Goal: Transaction & Acquisition: Purchase product/service

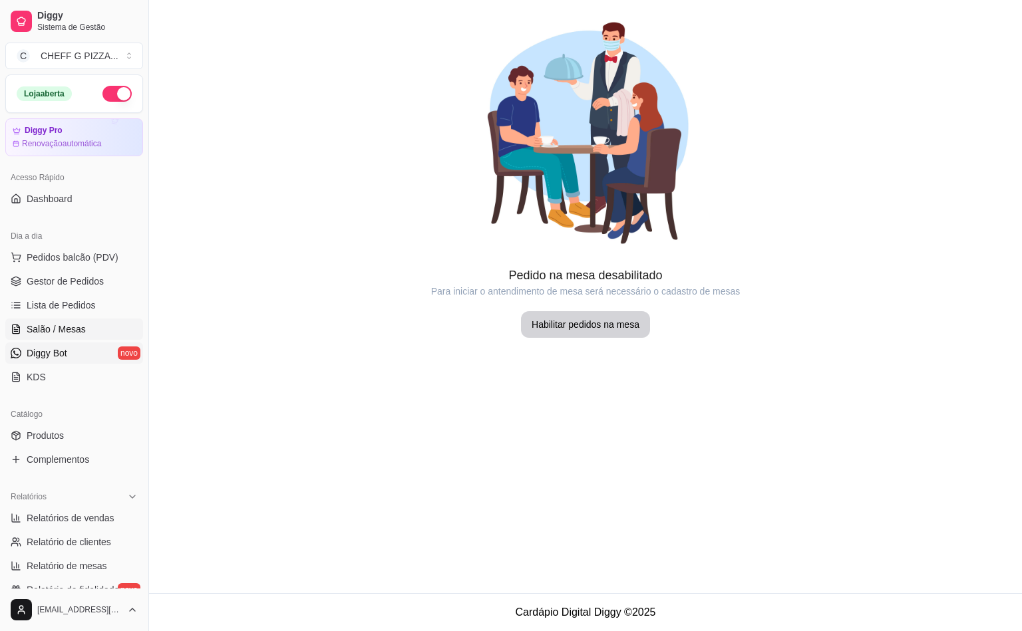
click at [69, 353] on link "Diggy Bot novo" at bounding box center [74, 353] width 138 height 21
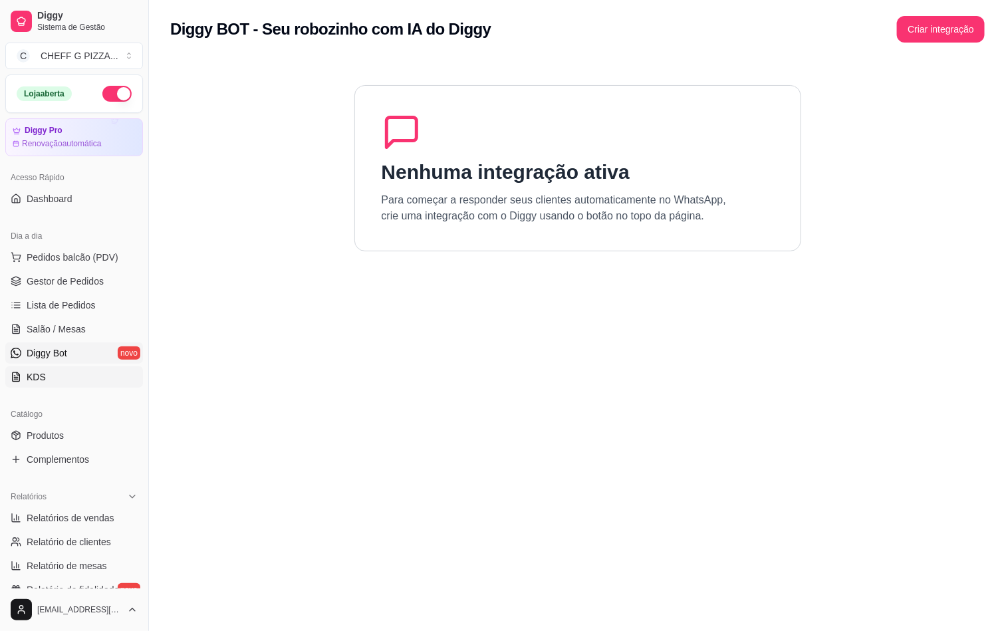
click at [78, 381] on link "KDS" at bounding box center [74, 376] width 138 height 21
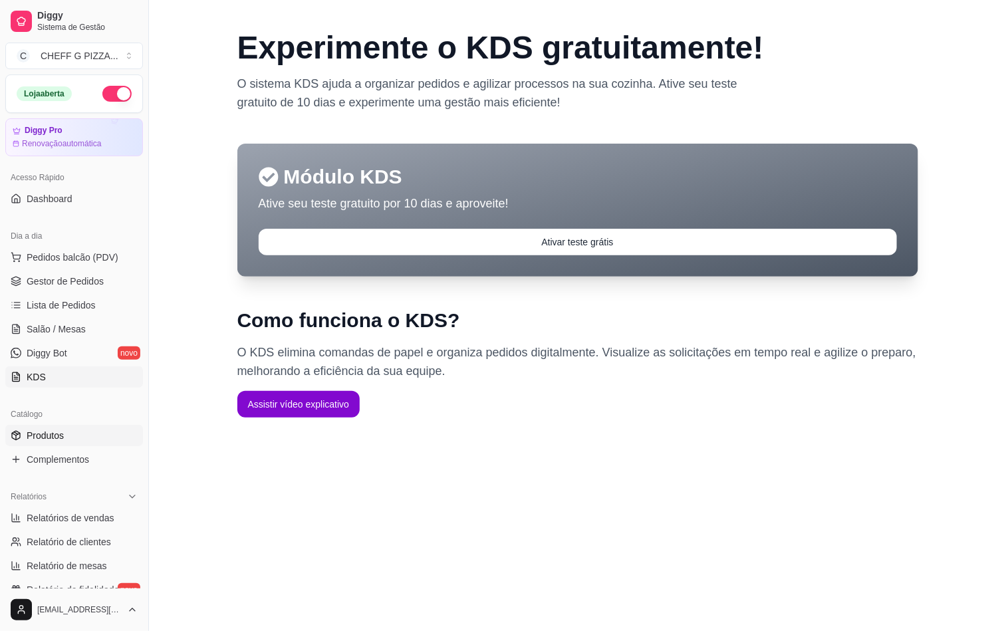
click at [37, 437] on span "Produtos" at bounding box center [45, 435] width 37 height 13
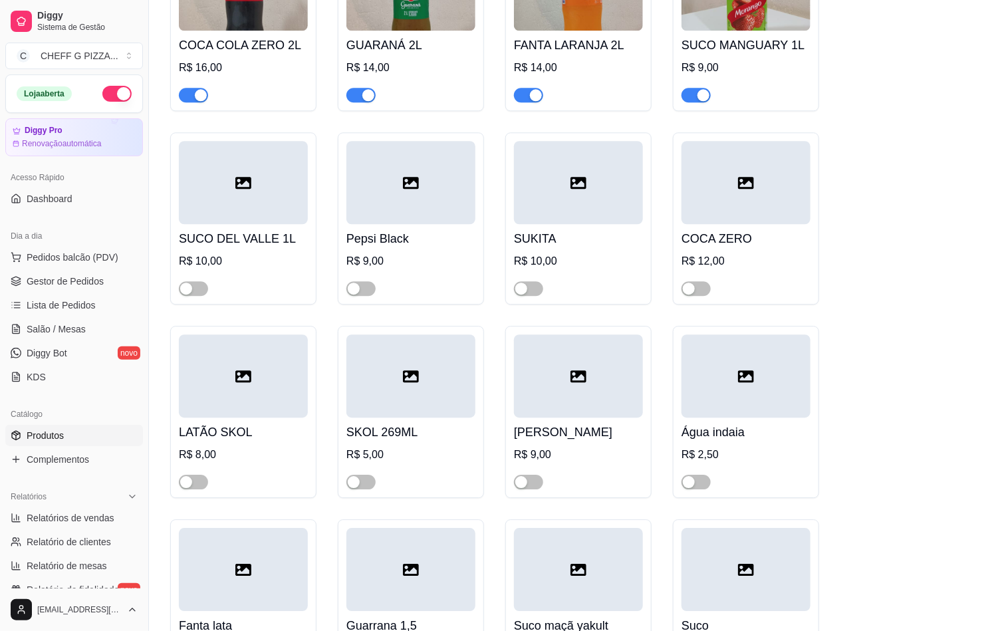
scroll to position [6485, 0]
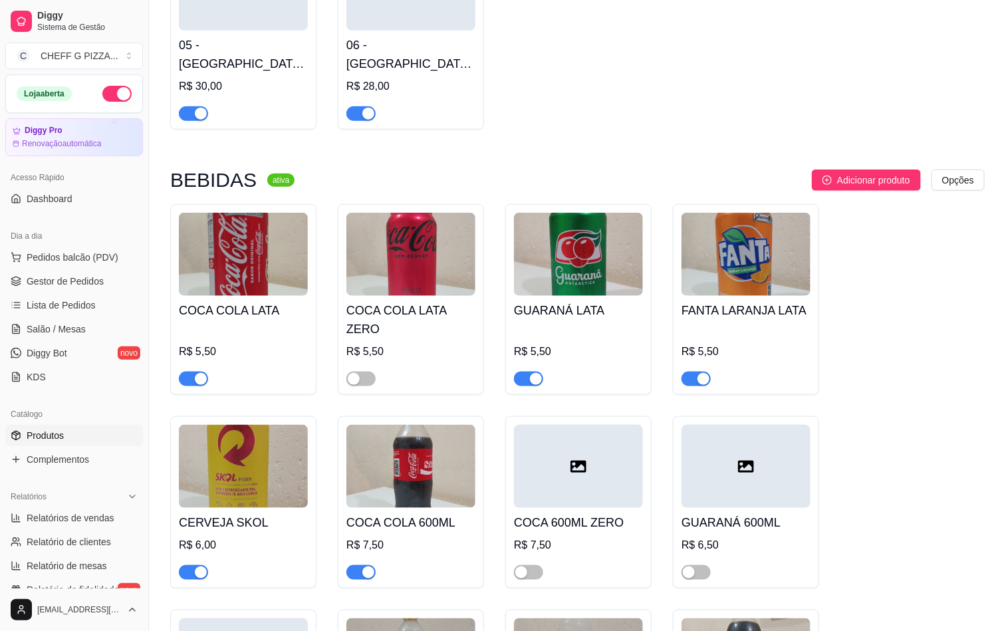
click at [186, 565] on span "button" at bounding box center [193, 572] width 29 height 15
click at [200, 565] on span "button" at bounding box center [193, 572] width 29 height 15
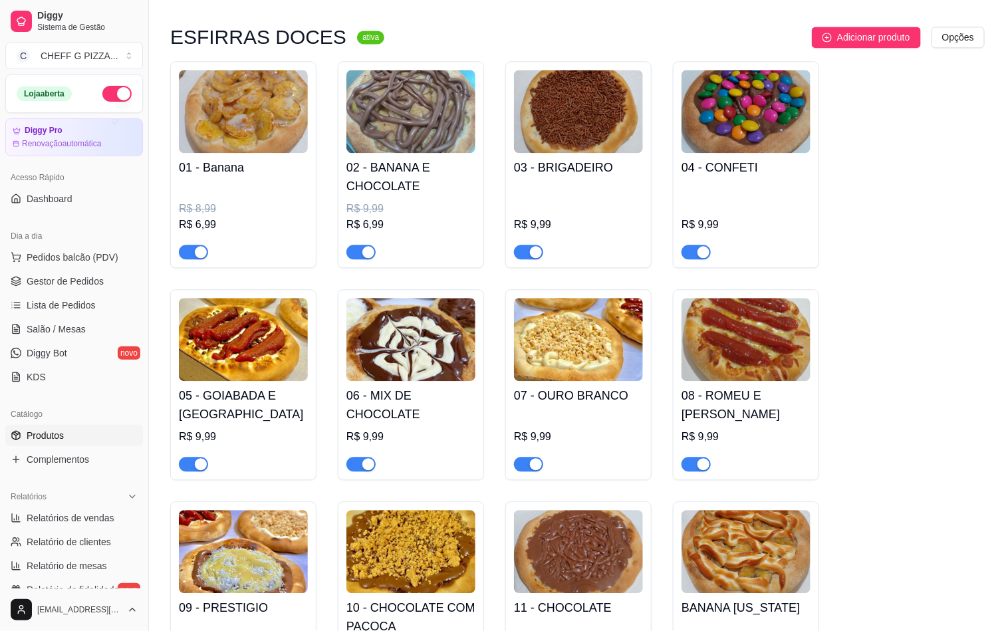
scroll to position [5188, 0]
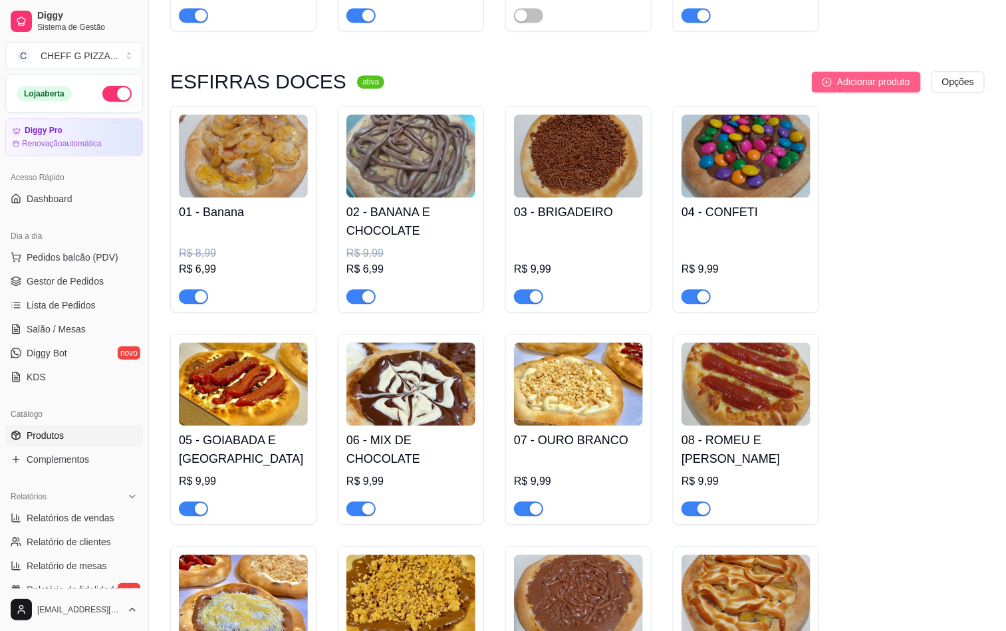
click at [865, 80] on span "Adicionar produto" at bounding box center [873, 81] width 73 height 15
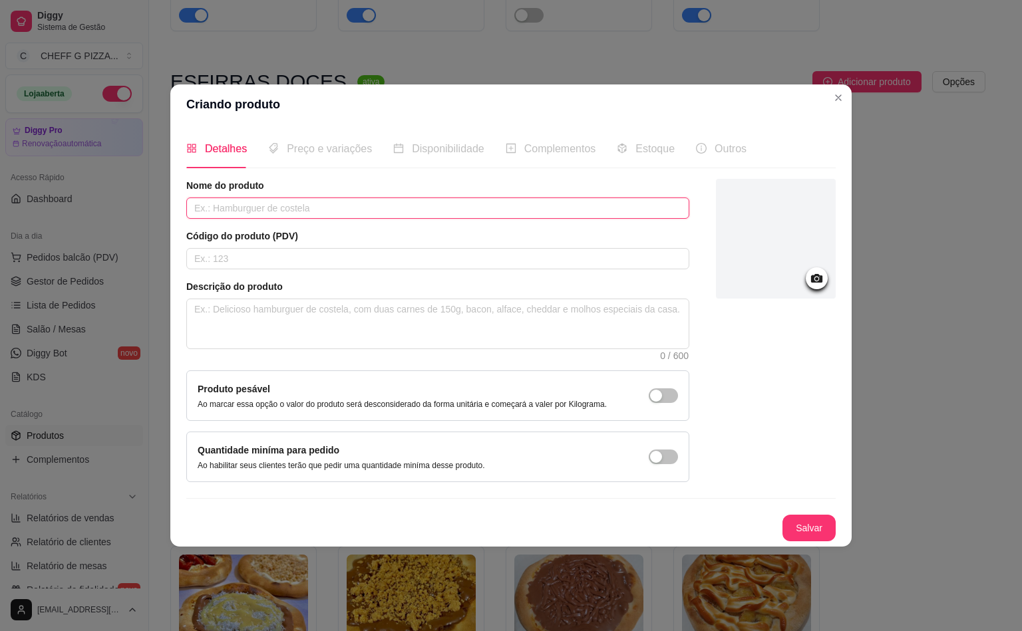
click at [242, 214] on input "text" at bounding box center [437, 208] width 503 height 21
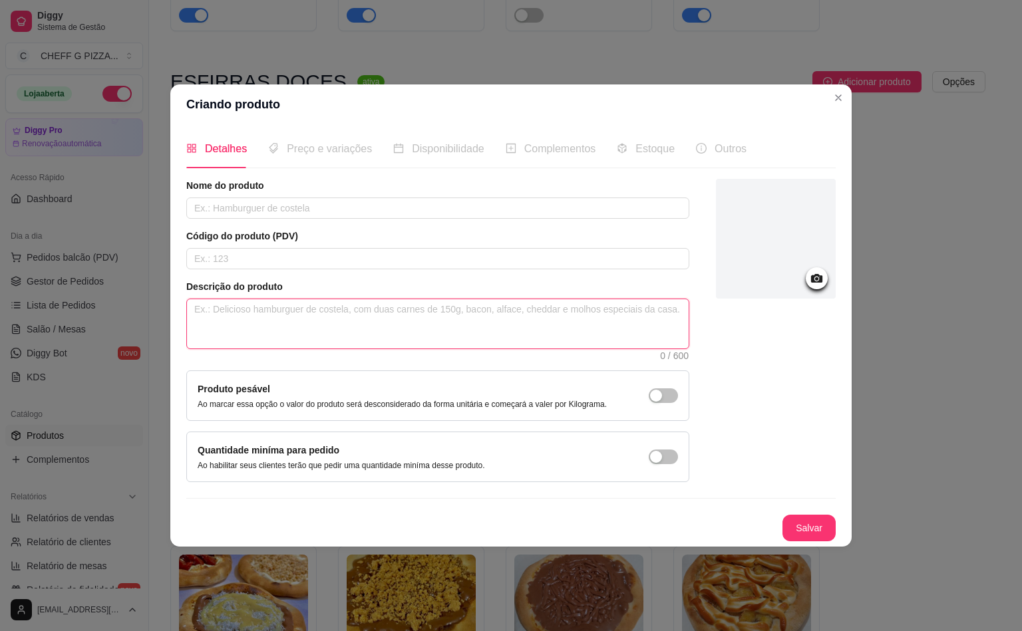
click at [282, 327] on textarea at bounding box center [438, 323] width 502 height 49
click at [224, 258] on input "text" at bounding box center [437, 258] width 503 height 21
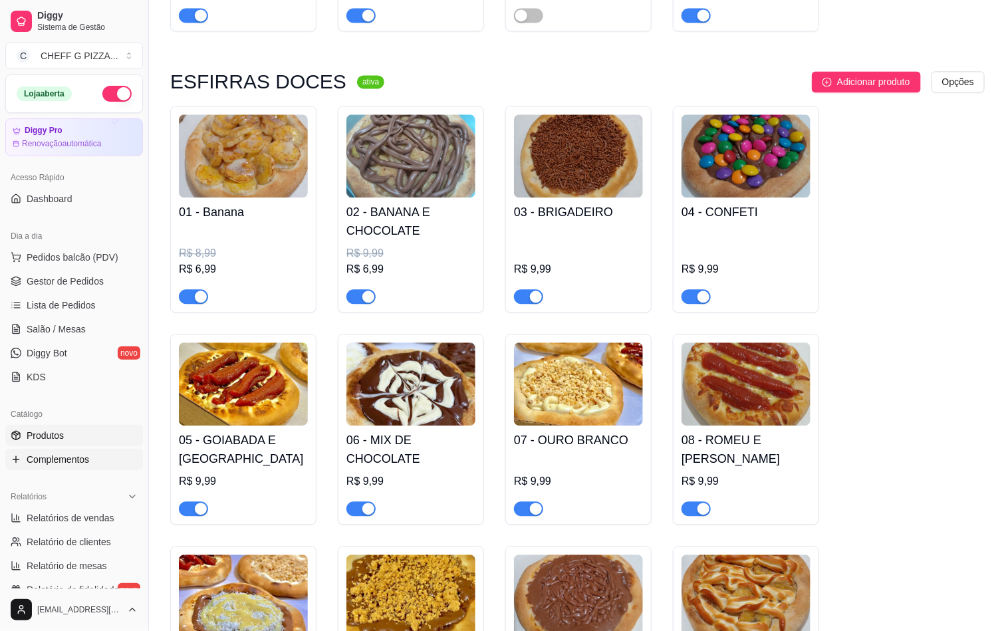
click at [43, 463] on span "Complementos" at bounding box center [58, 459] width 63 height 13
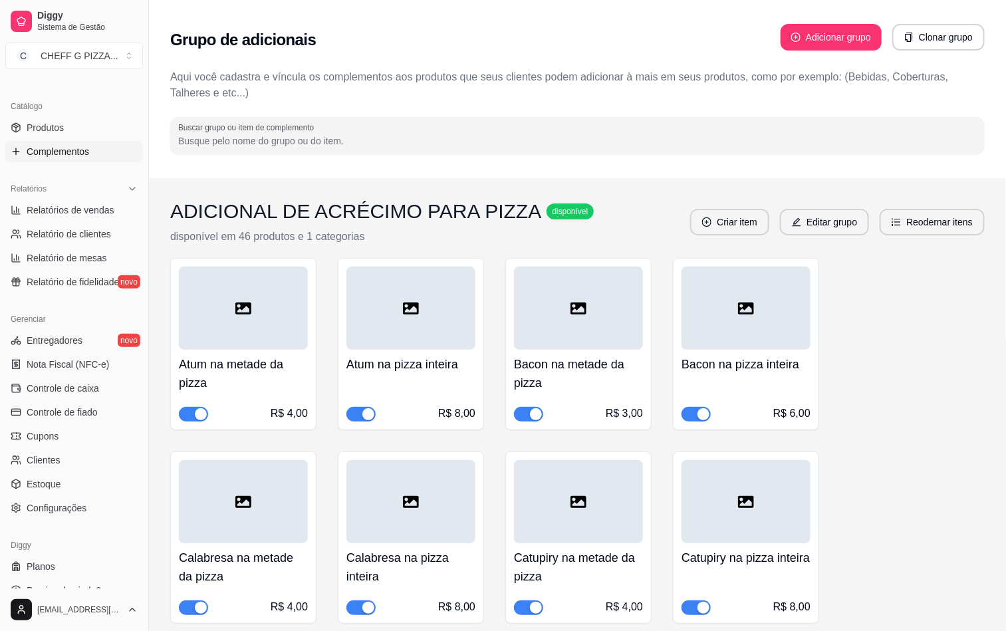
scroll to position [326, 0]
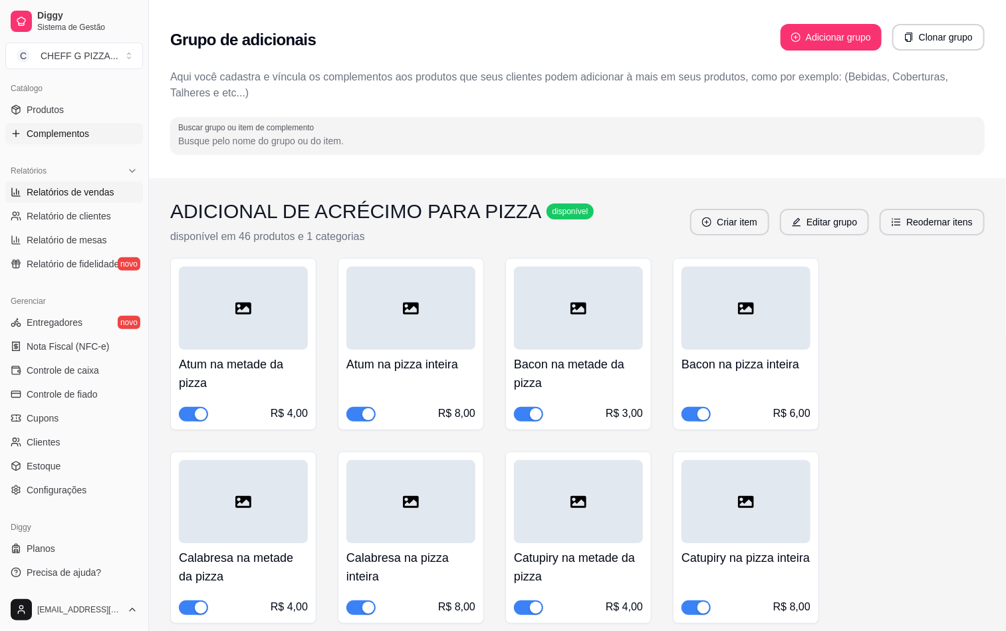
click at [65, 202] on link "Relatórios de vendas" at bounding box center [74, 192] width 138 height 21
select select "ALL"
select select "0"
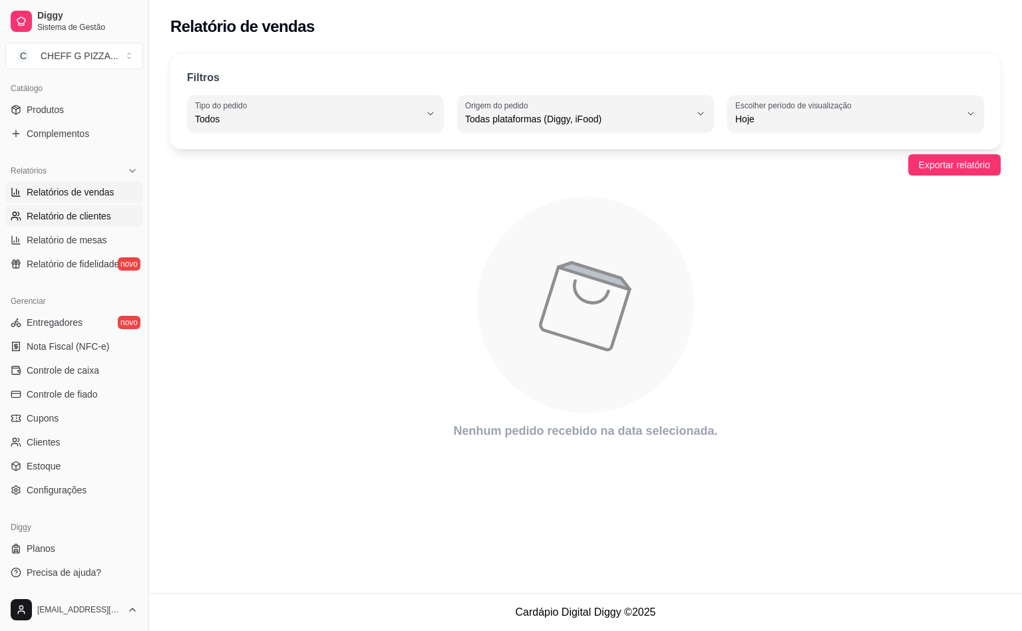
click at [53, 206] on link "Relatório de clientes" at bounding box center [74, 216] width 138 height 21
select select "30"
select select "HIGHEST_TOTAL_SPENT_WITH_ORDERS"
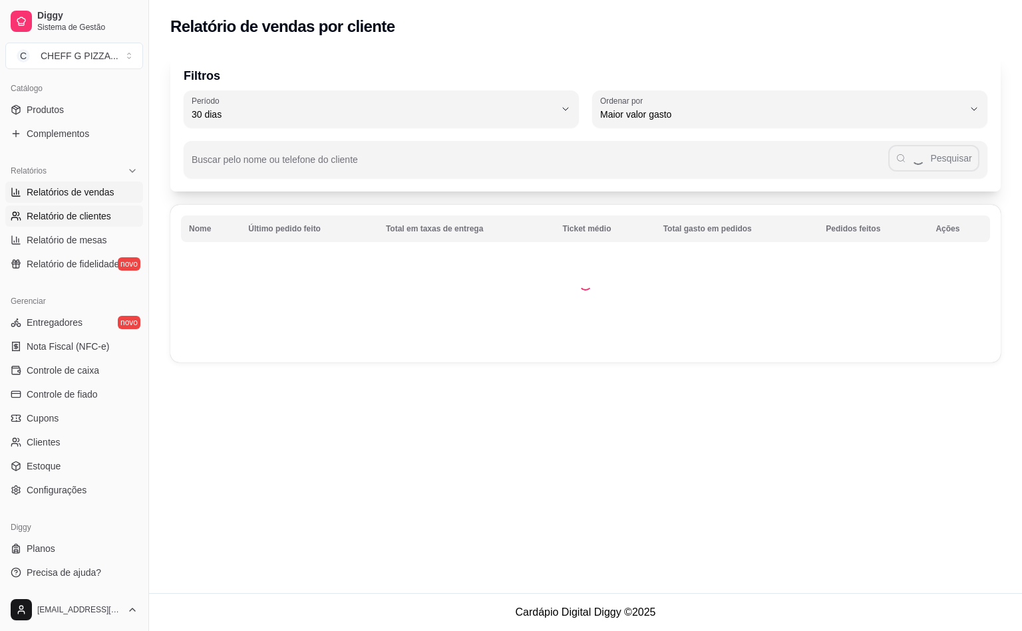
click at [88, 192] on span "Relatórios de vendas" at bounding box center [71, 192] width 88 height 13
select select "ALL"
select select "0"
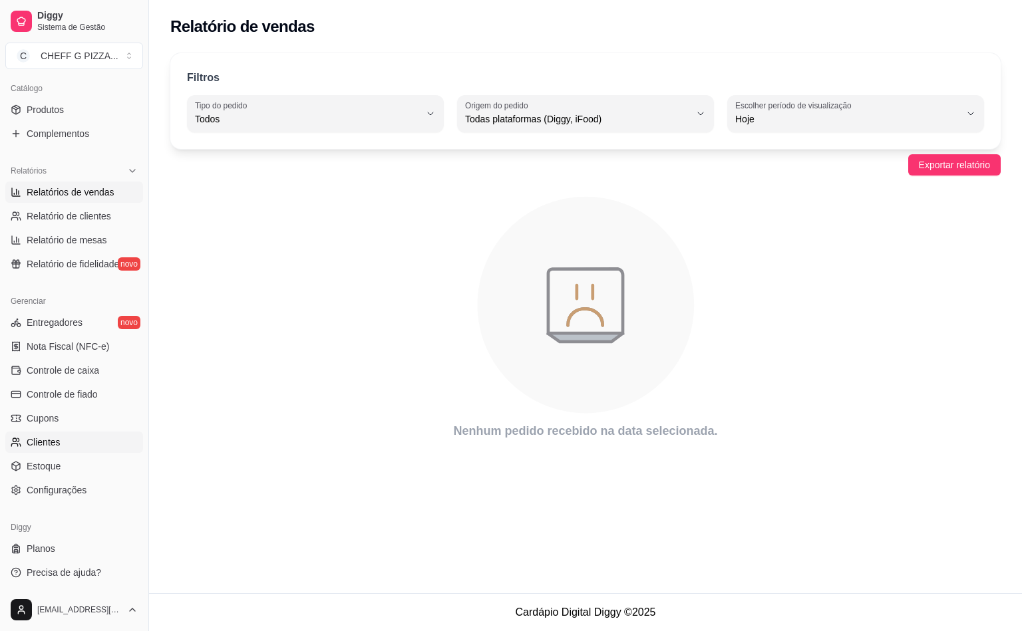
click at [36, 437] on span "Clientes" at bounding box center [44, 442] width 34 height 13
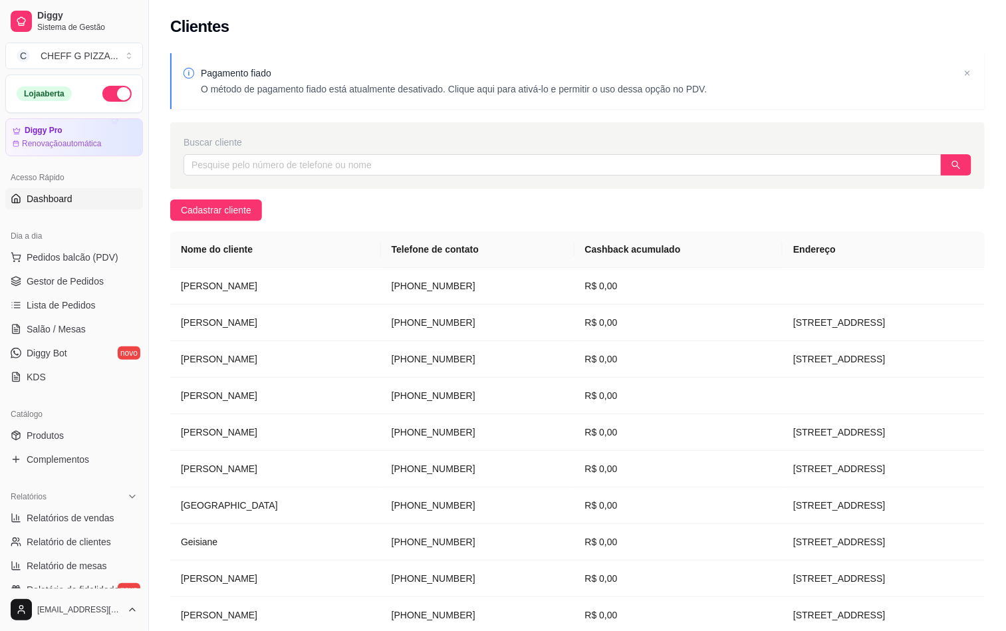
click at [67, 196] on span "Dashboard" at bounding box center [50, 198] width 46 height 13
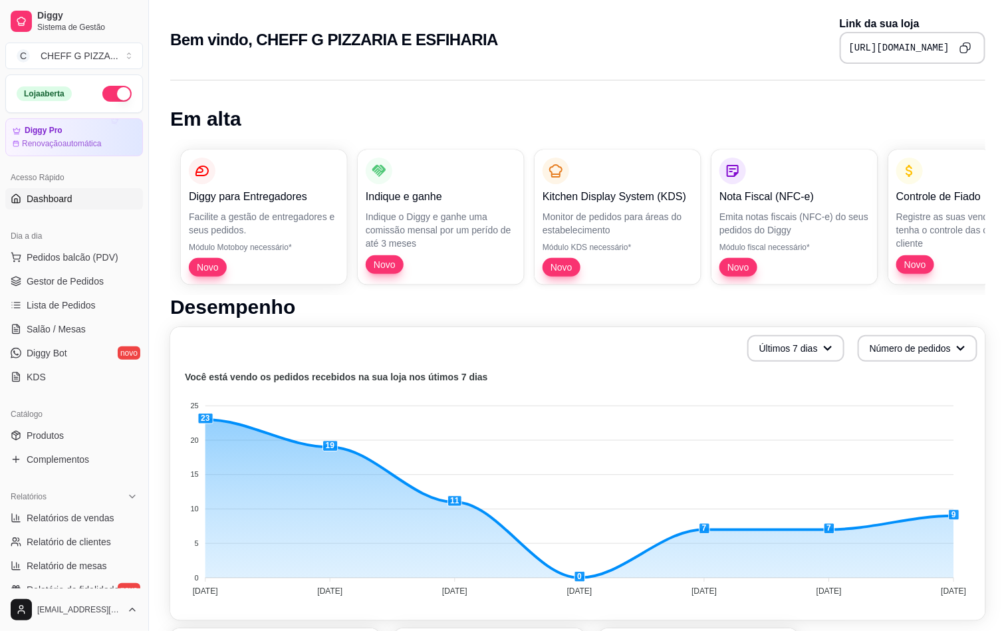
drag, startPoint x: 59, startPoint y: 280, endPoint x: 66, endPoint y: 228, distance: 52.4
click at [59, 280] on span "Gestor de Pedidos" at bounding box center [65, 281] width 77 height 13
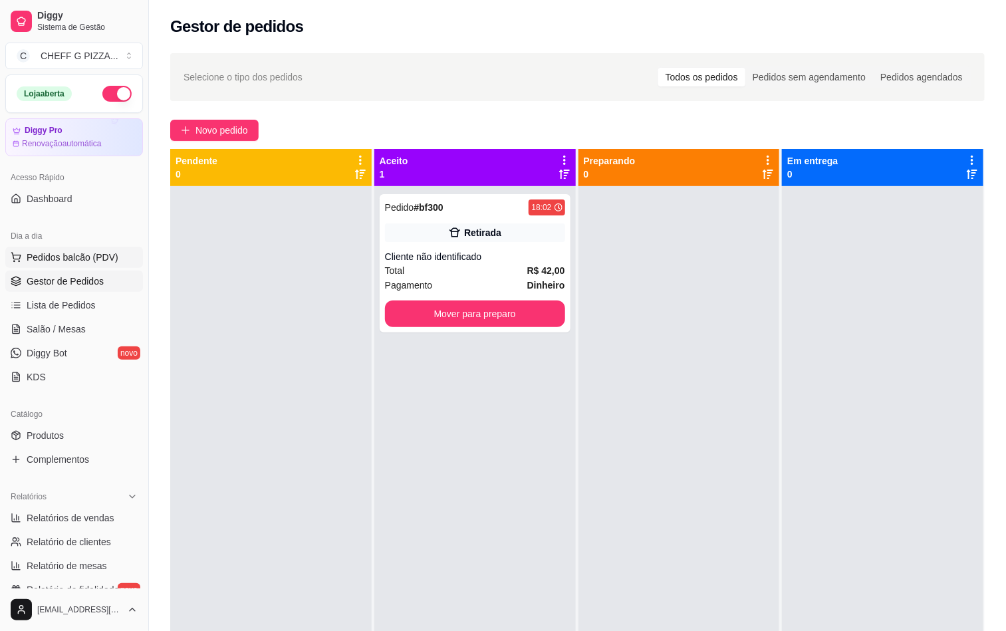
click at [52, 252] on span "Pedidos balcão (PDV)" at bounding box center [73, 257] width 92 height 13
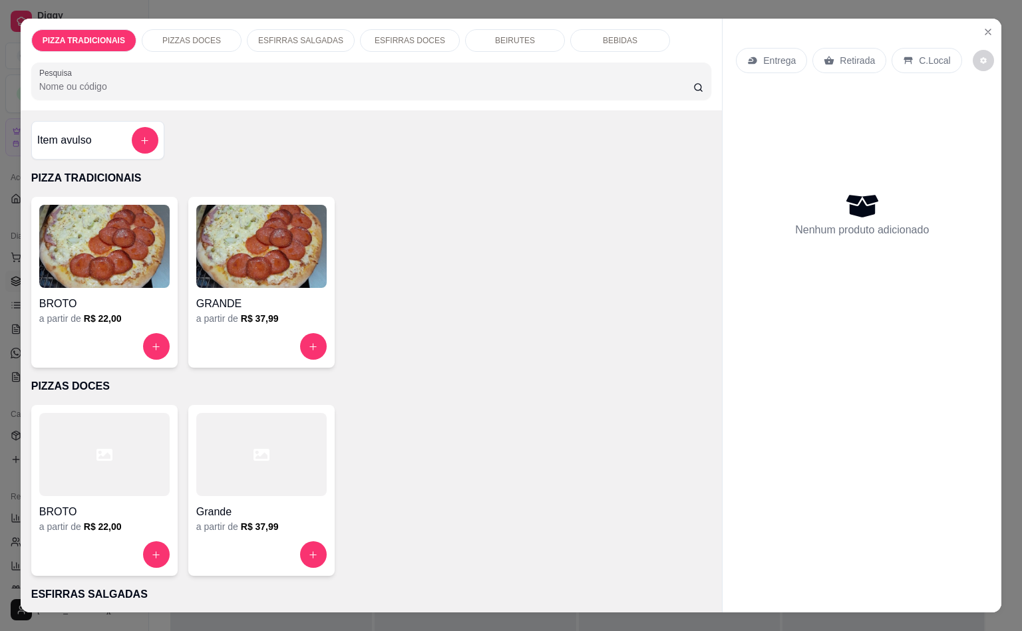
click at [126, 314] on div "a partir de R$ 22,00" at bounding box center [104, 318] width 130 height 13
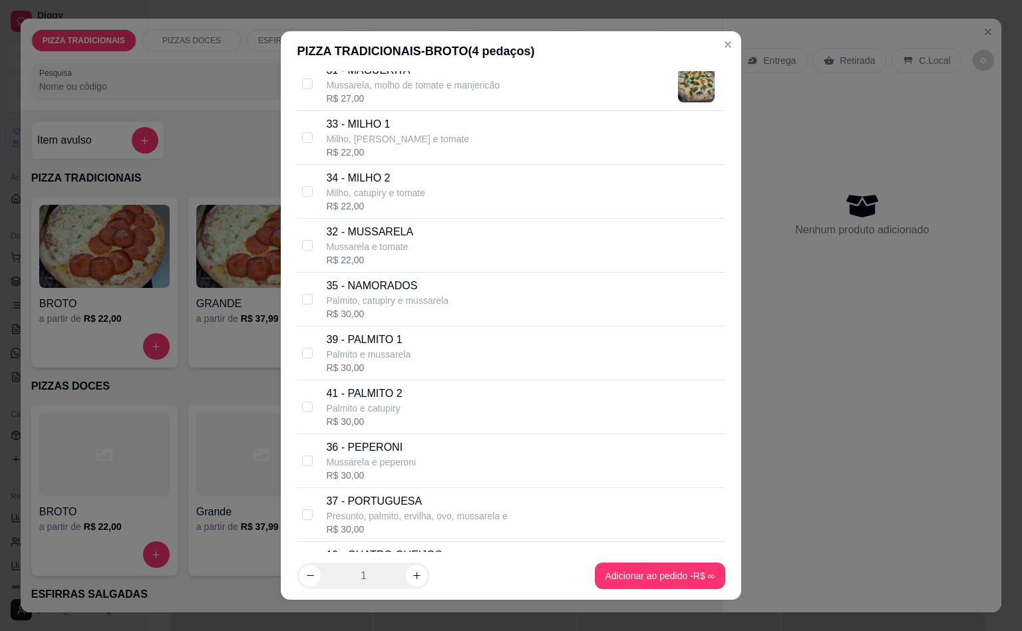
scroll to position [2162, 0]
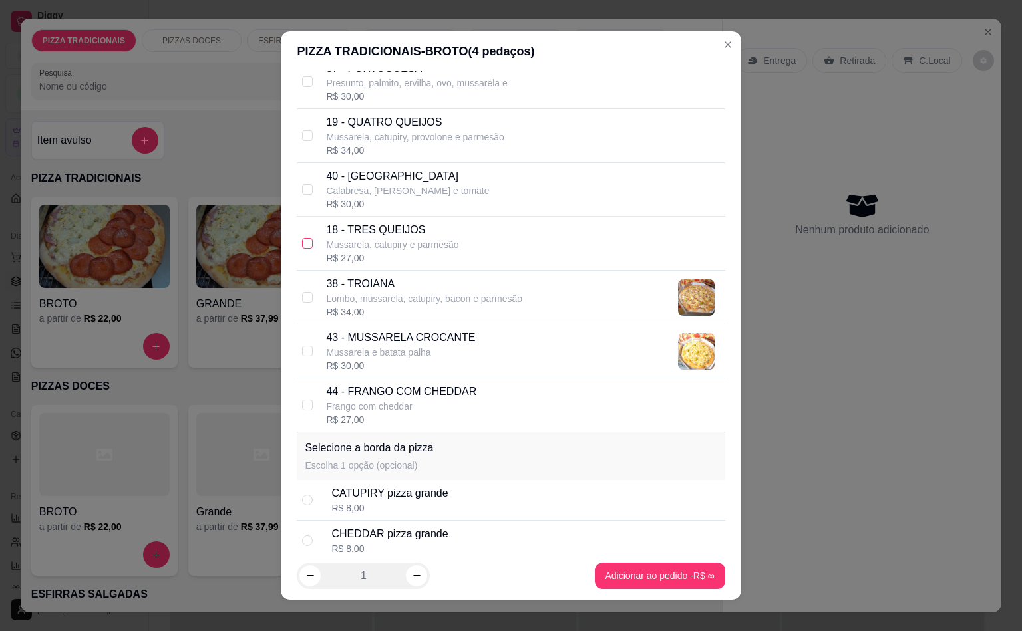
click at [303, 249] on input "checkbox" at bounding box center [307, 243] width 11 height 11
checkbox input "true"
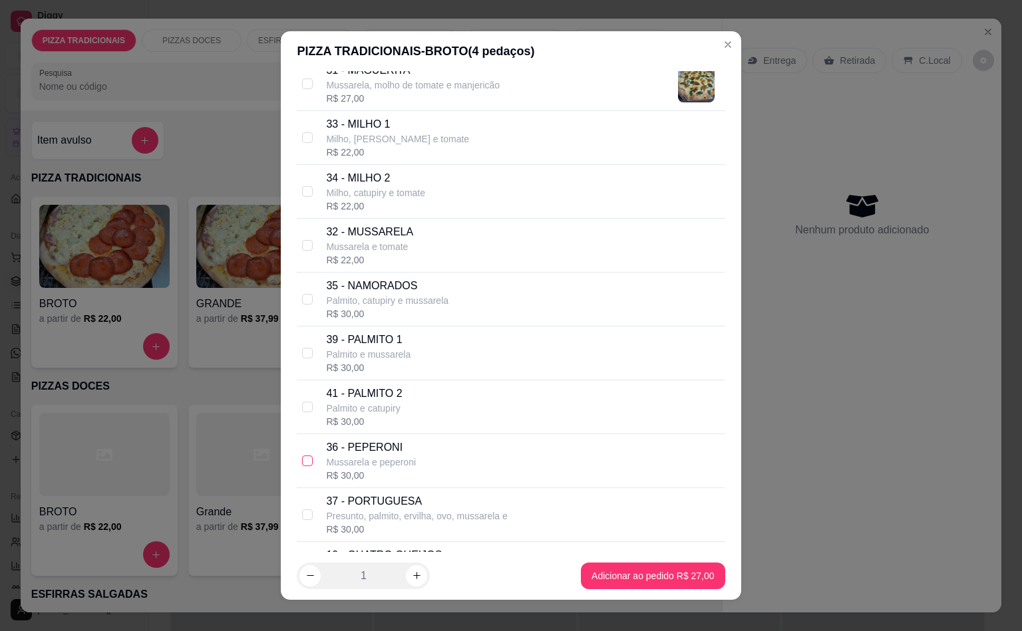
click at [302, 466] on input "checkbox" at bounding box center [307, 461] width 11 height 11
checkbox input "true"
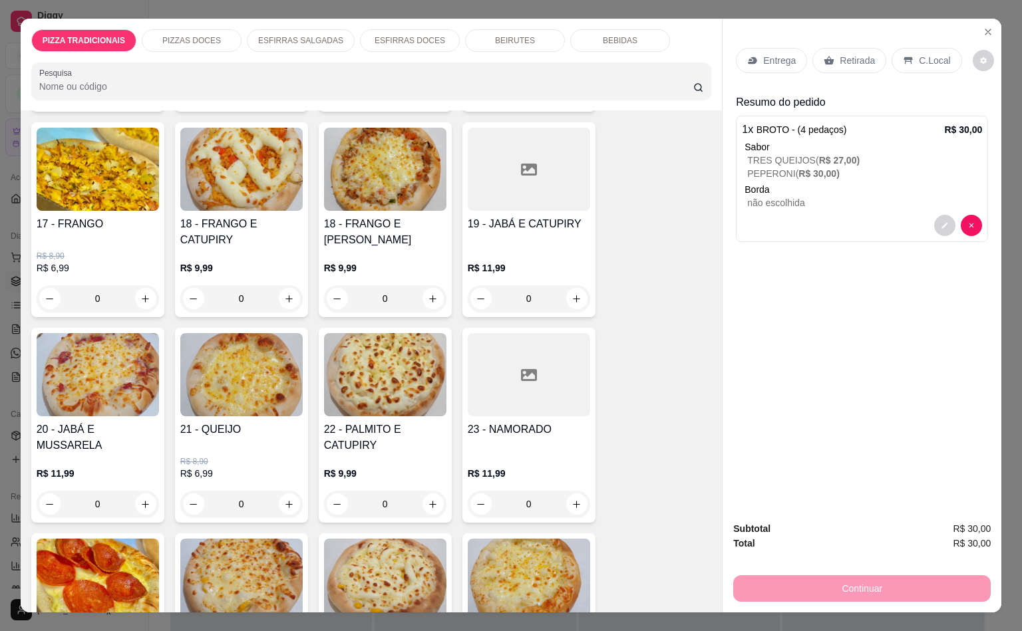
scroll to position [865, 0]
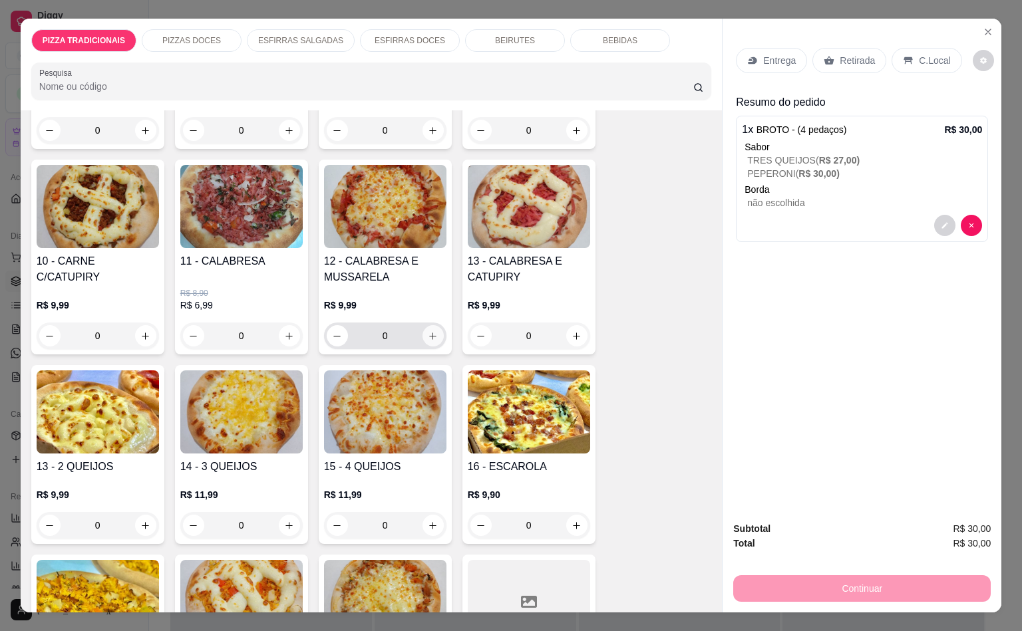
click at [428, 331] on icon "increase-product-quantity" at bounding box center [433, 336] width 10 height 10
type input "1"
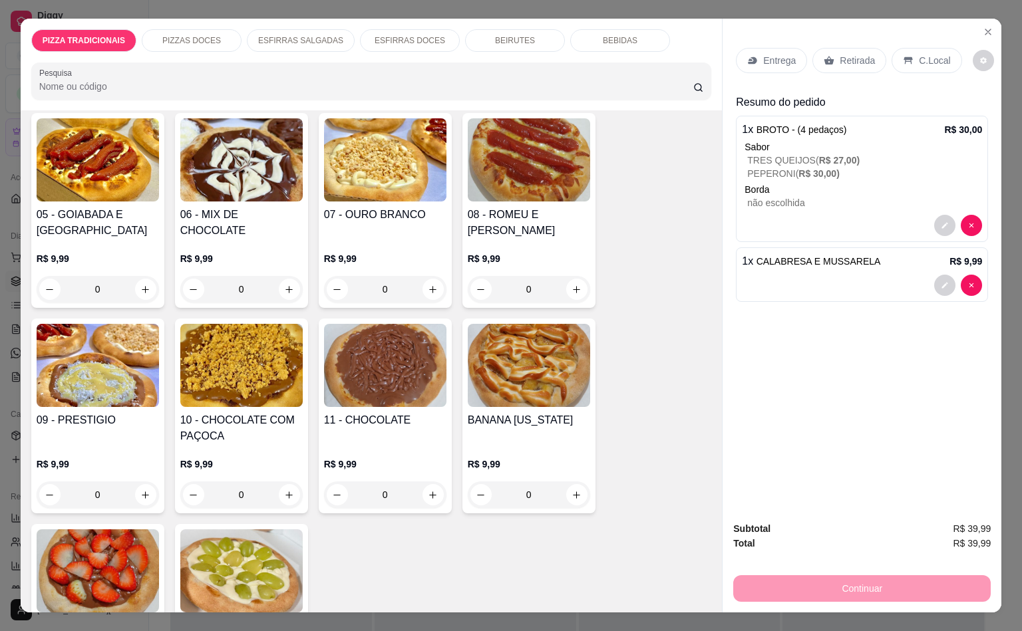
scroll to position [2162, 0]
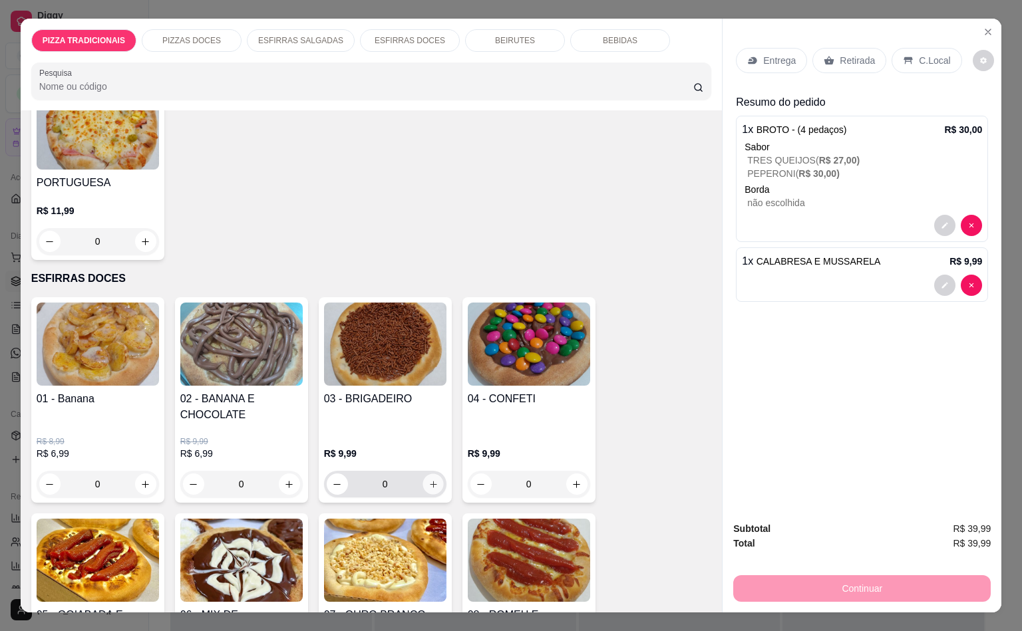
click at [438, 471] on div "0" at bounding box center [385, 484] width 122 height 27
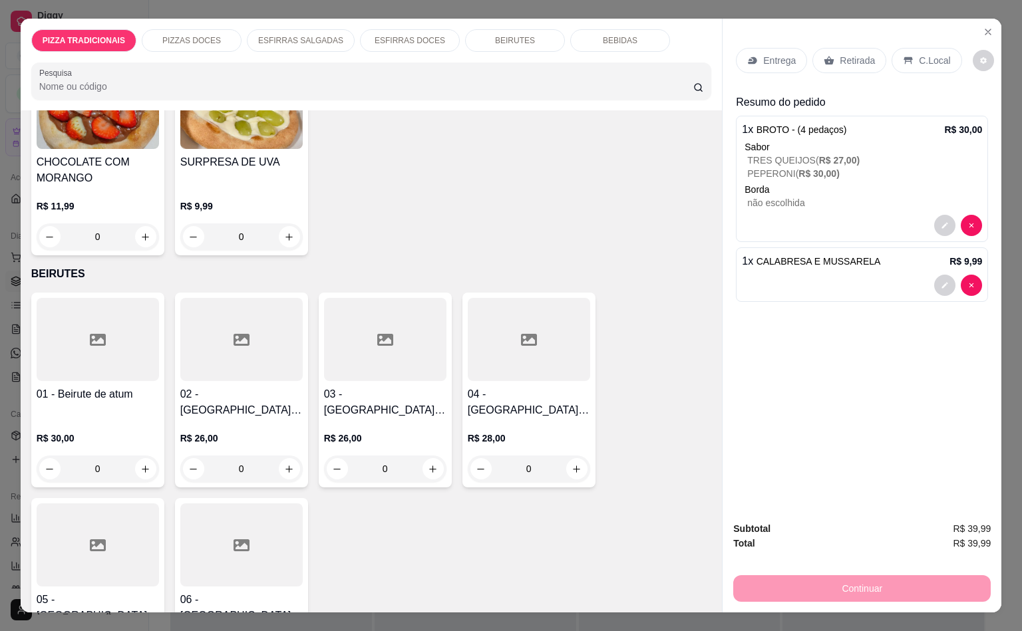
scroll to position [2594, 0]
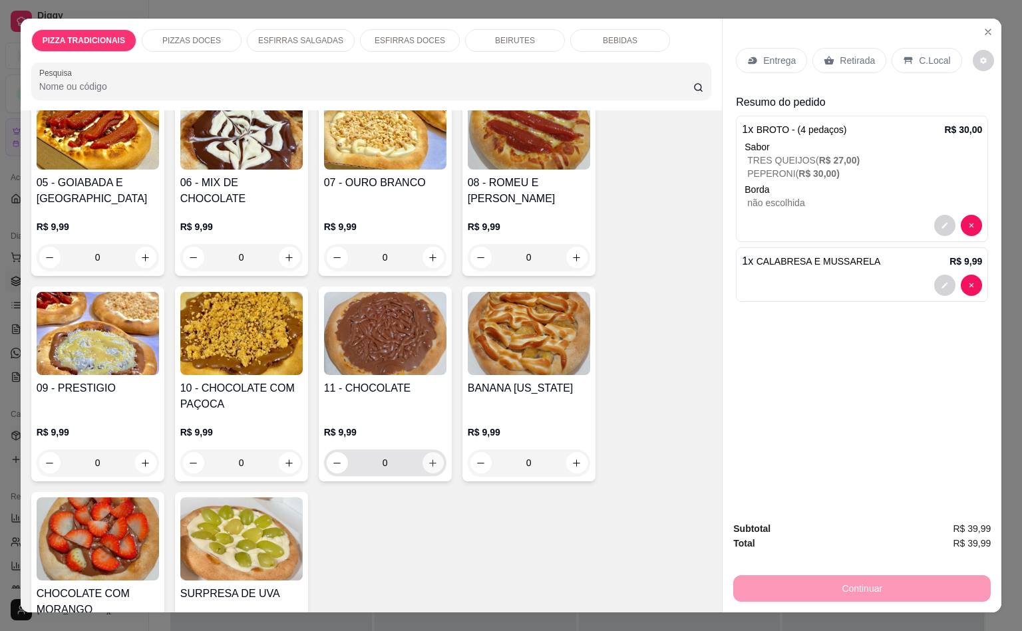
click at [428, 458] on icon "increase-product-quantity" at bounding box center [433, 463] width 10 height 10
type input "1"
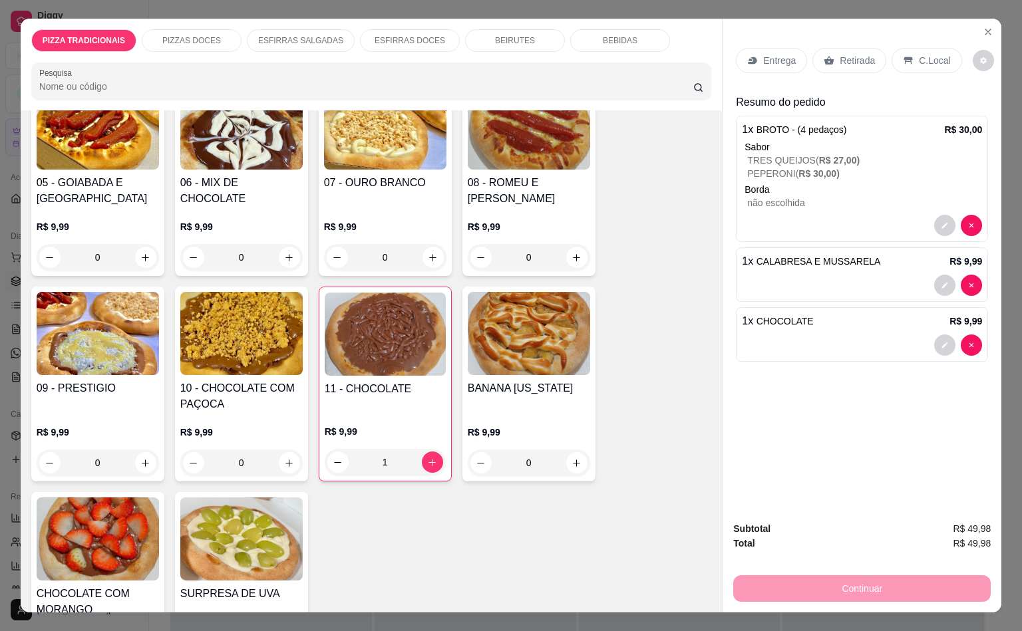
click at [771, 59] on p "Entrega" at bounding box center [779, 60] width 33 height 13
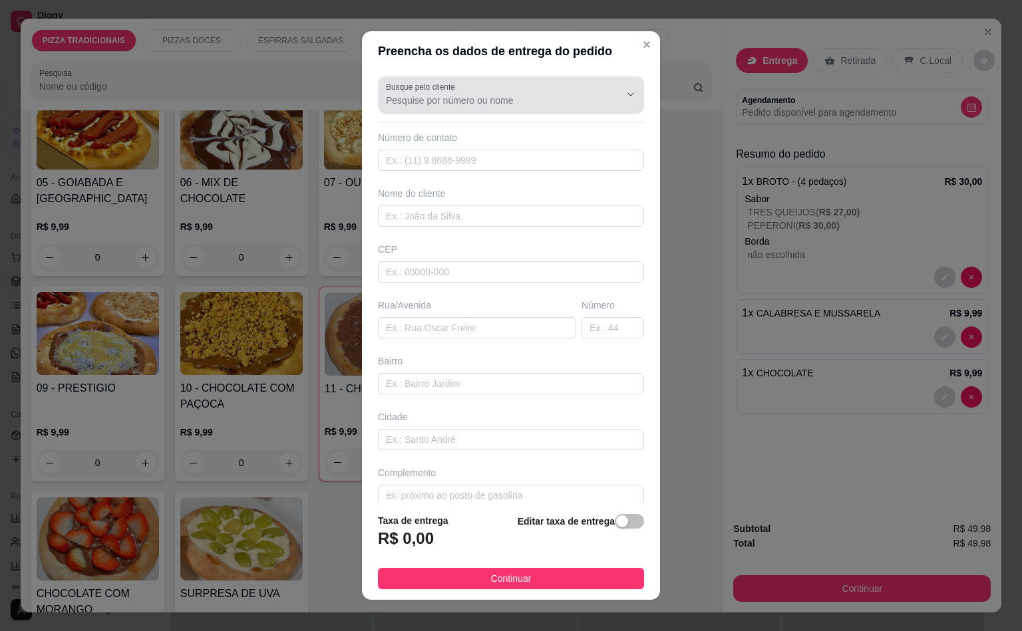
click at [547, 92] on div at bounding box center [511, 95] width 250 height 27
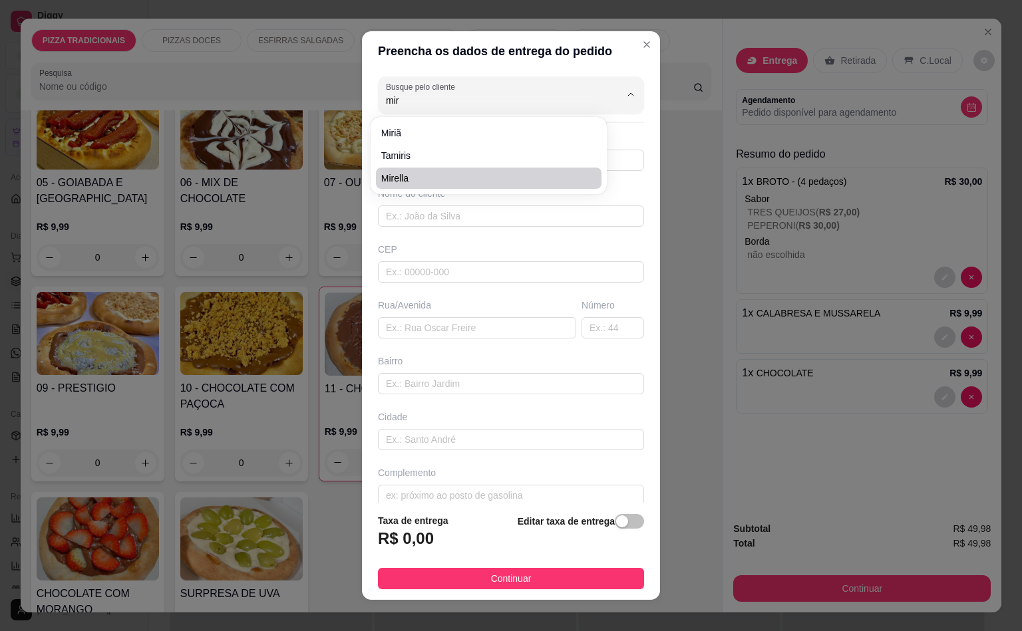
click at [455, 178] on span "Mirella" at bounding box center [482, 178] width 202 height 13
type input "Mirella"
type input "11985095955"
type input "Mirella"
type input "09250450"
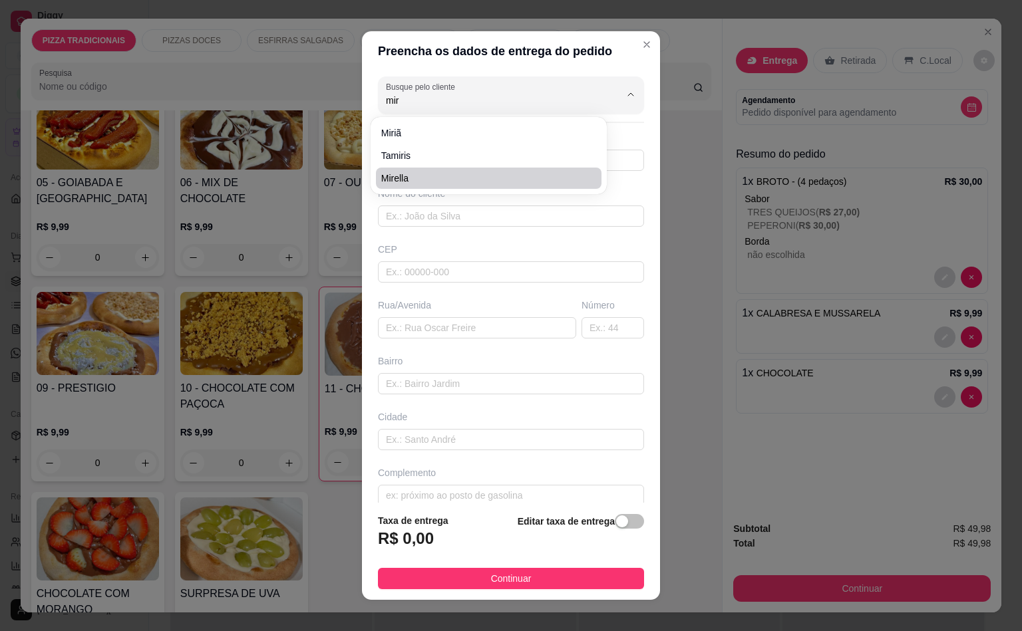
type input "[GEOGRAPHIC_DATA][US_STATE]"
type input "255"
type input "[GEOGRAPHIC_DATA]"
type input "Santo André"
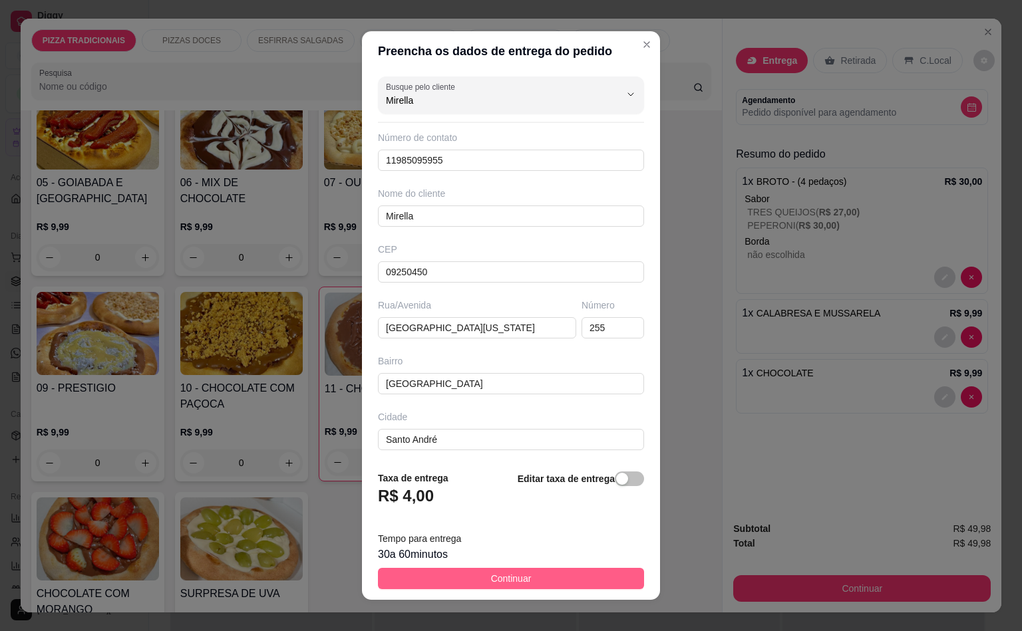
type input "Mirella"
click at [529, 577] on button "Continuar" at bounding box center [511, 578] width 266 height 21
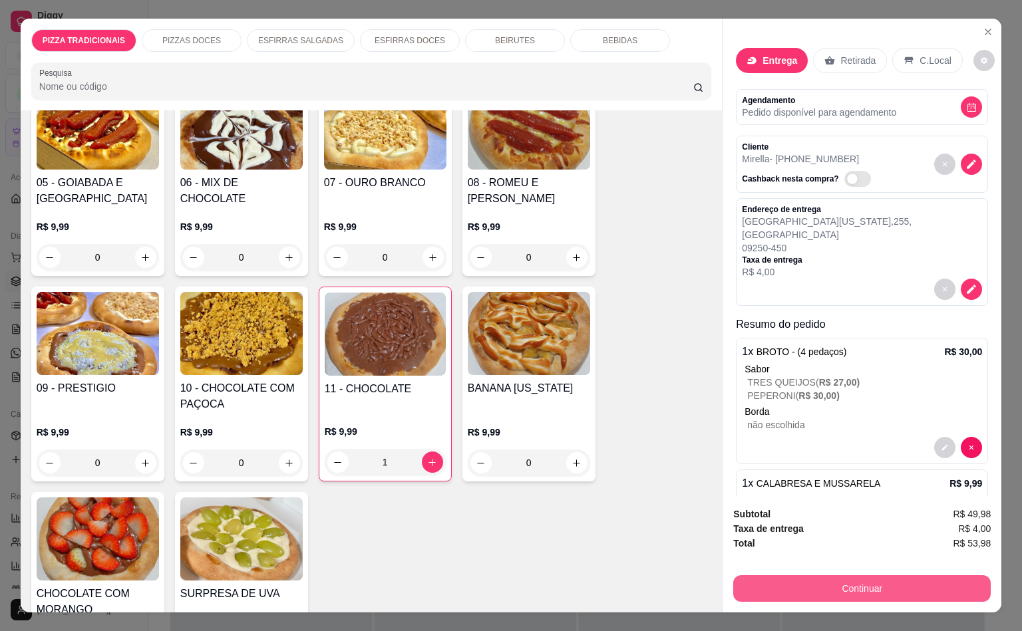
click at [863, 585] on button "Continuar" at bounding box center [861, 588] width 257 height 27
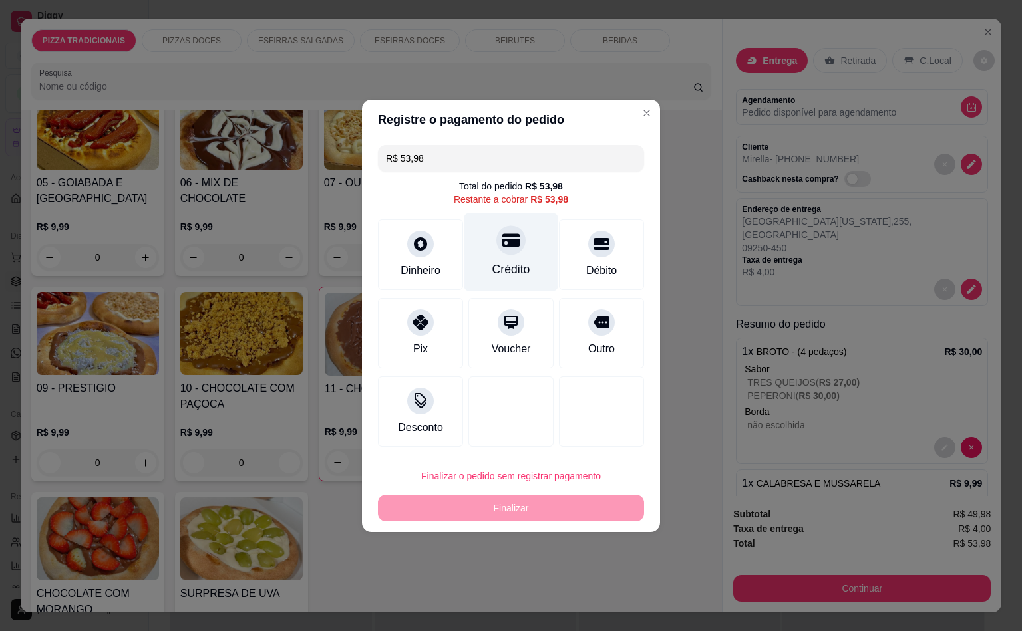
click at [523, 263] on div "Crédito" at bounding box center [511, 252] width 94 height 78
type input "R$ 0,00"
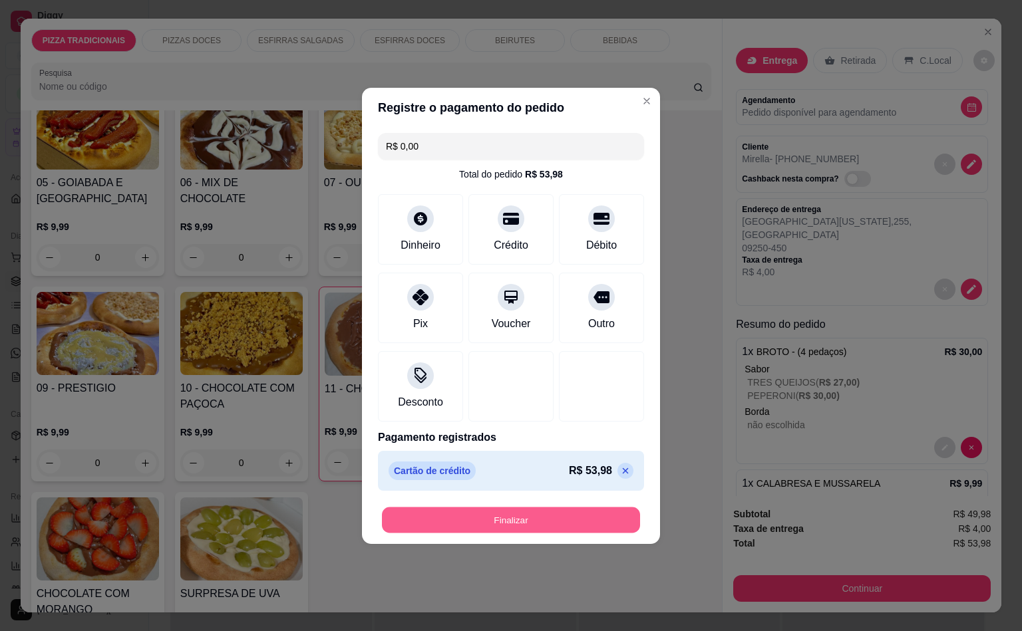
click at [555, 515] on button "Finalizar" at bounding box center [511, 520] width 258 height 26
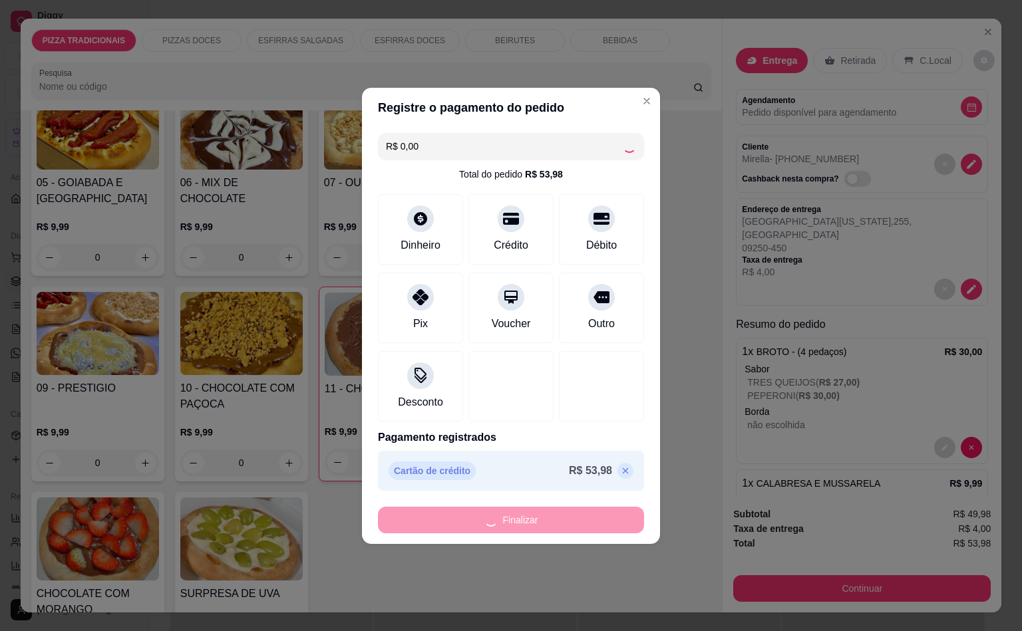
type input "0"
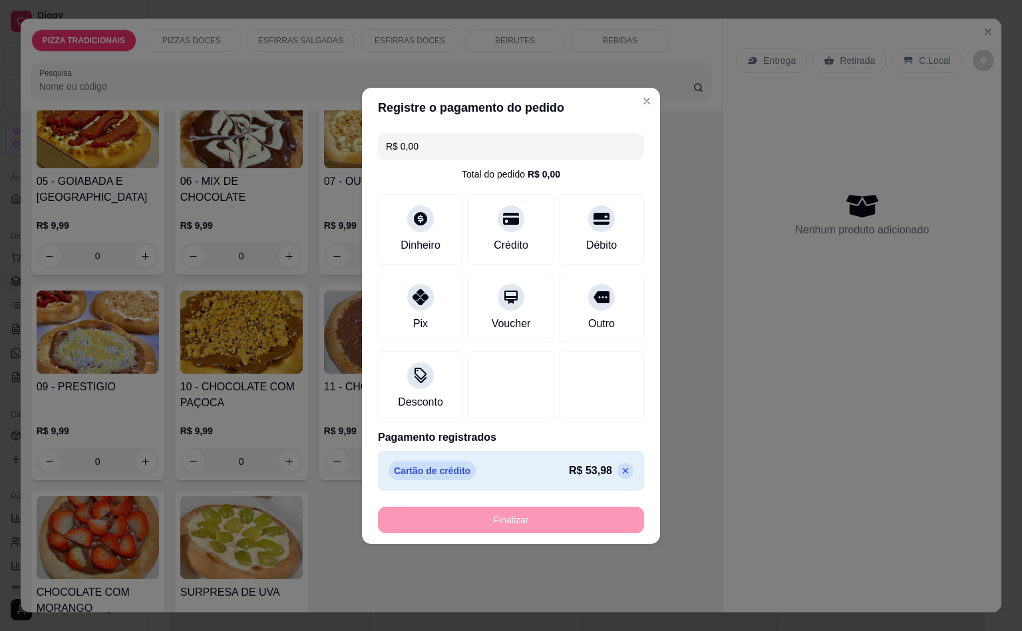
type input "-R$ 53,98"
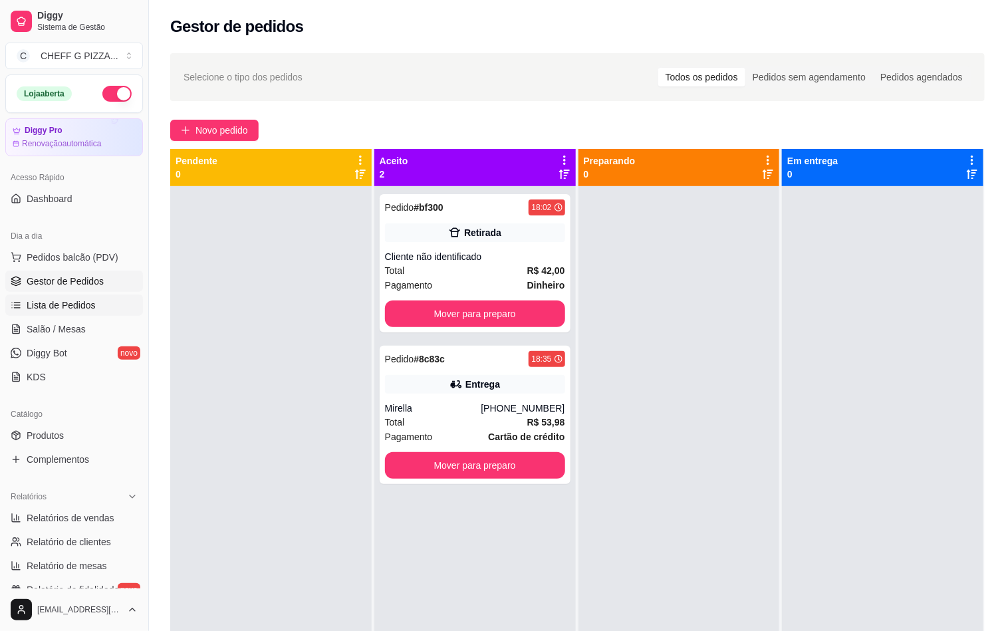
click at [59, 303] on span "Lista de Pedidos" at bounding box center [61, 305] width 69 height 13
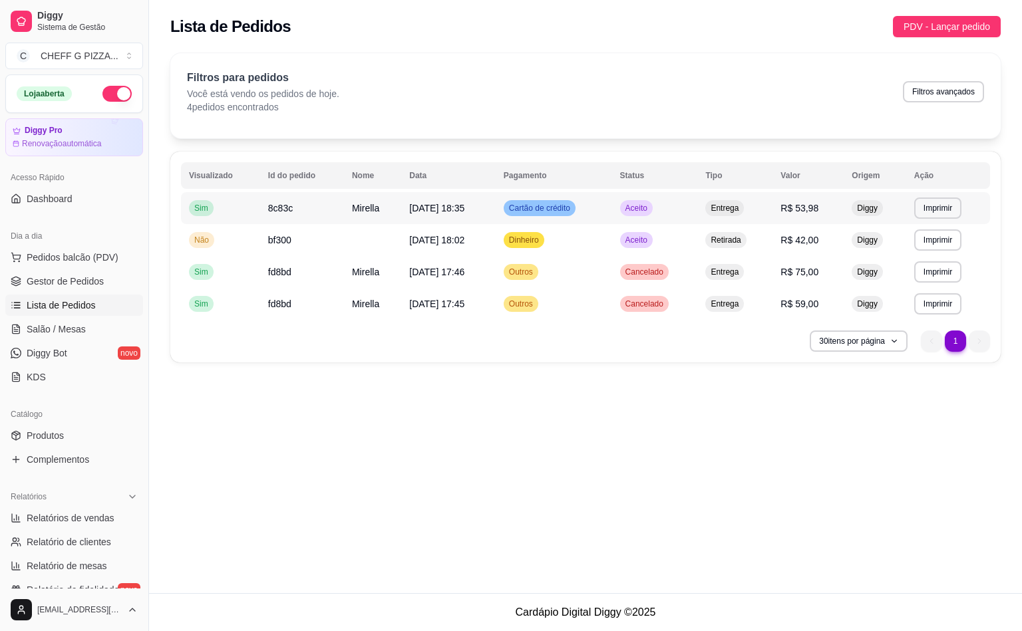
click at [464, 212] on span "[DATE] 18:35" at bounding box center [436, 208] width 55 height 11
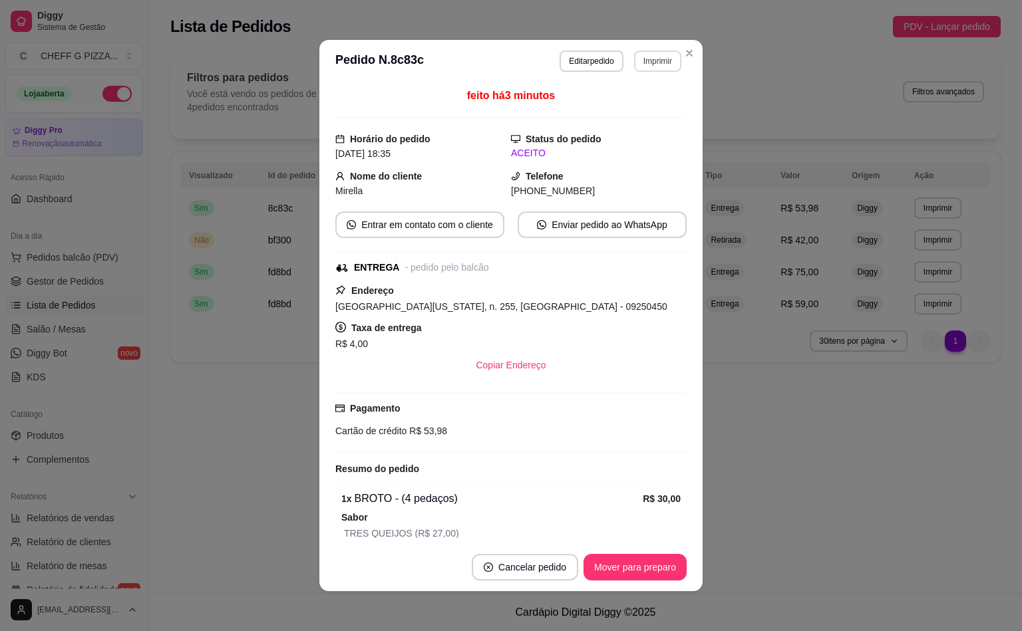
click at [656, 57] on button "Imprimir" at bounding box center [657, 61] width 47 height 21
click at [643, 120] on div "Escolha a impressora Impressora" at bounding box center [627, 98] width 110 height 45
click at [637, 106] on button "Impressora" at bounding box center [626, 108] width 93 height 21
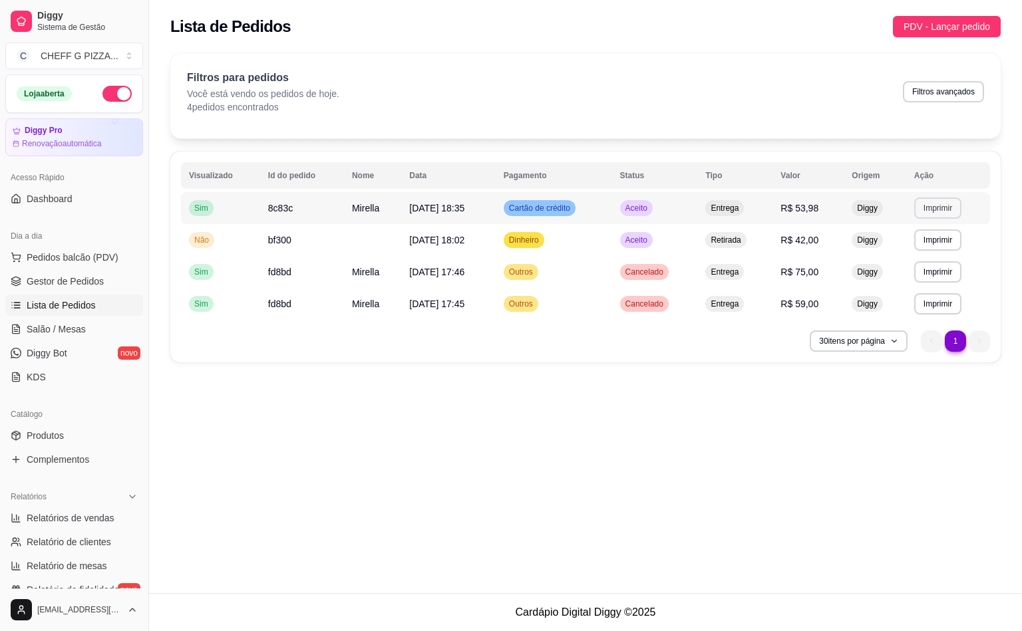
click at [934, 214] on button "Imprimir" at bounding box center [937, 208] width 47 height 21
click at [918, 258] on button "Impressora" at bounding box center [915, 255] width 93 height 21
click at [68, 252] on span "Pedidos balcão (PDV)" at bounding box center [73, 257] width 92 height 13
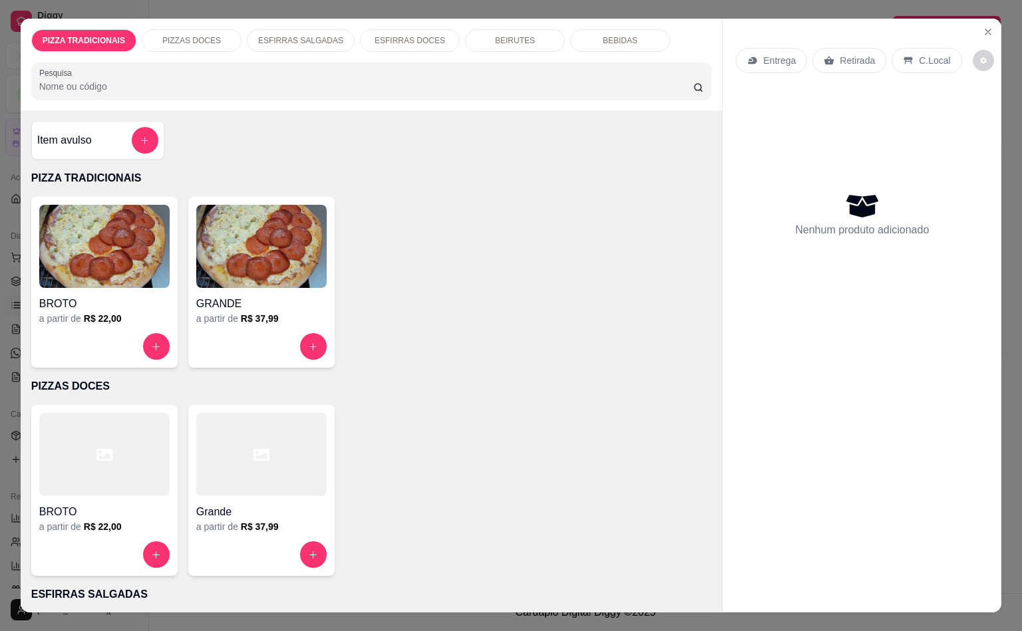
scroll to position [432, 0]
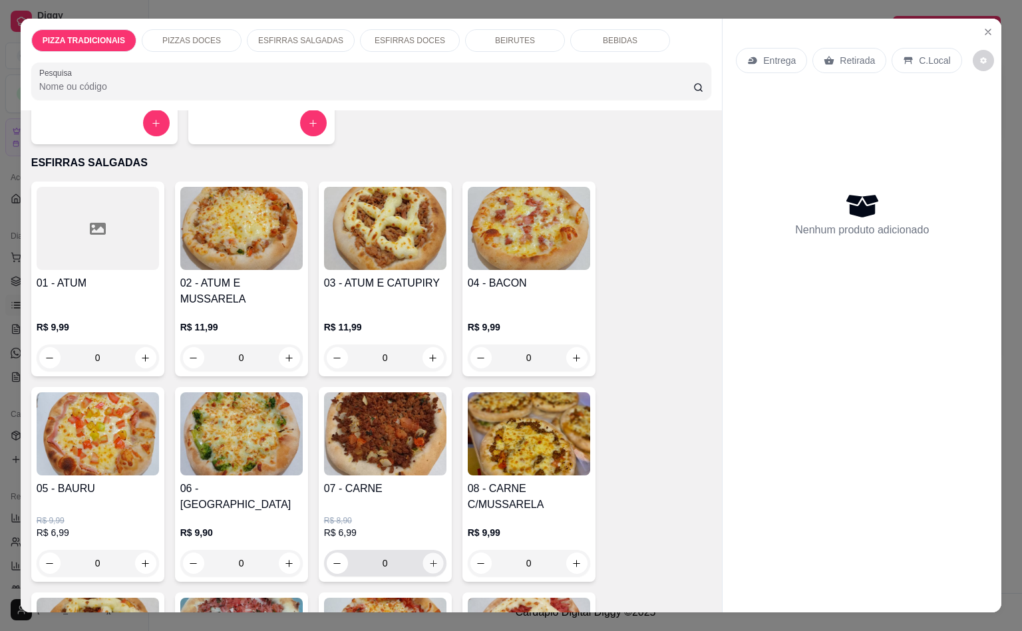
click at [428, 559] on icon "increase-product-quantity" at bounding box center [433, 564] width 10 height 10
type input "1"
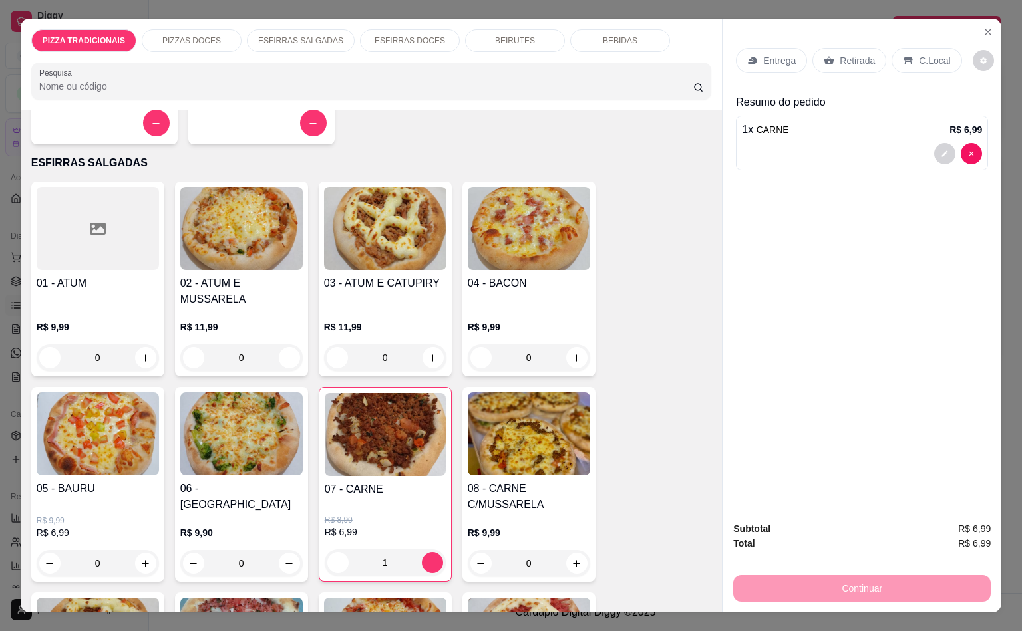
click at [846, 54] on p "Retirada" at bounding box center [856, 60] width 35 height 13
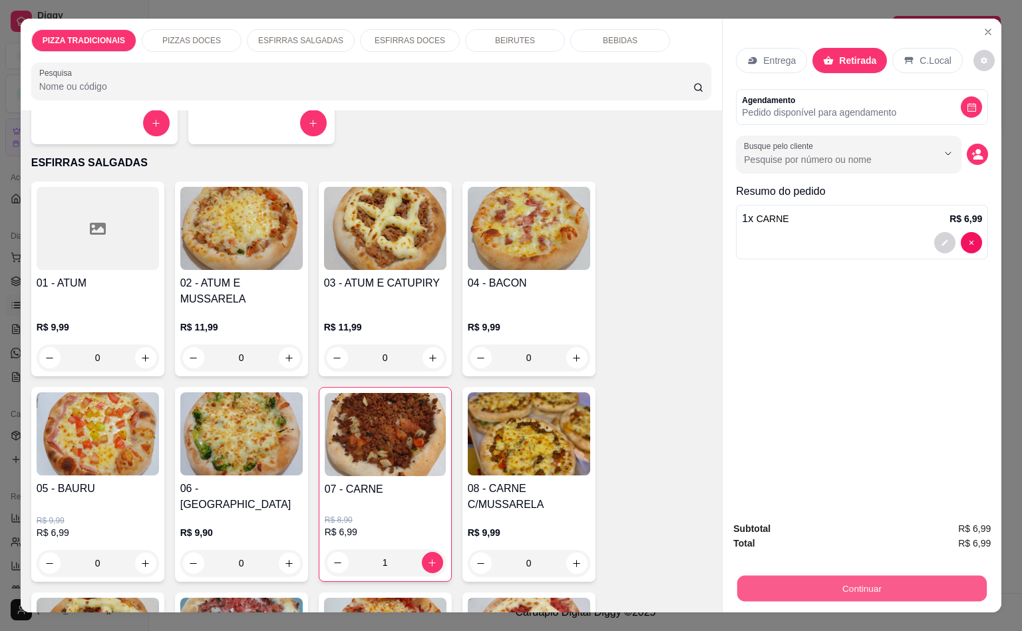
click at [862, 575] on button "Continuar" at bounding box center [861, 588] width 249 height 26
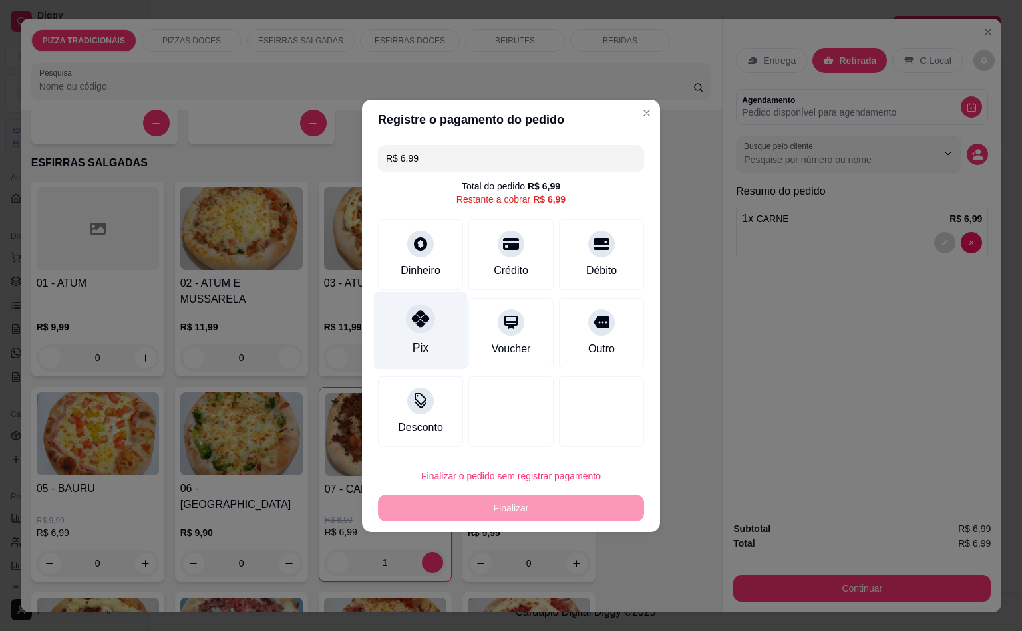
click at [434, 332] on div "Pix" at bounding box center [421, 330] width 94 height 78
type input "R$ 0,00"
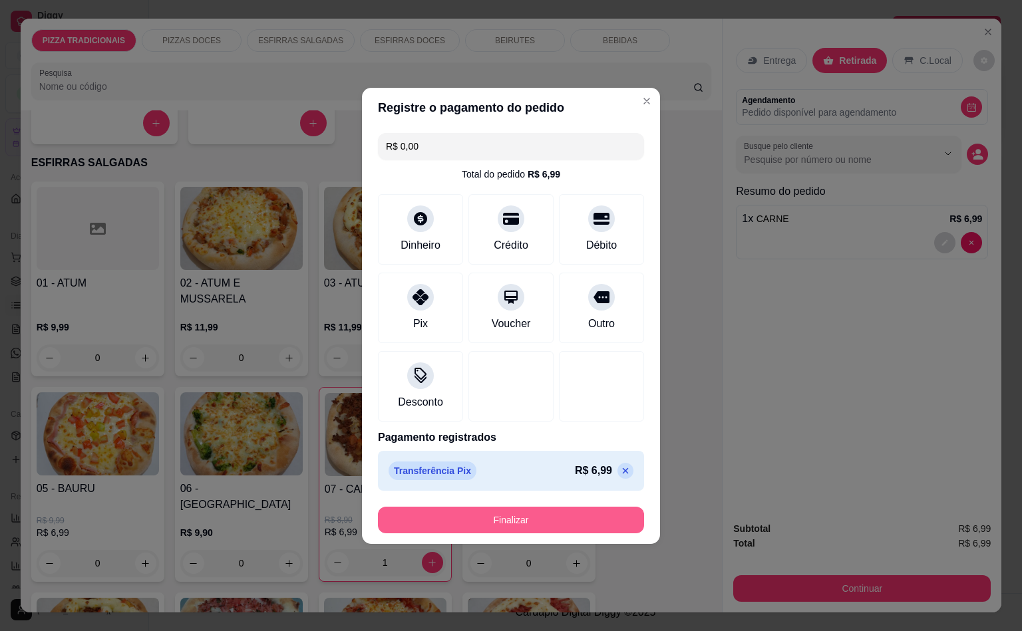
click at [468, 517] on button "Finalizar" at bounding box center [511, 520] width 266 height 27
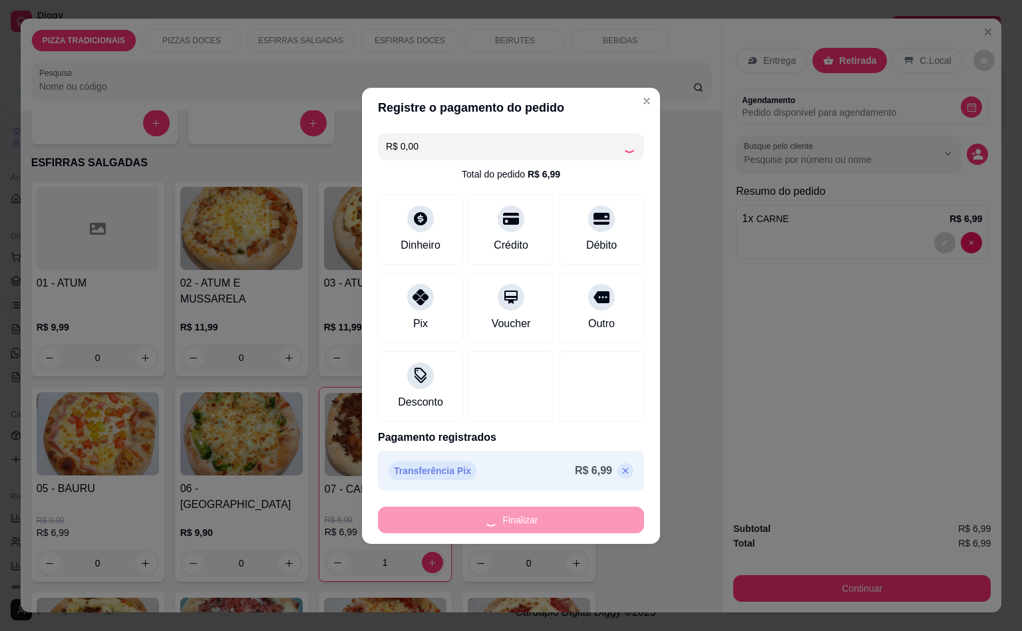
type input "0"
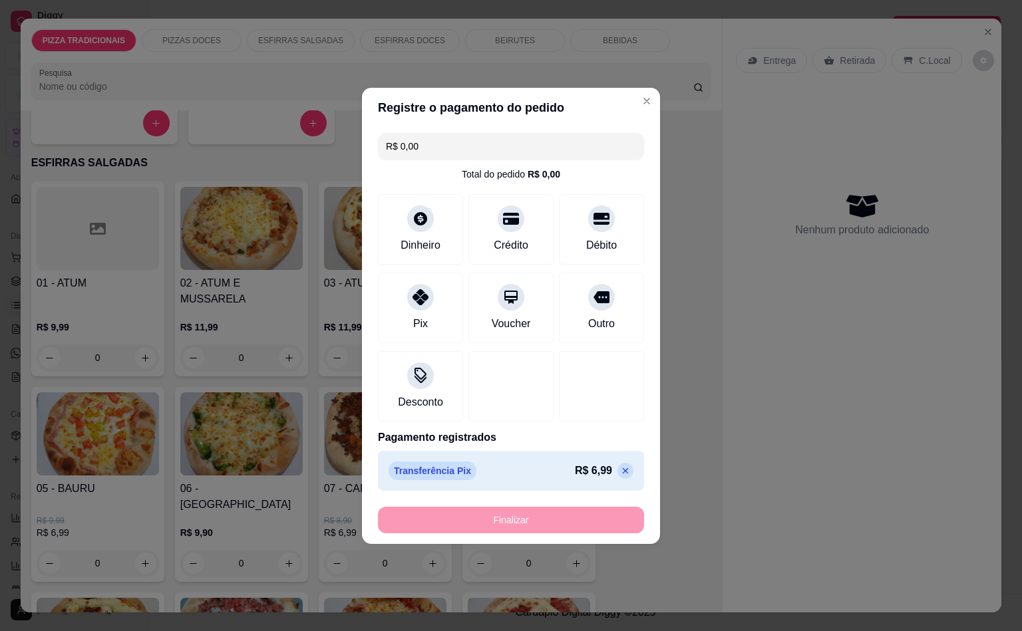
type input "-R$ 6,99"
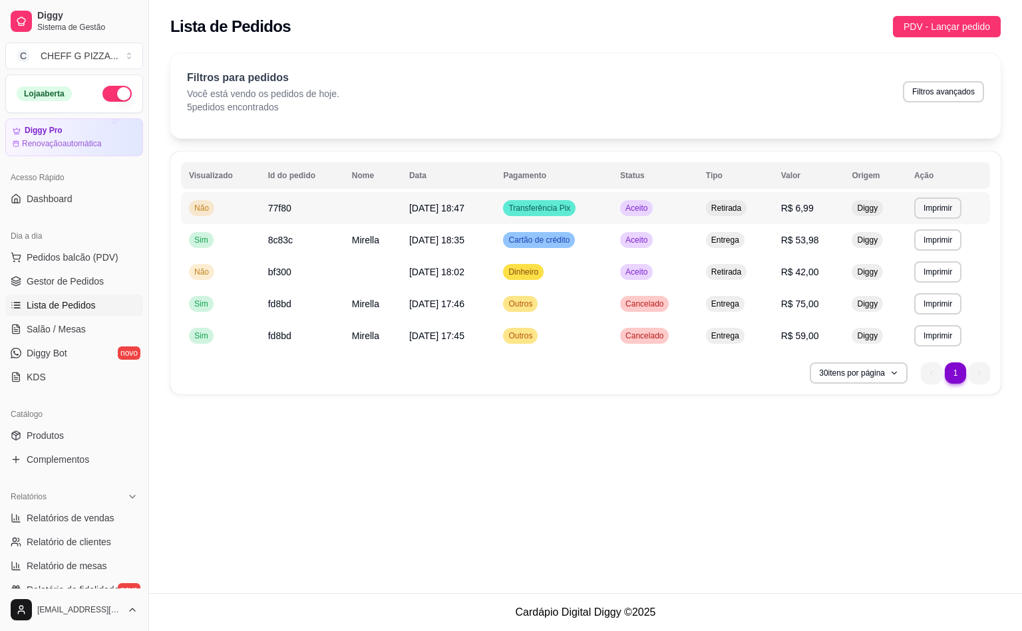
click at [535, 218] on td "Transferência Pix" at bounding box center [553, 208] width 117 height 32
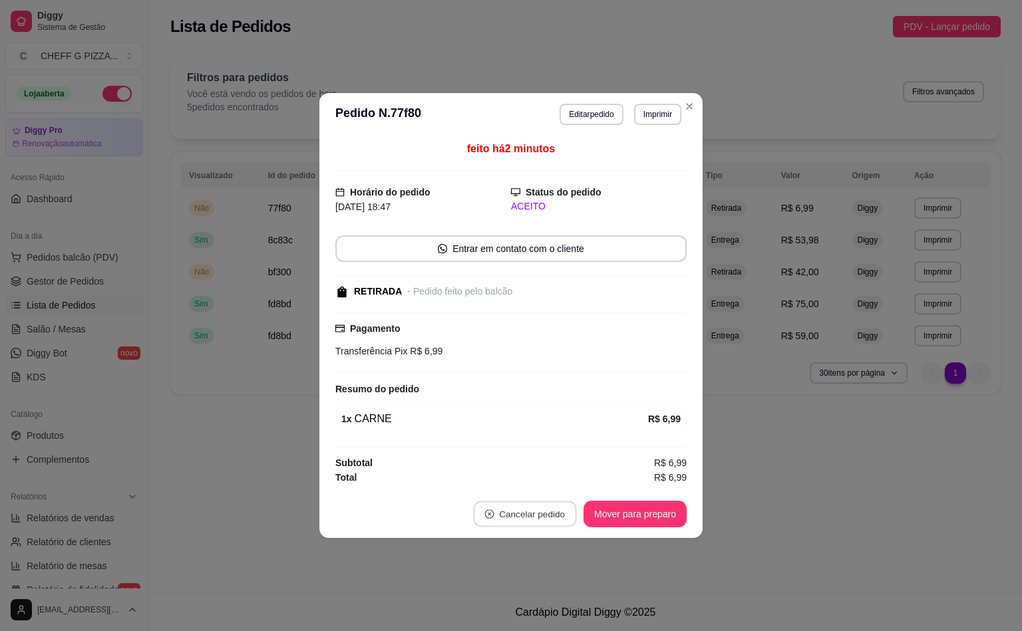
click at [549, 521] on button "Cancelar pedido" at bounding box center [524, 515] width 103 height 26
click at [549, 481] on button "Sim" at bounding box center [561, 484] width 53 height 27
click at [549, 481] on div "não Sim" at bounding box center [531, 484] width 179 height 27
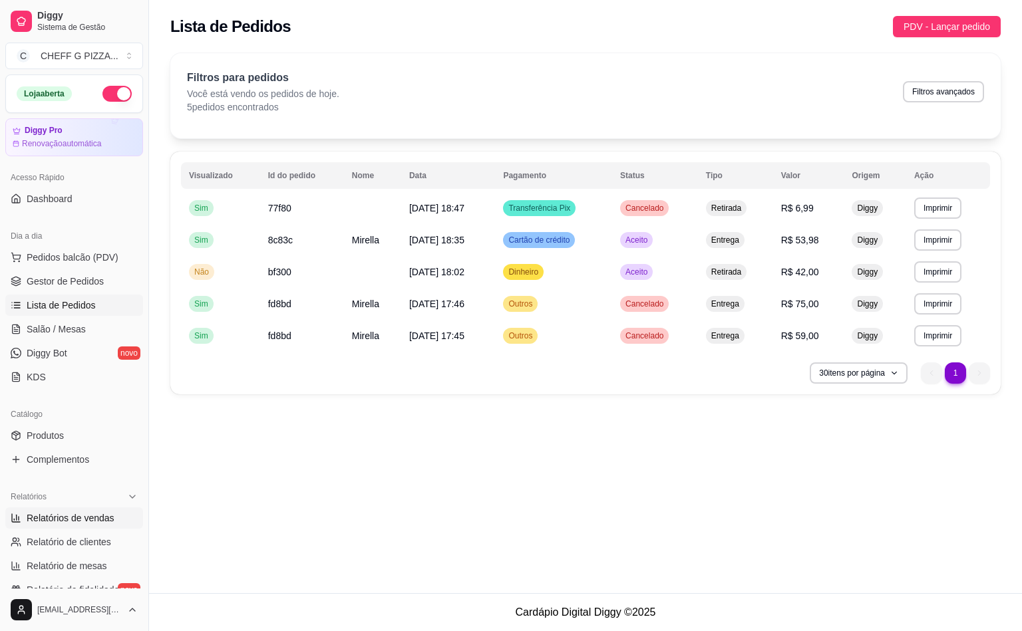
click at [39, 525] on span "Relatórios de vendas" at bounding box center [71, 517] width 88 height 13
select select "ALL"
select select "0"
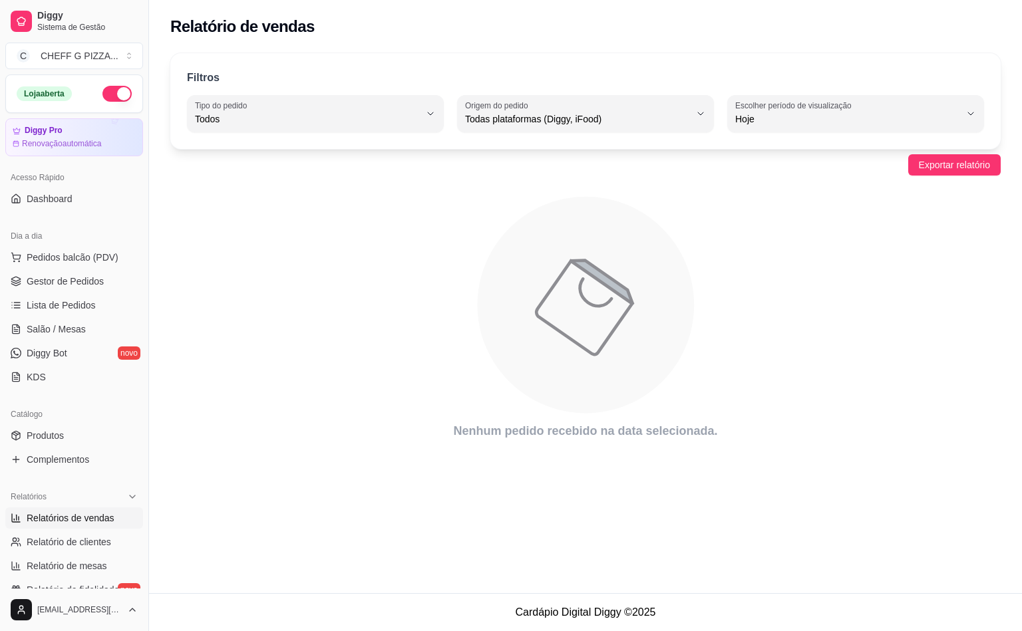
drag, startPoint x: 699, startPoint y: 389, endPoint x: 467, endPoint y: 346, distance: 236.1
click at [697, 389] on icon "animation" at bounding box center [585, 305] width 830 height 233
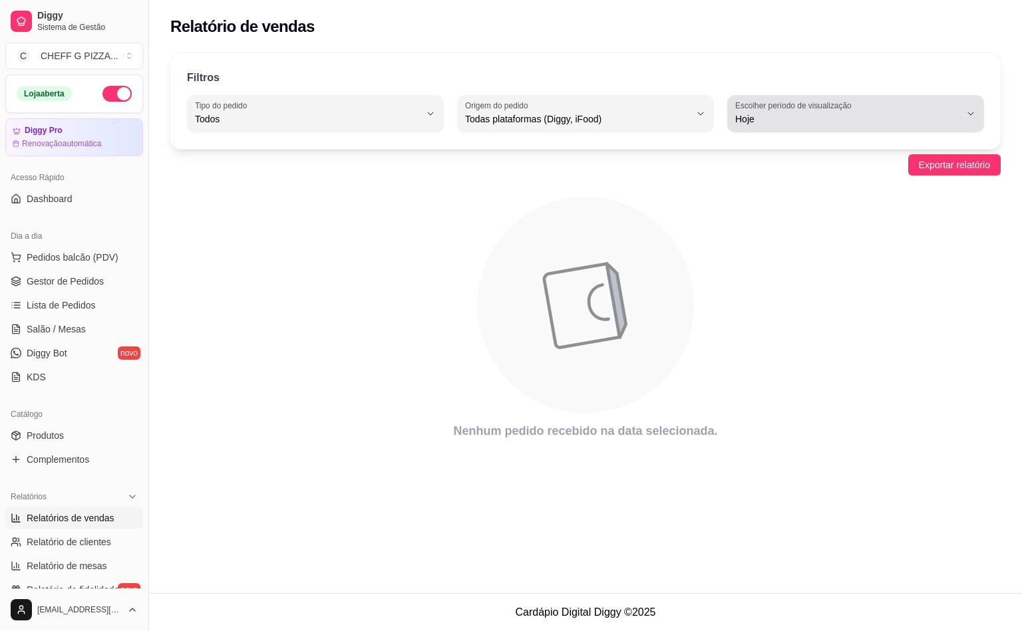
click at [785, 98] on button "Escolher período de visualização Hoje" at bounding box center [855, 113] width 257 height 37
click at [790, 157] on span "Hoje" at bounding box center [848, 150] width 213 height 13
click at [827, 114] on span "Hoje" at bounding box center [847, 118] width 225 height 13
click at [826, 182] on li "Ontem" at bounding box center [855, 172] width 236 height 21
type input "1"
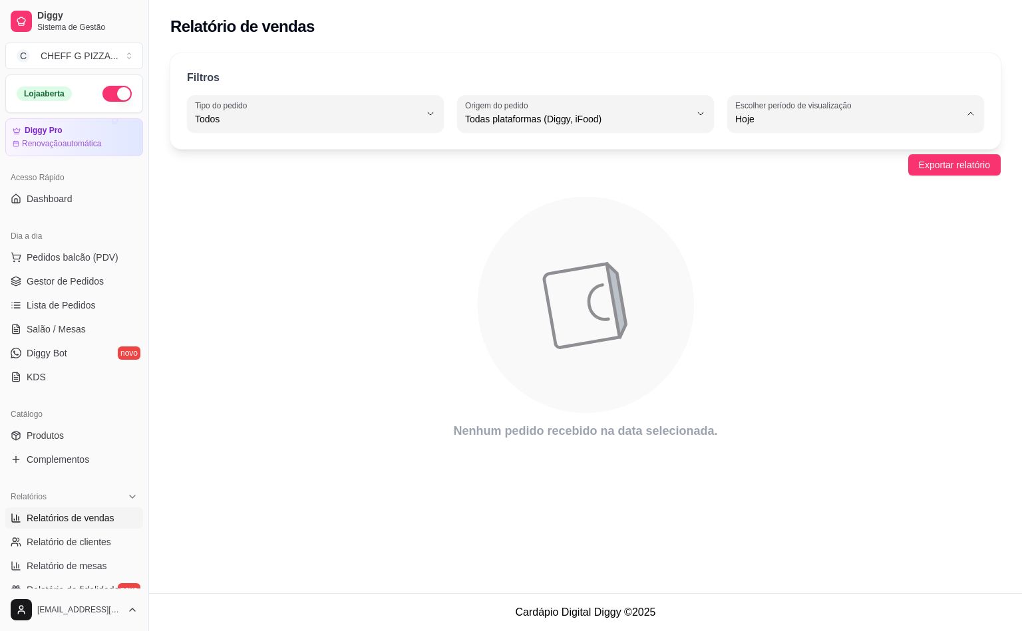
select select "1"
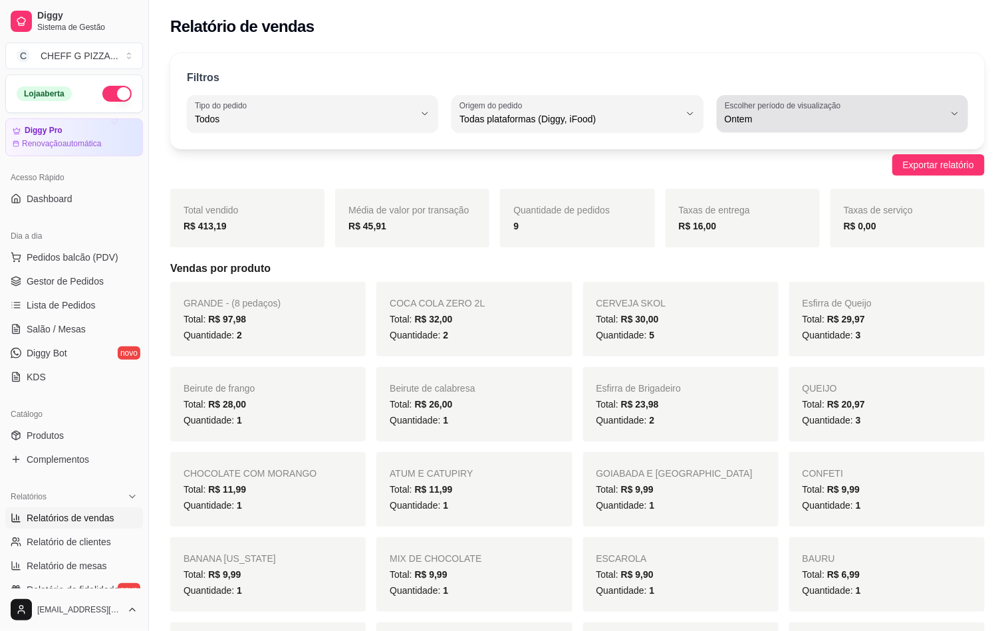
click at [841, 108] on label "Escolher período de visualização" at bounding box center [785, 105] width 120 height 11
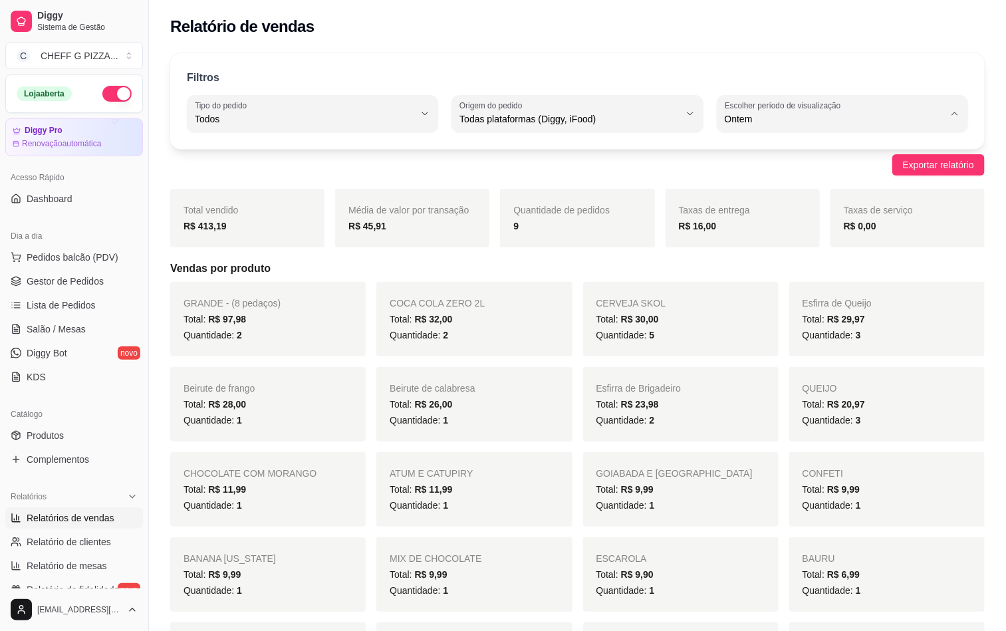
click at [742, 158] on li "Hoje" at bounding box center [842, 151] width 231 height 21
type input "0"
select select "0"
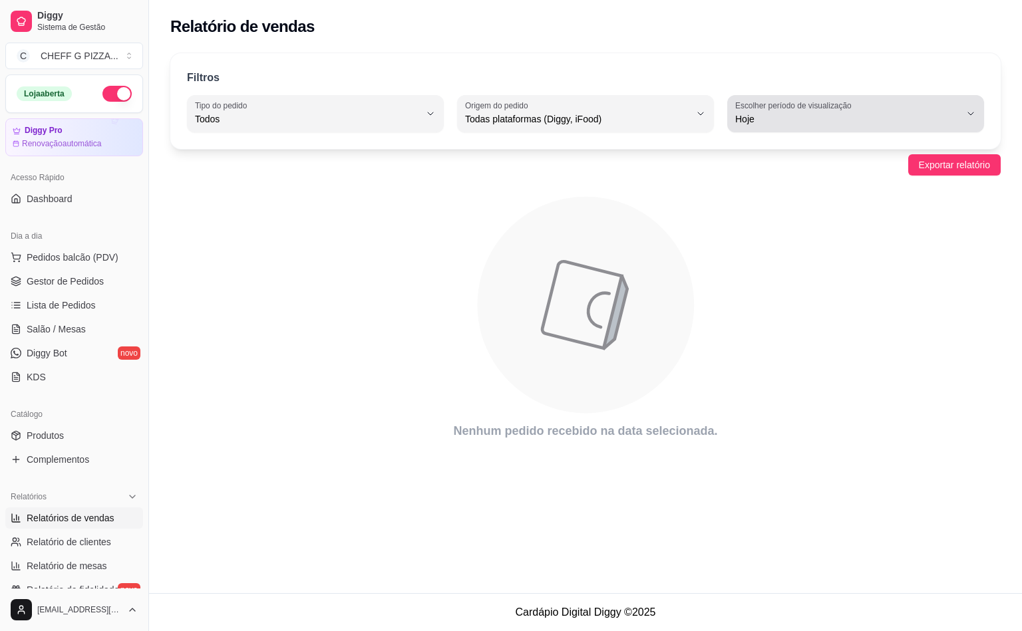
click at [787, 112] on span "Hoje" at bounding box center [847, 118] width 225 height 13
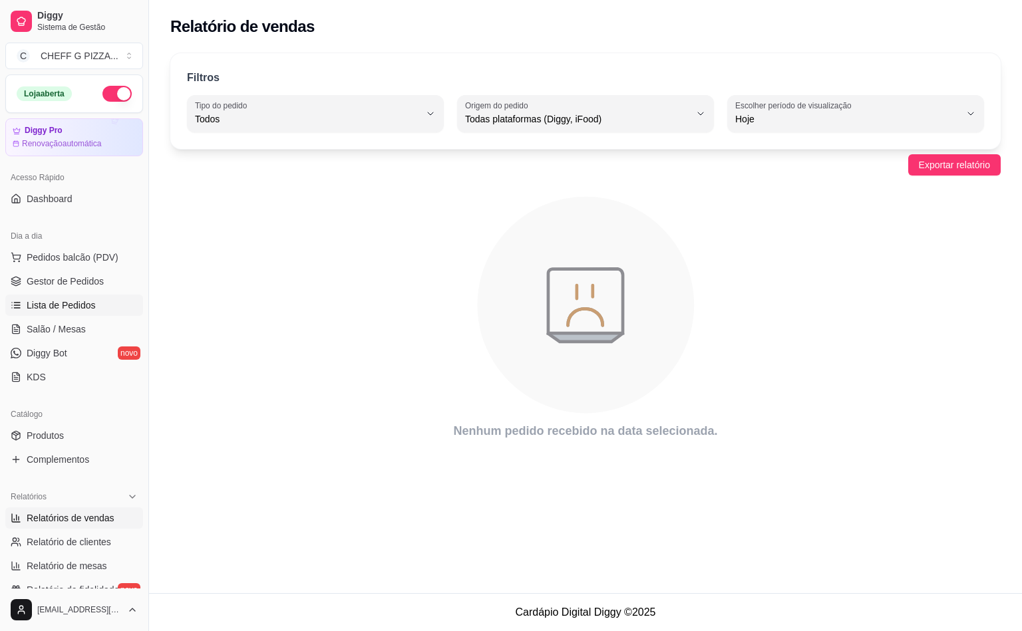
drag, startPoint x: 69, startPoint y: 272, endPoint x: 69, endPoint y: 296, distance: 23.9
click at [69, 273] on link "Gestor de Pedidos" at bounding box center [74, 281] width 138 height 21
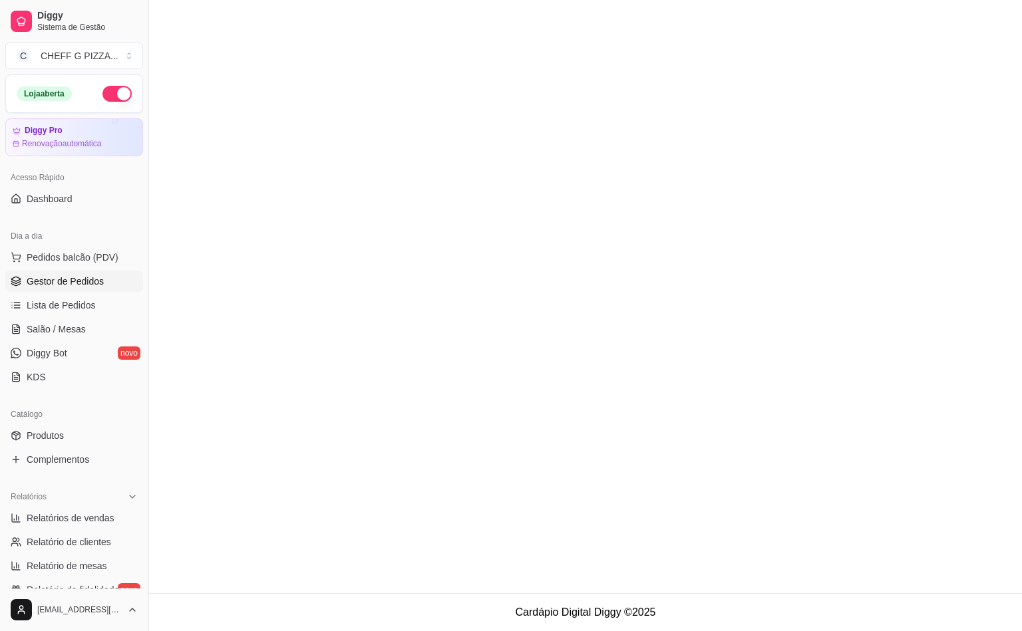
click at [74, 291] on link "Gestor de Pedidos" at bounding box center [74, 281] width 138 height 21
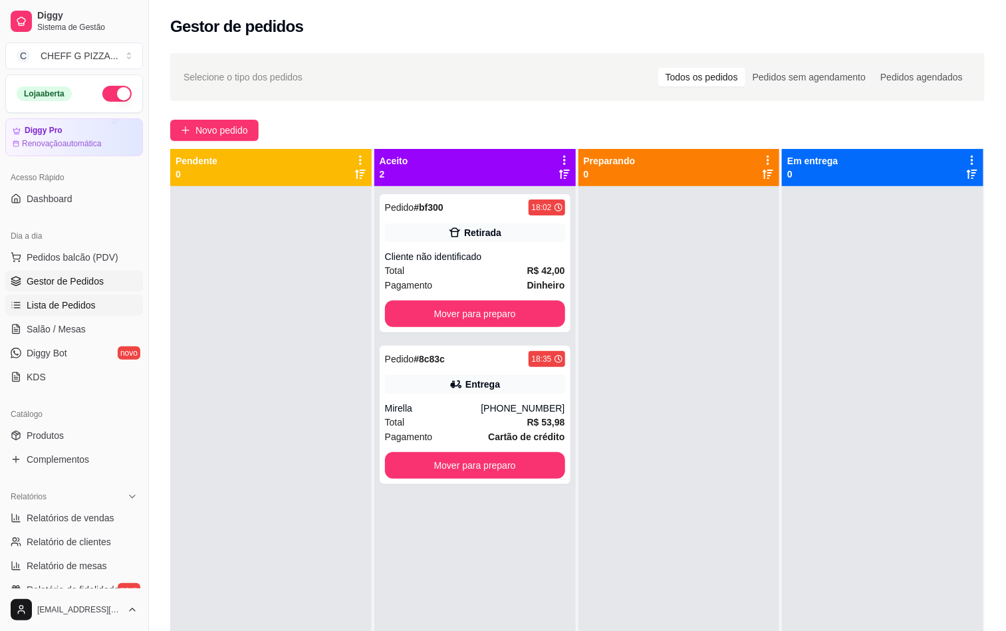
click at [62, 302] on span "Lista de Pedidos" at bounding box center [61, 305] width 69 height 13
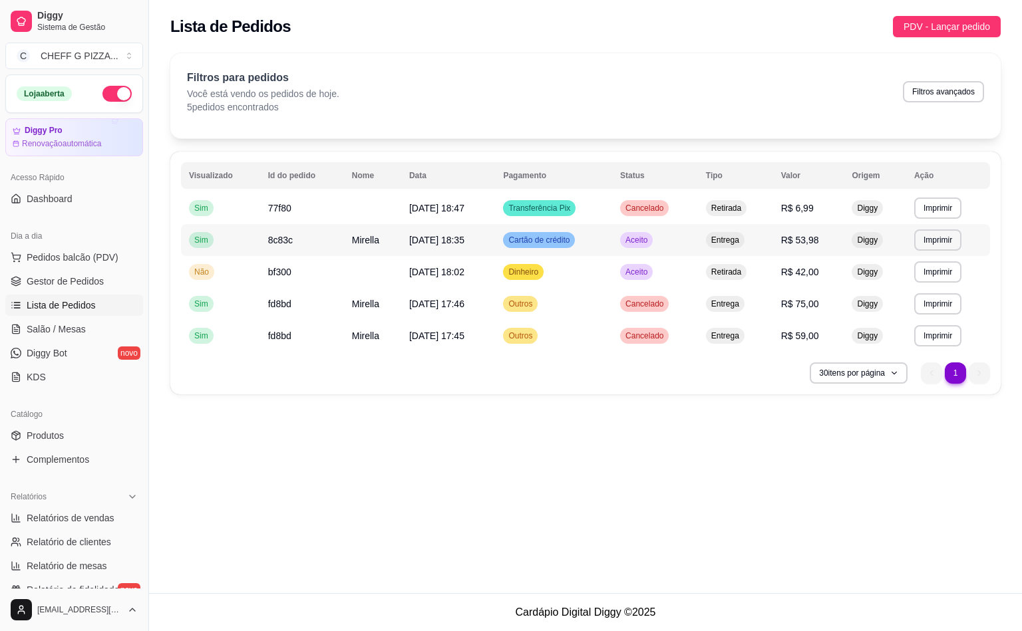
click at [643, 251] on td "Aceito" at bounding box center [655, 240] width 86 height 32
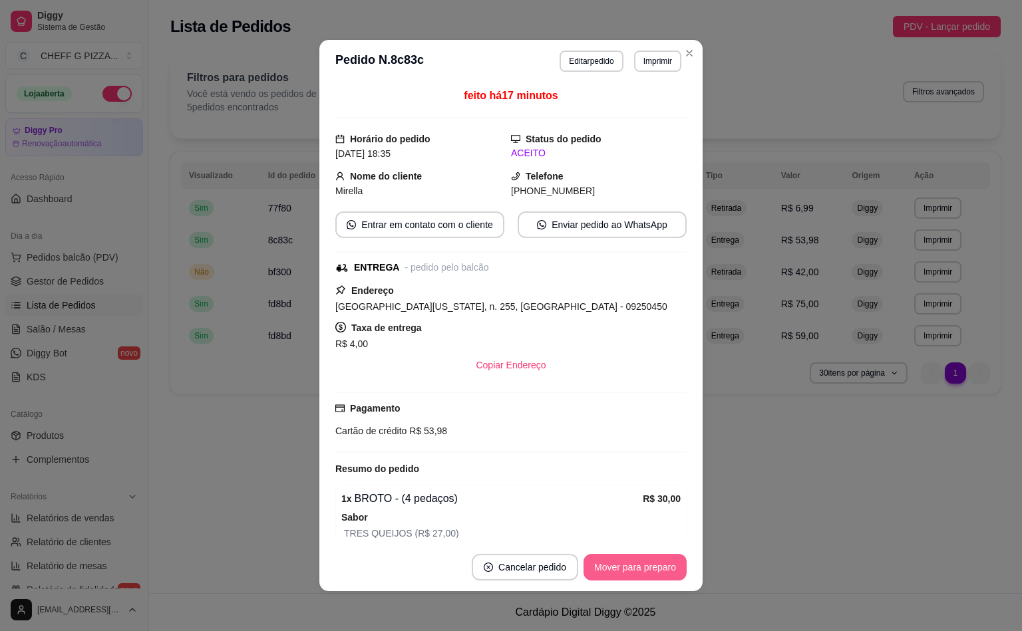
click at [621, 561] on button "Mover para preparo" at bounding box center [634, 567] width 103 height 27
click at [635, 571] on button "Mover para entrega" at bounding box center [635, 567] width 102 height 27
click at [635, 571] on button "Mover para finalizado" at bounding box center [631, 567] width 110 height 27
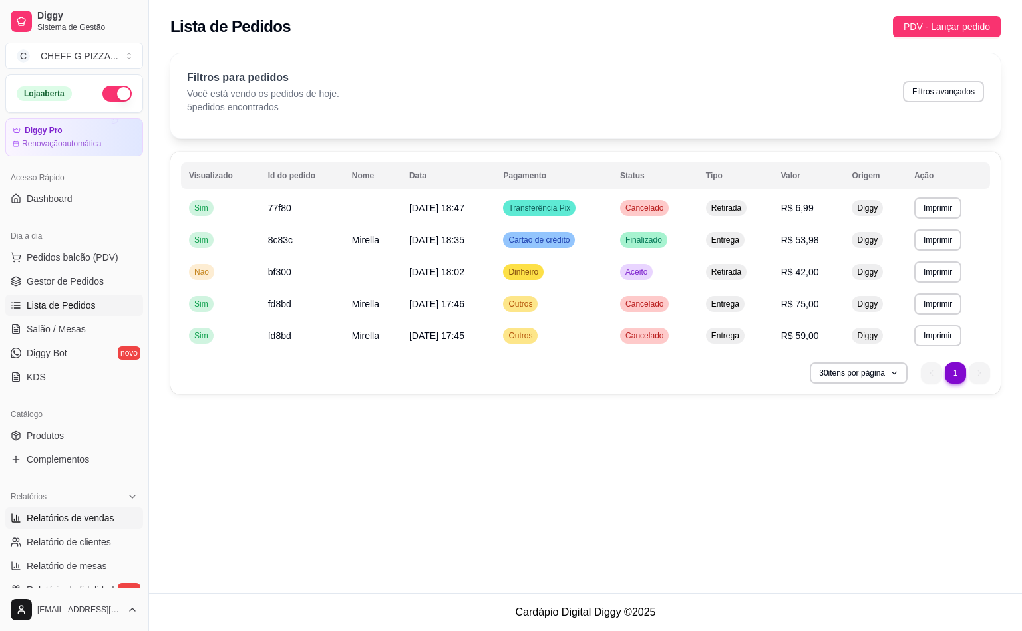
click at [59, 511] on link "Relatórios de vendas" at bounding box center [74, 517] width 138 height 21
select select "ALL"
select select "0"
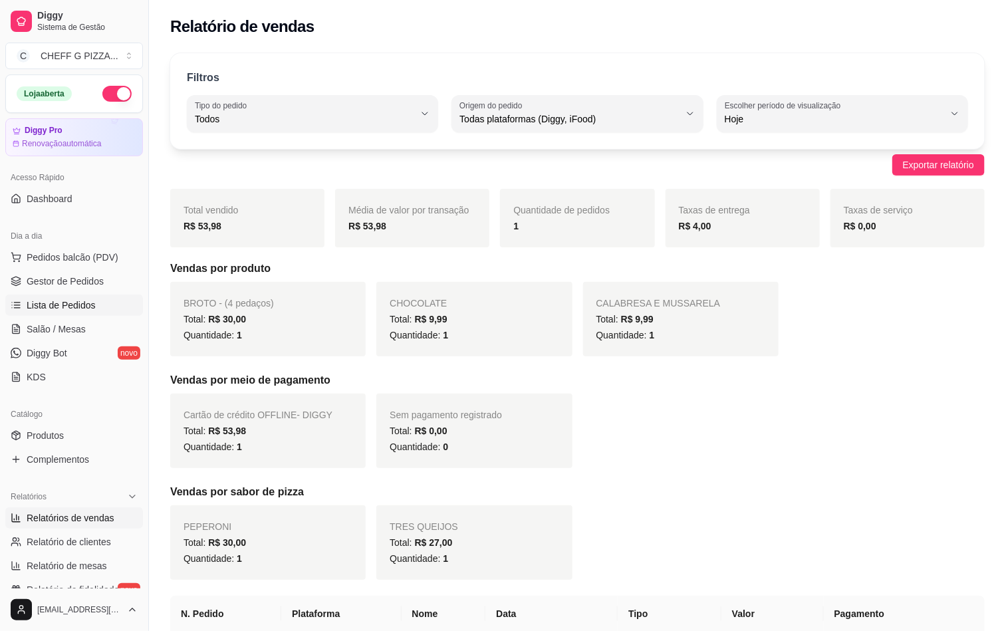
click at [55, 313] on link "Lista de Pedidos" at bounding box center [74, 305] width 138 height 21
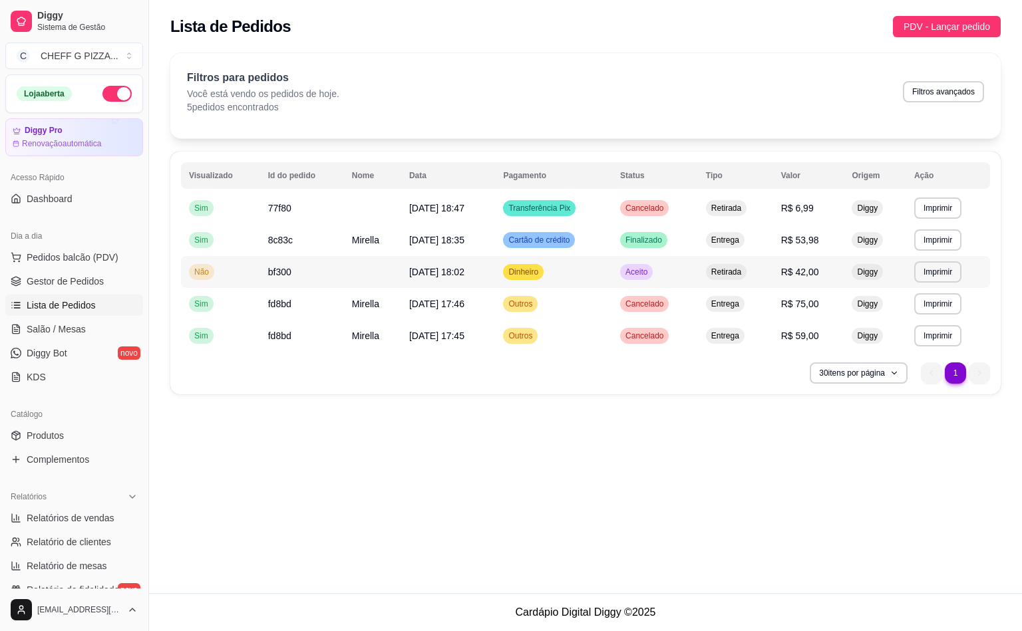
click at [650, 271] on span "Aceito" at bounding box center [636, 272] width 27 height 11
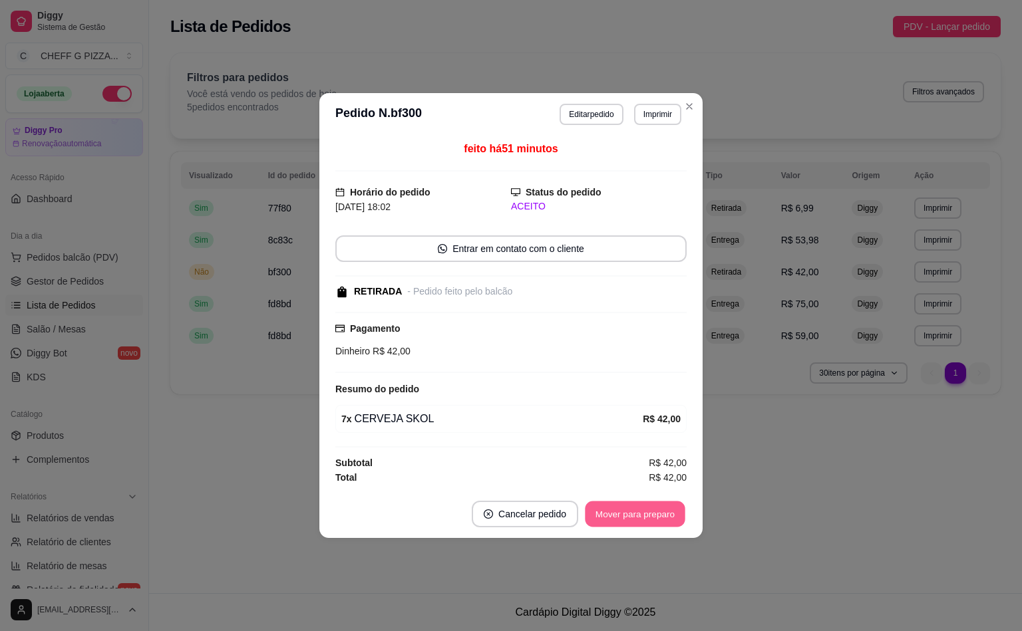
click at [657, 519] on button "Mover para preparo" at bounding box center [635, 515] width 100 height 26
click at [657, 519] on div "Mover para preparo" at bounding box center [634, 514] width 103 height 27
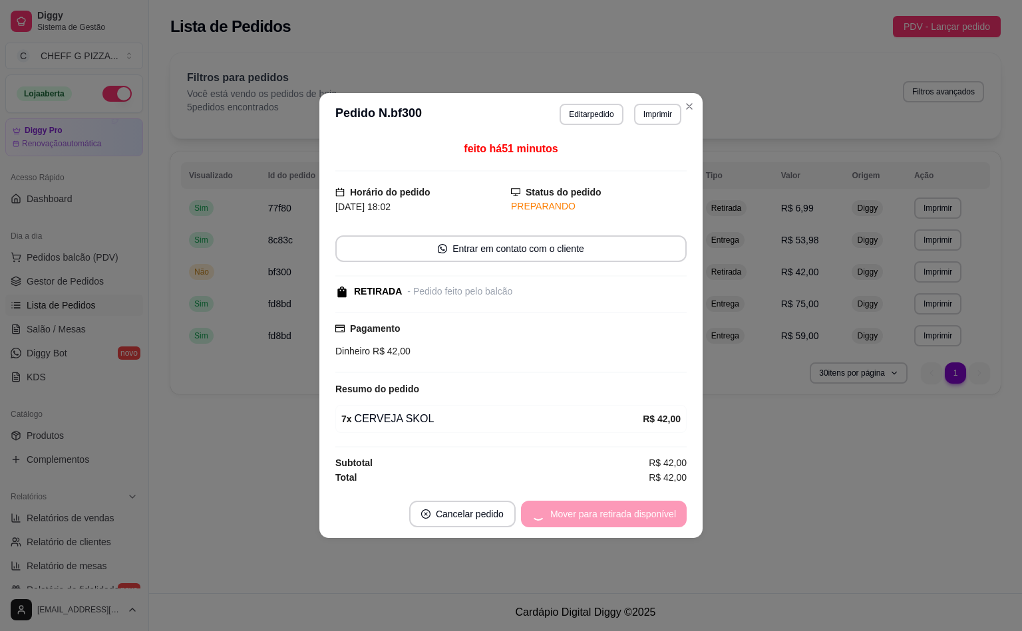
click at [657, 519] on div "Mover para retirada disponível" at bounding box center [604, 514] width 166 height 27
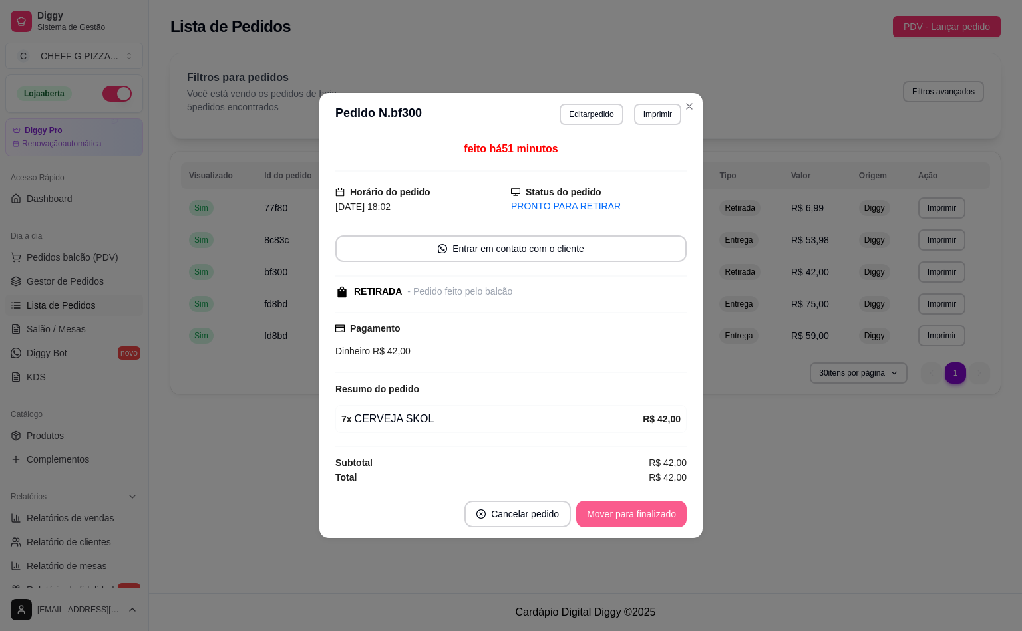
click at [657, 519] on button "Mover para finalizado" at bounding box center [631, 514] width 110 height 27
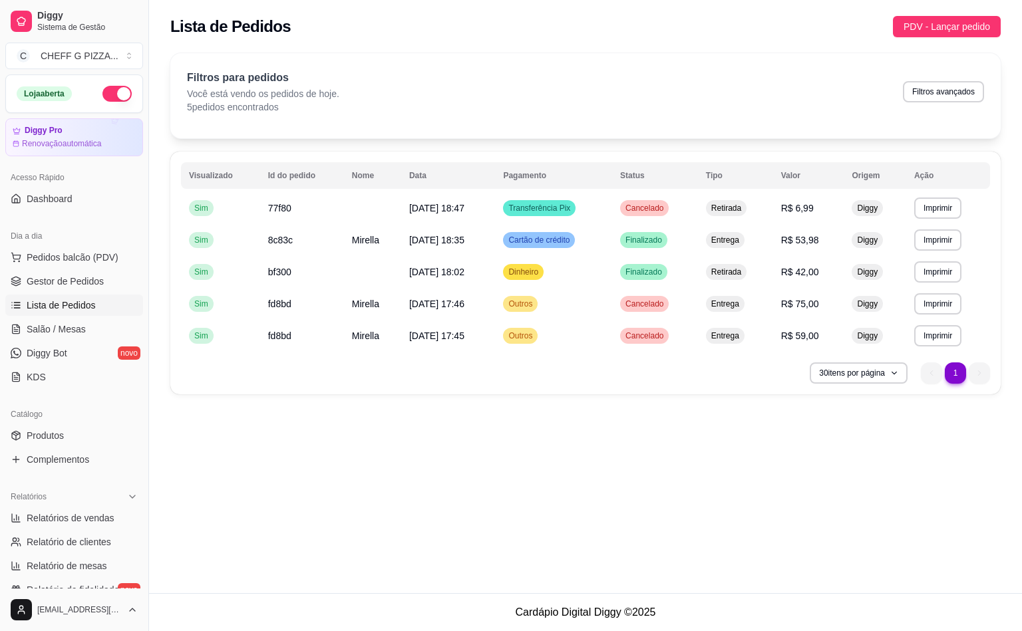
click at [50, 301] on span "Lista de Pedidos" at bounding box center [61, 305] width 69 height 13
click at [52, 513] on span "Relatórios de vendas" at bounding box center [71, 517] width 88 height 13
select select "ALL"
select select "0"
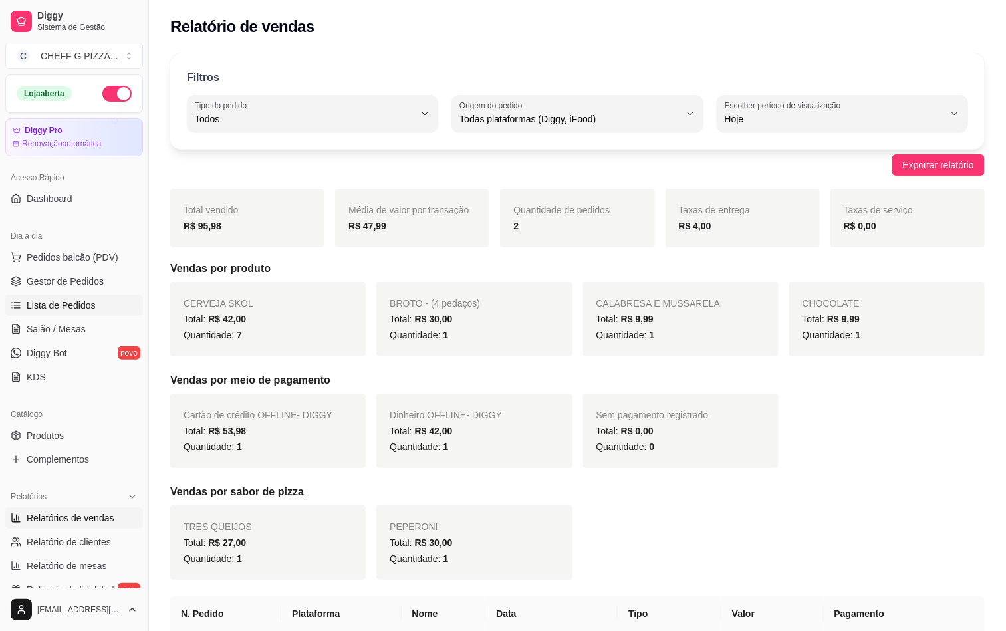
click at [78, 310] on span "Lista de Pedidos" at bounding box center [61, 305] width 69 height 13
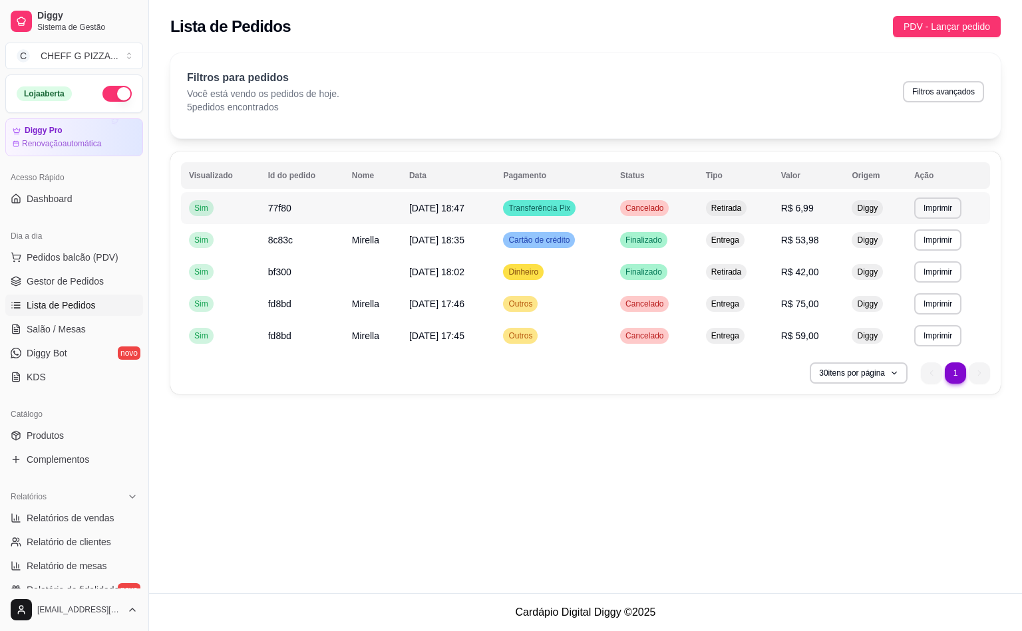
click at [725, 216] on div "Retirada" at bounding box center [726, 208] width 41 height 16
click at [707, 241] on td "Entrega" at bounding box center [735, 240] width 75 height 32
click at [58, 283] on span "Gestor de Pedidos" at bounding box center [65, 281] width 77 height 13
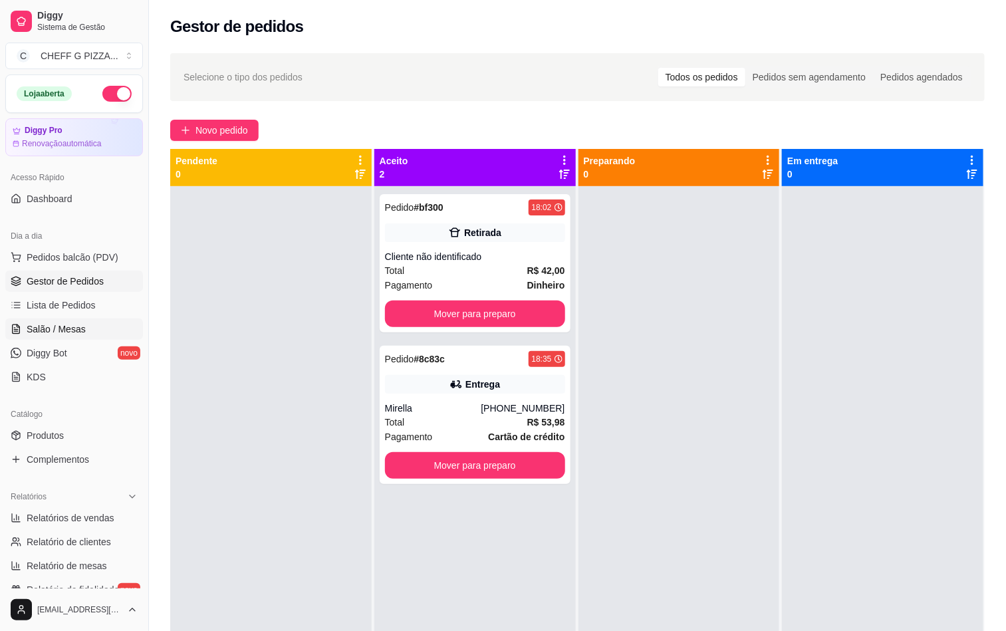
click at [51, 332] on span "Salão / Mesas" at bounding box center [56, 329] width 59 height 13
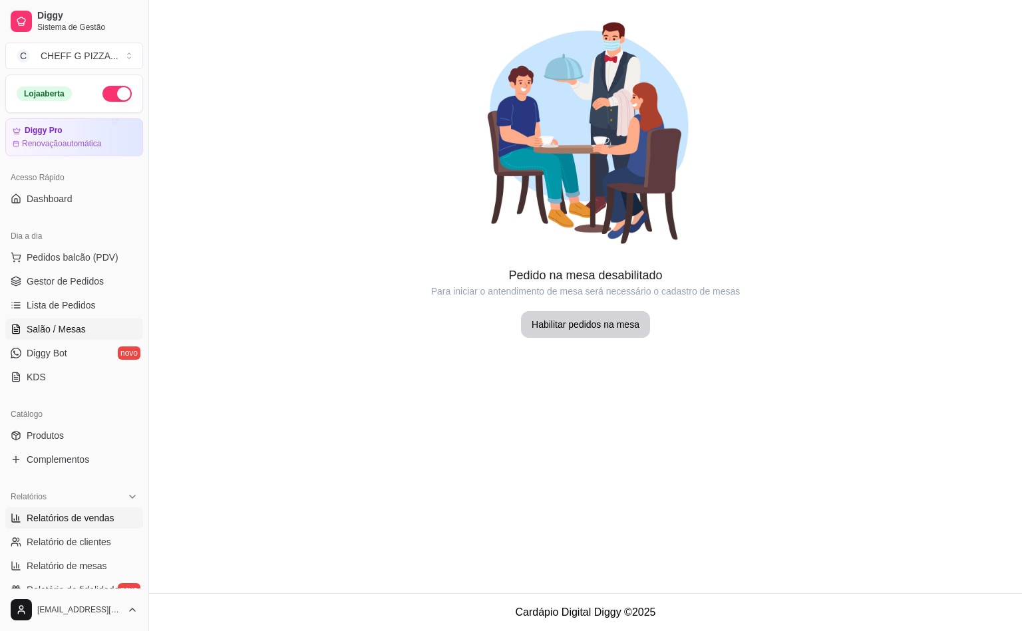
click at [76, 527] on link "Relatórios de vendas" at bounding box center [74, 517] width 138 height 21
select select "ALL"
select select "0"
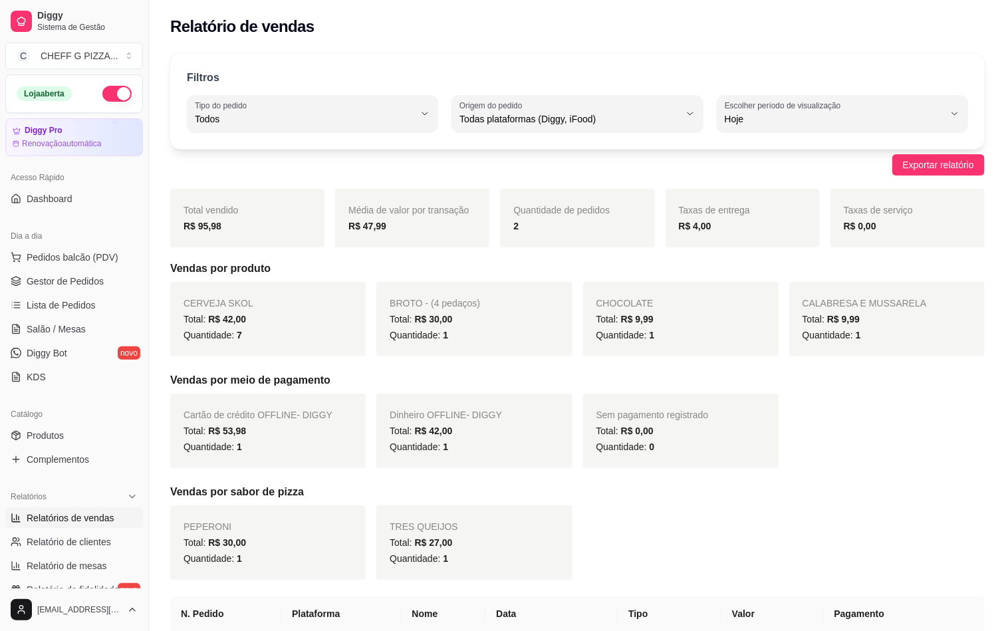
click at [563, 110] on div "Todas plataformas (Diggy, iFood)" at bounding box center [569, 113] width 219 height 27
click at [496, 176] on span "Diggy" at bounding box center [572, 172] width 208 height 13
type input "DIGGY"
select select "DIGGY"
click at [281, 88] on div "Filtros ALL Tipo do pedido Todos Entrega Retirada Mesa Consumo local Tipo do pe…" at bounding box center [577, 101] width 815 height 96
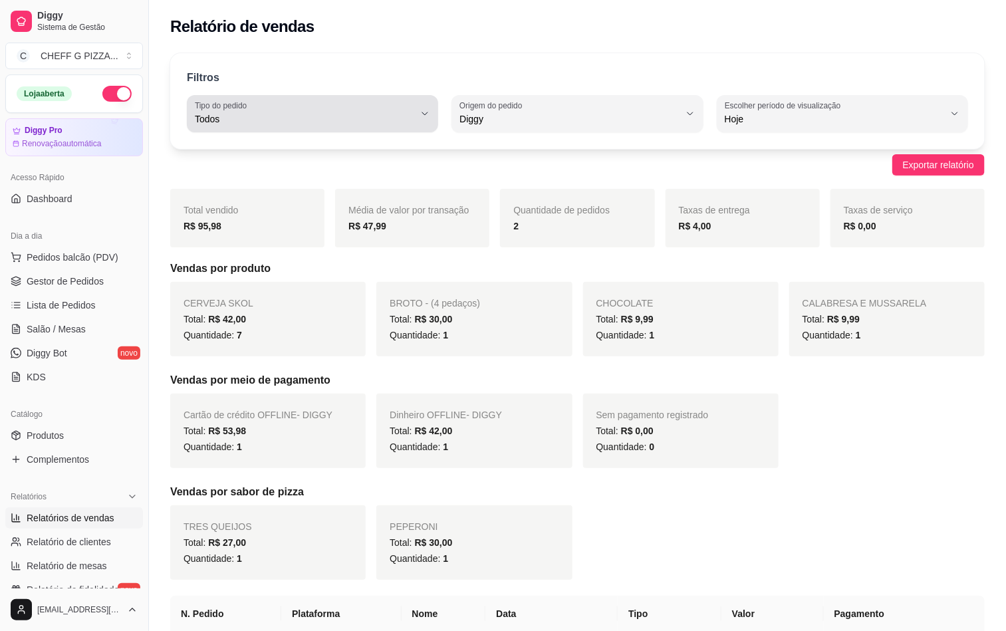
click at [281, 98] on button "Tipo do pedido Todos" at bounding box center [312, 113] width 251 height 37
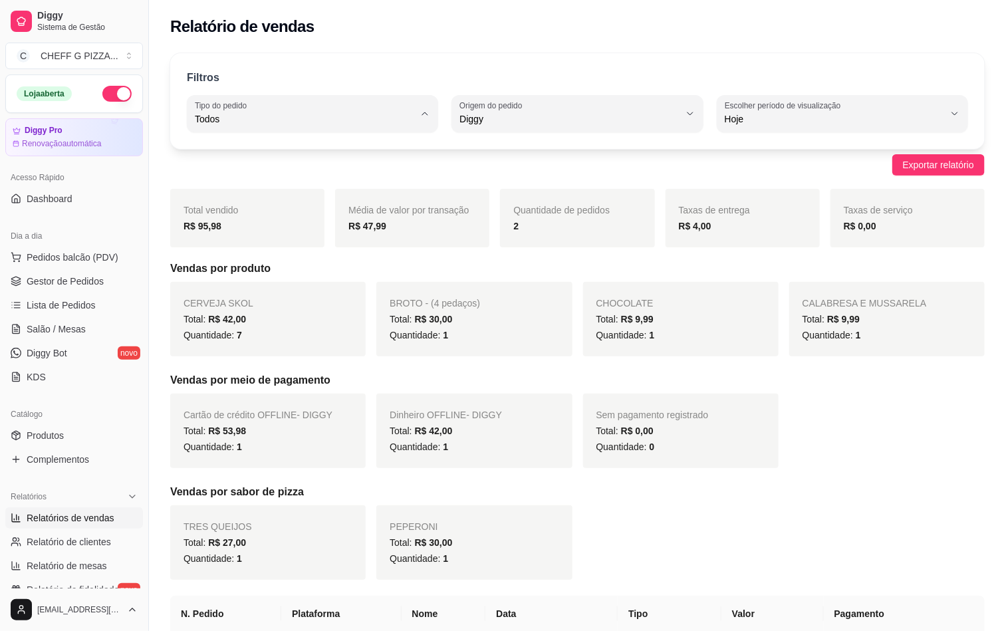
click at [256, 179] on span "Entrega" at bounding box center [306, 172] width 208 height 13
type input "DELIVERY"
select select "DELIVERY"
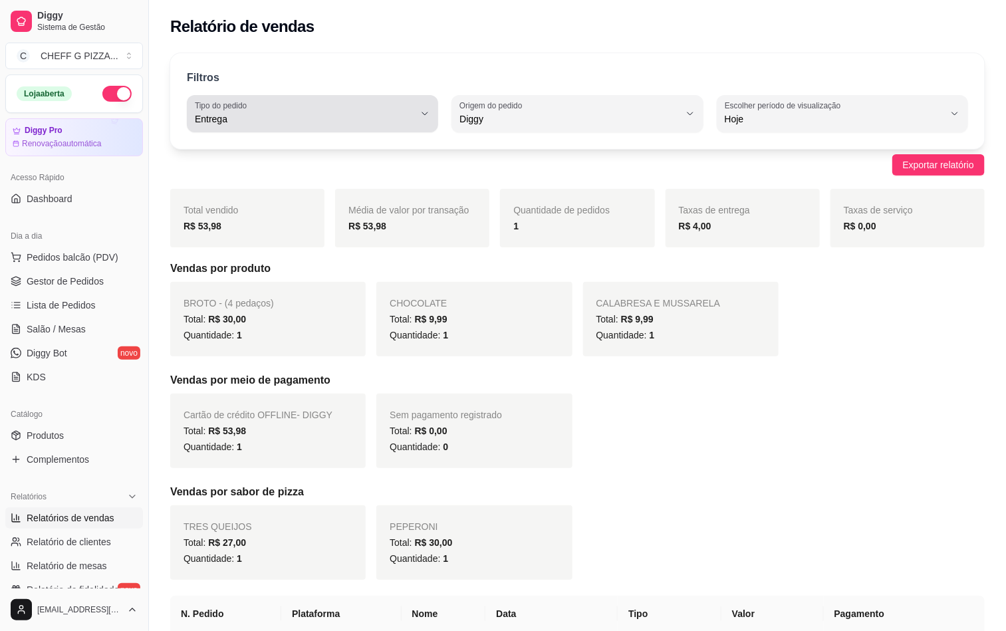
click at [368, 106] on div "Entrega" at bounding box center [304, 113] width 219 height 27
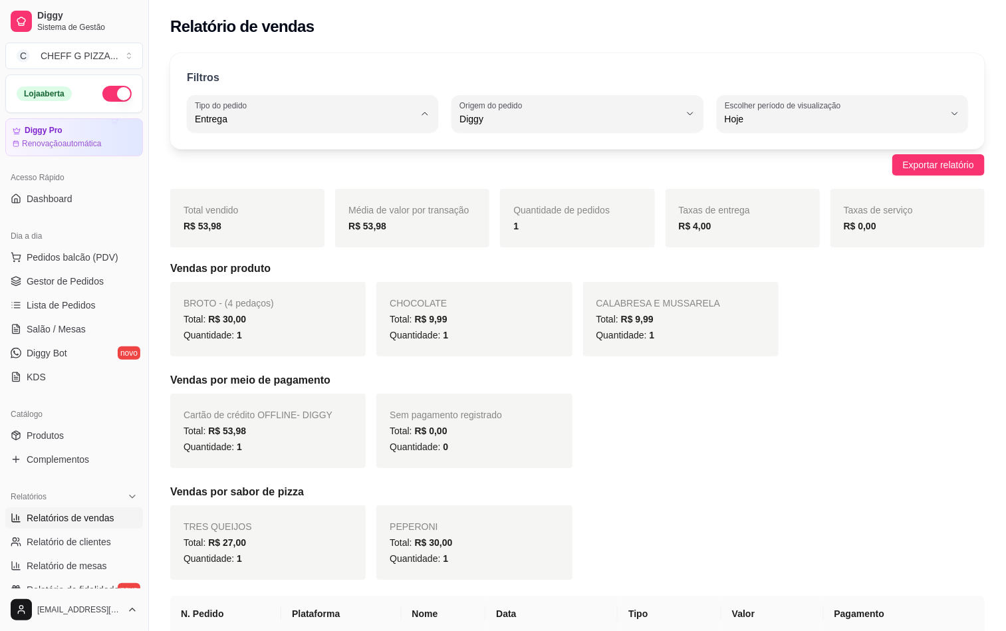
click at [242, 152] on span "Todos" at bounding box center [306, 150] width 208 height 13
type input "ALL"
select select "ALL"
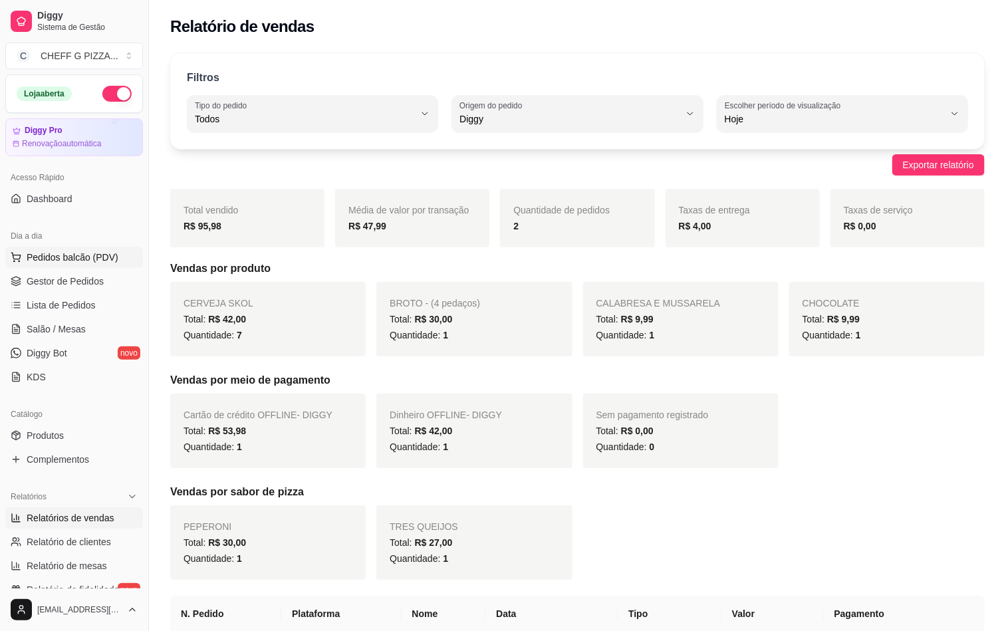
click at [59, 252] on span "Pedidos balcão (PDV)" at bounding box center [73, 257] width 92 height 13
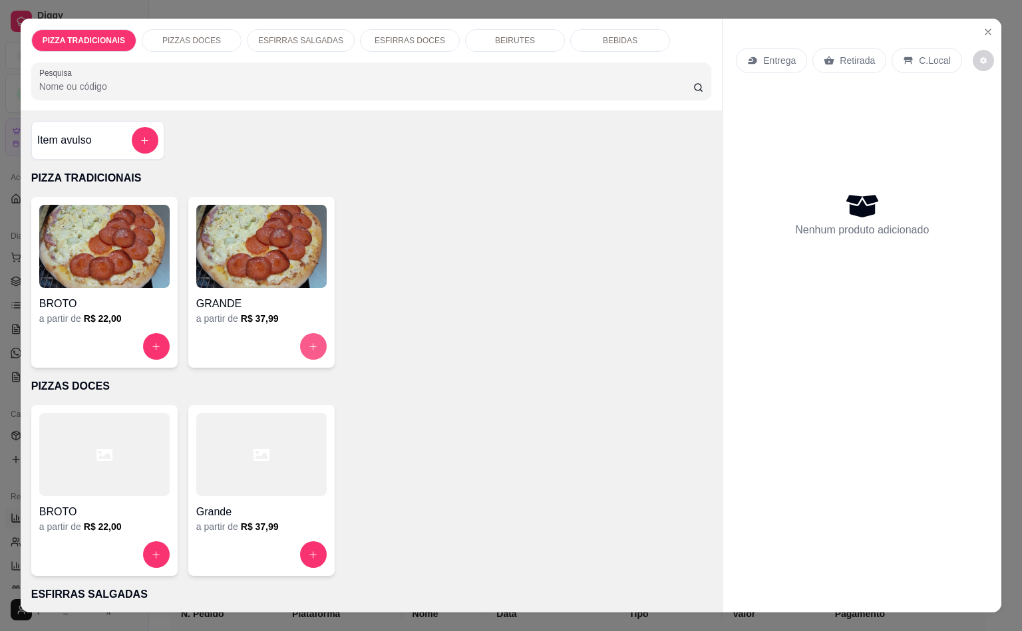
click at [308, 342] on icon "increase-product-quantity" at bounding box center [313, 347] width 10 height 10
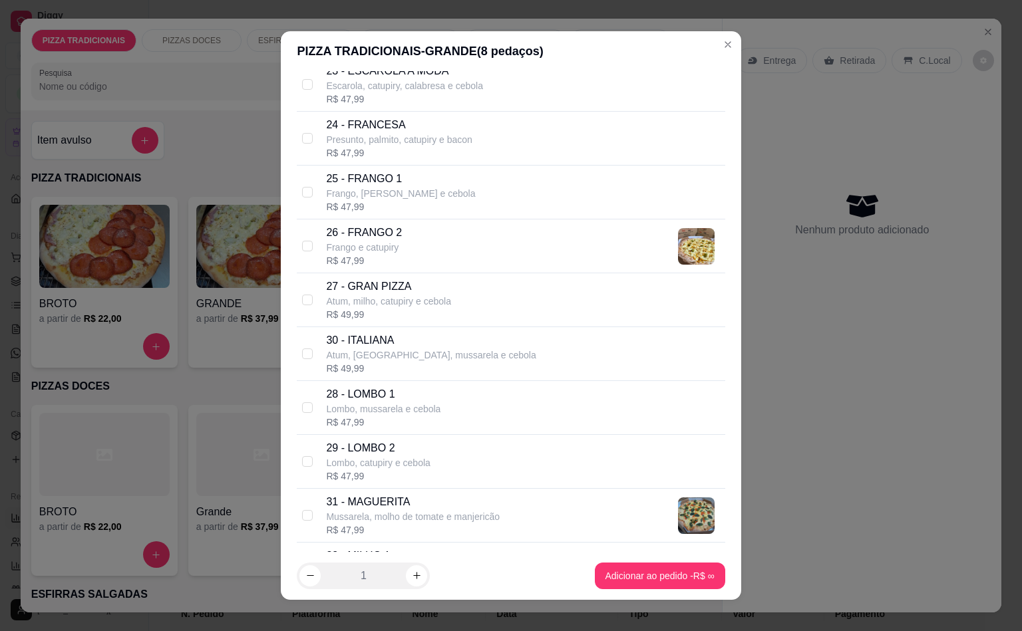
scroll to position [865, 0]
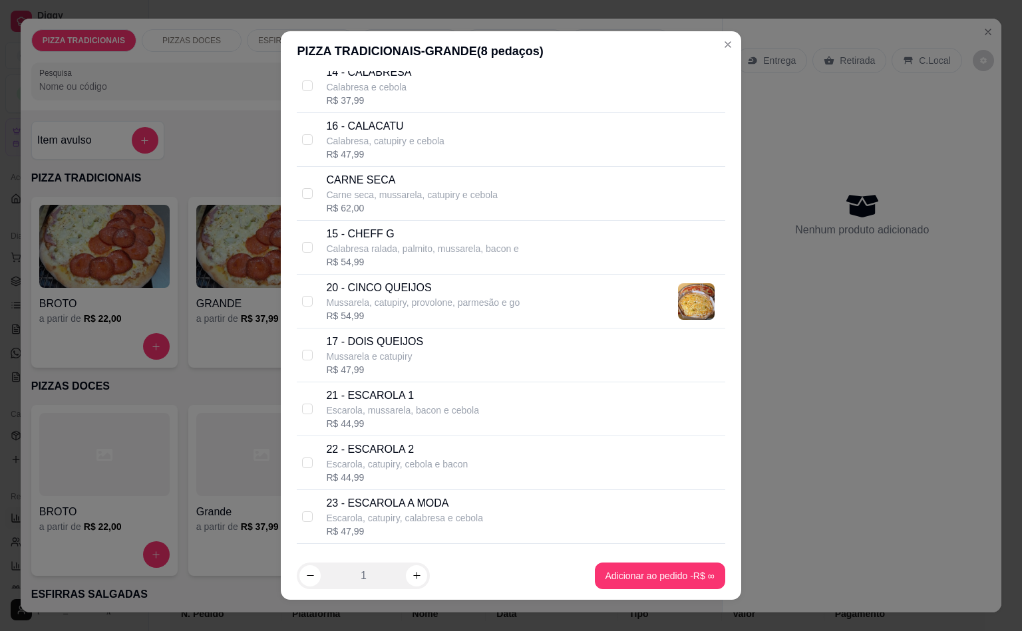
click at [377, 112] on div "14 - CALABRESA Calabresa e cebola R$ 37,99" at bounding box center [511, 86] width 428 height 54
checkbox input "true"
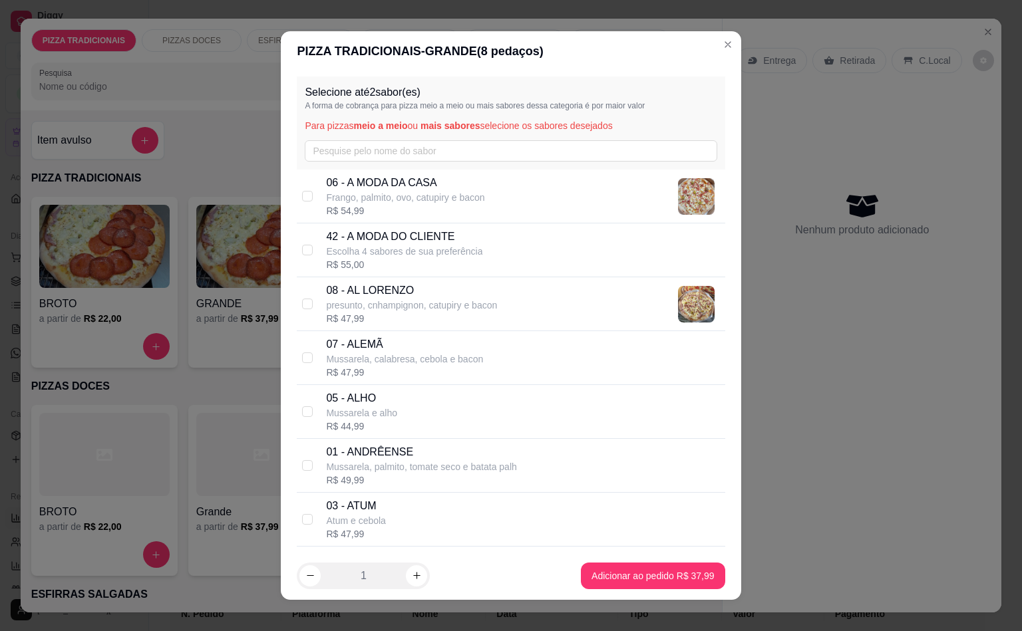
scroll to position [432, 0]
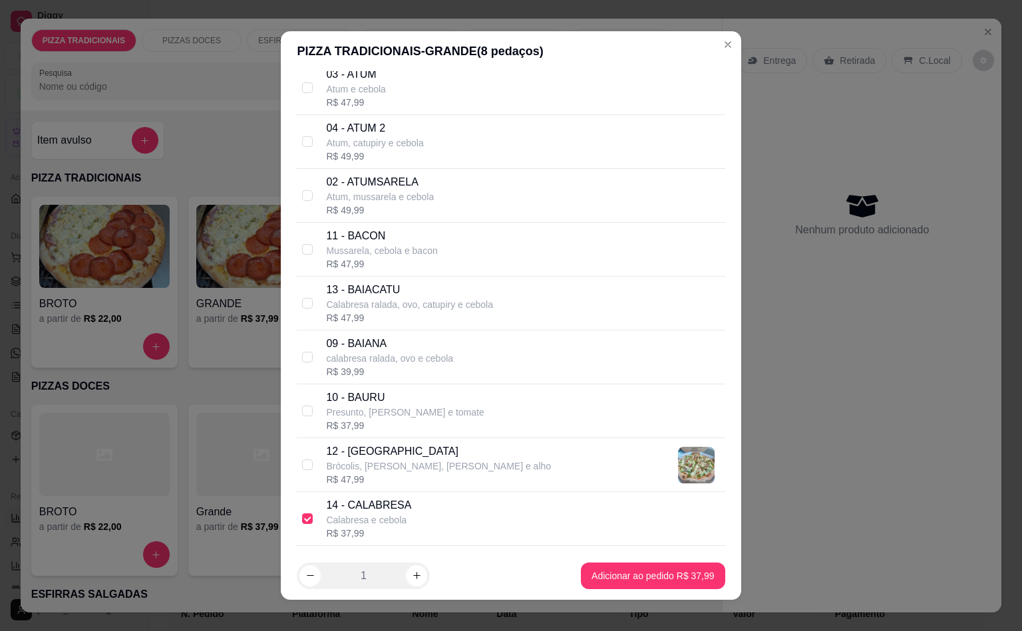
click at [403, 142] on p "Atum, catupiry e cebola" at bounding box center [374, 142] width 97 height 13
checkbox input "true"
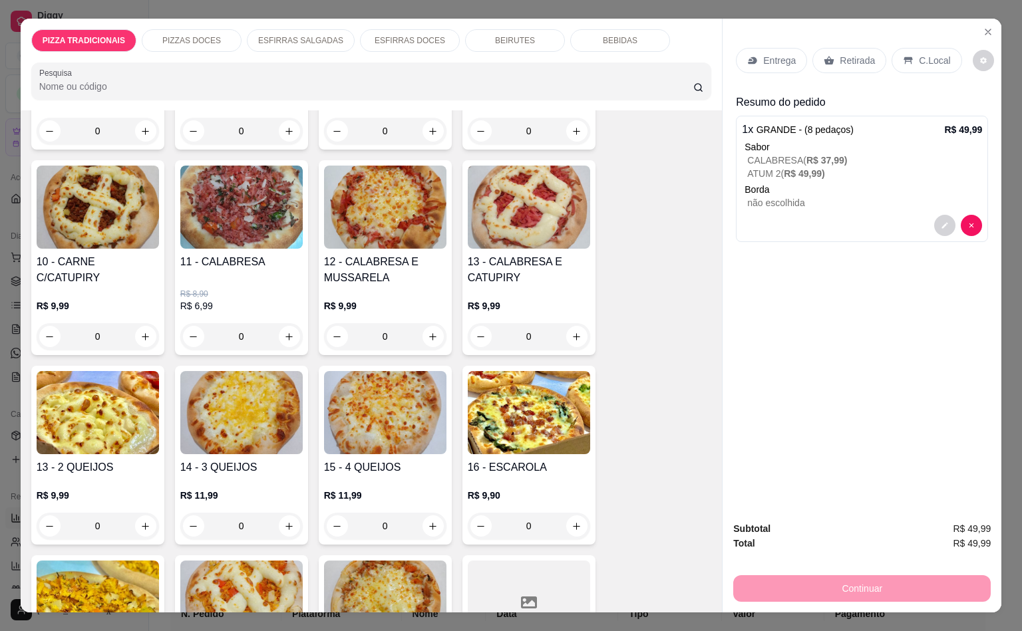
scroll to position [865, 0]
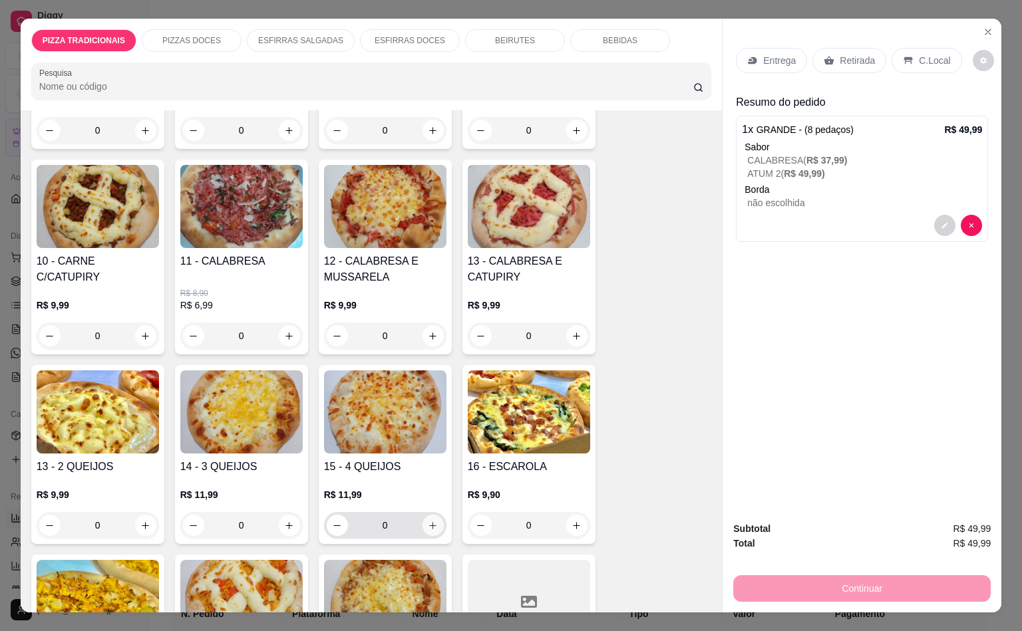
click at [428, 521] on icon "increase-product-quantity" at bounding box center [433, 526] width 10 height 10
type input "1"
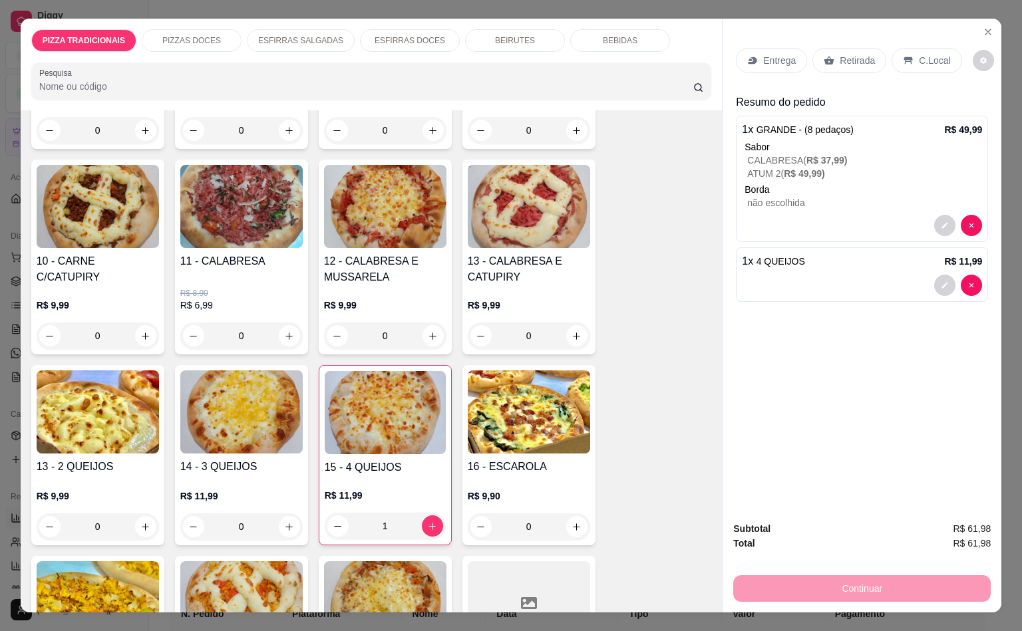
click at [762, 61] on div "Entrega" at bounding box center [771, 60] width 71 height 25
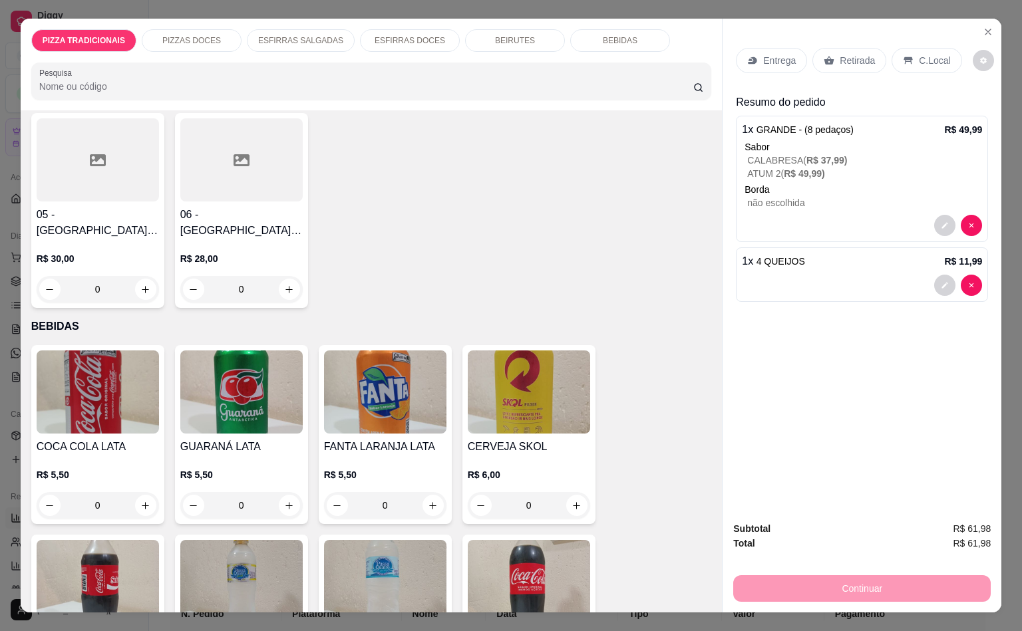
scroll to position [3843, 0]
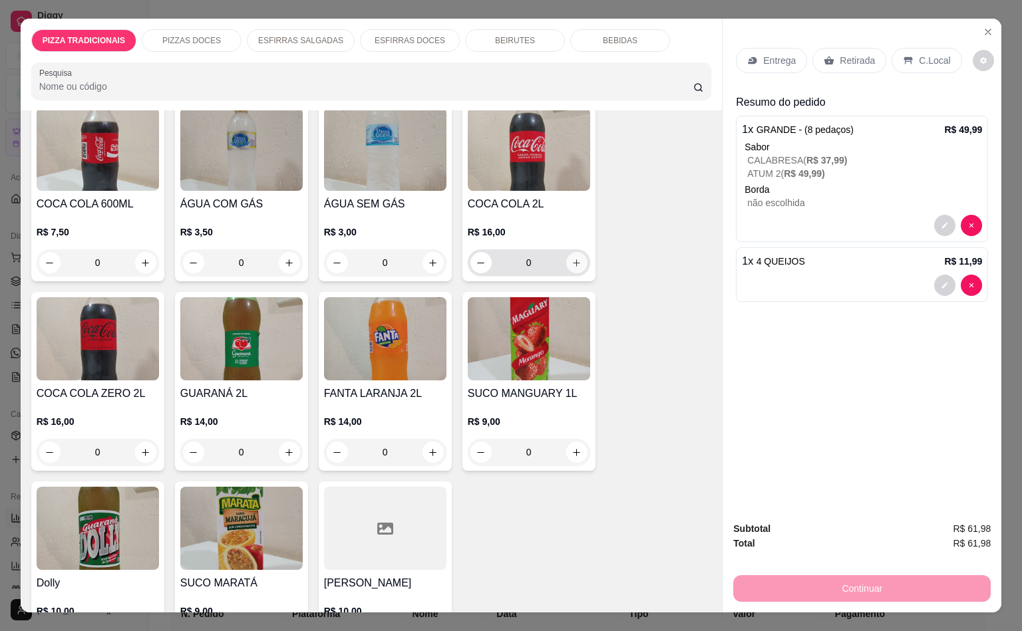
click at [575, 252] on button "increase-product-quantity" at bounding box center [576, 262] width 21 height 21
type input "1"
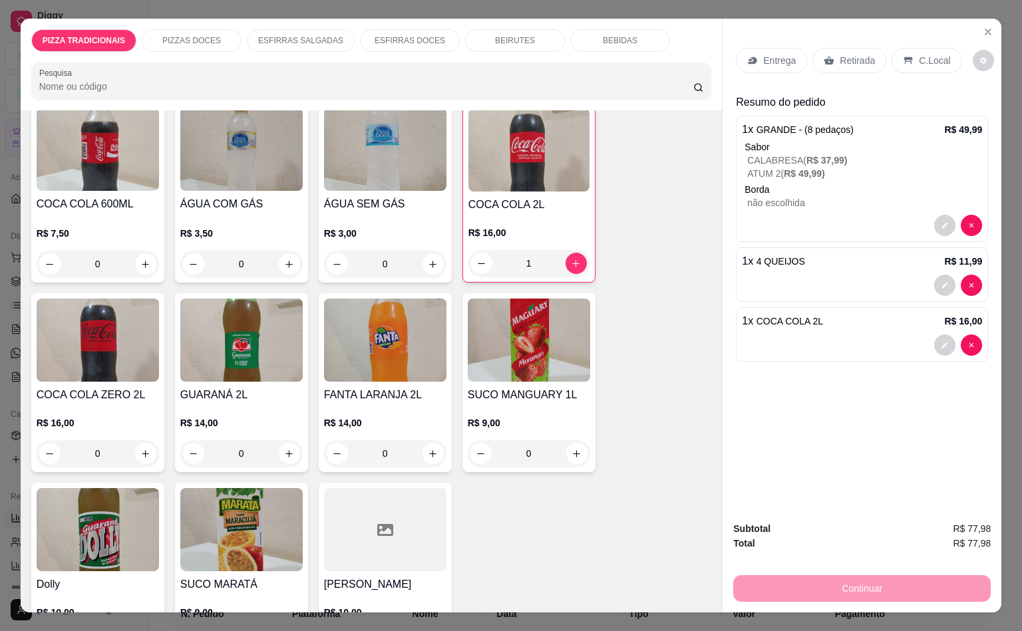
click at [744, 48] on div "Entrega" at bounding box center [771, 60] width 71 height 25
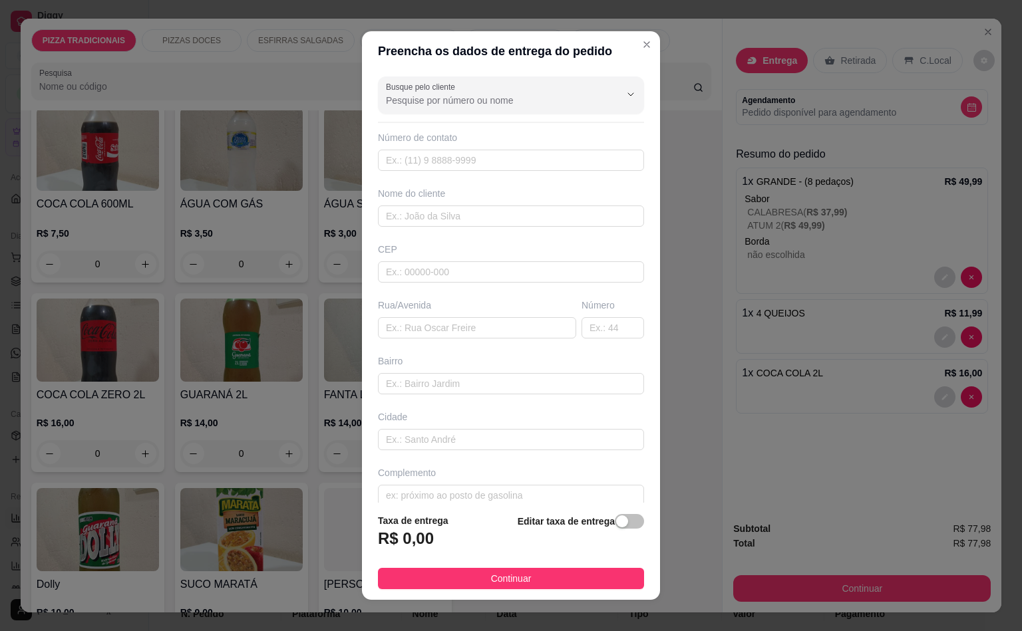
click at [476, 344] on div "Busque pelo cliente Número de contato Nome do cliente CEP Rua/[GEOGRAPHIC_DATA]" at bounding box center [511, 286] width 298 height 431
click at [487, 331] on input "text" at bounding box center [477, 327] width 198 height 21
type input "rua [GEOGRAPHIC_DATA]"
click at [603, 339] on input "text" at bounding box center [612, 327] width 63 height 21
type input "20"
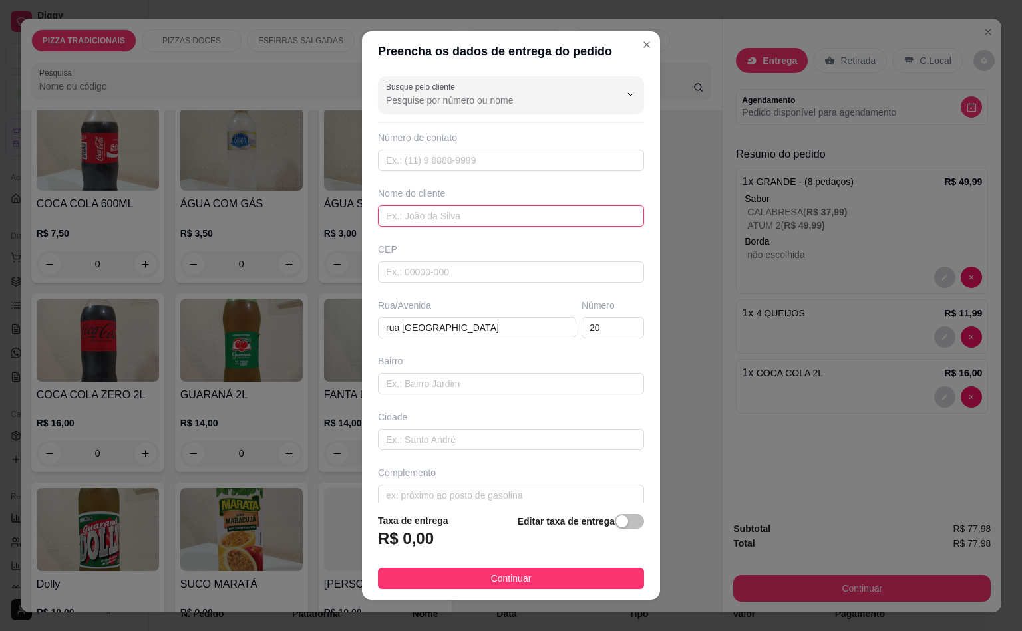
click at [533, 206] on input "text" at bounding box center [511, 216] width 266 height 21
type input "e"
click at [452, 100] on input "Busque pelo cliente" at bounding box center [492, 100] width 213 height 13
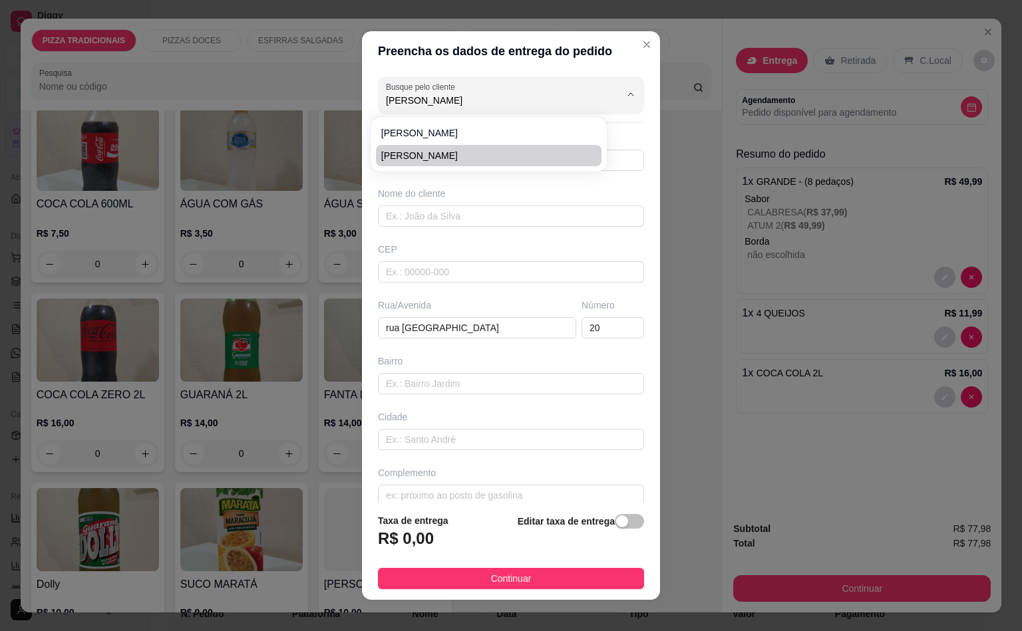
click at [404, 168] on div "[PERSON_NAME]" at bounding box center [488, 144] width 231 height 49
click at [402, 152] on span "[PERSON_NAME]" at bounding box center [482, 155] width 202 height 13
type input "[PERSON_NAME]"
type input "11984727225"
type input "[PERSON_NAME]"
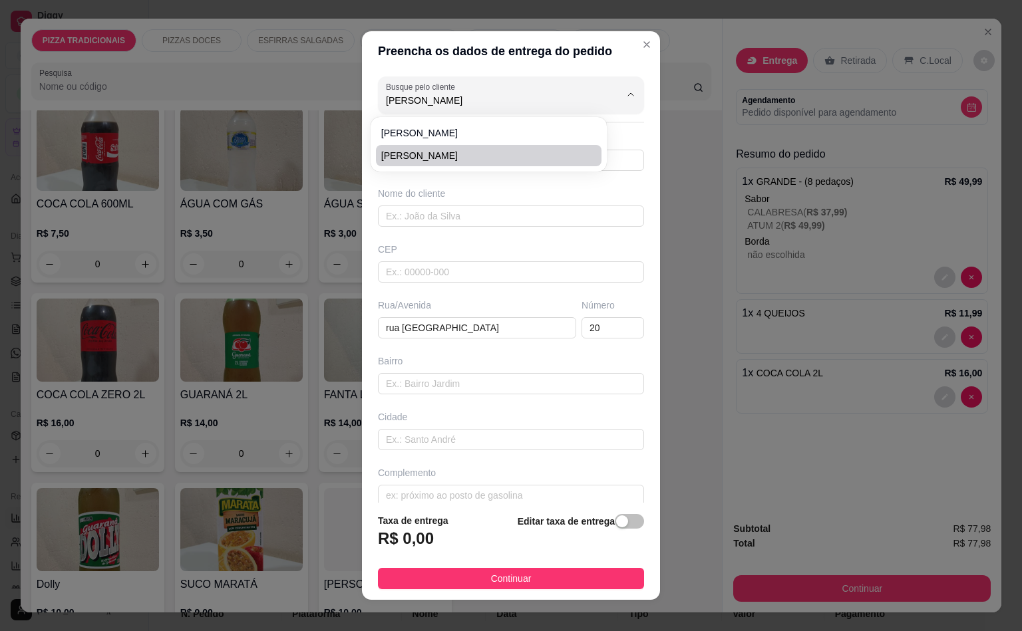
type input "09250460"
type input "[GEOGRAPHIC_DATA]"
type input "Santo André"
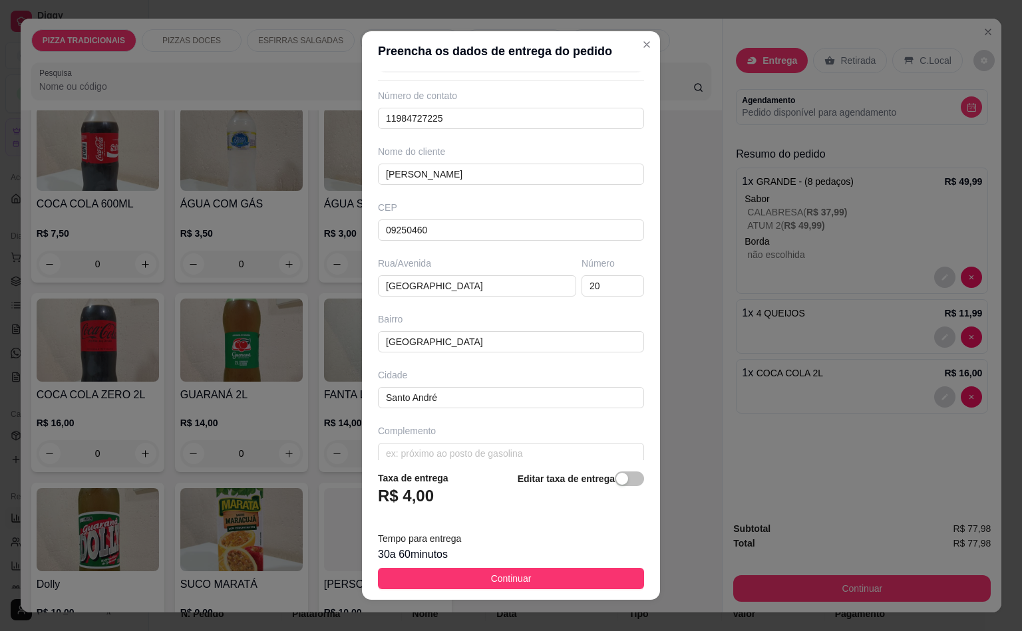
scroll to position [64, 0]
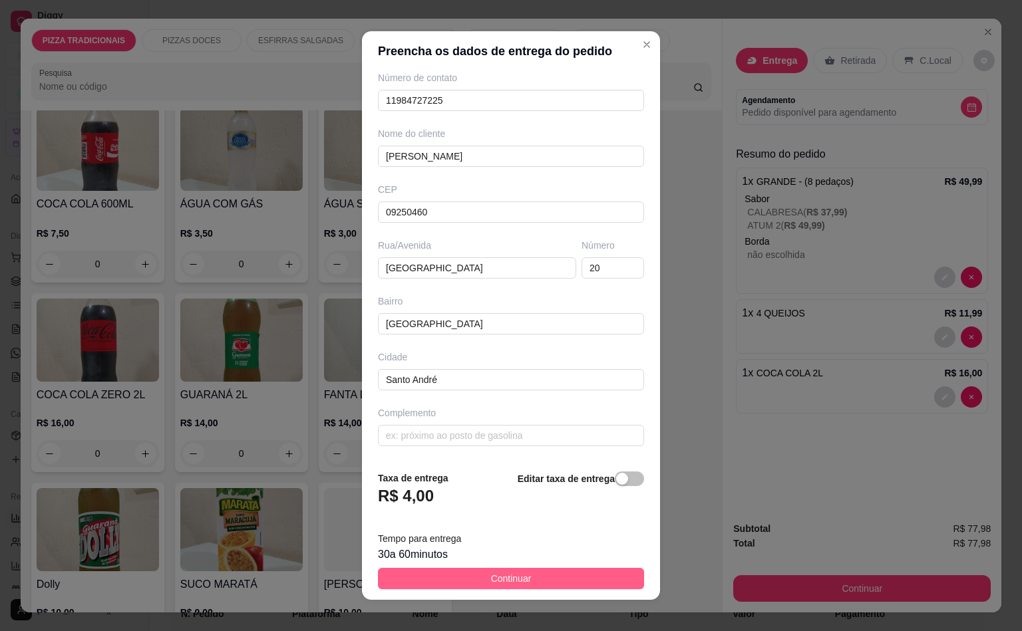
click at [519, 577] on button "Continuar" at bounding box center [511, 578] width 266 height 21
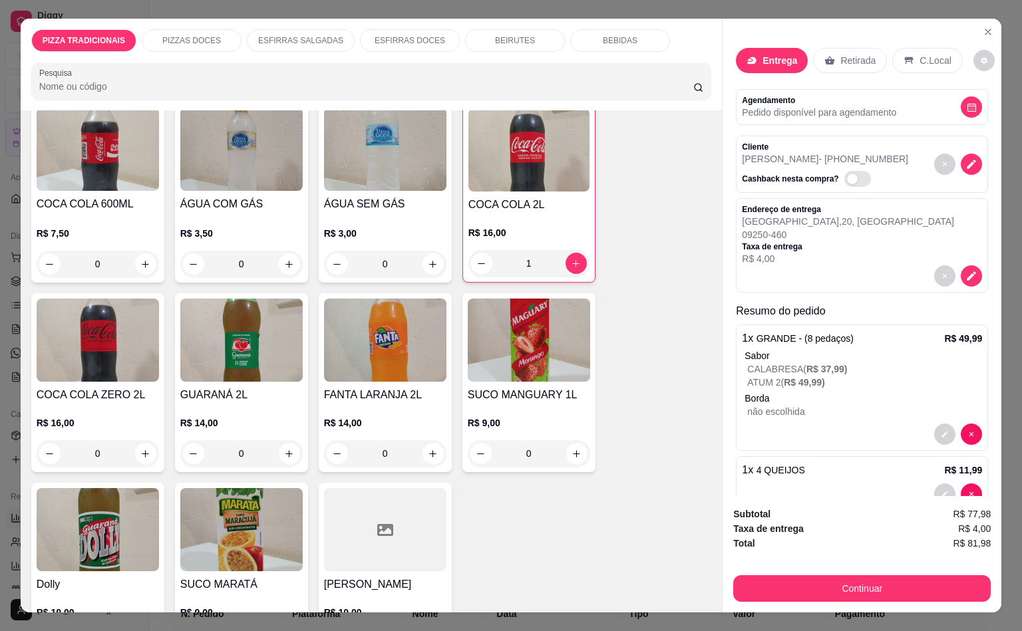
click at [916, 572] on div "Continuar" at bounding box center [861, 587] width 257 height 30
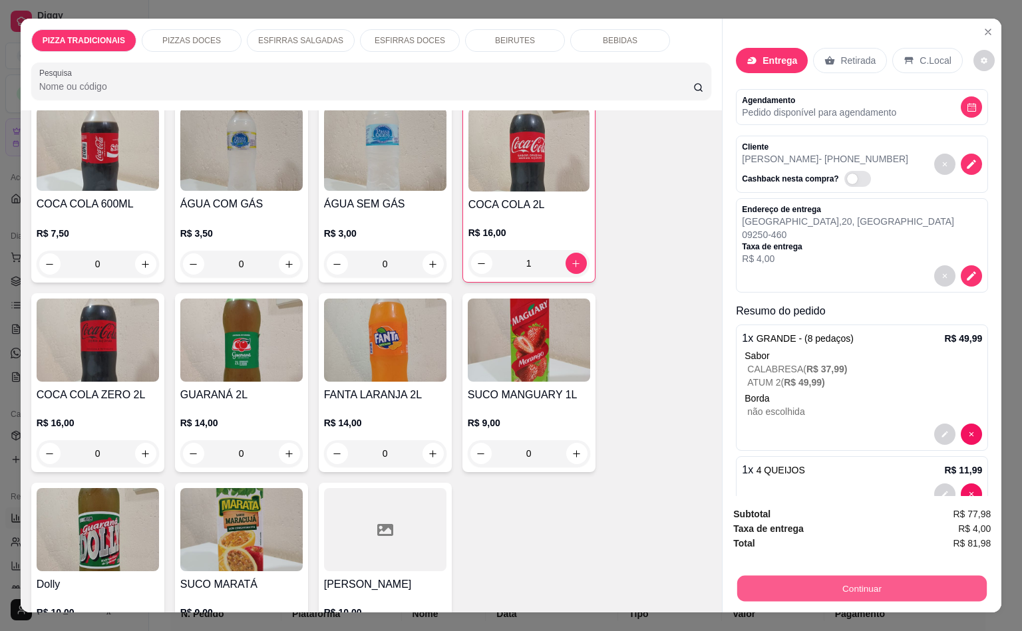
click at [846, 593] on button "Continuar" at bounding box center [861, 588] width 249 height 26
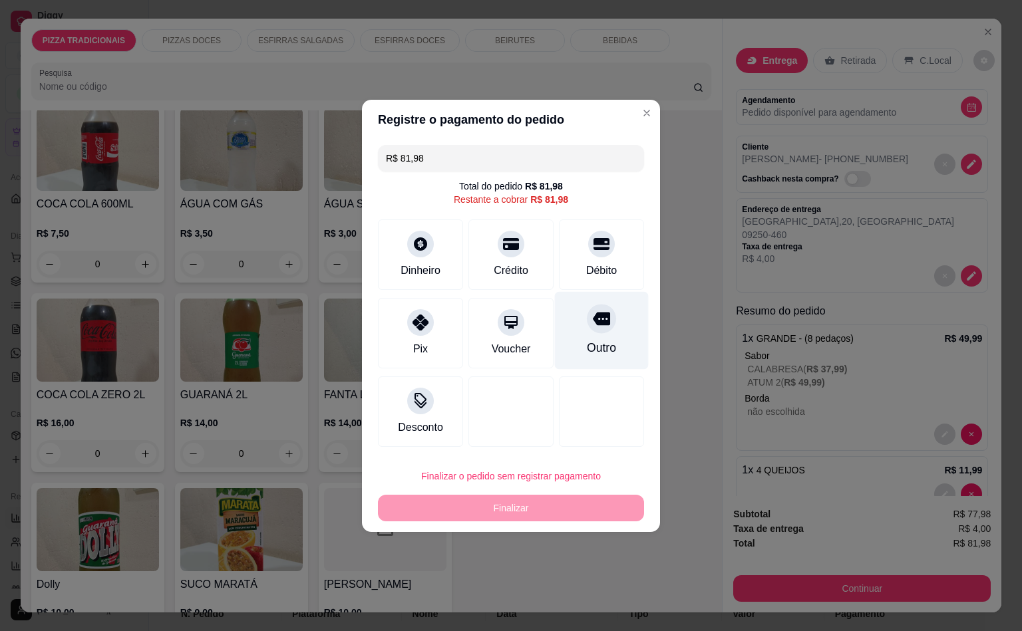
click at [617, 313] on div "Outro" at bounding box center [602, 330] width 94 height 78
type input "R$ 0,00"
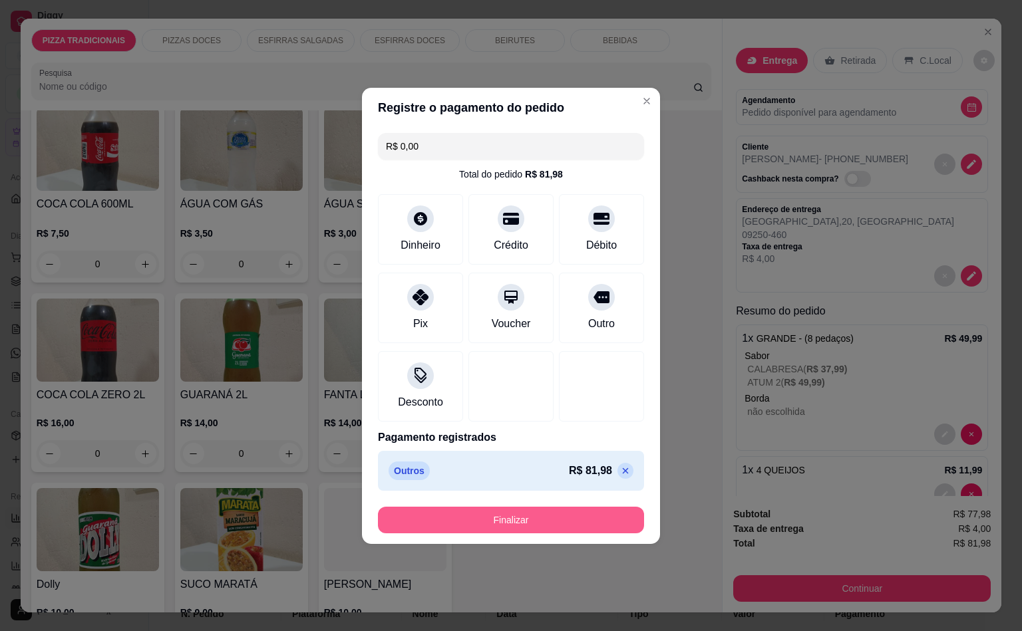
click at [470, 509] on button "Finalizar" at bounding box center [511, 520] width 266 height 27
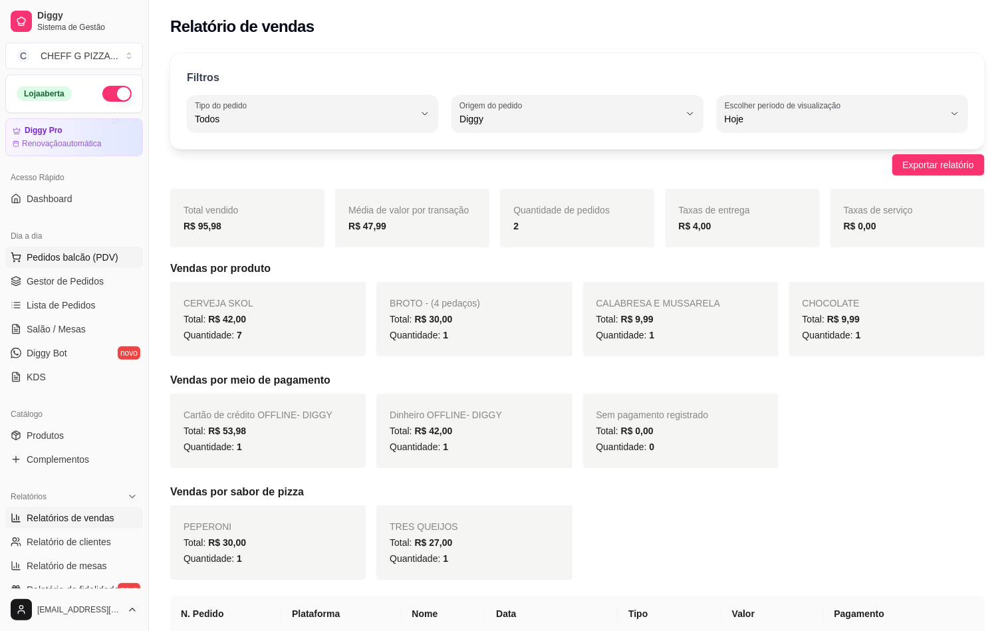
click at [43, 253] on span "Pedidos balcão (PDV)" at bounding box center [73, 257] width 92 height 13
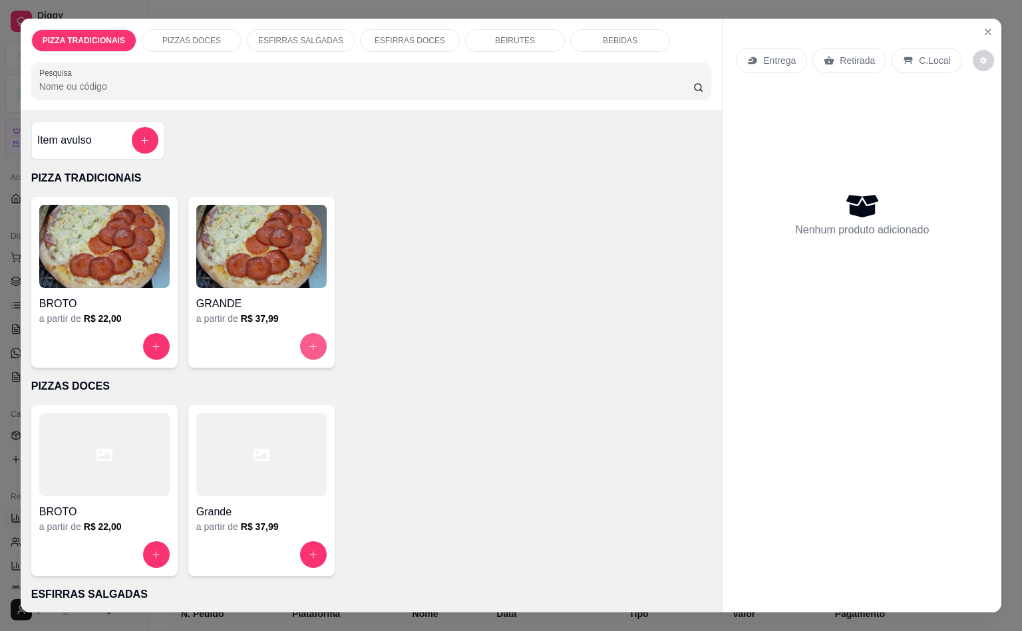
click at [304, 333] on button "increase-product-quantity" at bounding box center [313, 346] width 27 height 27
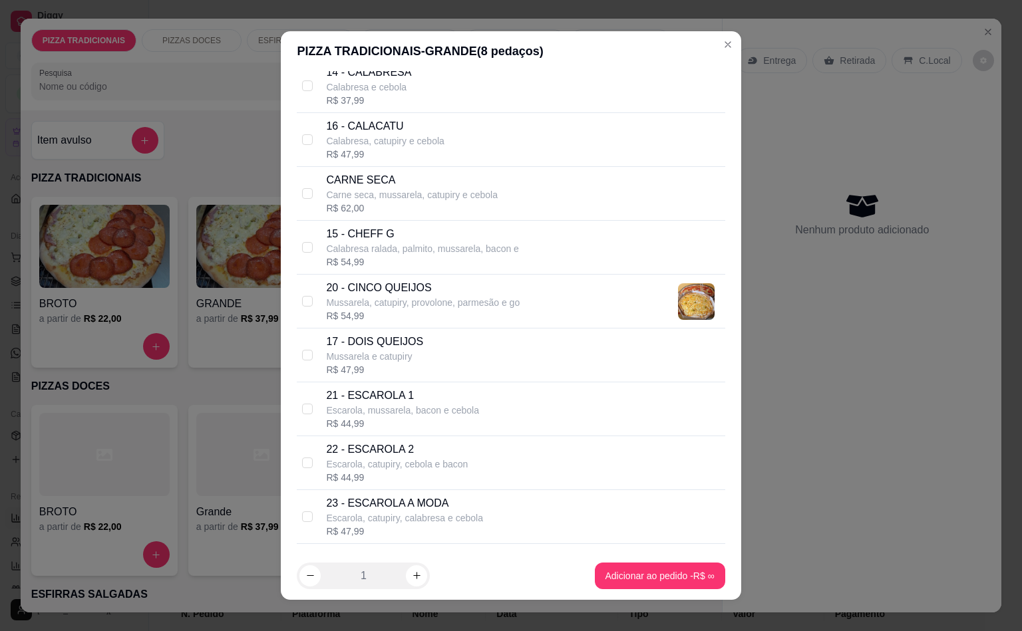
scroll to position [432, 0]
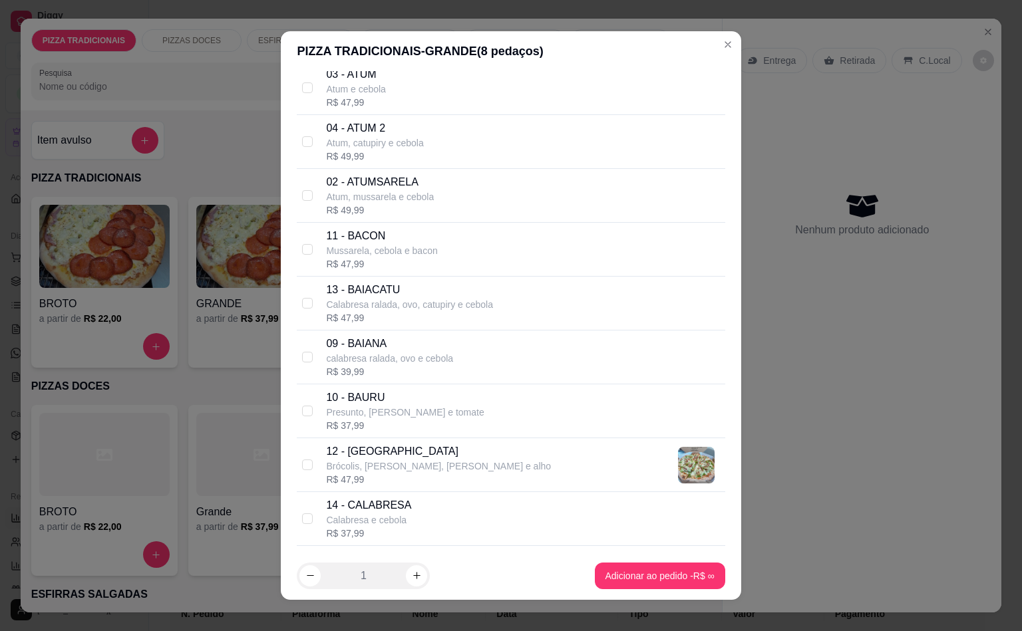
click at [370, 277] on div "11 - BACON Mussarela, cebola e bacon R$ 47,99" at bounding box center [511, 250] width 428 height 54
click at [353, 253] on p "Mussarela, cebola e bacon" at bounding box center [381, 250] width 111 height 13
checkbox input "false"
click at [377, 311] on p "Calabresa ralada, ovo, catupiry e cebola" at bounding box center [409, 304] width 167 height 13
checkbox input "true"
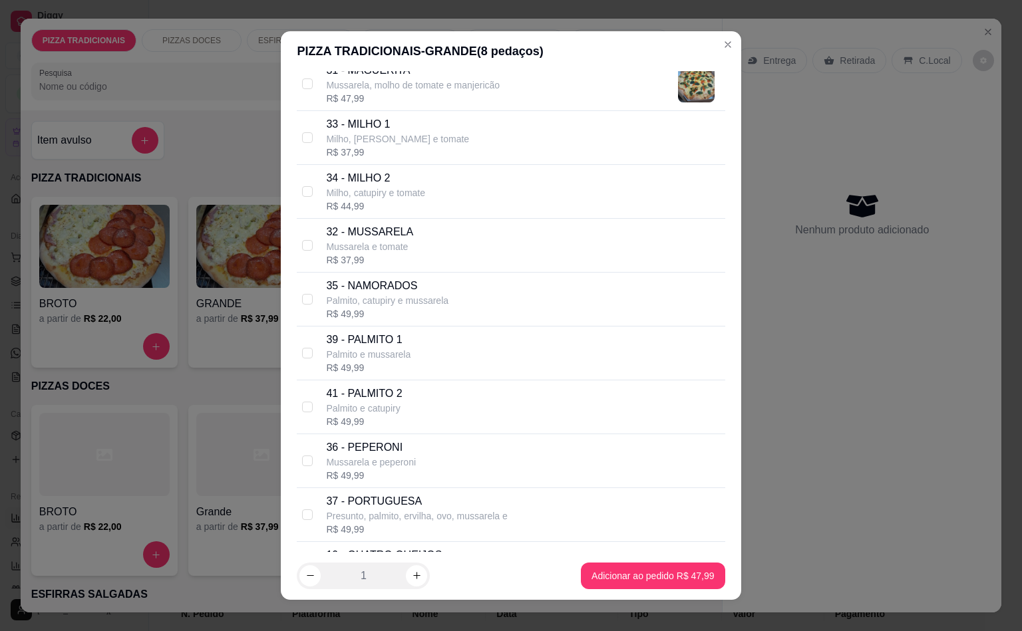
scroll to position [2162, 0]
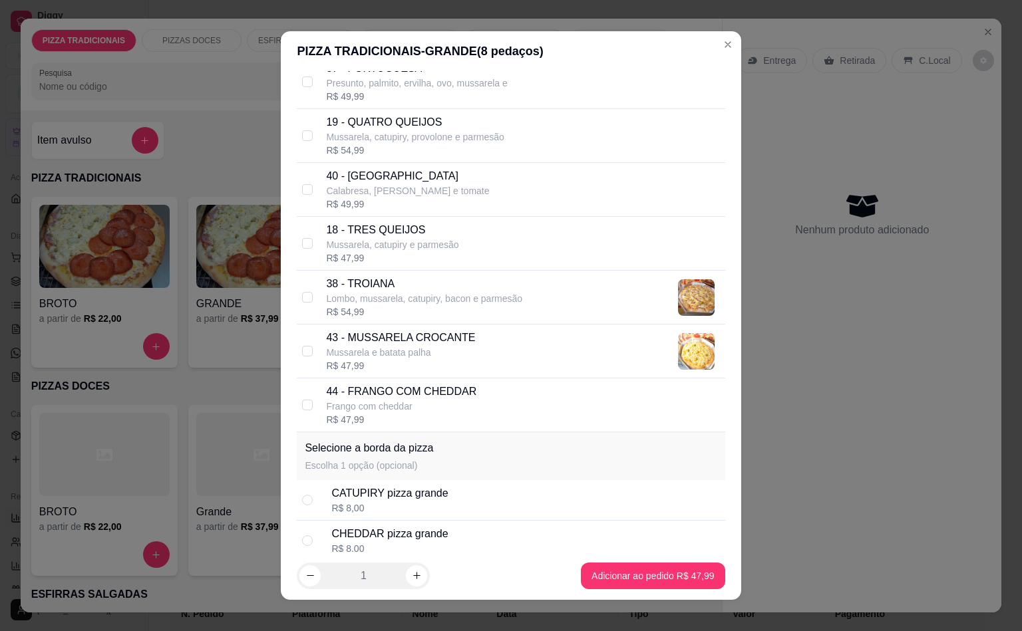
click at [385, 90] on p "Presunto, palmito, ervilha, ovo, mussarela e" at bounding box center [416, 82] width 181 height 13
checkbox input "true"
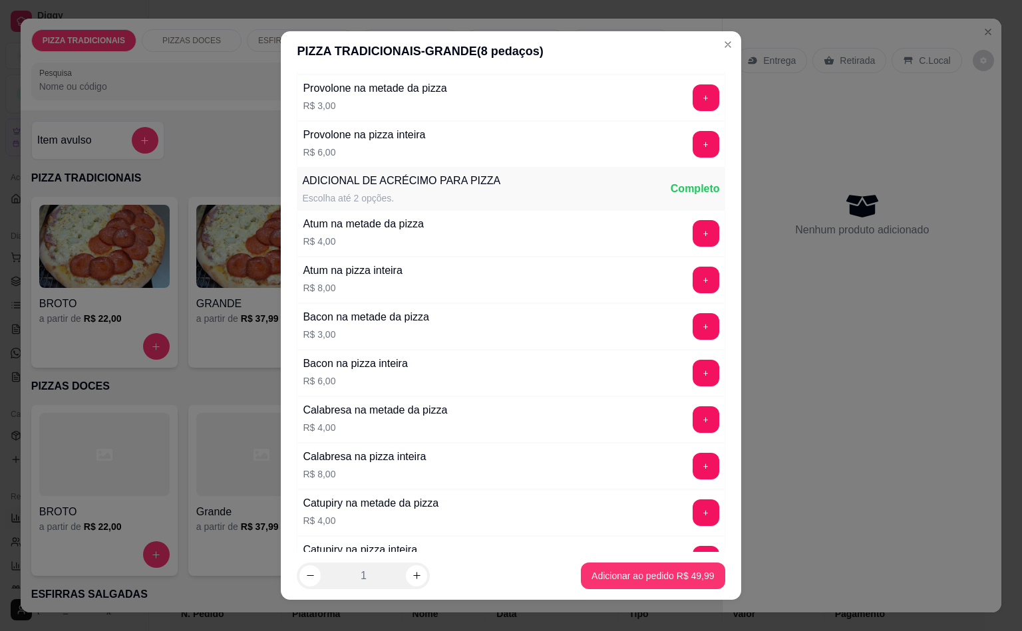
scroll to position [4867, 0]
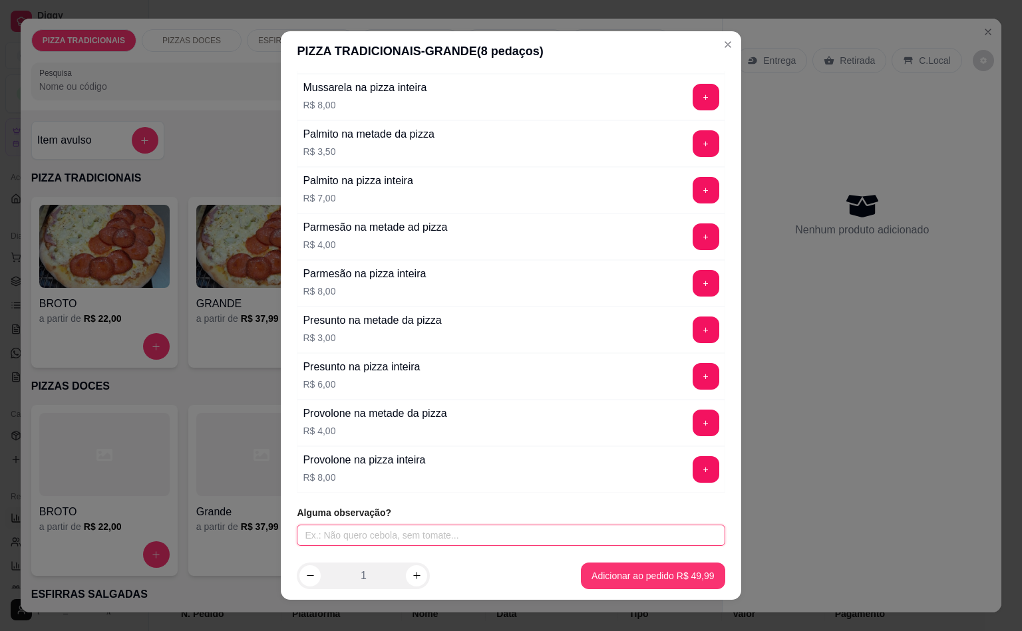
click at [438, 529] on input "text" at bounding box center [511, 535] width 428 height 21
paste input "baiacatu sem ovo"
click at [306, 533] on input "baiacatu sem ovo" at bounding box center [511, 535] width 428 height 21
click at [388, 529] on input "Baiacatu sem ovo" at bounding box center [511, 535] width 428 height 21
paste input "Portuguesa sem ervilha"
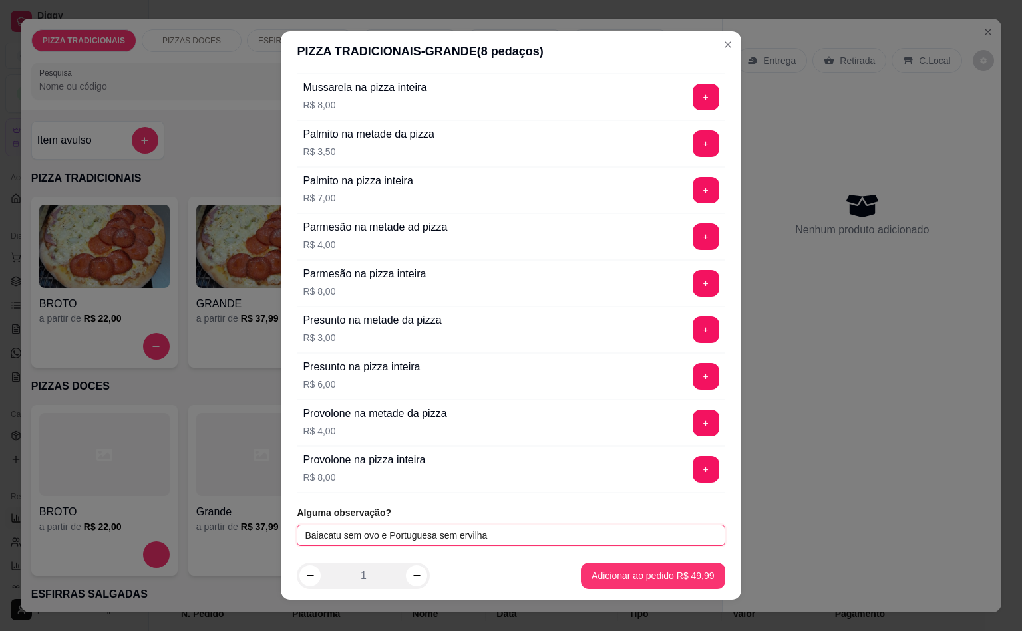
click at [382, 531] on input "Baiacatu sem ovo e Portuguesa sem ervilha" at bounding box center [511, 535] width 428 height 21
type input "Baiacatu sem ovo e portuguesa sem ervilha"
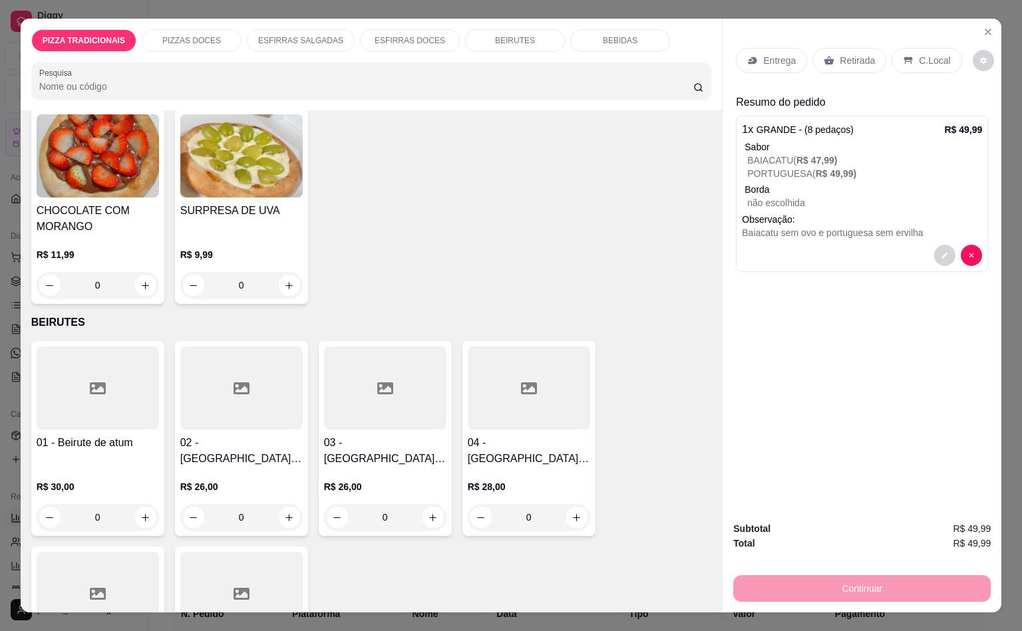
scroll to position [2544, 0]
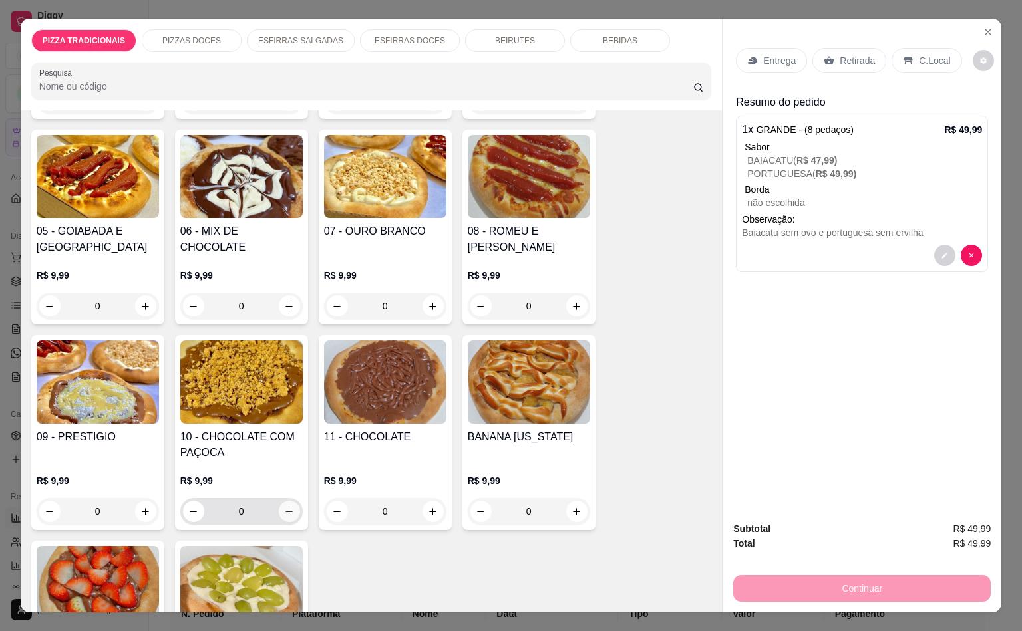
click at [286, 507] on icon "increase-product-quantity" at bounding box center [289, 512] width 10 height 10
type input "1"
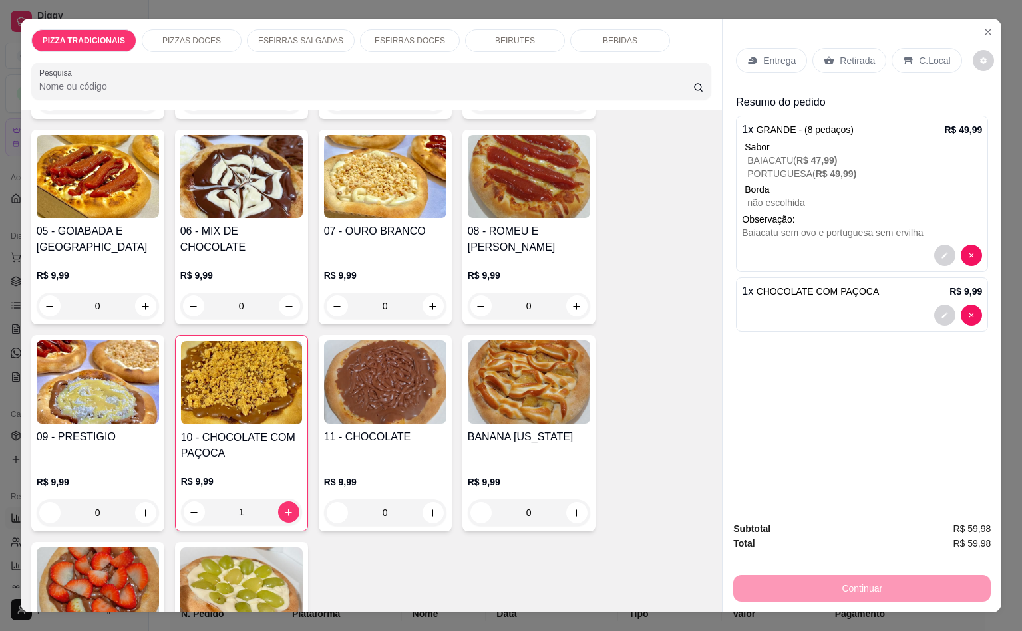
click at [748, 65] on div "Entrega" at bounding box center [771, 60] width 71 height 25
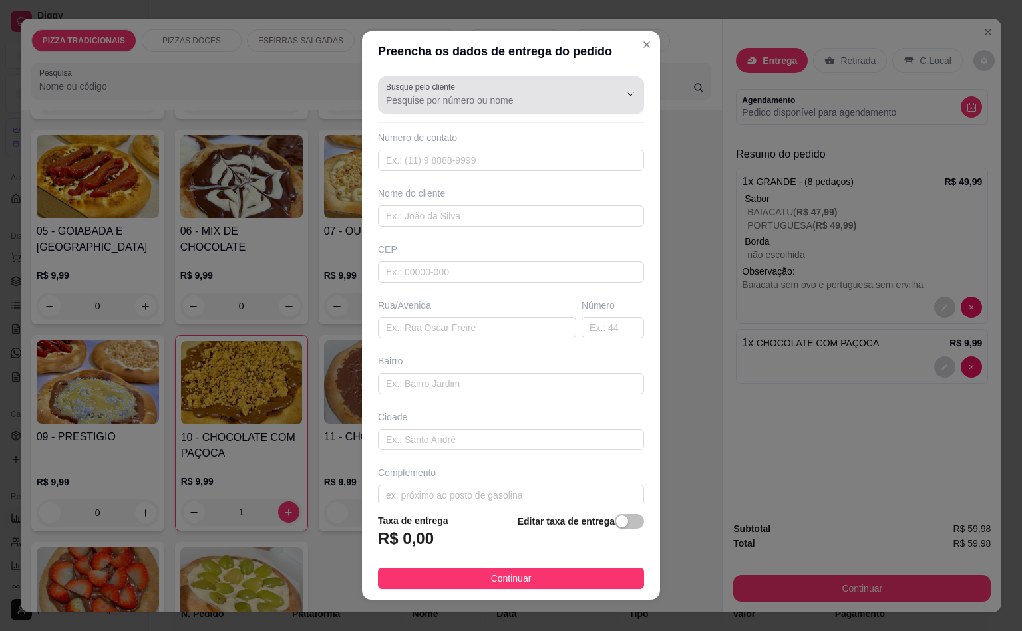
click at [422, 98] on input "Busque pelo cliente" at bounding box center [492, 100] width 213 height 13
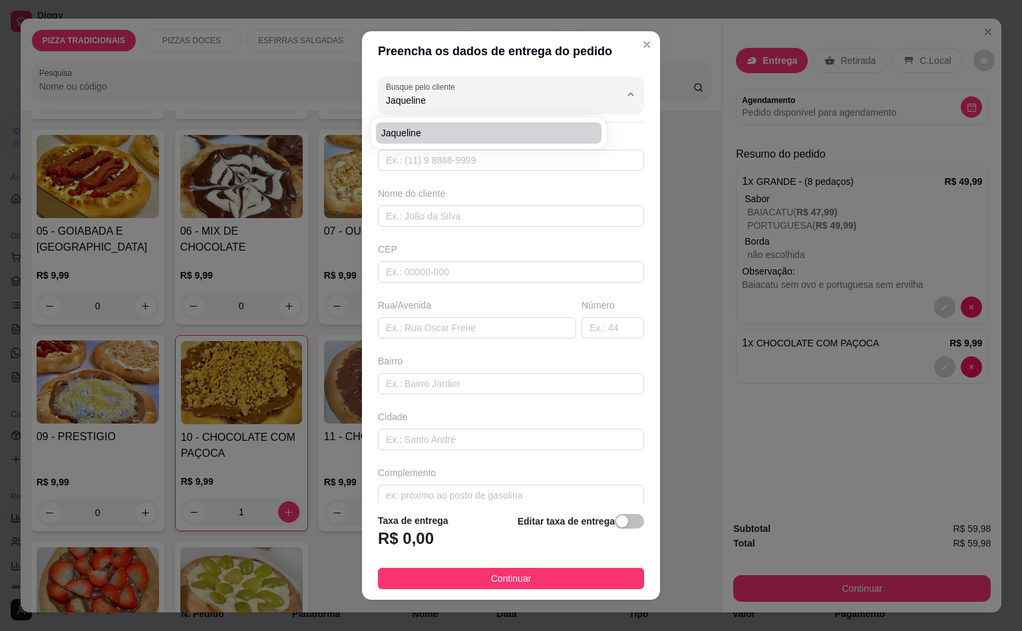
click at [494, 124] on li "Jaqueline" at bounding box center [488, 132] width 225 height 21
type input "Jaqueline"
type input "11981679993"
type input "Jaqueline"
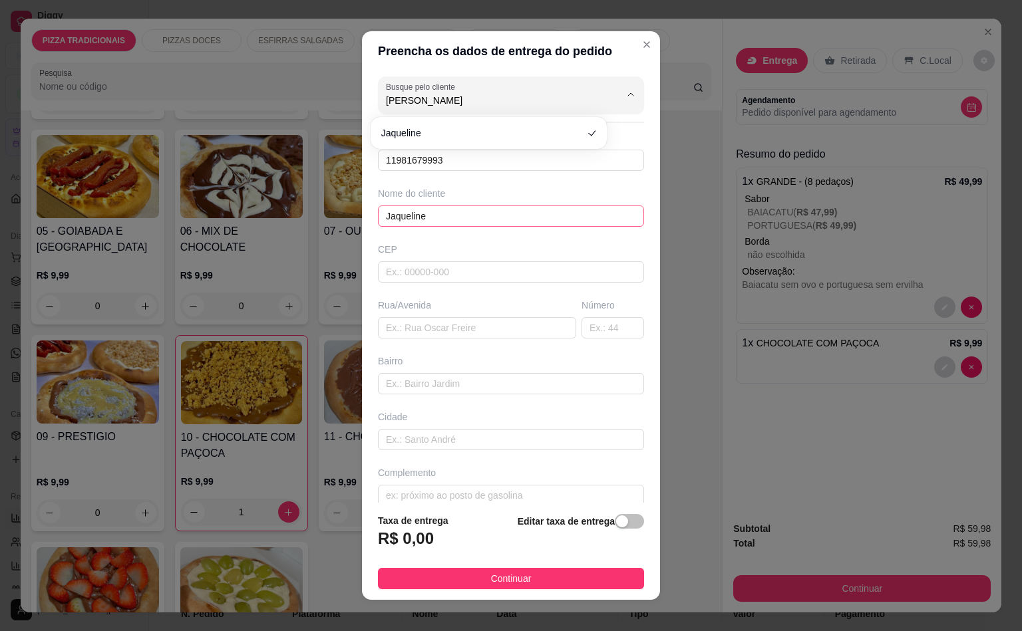
type input "J"
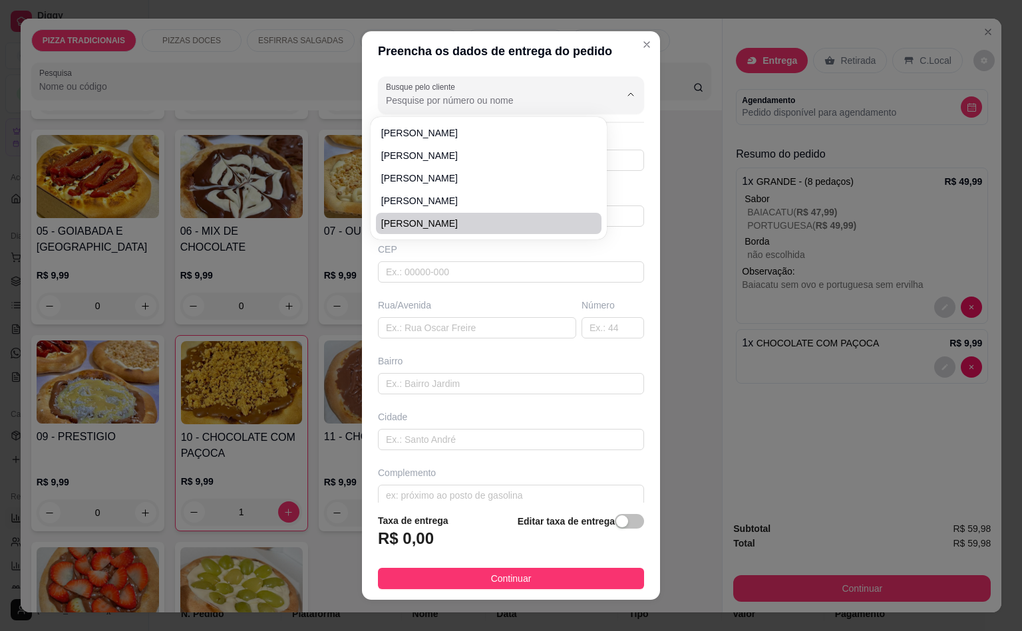
click at [450, 354] on div "Busque pelo cliente Número de contato 11981679993 Nome do cliente Jaqueline CEP…" at bounding box center [511, 286] width 298 height 431
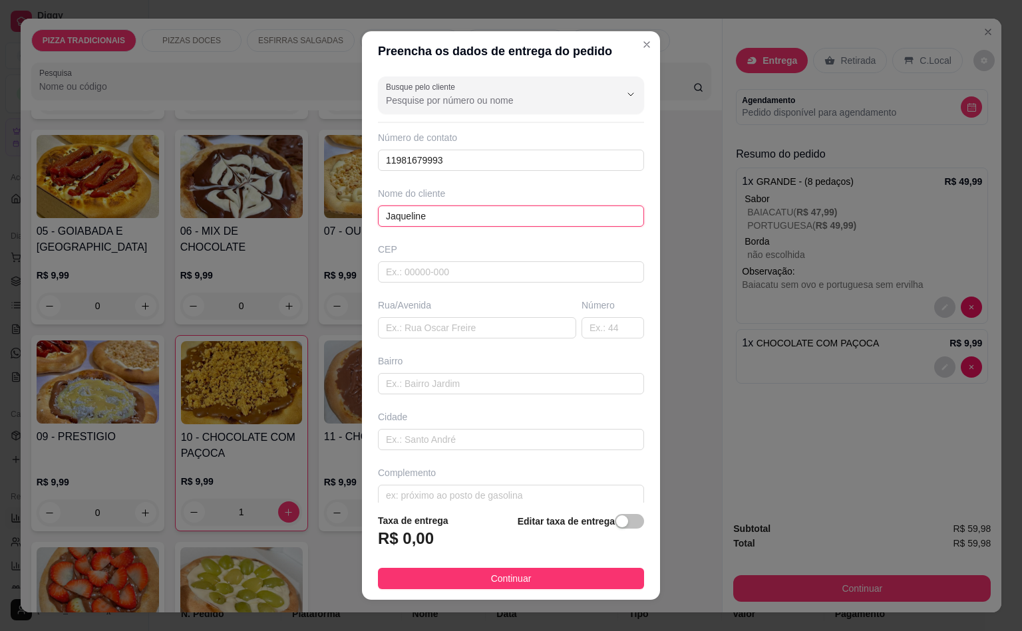
click at [439, 216] on input "Jaqueline" at bounding box center [511, 216] width 266 height 21
click at [457, 160] on input "11981679993" at bounding box center [511, 160] width 266 height 21
type input "1"
click at [471, 271] on input "text" at bounding box center [511, 271] width 266 height 21
paste input "09250330"
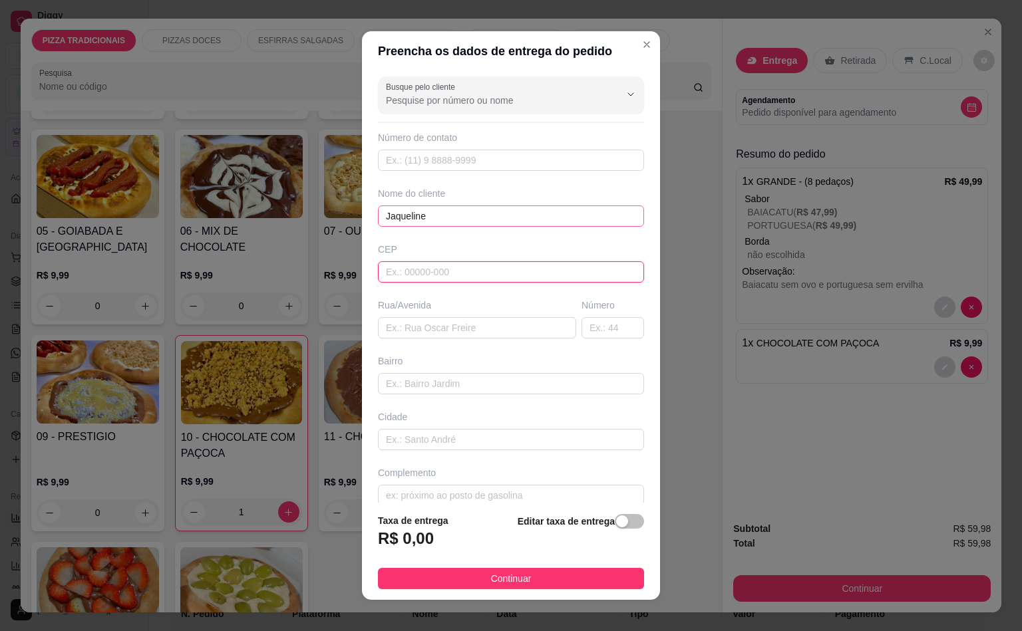
type input "09250330"
type input "Rua [PERSON_NAME]"
type input "[GEOGRAPHIC_DATA]"
type input "Santo André"
type input "09250330"
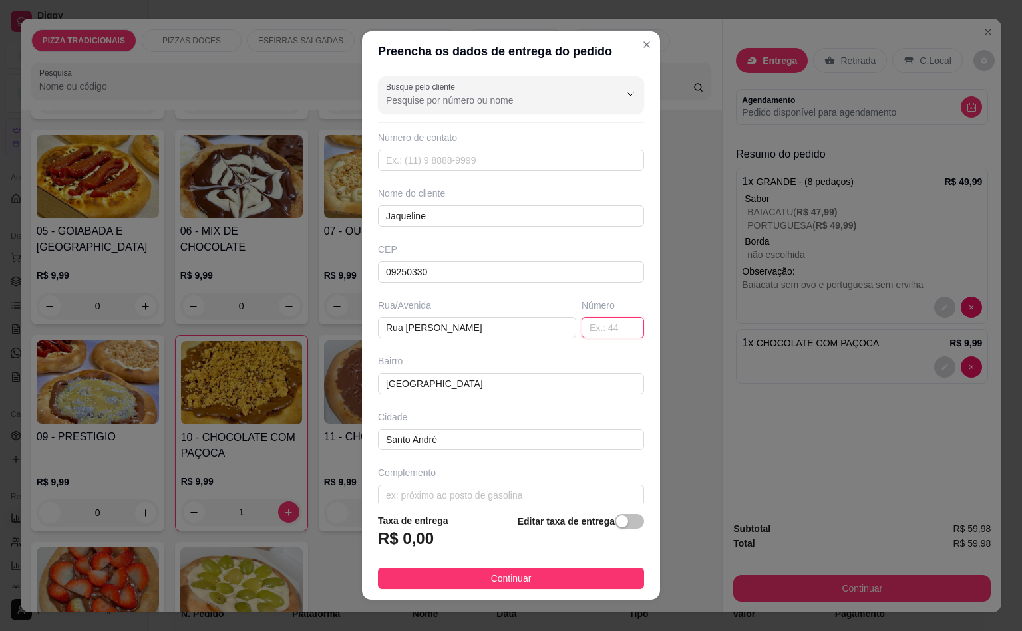
click at [601, 320] on input "text" at bounding box center [612, 327] width 63 height 21
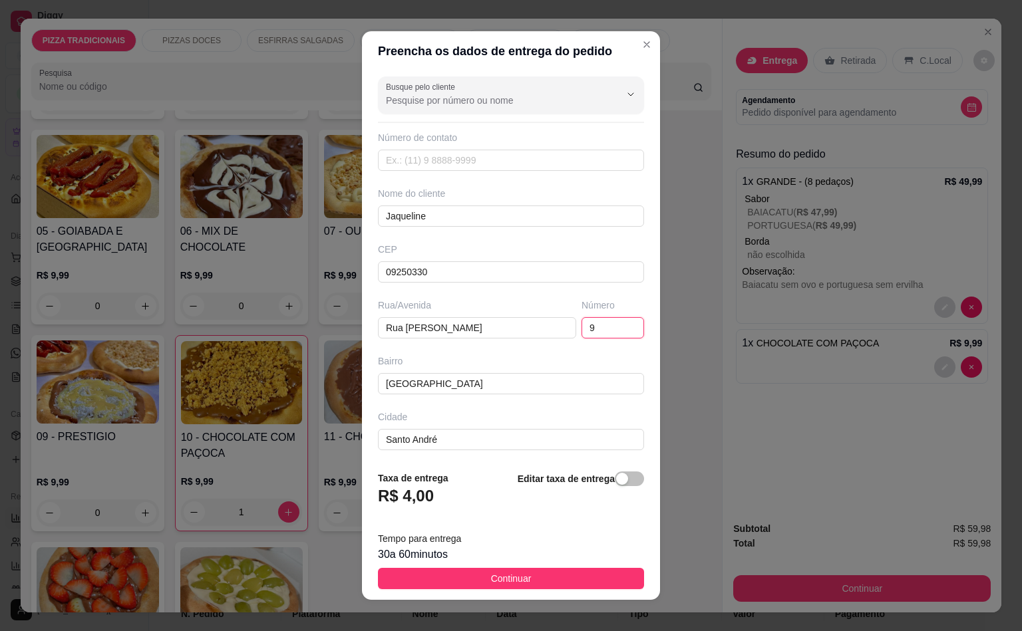
type input "9"
click at [533, 565] on footer "Taxa de entrega R$ 4,00 Editar taxa de entrega Tempo para entrega 30 a 60 minut…" at bounding box center [511, 530] width 298 height 140
click at [527, 575] on button "Continuar" at bounding box center [511, 578] width 266 height 21
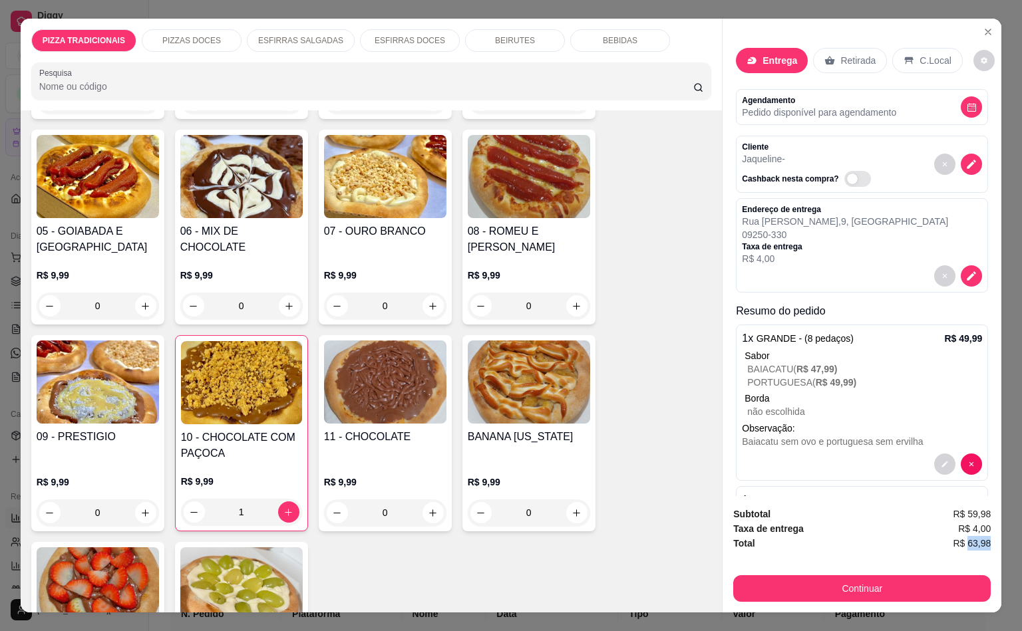
scroll to position [0, 3]
drag, startPoint x: 960, startPoint y: 535, endPoint x: 1014, endPoint y: 527, distance: 54.5
click at [1006, 527] on div "PIZZA TRADICIONAIS PIZZAS DOCES ESFIRRAS SALGADAS ESFIRRAS DOCES BEIRUTES BEBID…" at bounding box center [511, 315] width 1022 height 631
click at [906, 536] on div "Total R$ 63,98" at bounding box center [861, 543] width 257 height 15
drag, startPoint x: 958, startPoint y: 537, endPoint x: 1020, endPoint y: 539, distance: 62.6
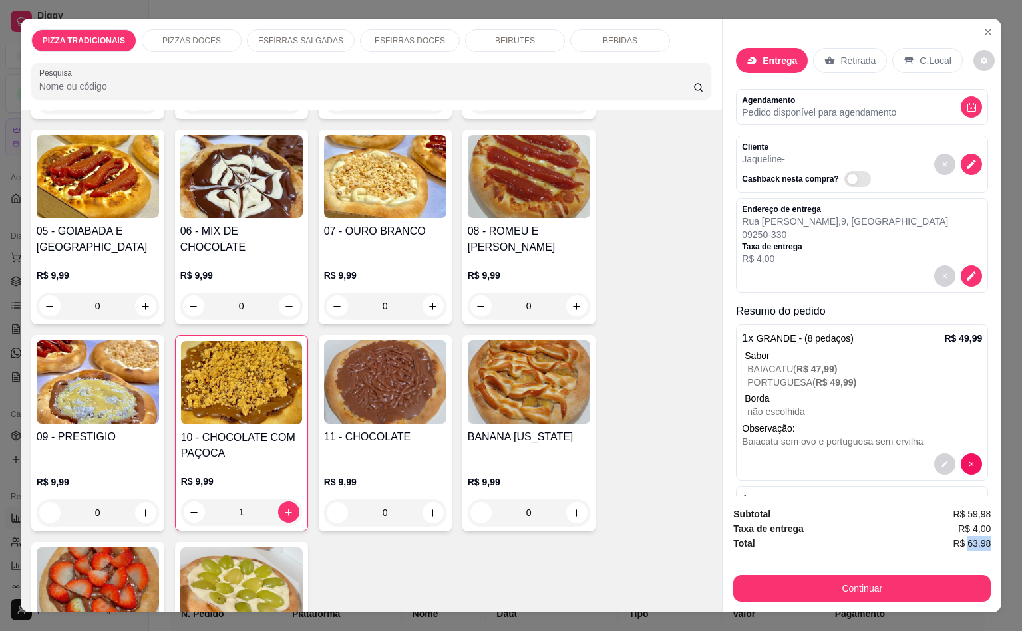
click at [1006, 539] on div "PIZZA TRADICIONAIS PIZZAS DOCES ESFIRRAS SALGADAS ESFIRRAS DOCES BEIRUTES BEBID…" at bounding box center [511, 315] width 1022 height 631
copy span "63,98"
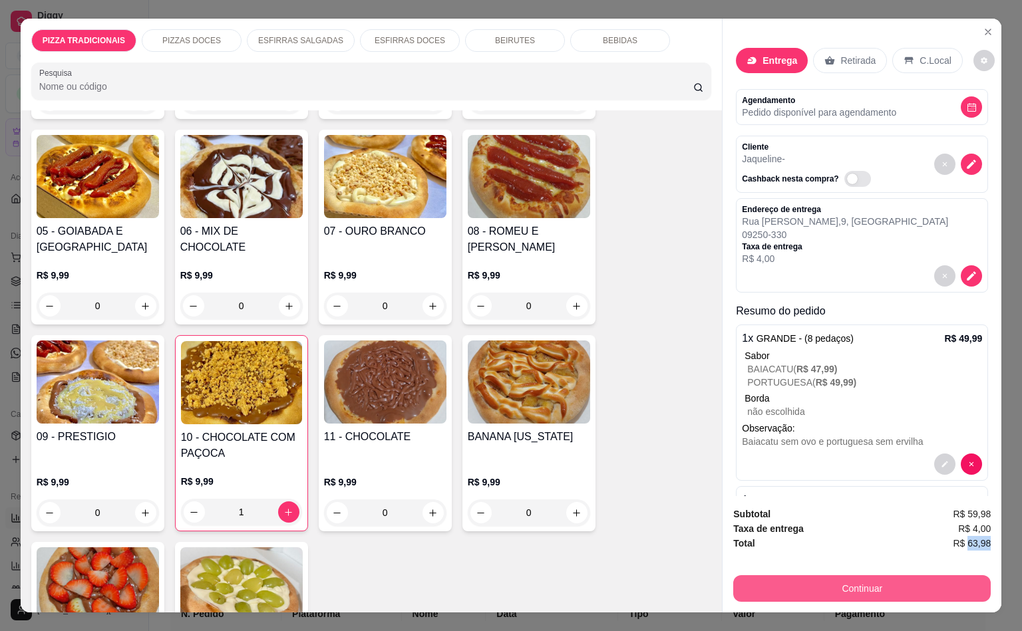
click at [916, 589] on button "Continuar" at bounding box center [861, 588] width 257 height 27
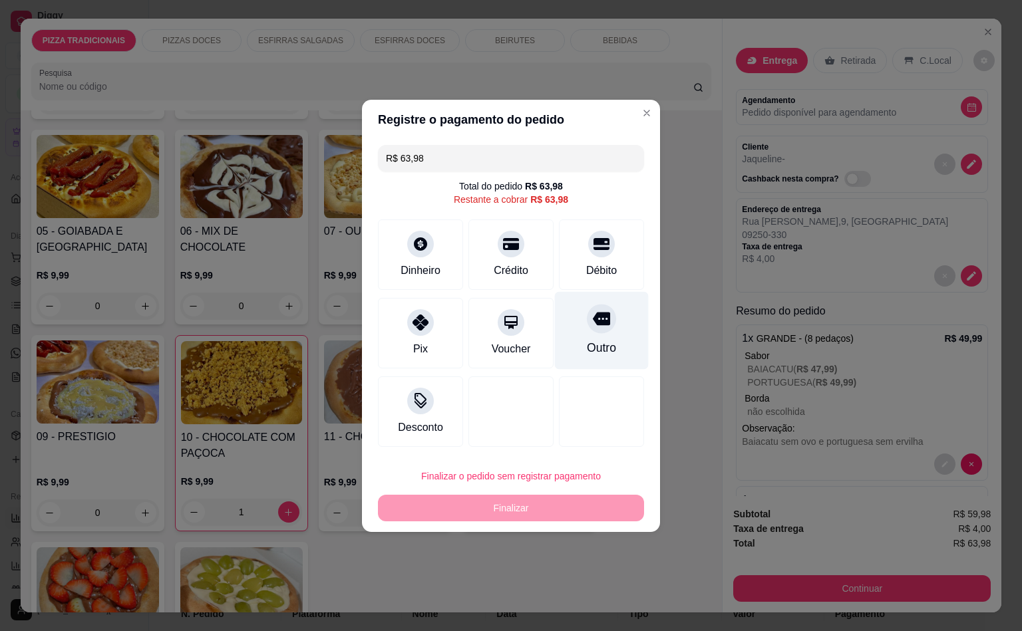
click at [587, 348] on div "Outro" at bounding box center [601, 347] width 29 height 17
type input "R$ 0,00"
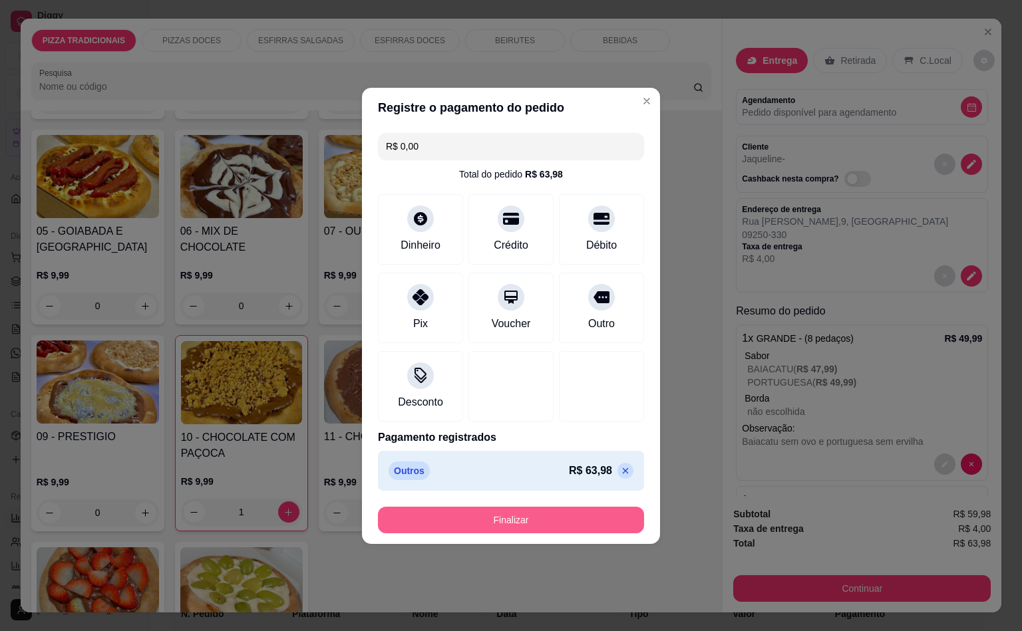
click at [555, 529] on button "Finalizar" at bounding box center [511, 520] width 266 height 27
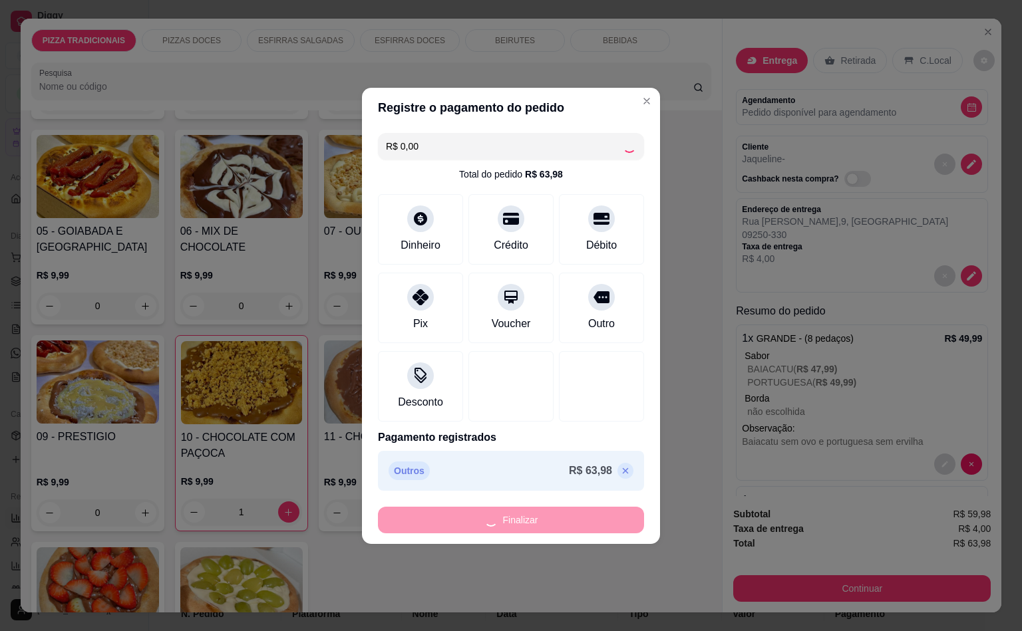
type input "0"
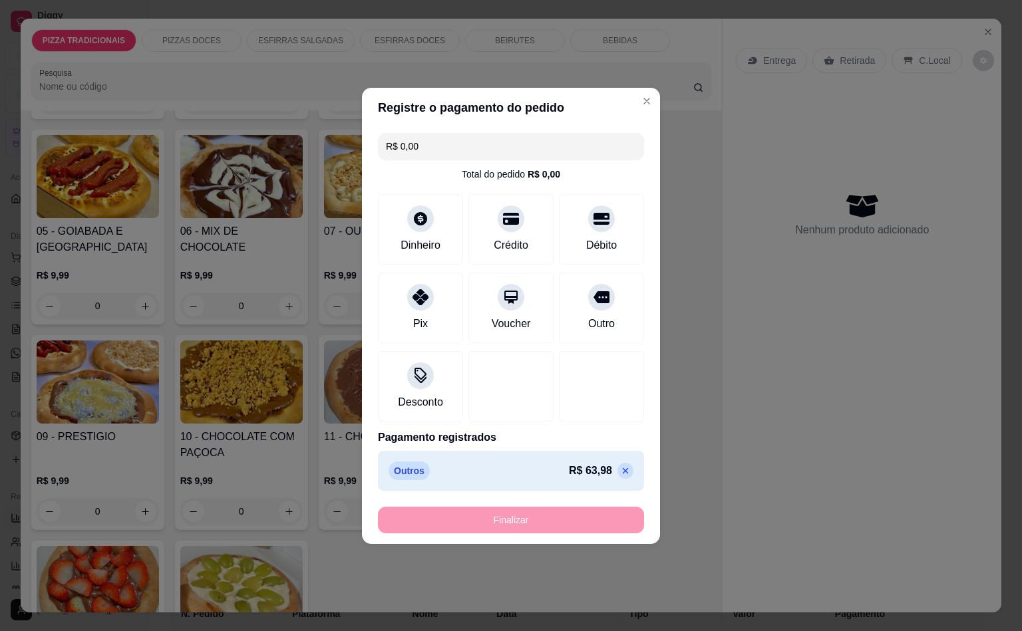
type input "-R$ 63,98"
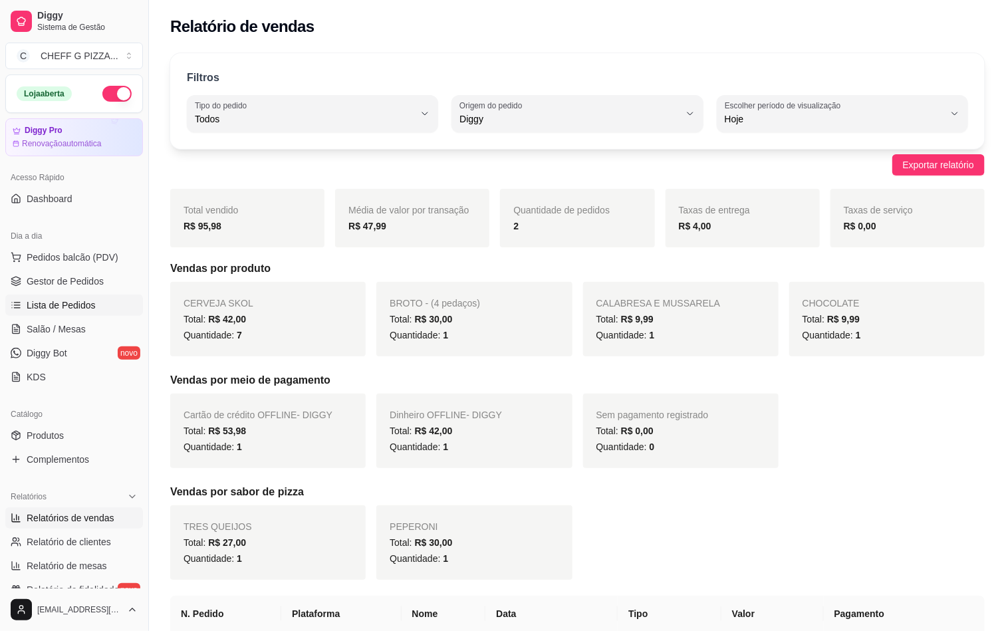
click at [90, 304] on span "Lista de Pedidos" at bounding box center [61, 305] width 69 height 13
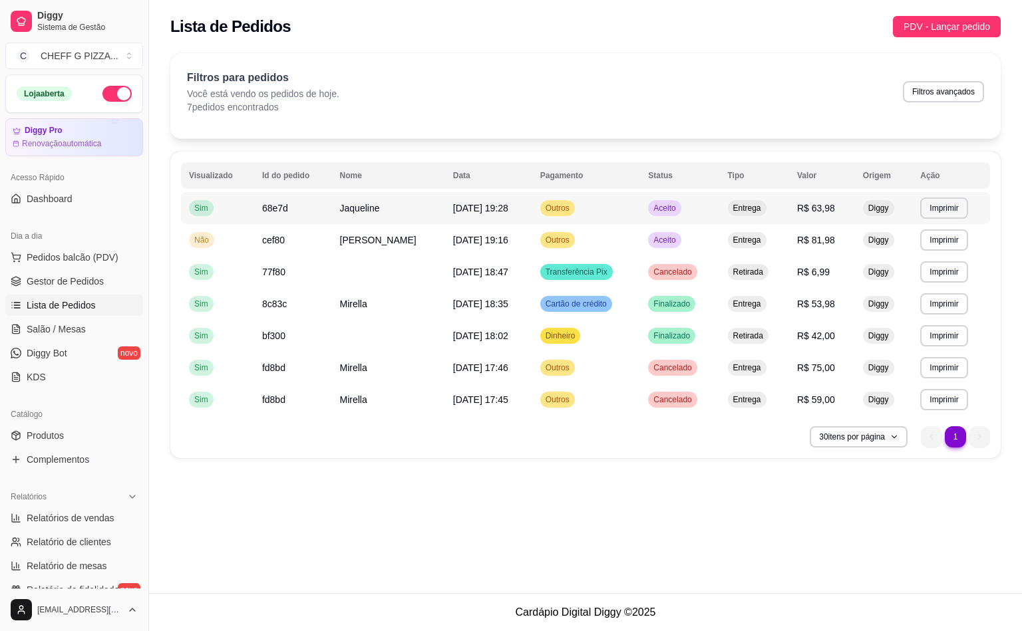
click at [946, 206] on button "Imprimir" at bounding box center [943, 208] width 47 height 21
click at [933, 249] on button "Impressora" at bounding box center [917, 255] width 96 height 21
click at [38, 240] on div "Dia a dia" at bounding box center [74, 235] width 138 height 21
click at [61, 262] on span "Pedidos balcão (PDV)" at bounding box center [73, 257] width 92 height 13
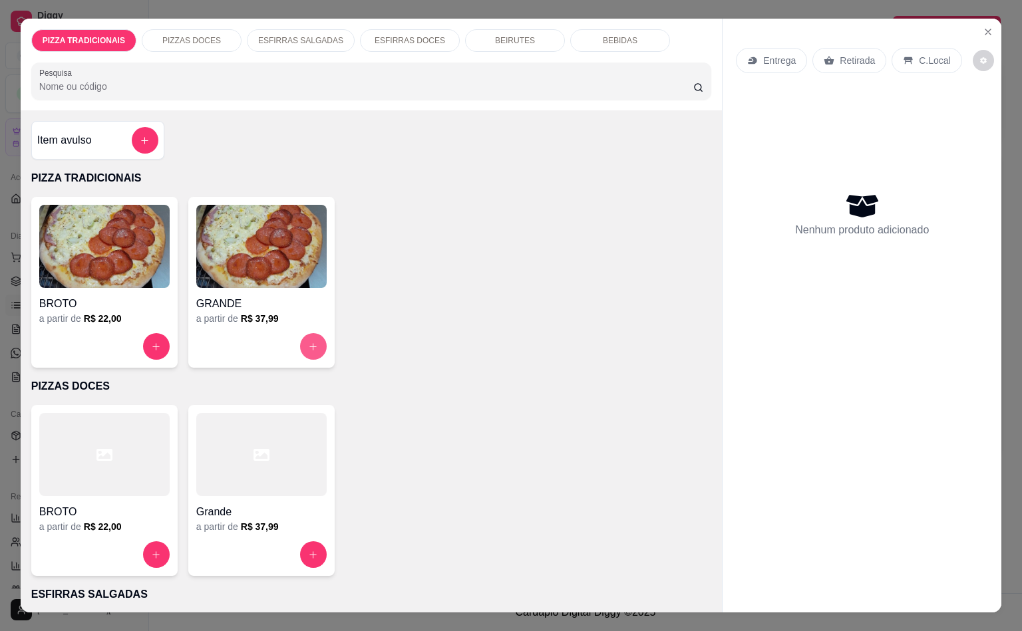
click at [307, 353] on button "increase-product-quantity" at bounding box center [313, 346] width 27 height 27
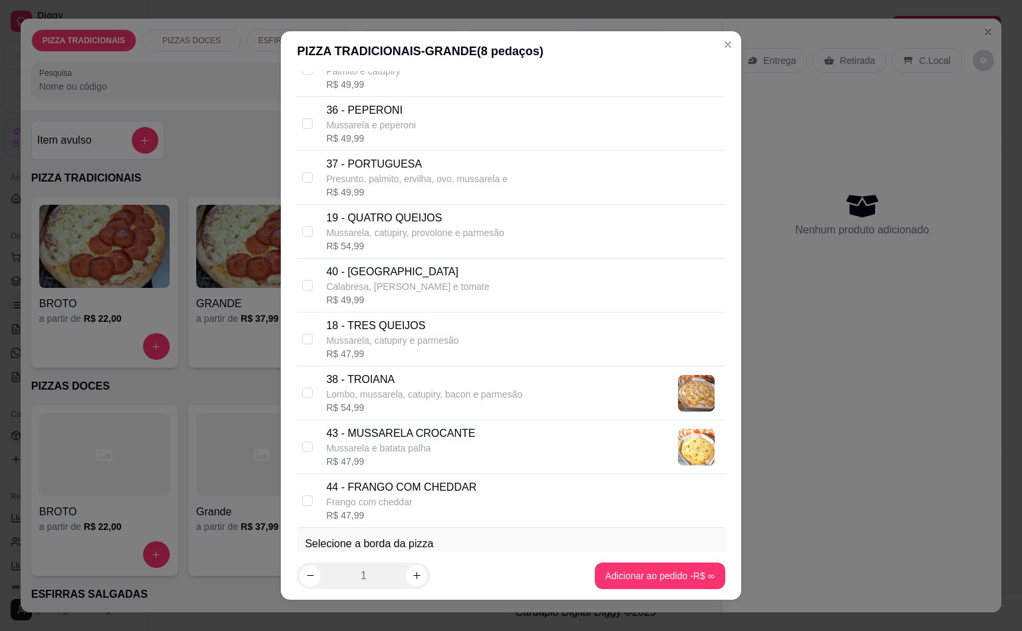
scroll to position [2162, 0]
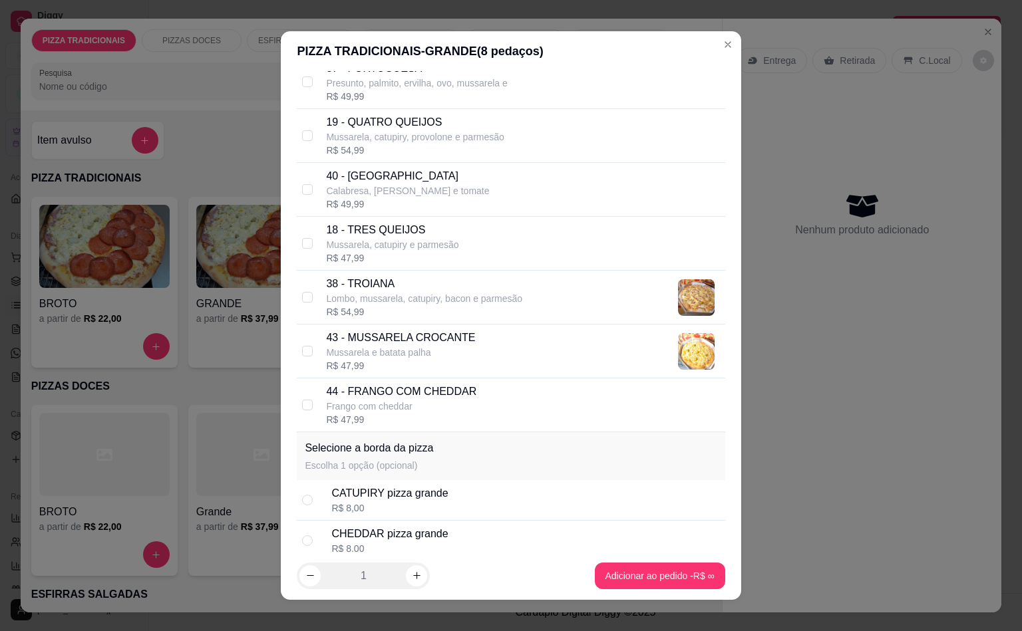
click at [403, 144] on p "Mussarela, catupiry, provolone e parmesão" at bounding box center [415, 136] width 178 height 13
click at [431, 144] on p "Mussarela, catupiry, provolone e parmesão" at bounding box center [415, 136] width 178 height 13
checkbox input "false"
click at [424, 90] on p "Presunto, palmito, ervilha, ovo, mussarela e" at bounding box center [416, 82] width 181 height 13
checkbox input "true"
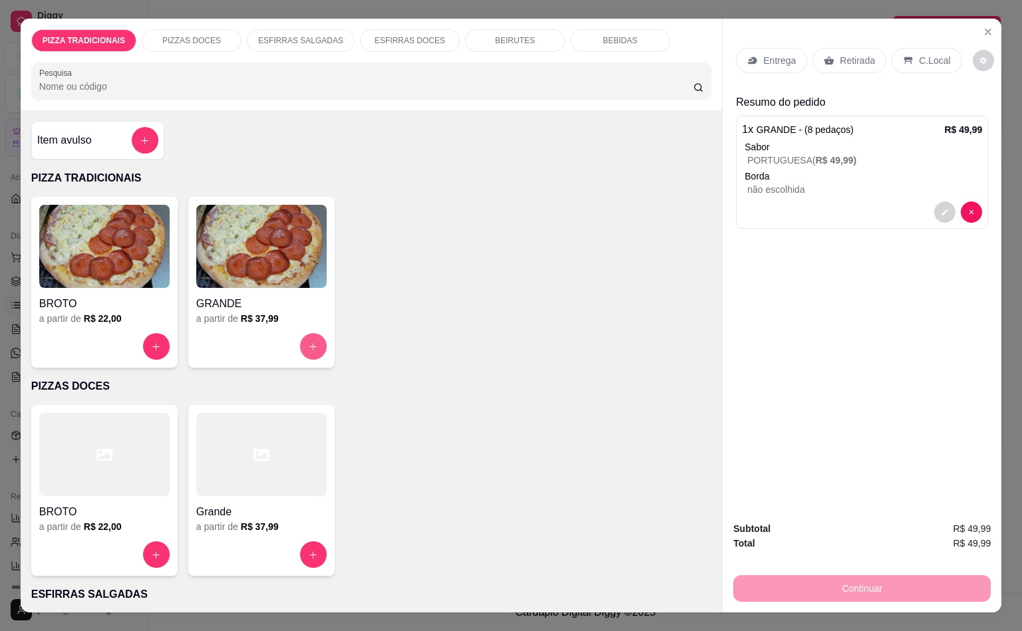
click at [300, 333] on button "increase-product-quantity" at bounding box center [313, 346] width 27 height 27
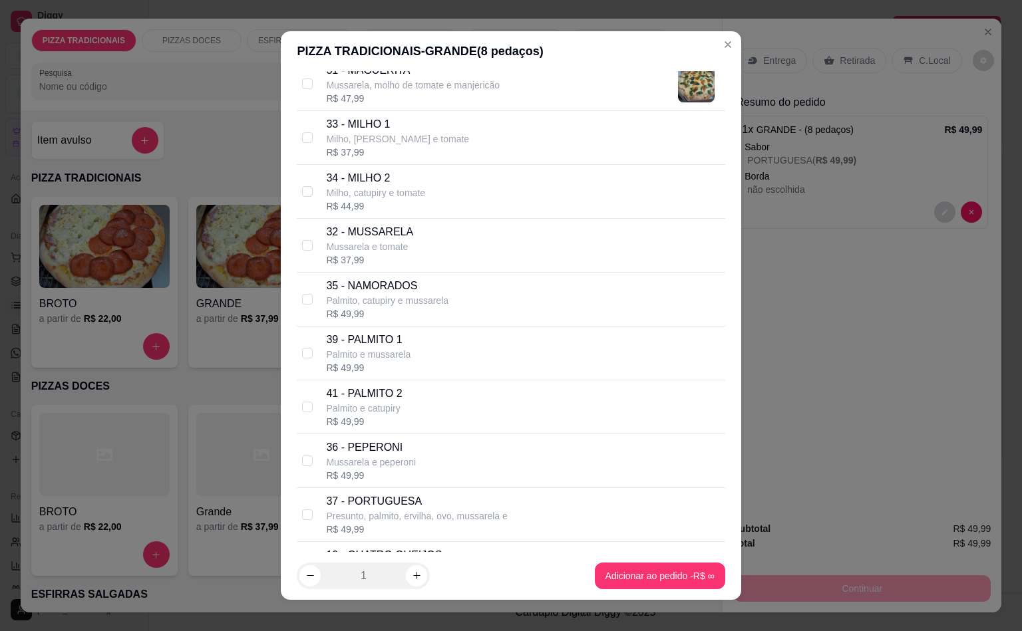
scroll to position [1297, 0]
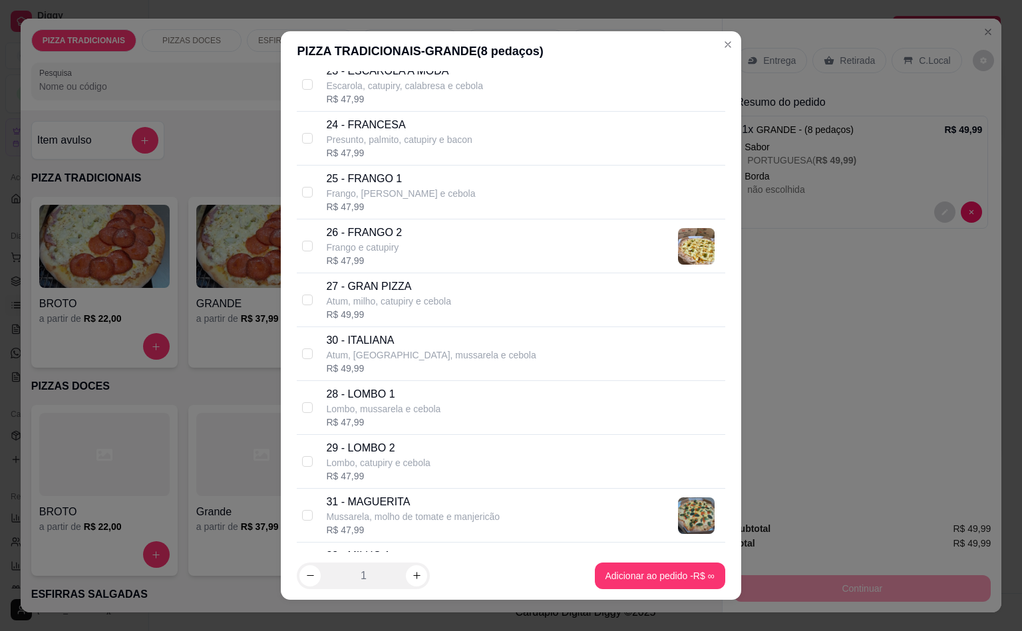
click at [381, 267] on div "R$ 47,99" at bounding box center [364, 260] width 76 height 13
checkbox input "true"
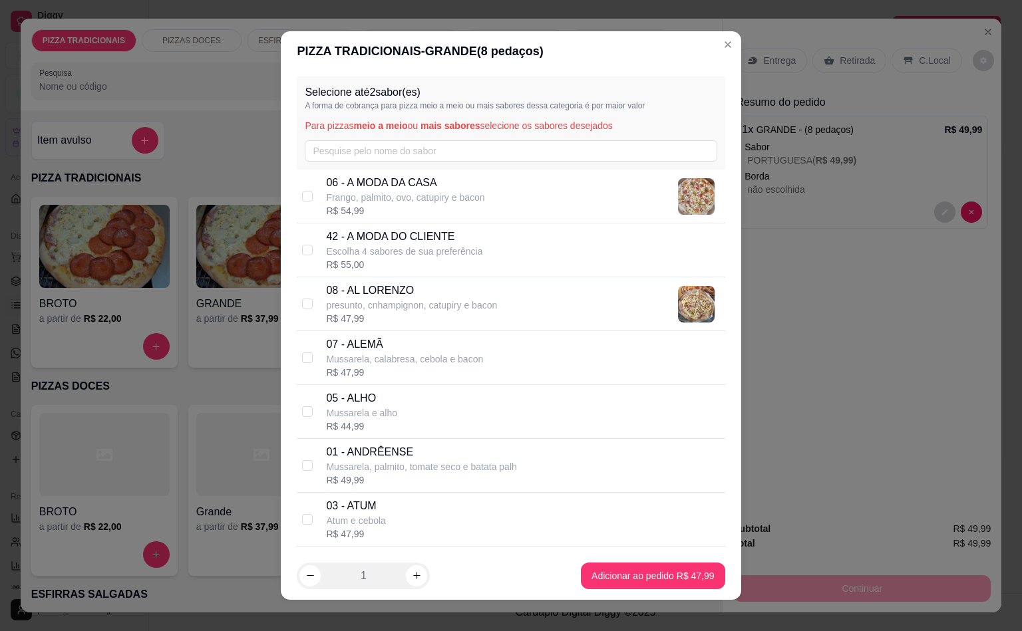
scroll to position [432, 0]
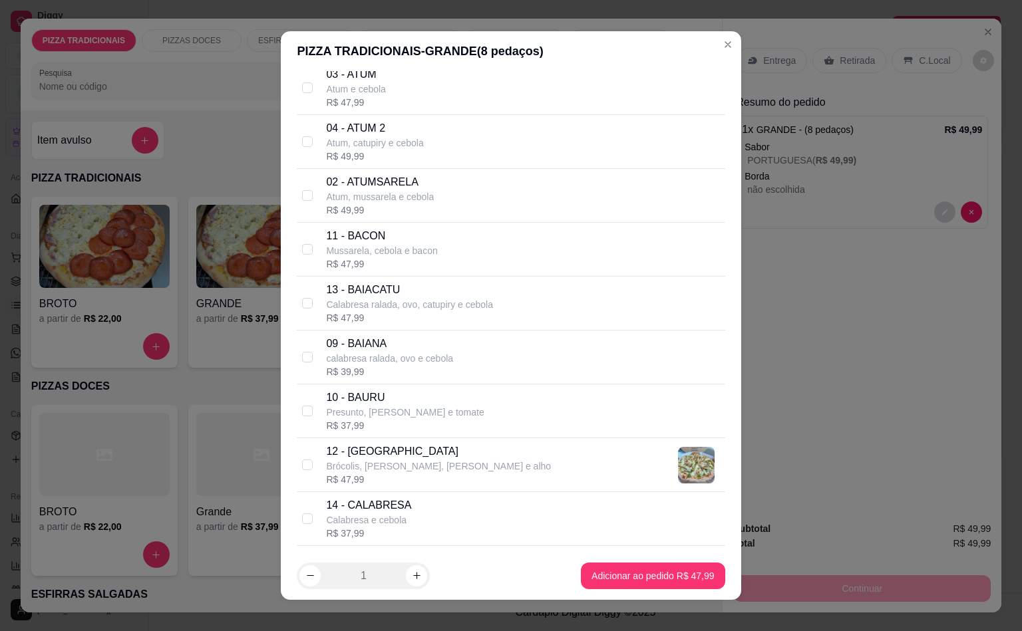
click at [407, 529] on div "14 - CALABRESA Calabresa e cebola R$ 37,99" at bounding box center [522, 519] width 393 height 43
checkbox input "true"
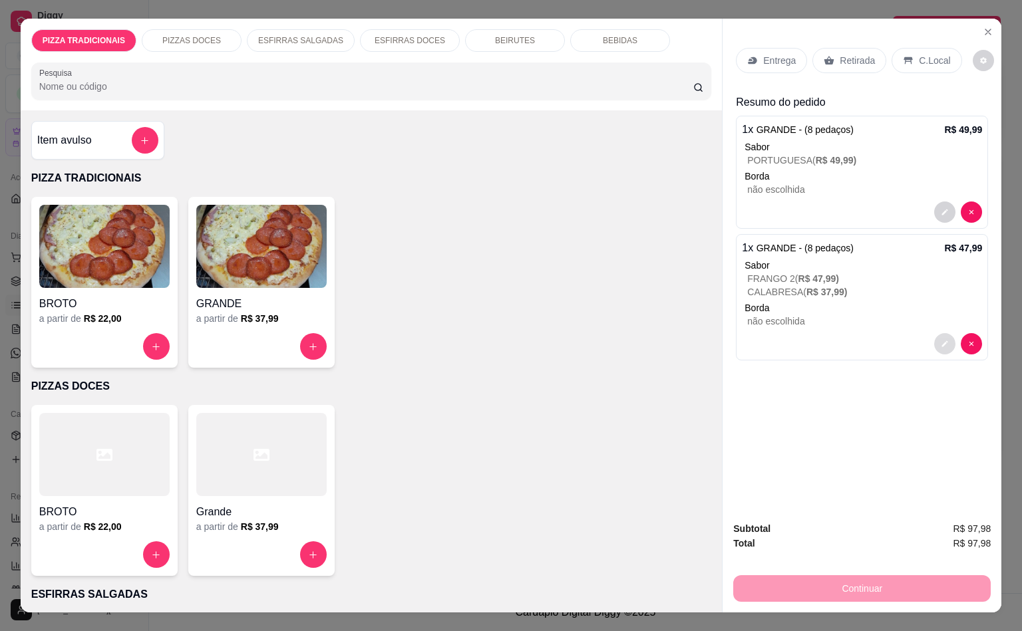
click at [934, 340] on button "decrease-product-quantity" at bounding box center [944, 343] width 21 height 21
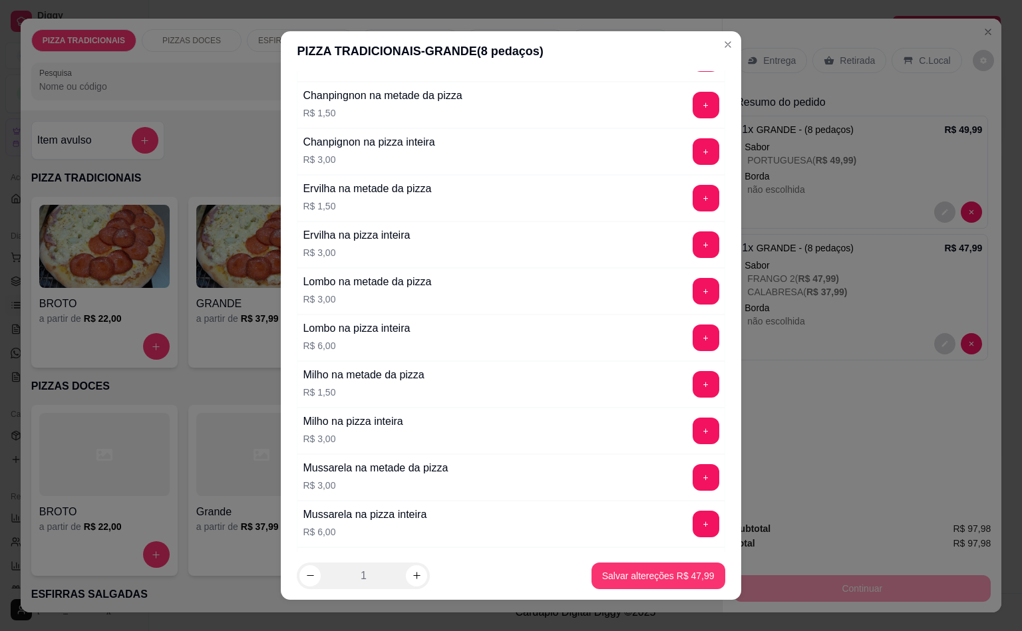
scroll to position [2273, 0]
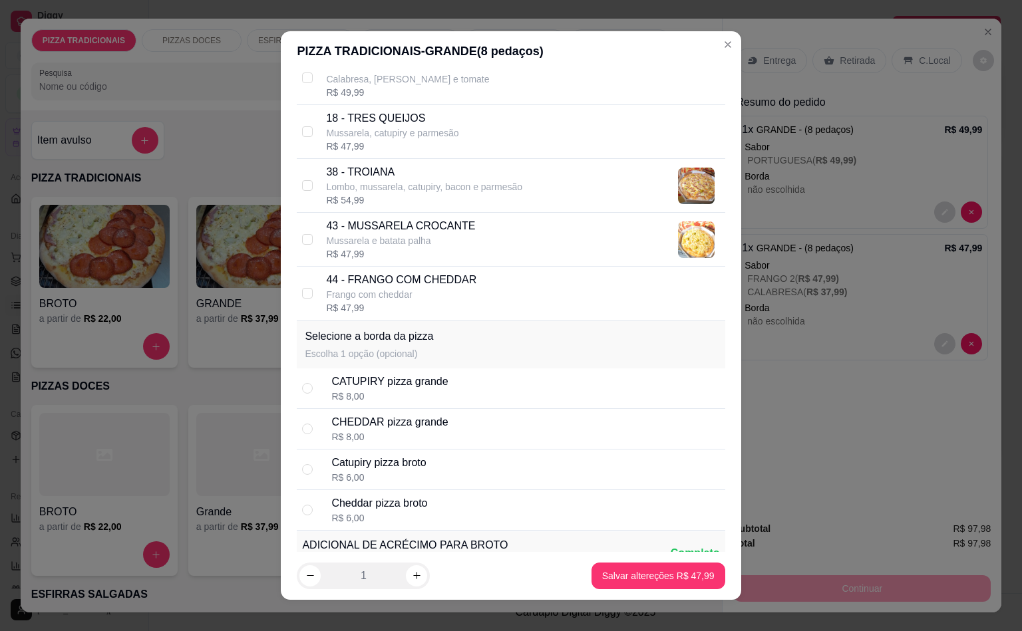
click at [331, 403] on div "R$ 8,00" at bounding box center [389, 396] width 116 height 13
radio input "true"
click at [664, 561] on footer "1 Salvar altereções R$ 55,99" at bounding box center [511, 576] width 460 height 48
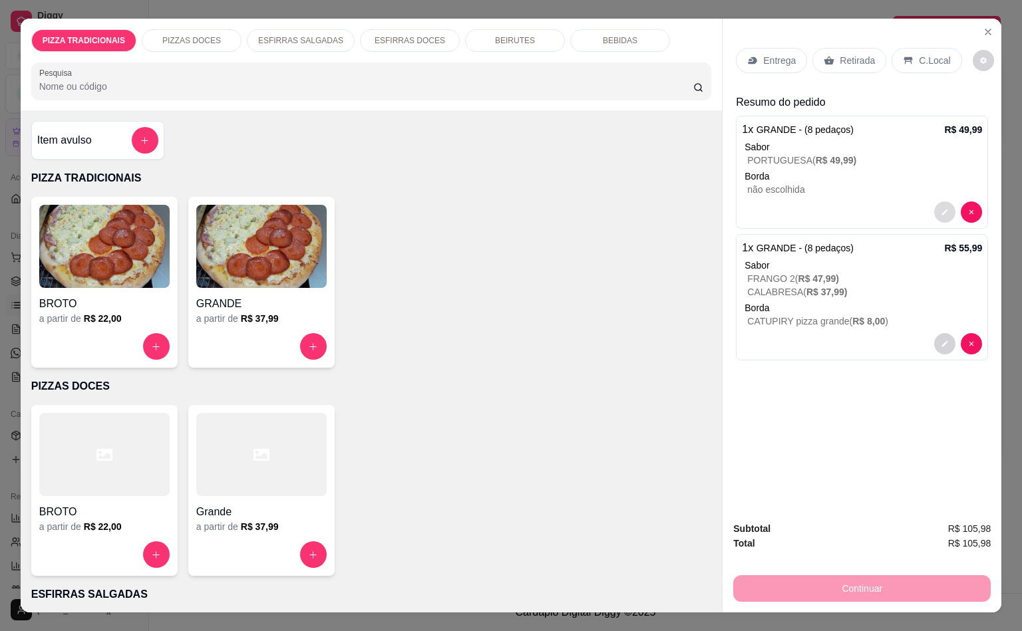
click at [940, 208] on icon "decrease-product-quantity" at bounding box center [944, 212] width 8 height 8
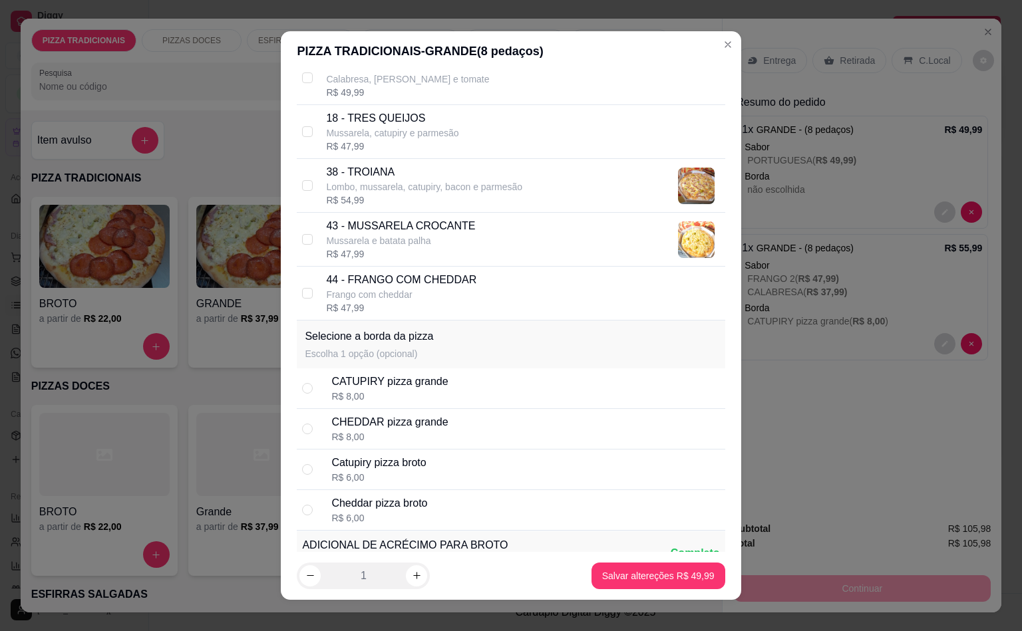
click at [356, 385] on div "CATUPIRY pizza grande R$ 8,00" at bounding box center [511, 388] width 428 height 41
radio input "true"
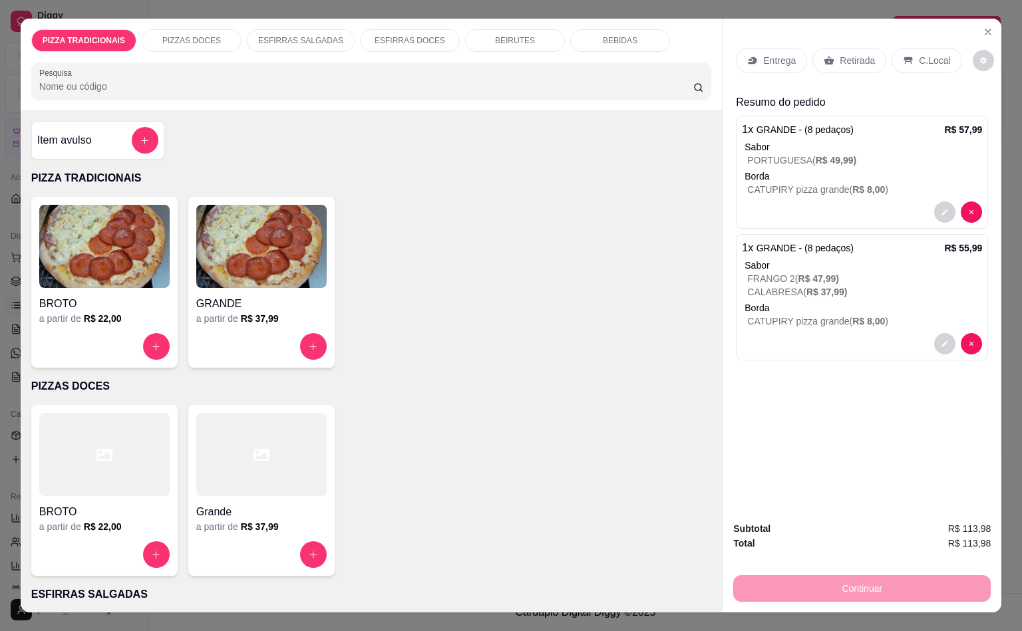
click at [850, 65] on div "Retirada" at bounding box center [849, 60] width 74 height 25
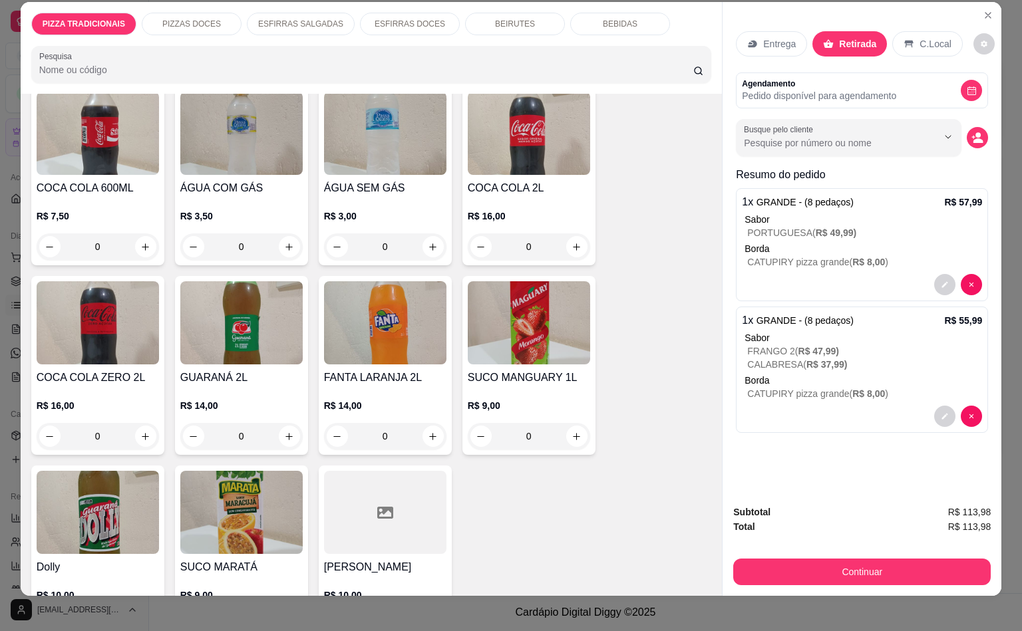
scroll to position [31, 0]
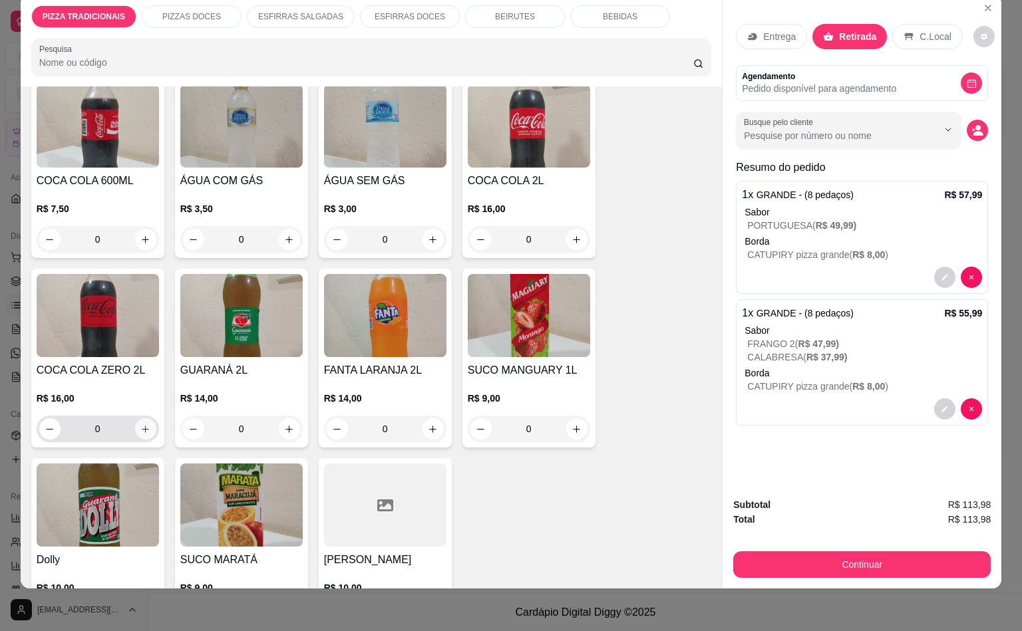
click at [138, 418] on button "increase-product-quantity" at bounding box center [145, 428] width 21 height 21
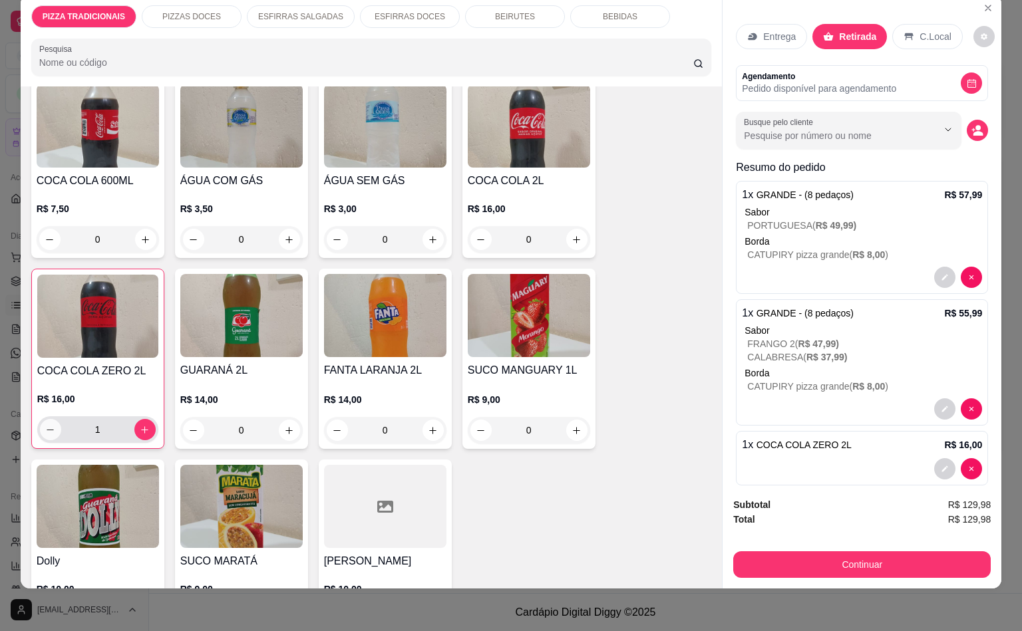
click at [45, 425] on icon "decrease-product-quantity" at bounding box center [50, 430] width 10 height 10
type input "0"
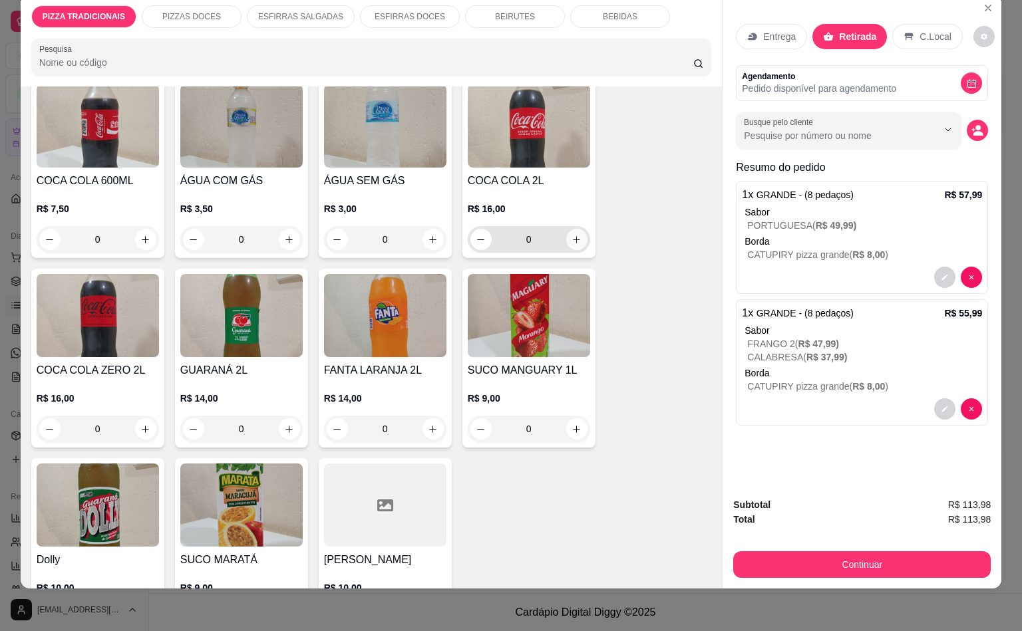
click at [571, 235] on icon "increase-product-quantity" at bounding box center [576, 240] width 10 height 10
type input "1"
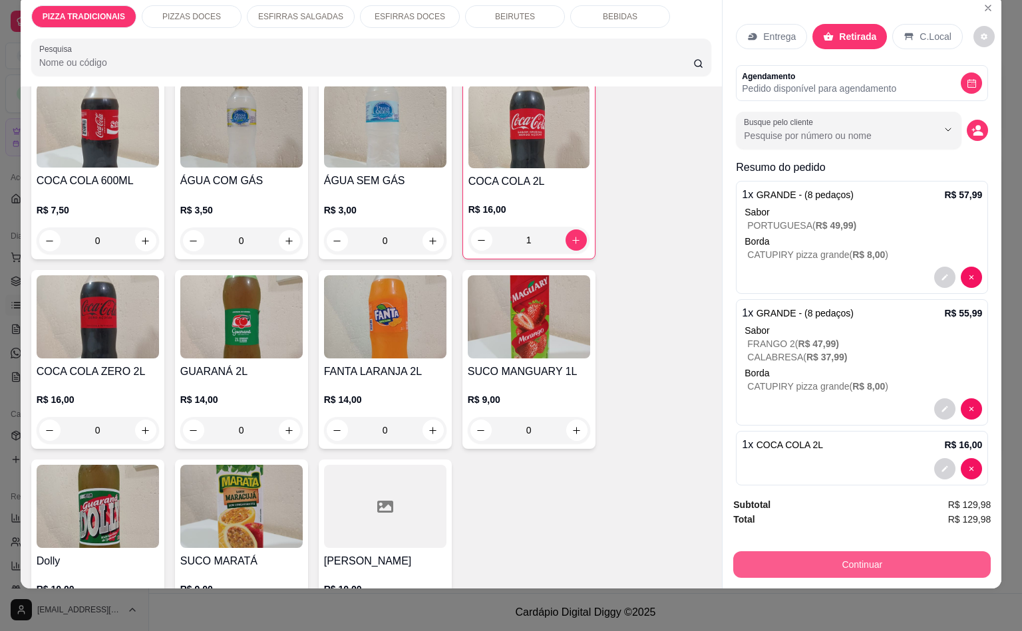
click at [904, 551] on button "Continuar" at bounding box center [861, 564] width 257 height 27
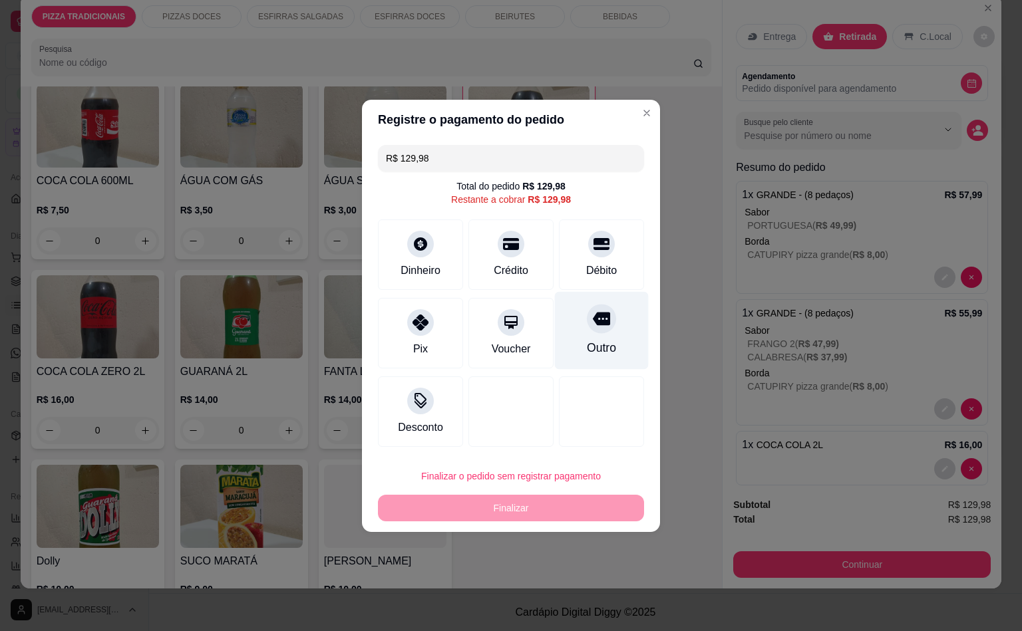
click at [591, 335] on div "Outro" at bounding box center [602, 330] width 94 height 78
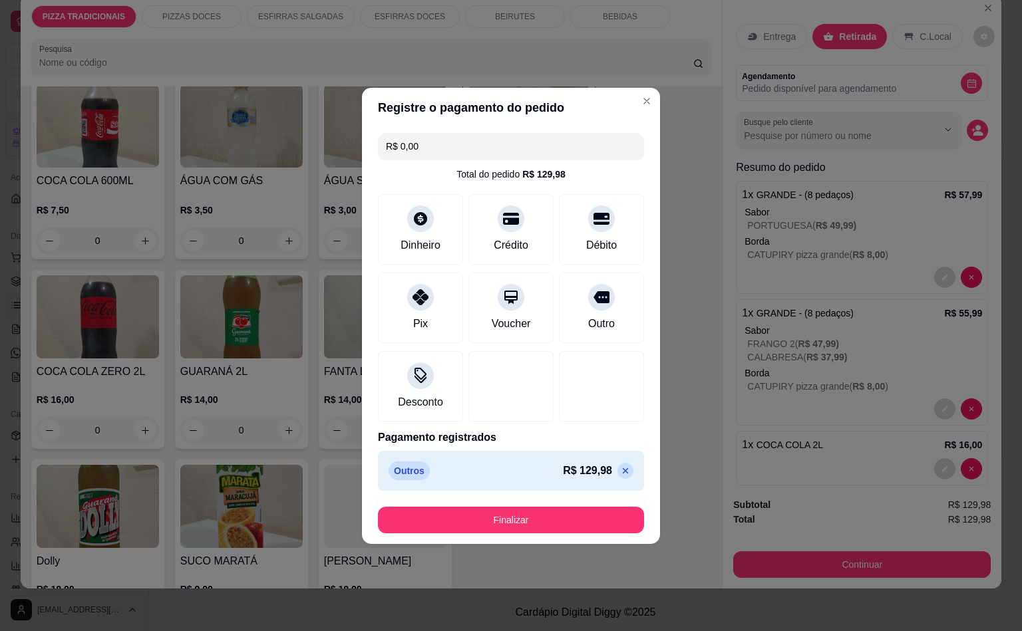
drag, startPoint x: 615, startPoint y: 479, endPoint x: 601, endPoint y: 470, distance: 16.8
click at [613, 478] on div "R$ 129,98" at bounding box center [598, 471] width 71 height 16
click at [617, 464] on div "R$ 129,98" at bounding box center [598, 471] width 71 height 16
click at [620, 468] on icon at bounding box center [625, 471] width 11 height 11
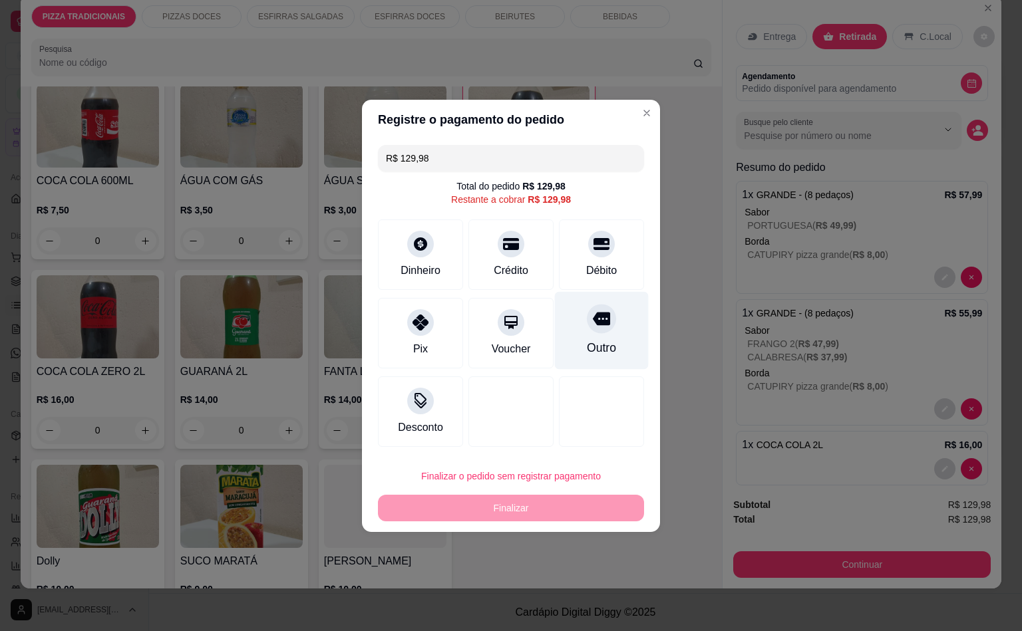
click at [591, 364] on div "Outro" at bounding box center [602, 330] width 94 height 78
type input "R$ 0,00"
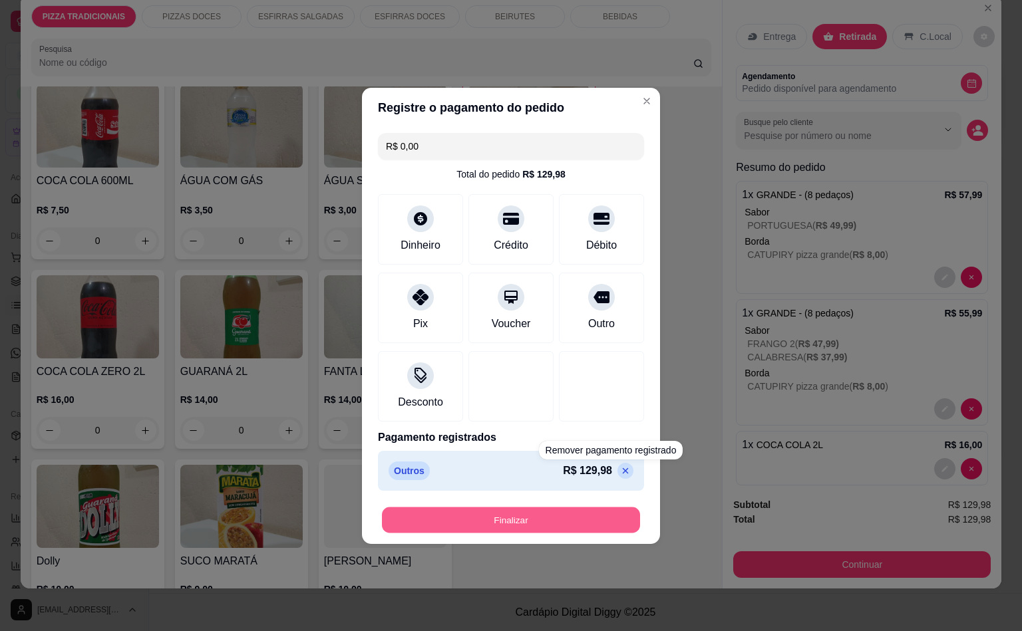
click at [563, 527] on button "Finalizar" at bounding box center [511, 520] width 258 height 26
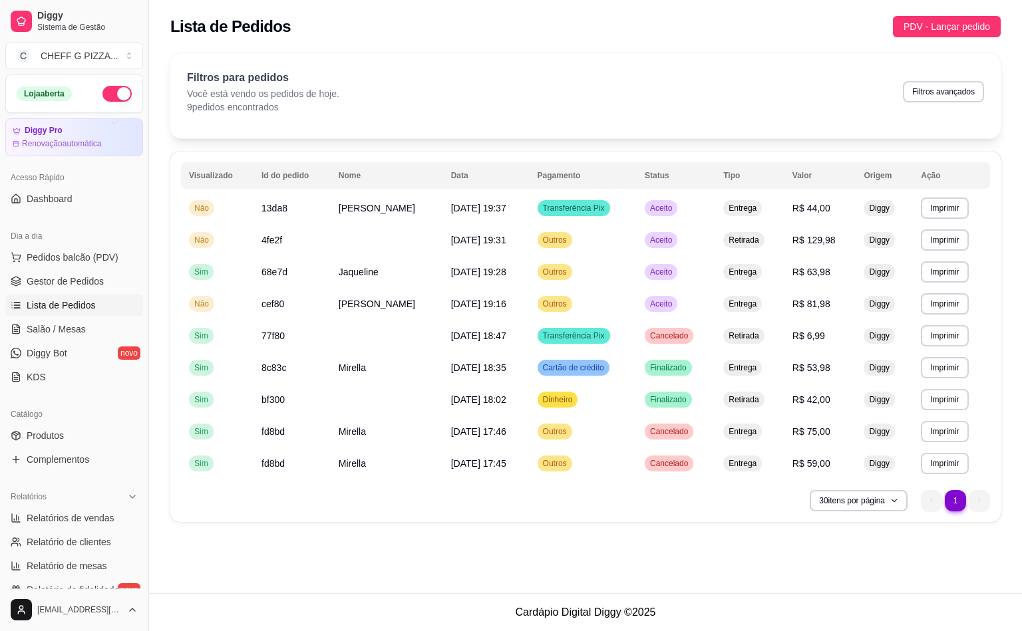
drag, startPoint x: 68, startPoint y: 258, endPoint x: 43, endPoint y: 214, distance: 51.2
click at [68, 258] on span "Pedidos balcão (PDV)" at bounding box center [73, 257] width 92 height 13
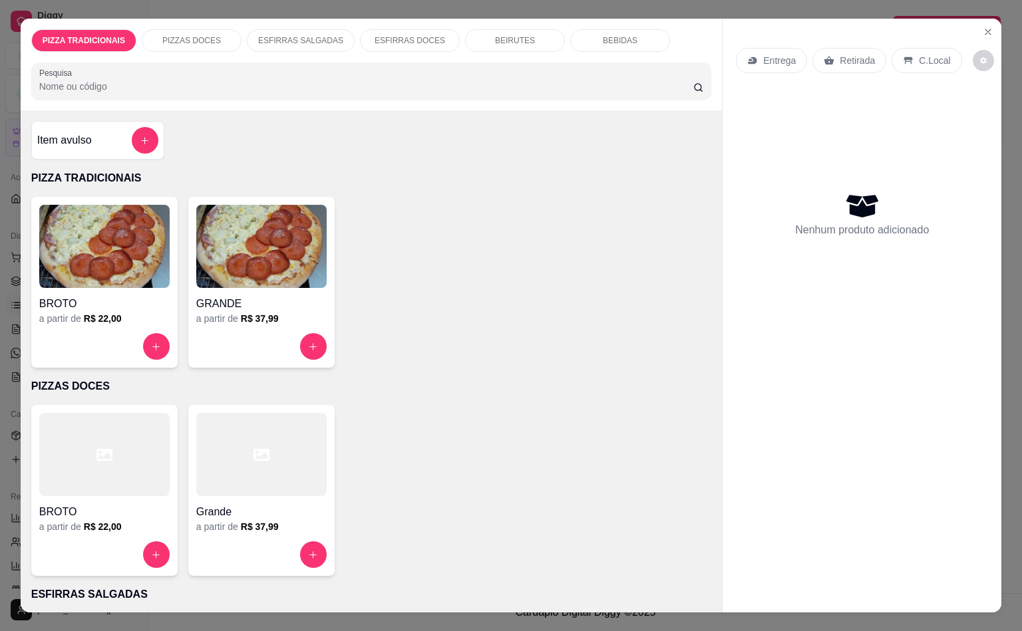
click at [288, 348] on div at bounding box center [261, 346] width 130 height 27
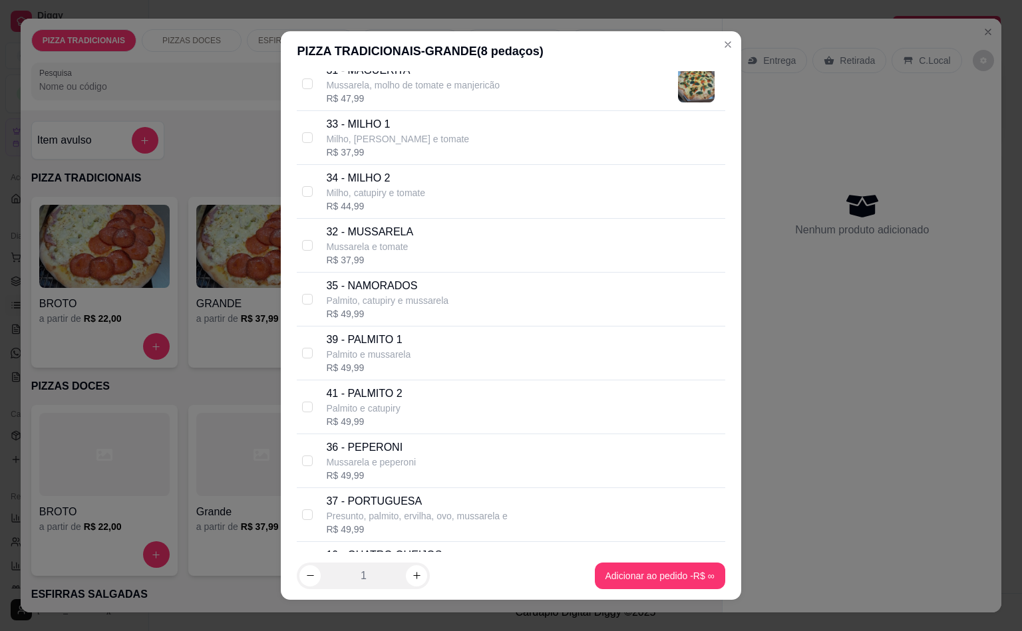
scroll to position [1297, 0]
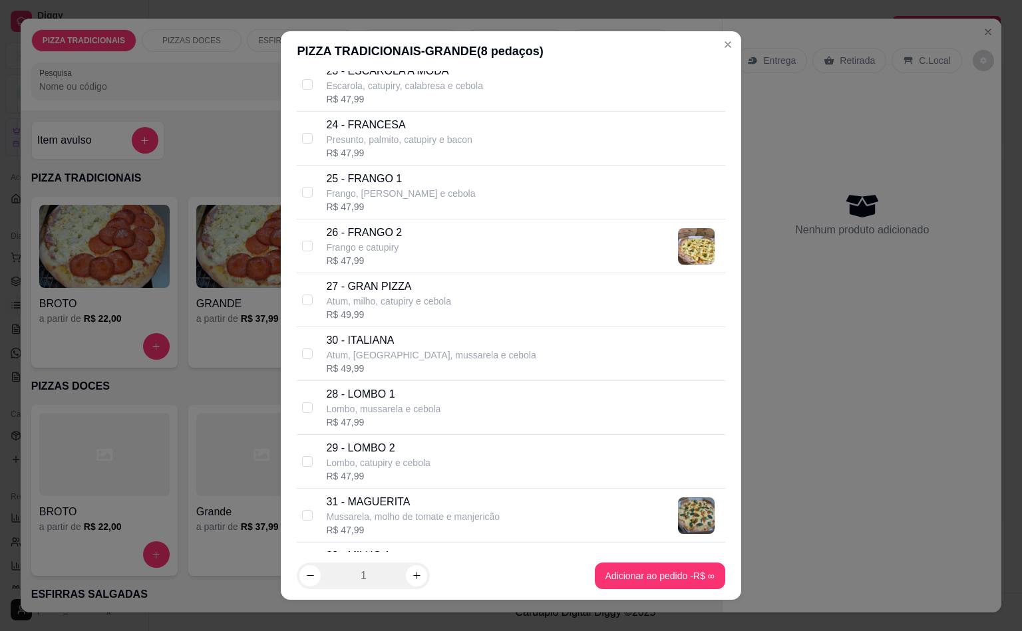
click at [441, 160] on div "R$ 47,99" at bounding box center [399, 152] width 146 height 13
checkbox input "true"
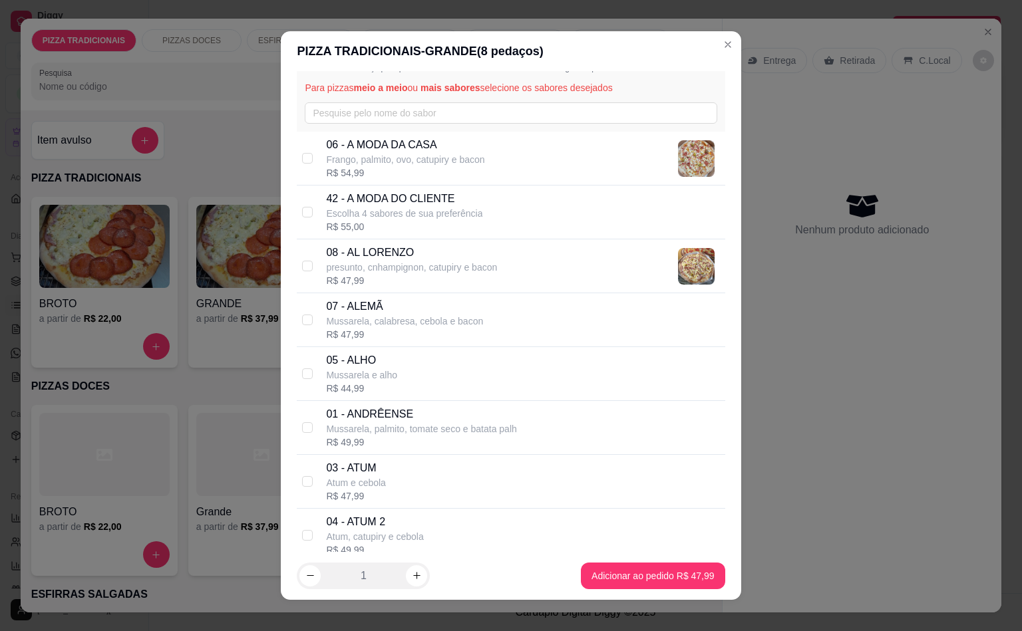
scroll to position [0, 0]
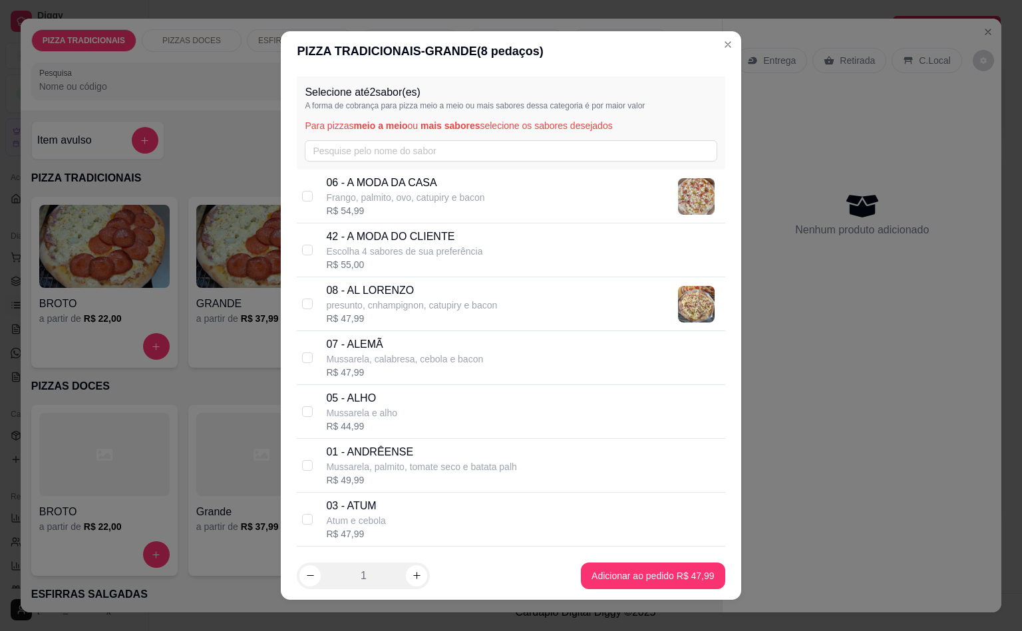
click at [392, 164] on div "Selecione até 2 sabor(es) A forma de cobrança para pizza meio a meio ou mais sa…" at bounding box center [511, 122] width 428 height 93
click at [372, 226] on div "42 - A MODA DO CLIENTE Escolha 4 sabores de sua preferência R$ 55,00" at bounding box center [511, 250] width 428 height 54
checkbox input "true"
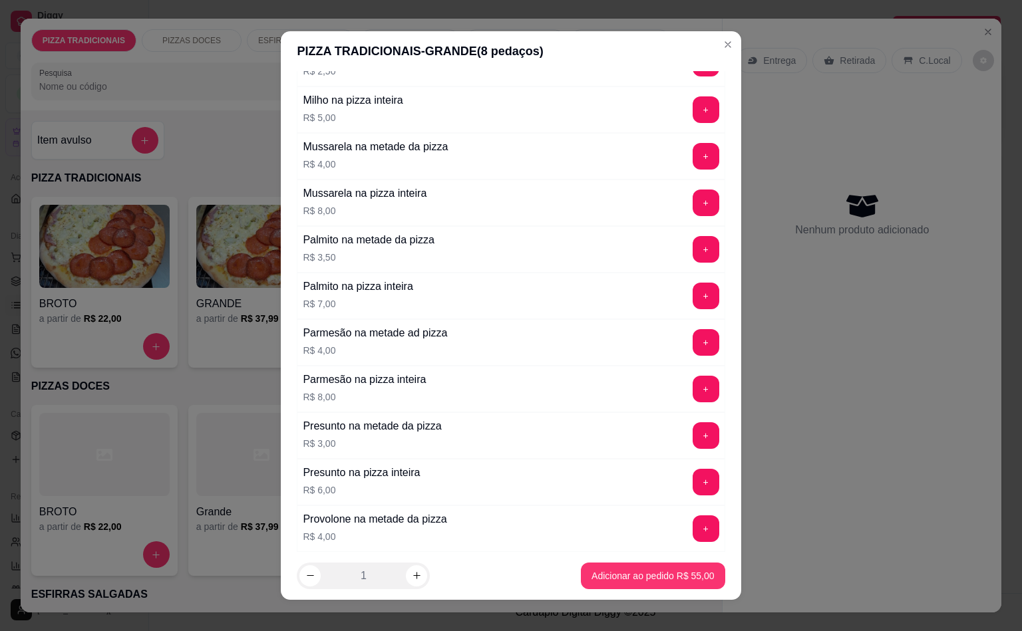
scroll to position [4867, 0]
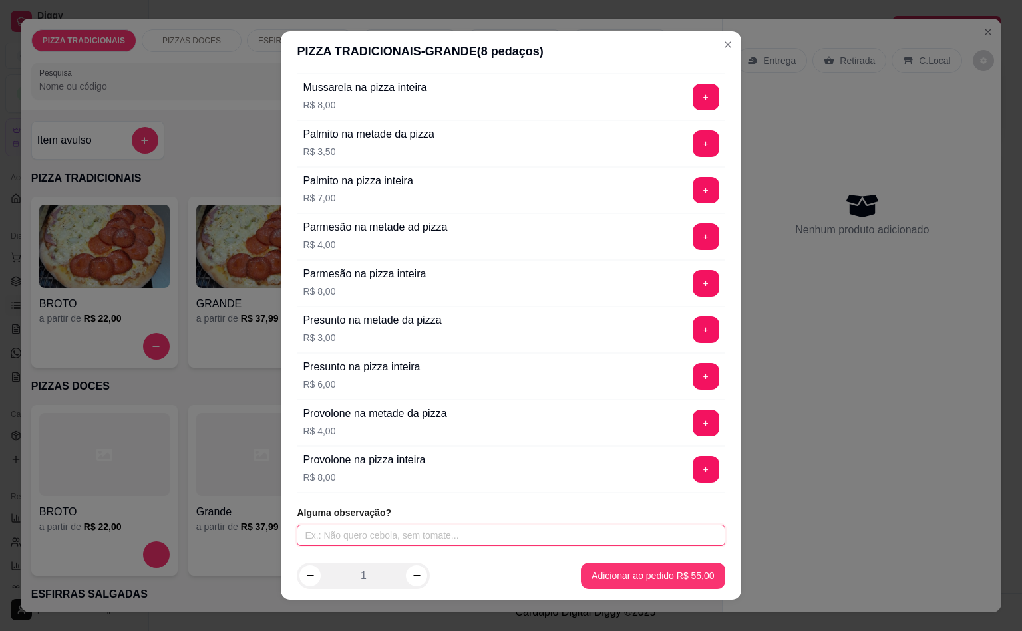
click at [486, 537] on input "text" at bounding box center [511, 535] width 428 height 21
paste input "frango, [PERSON_NAME], [PERSON_NAME] e bacon"
click at [302, 533] on input "frango, [PERSON_NAME], [PERSON_NAME] e bacon" at bounding box center [511, 535] width 428 height 21
type input "[PERSON_NAME], [PERSON_NAME], [PERSON_NAME] e bacon"
click at [645, 589] on footer "1 Adicionar ao pedido R$ 55,00" at bounding box center [511, 576] width 460 height 48
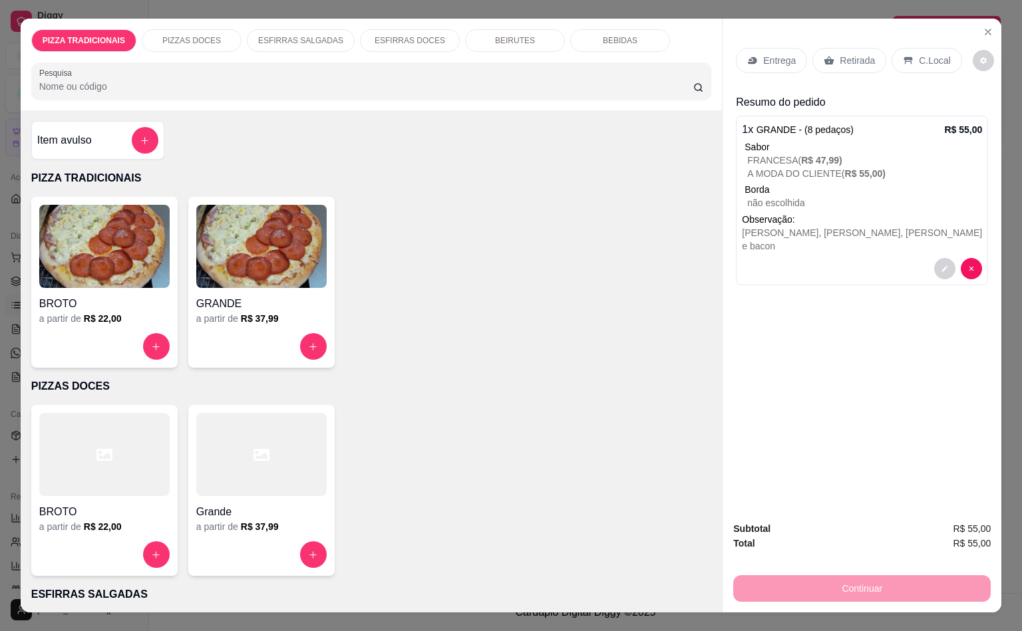
drag, startPoint x: 710, startPoint y: 541, endPoint x: 691, endPoint y: 559, distance: 26.4
drag, startPoint x: 691, startPoint y: 559, endPoint x: 761, endPoint y: 65, distance: 499.1
click at [761, 65] on div "Entrega" at bounding box center [771, 60] width 71 height 25
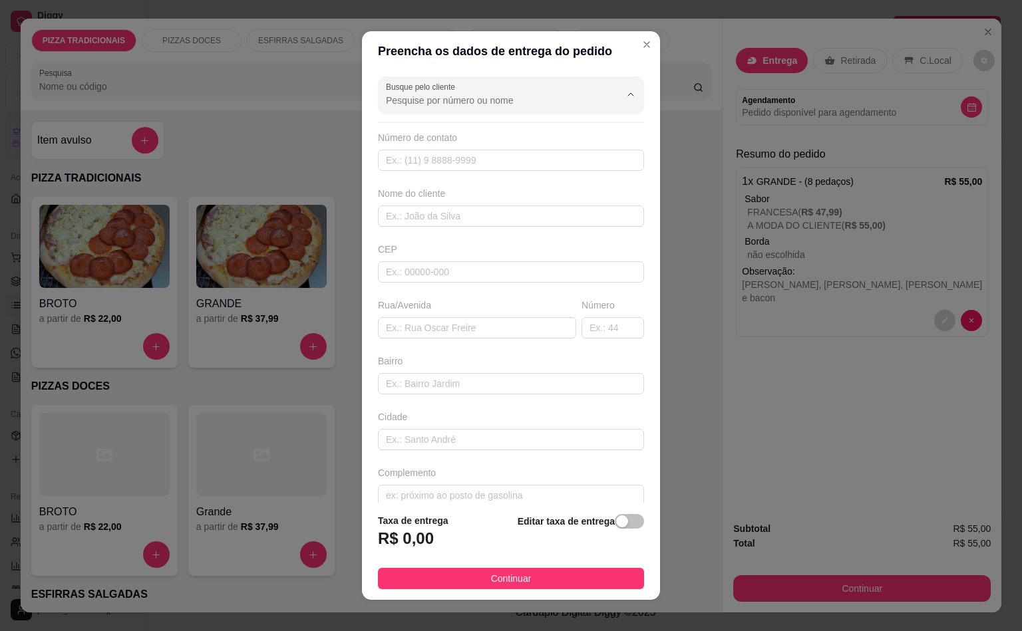
click at [513, 100] on input "Busque pelo cliente" at bounding box center [492, 100] width 213 height 13
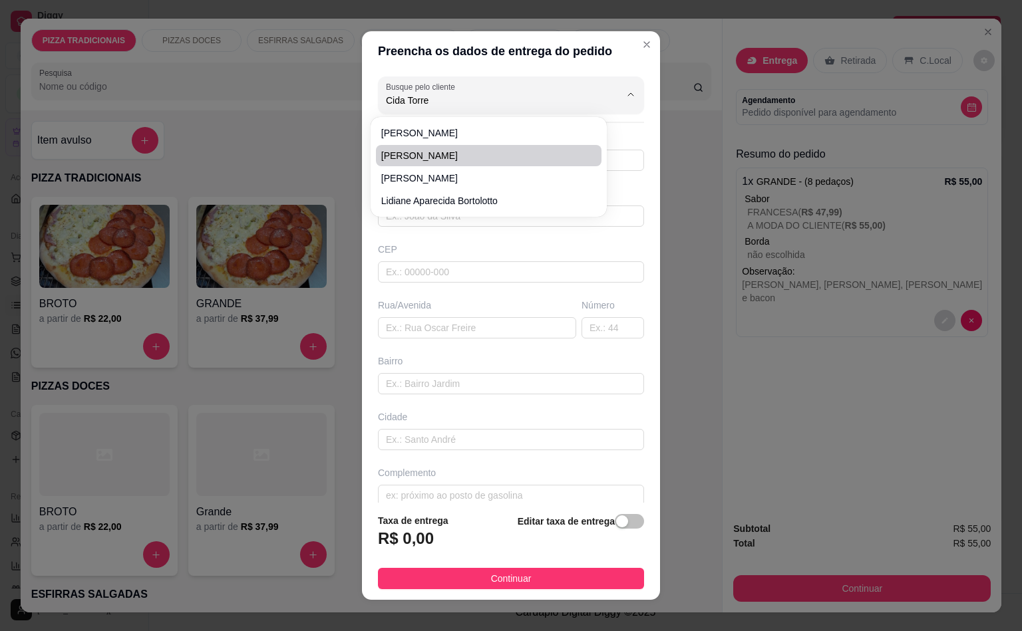
type input "[PERSON_NAME]"
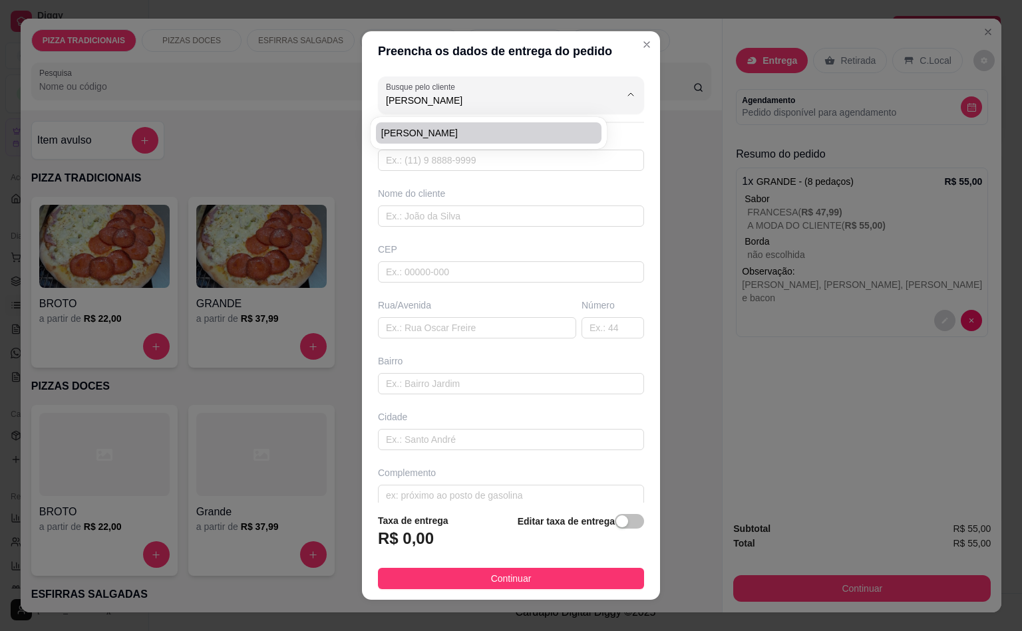
click at [472, 142] on li "[PERSON_NAME]" at bounding box center [488, 132] width 225 height 21
type input "11992896433"
type input "[PERSON_NAME]"
type input "03978150"
type input "[GEOGRAPHIC_DATA][PERSON_NAME]"
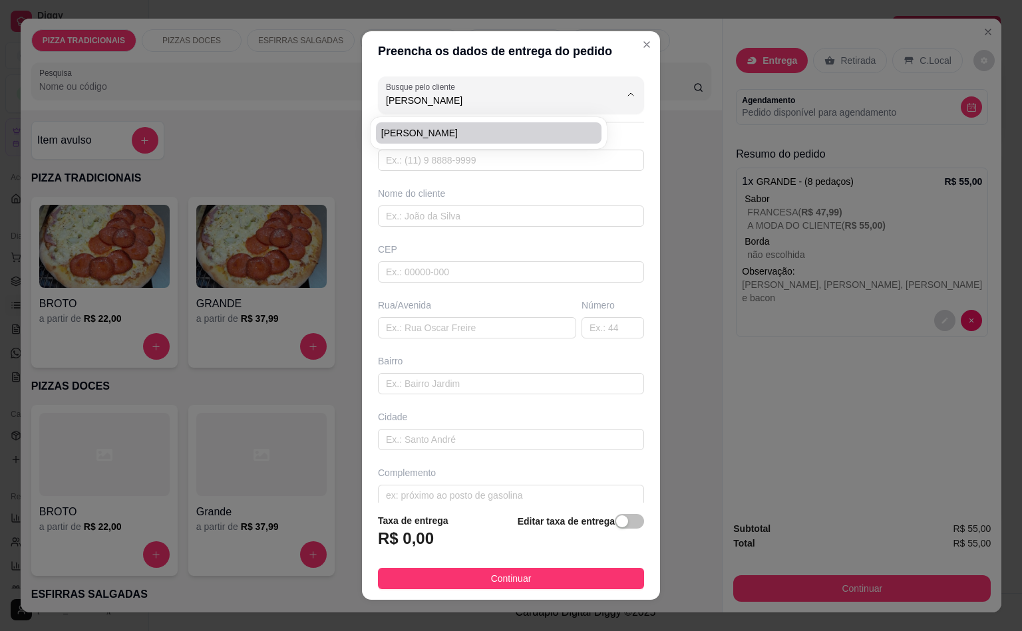
type input "515"
type input "[PERSON_NAME]"
type input "[GEOGRAPHIC_DATA]"
type input "Apto. 72"
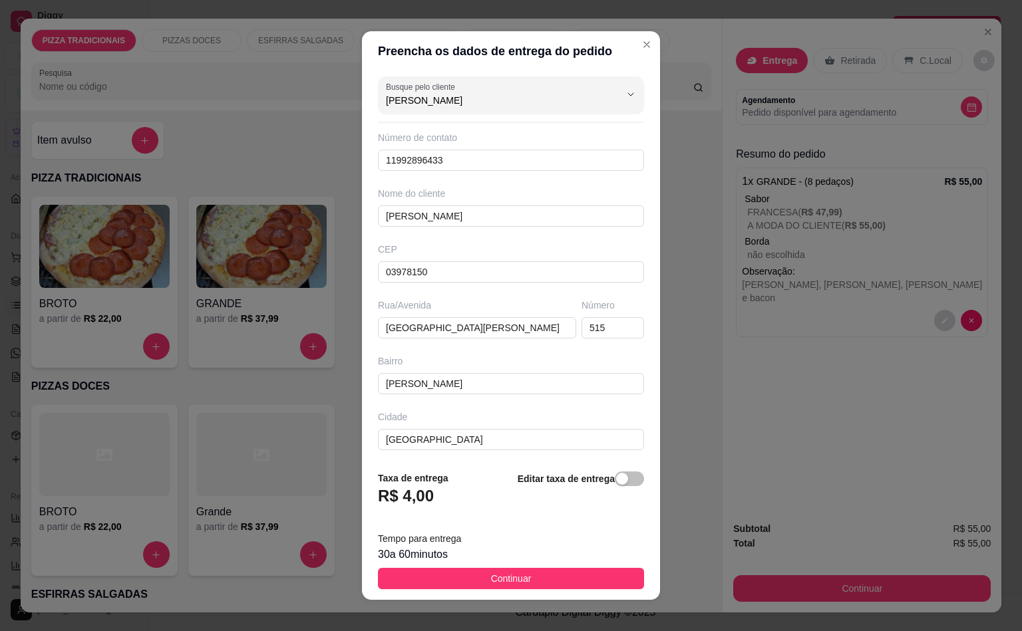
type input "[PERSON_NAME]"
click at [491, 591] on footer "Taxa de entrega R$ 4,00 Editar taxa de entrega Tempo para entrega 30 a 60 minut…" at bounding box center [511, 530] width 298 height 140
click at [501, 575] on span "Continuar" at bounding box center [511, 578] width 41 height 15
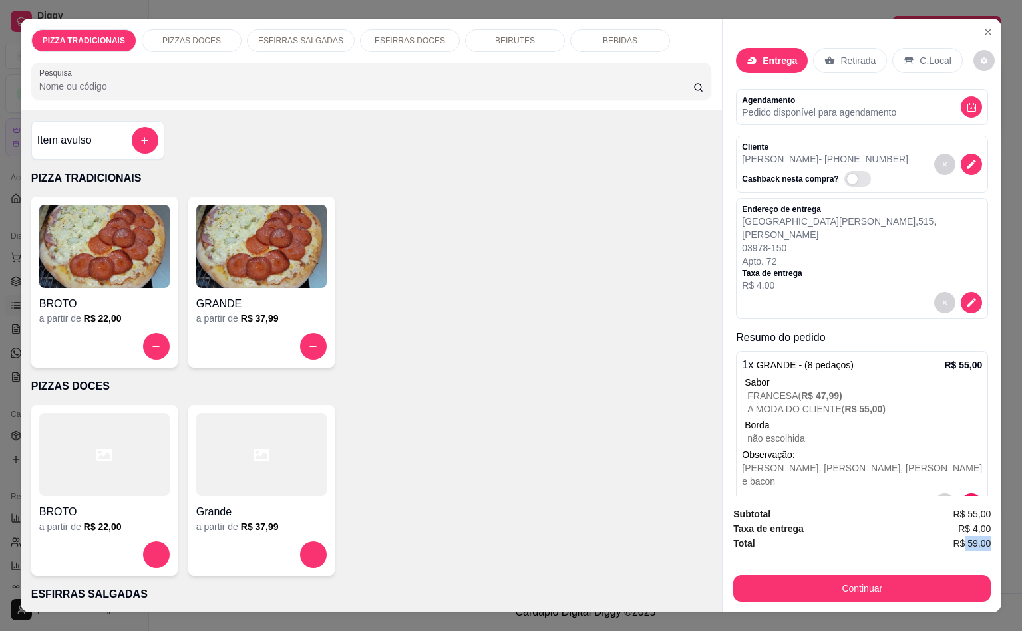
scroll to position [0, 3]
drag, startPoint x: 958, startPoint y: 541, endPoint x: 996, endPoint y: 535, distance: 38.3
click at [996, 535] on div "PIZZA TRADICIONAIS PIZZAS DOCES ESFIRRAS SALGADAS ESFIRRAS DOCES BEIRUTES BEBID…" at bounding box center [511, 315] width 1022 height 631
copy span "59,00"
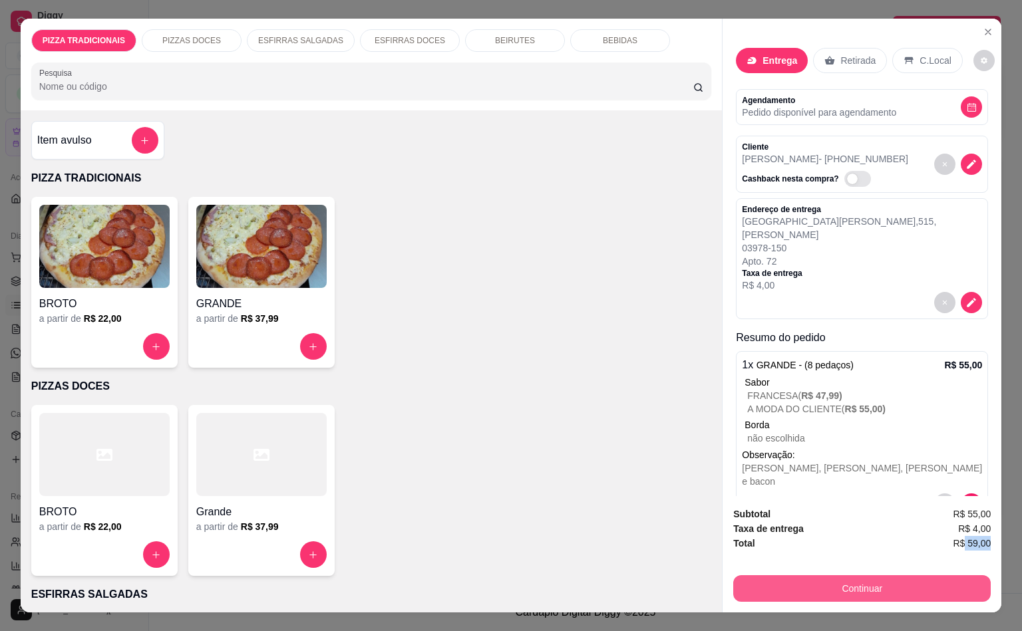
click at [841, 581] on button "Continuar" at bounding box center [861, 588] width 257 height 27
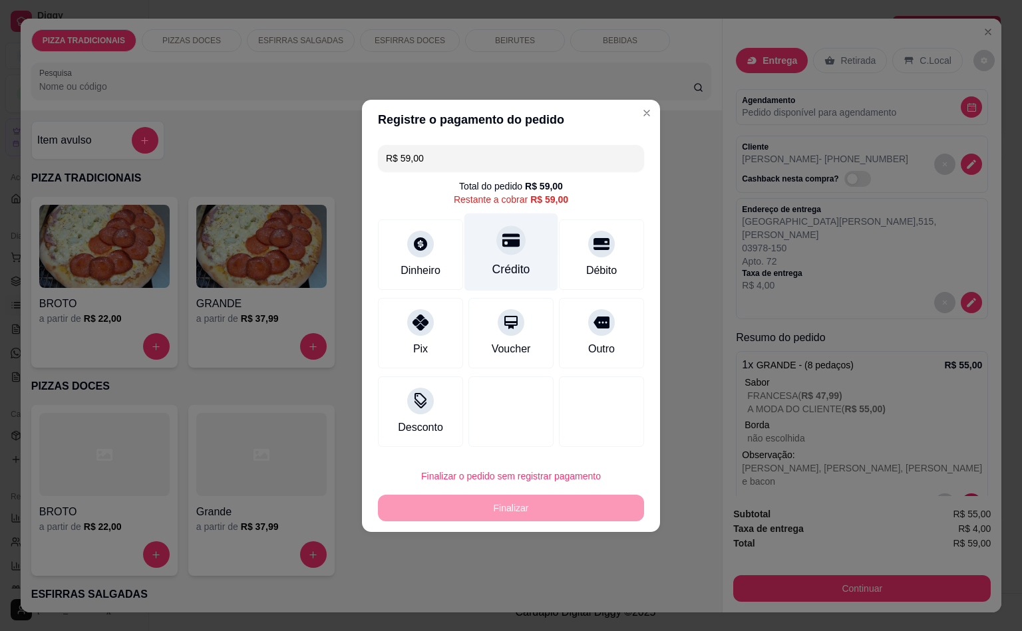
click at [529, 267] on div "Crédito" at bounding box center [511, 252] width 94 height 78
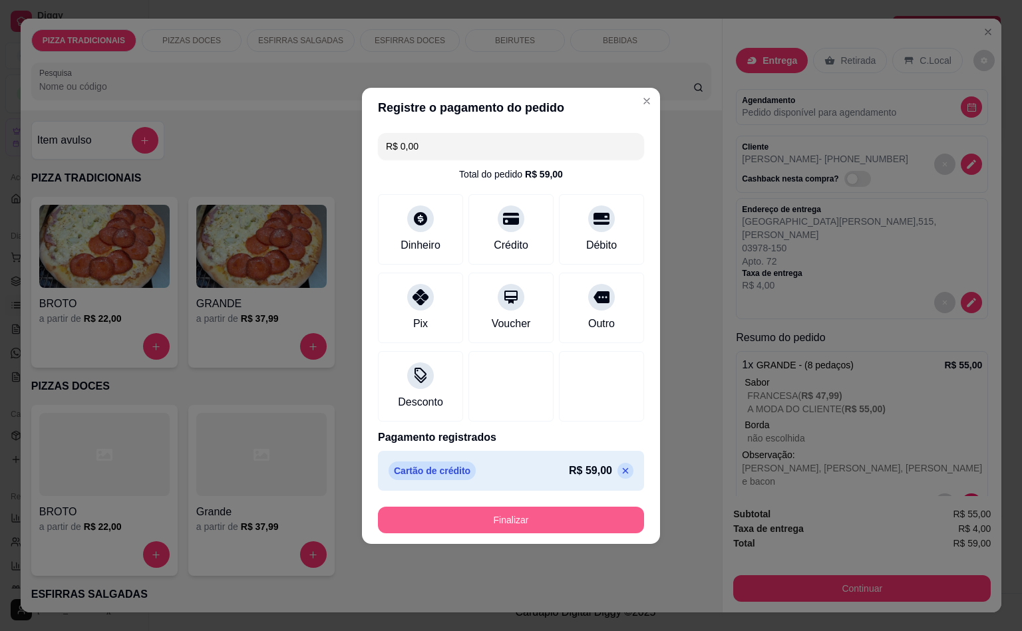
click at [549, 509] on button "Finalizar" at bounding box center [511, 520] width 266 height 27
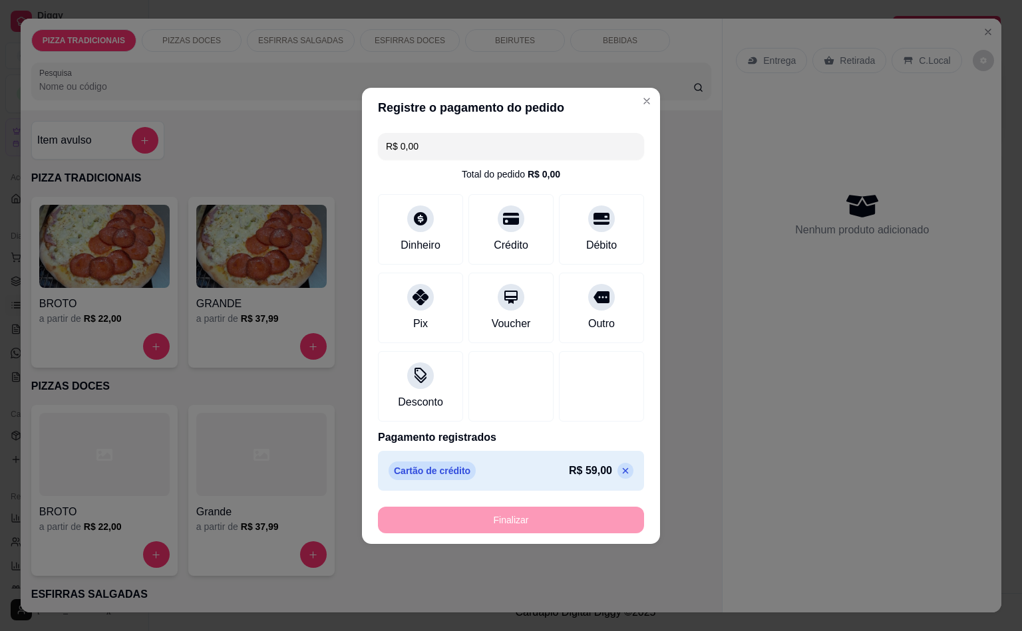
type input "-R$ 59,00"
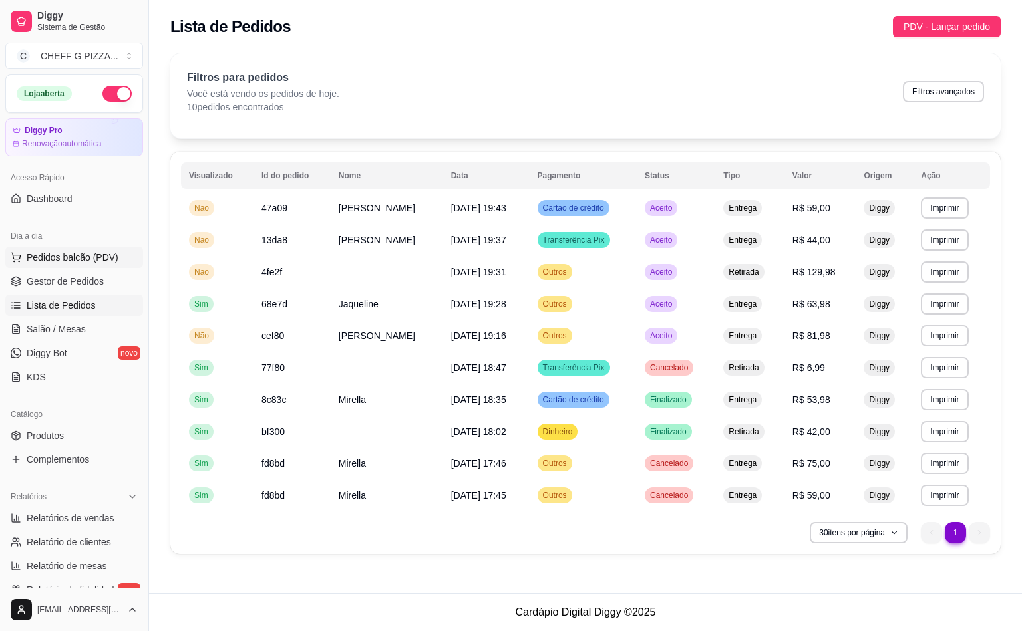
click at [112, 268] on button "Pedidos balcão (PDV)" at bounding box center [74, 257] width 138 height 21
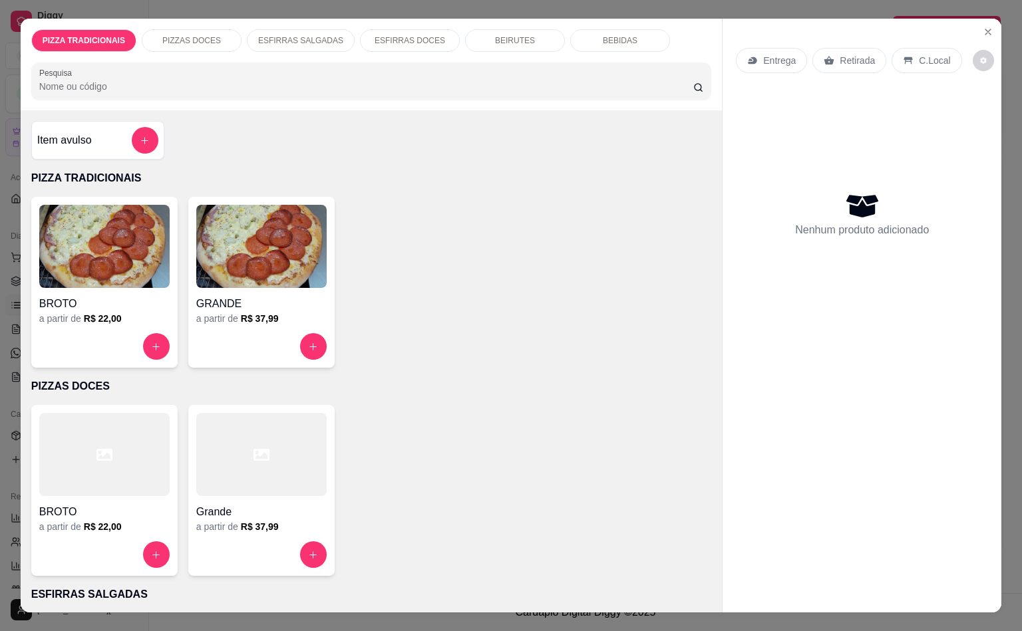
scroll to position [1729, 0]
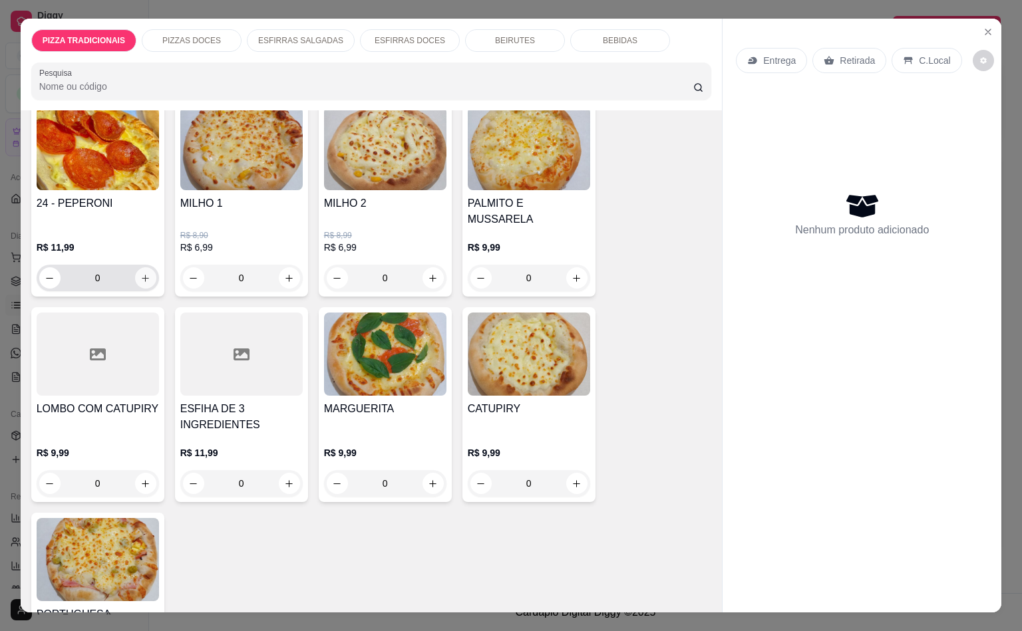
click at [140, 267] on button "increase-product-quantity" at bounding box center [145, 277] width 21 height 21
type input "1"
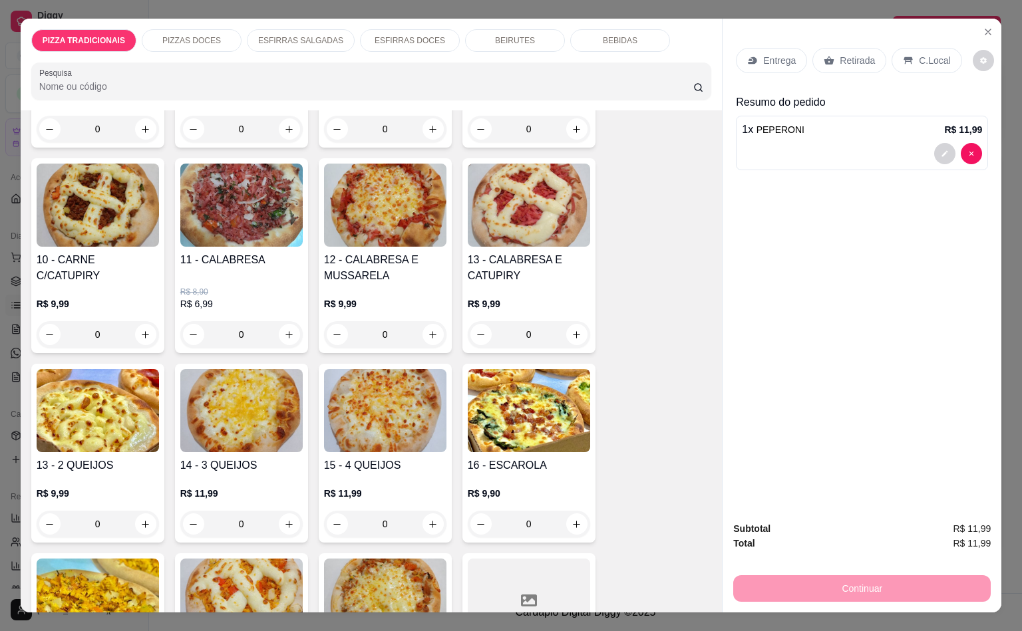
scroll to position [433, 0]
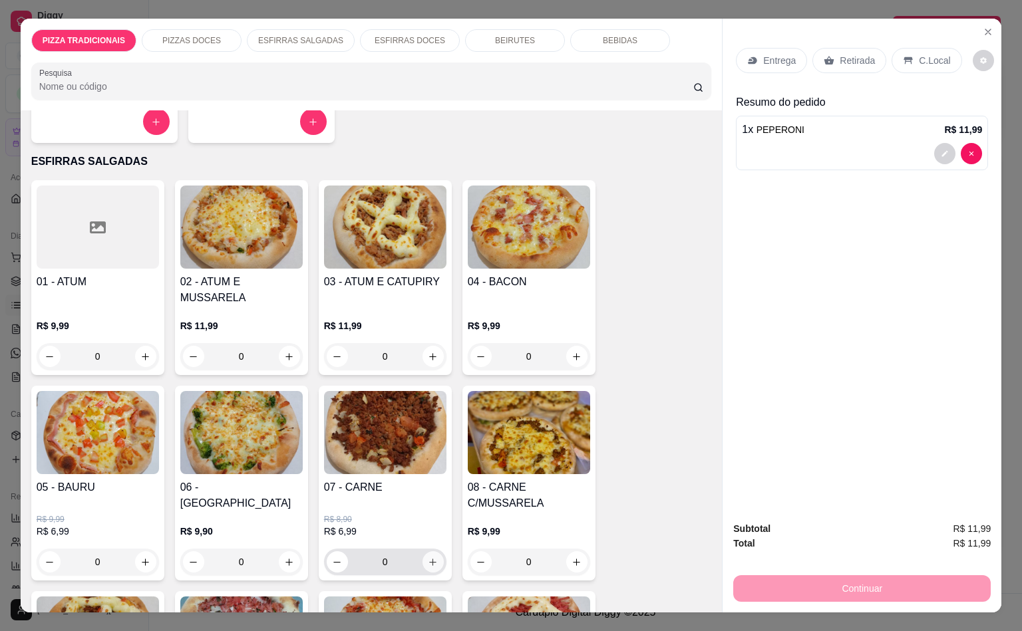
click at [428, 557] on icon "increase-product-quantity" at bounding box center [433, 562] width 10 height 10
type input "1"
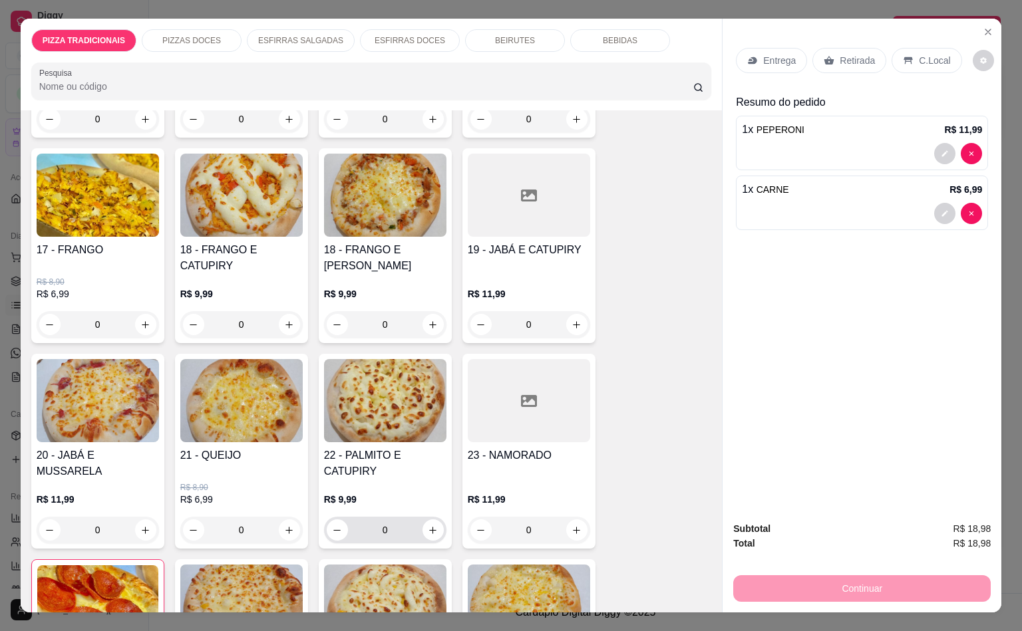
scroll to position [1298, 0]
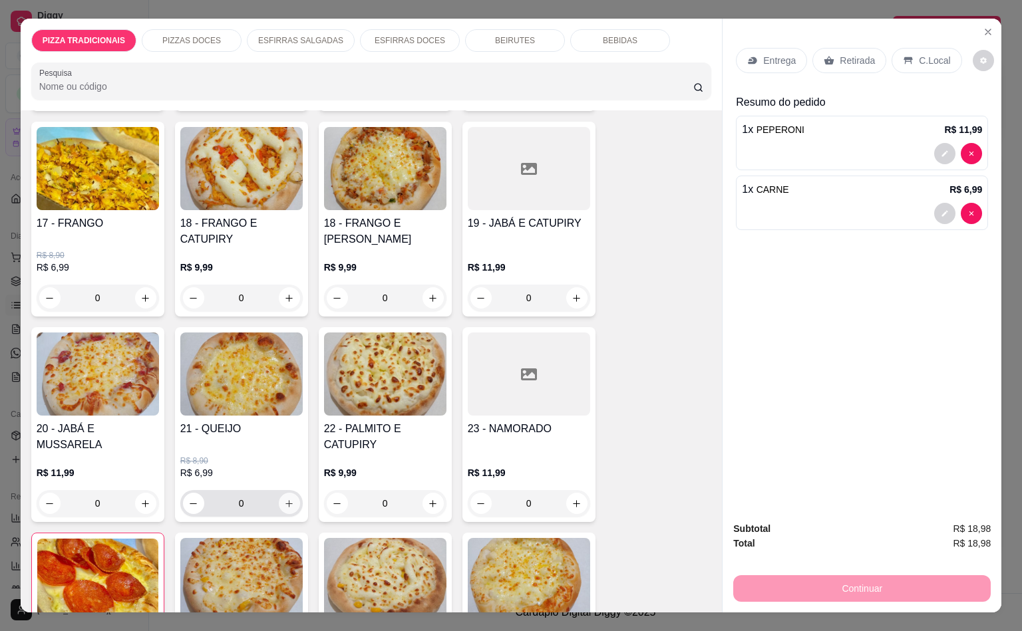
click at [284, 499] on icon "increase-product-quantity" at bounding box center [289, 504] width 10 height 10
type input "1"
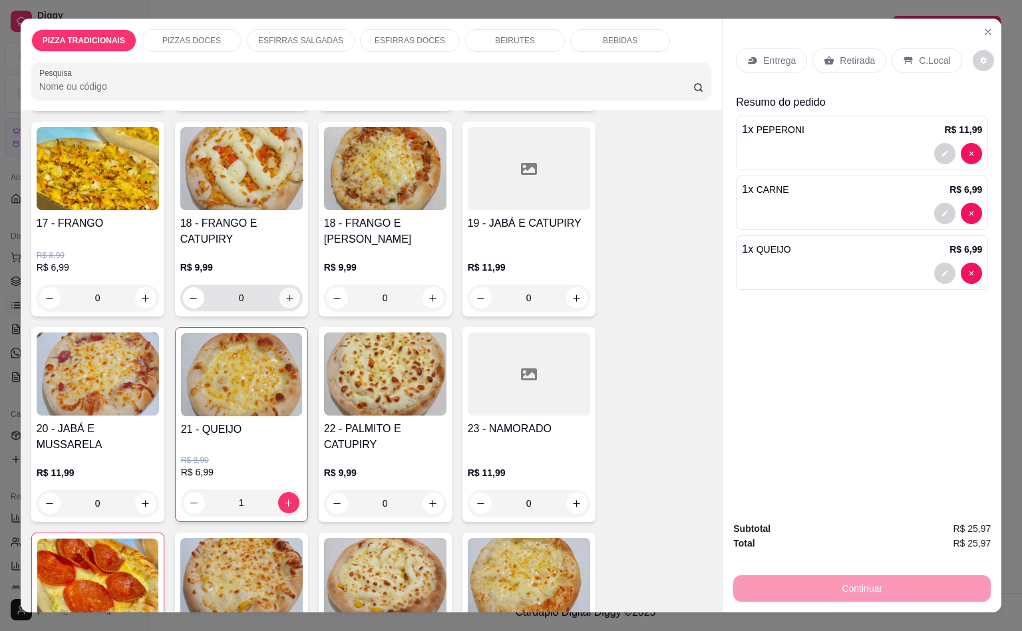
click at [284, 293] on icon "increase-product-quantity" at bounding box center [289, 298] width 10 height 10
type input "2"
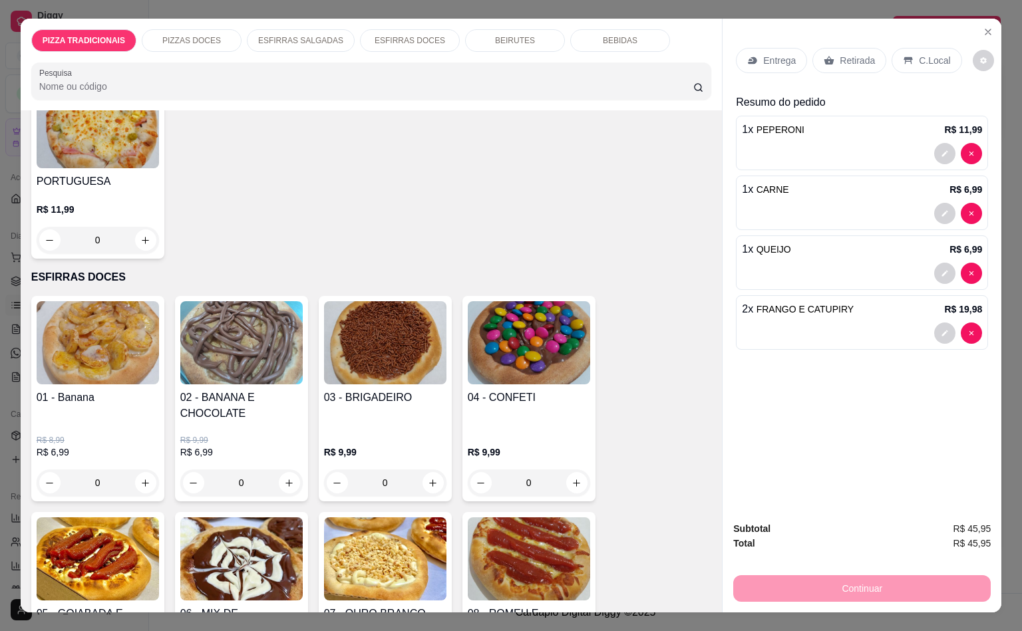
scroll to position [1730, 0]
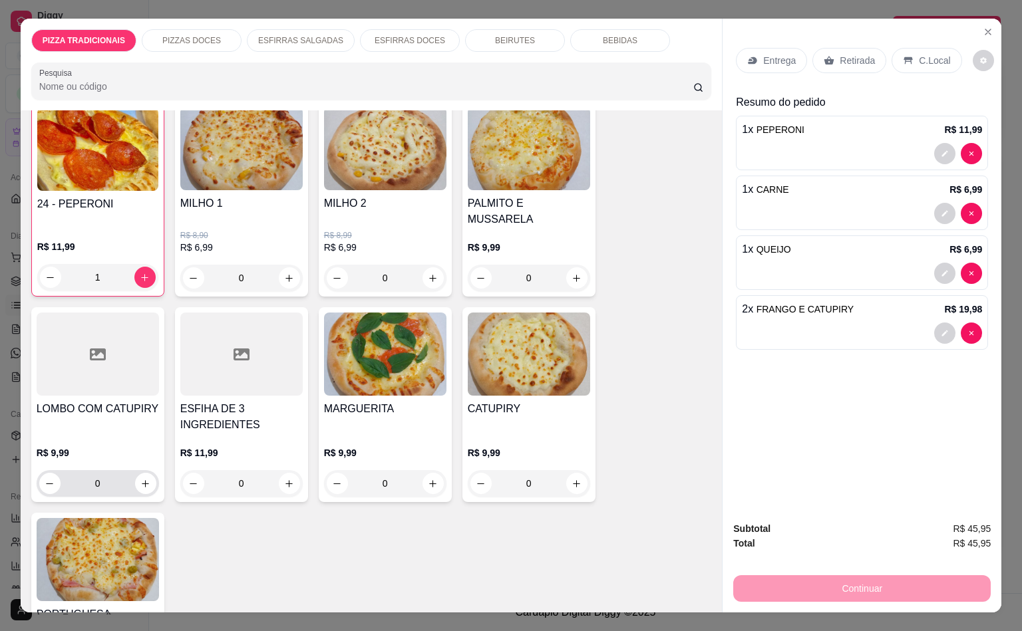
click at [148, 470] on div "0" at bounding box center [97, 483] width 117 height 27
click at [142, 470] on div "0" at bounding box center [97, 483] width 117 height 27
click at [138, 473] on button "increase-product-quantity" at bounding box center [145, 483] width 21 height 21
type input "1"
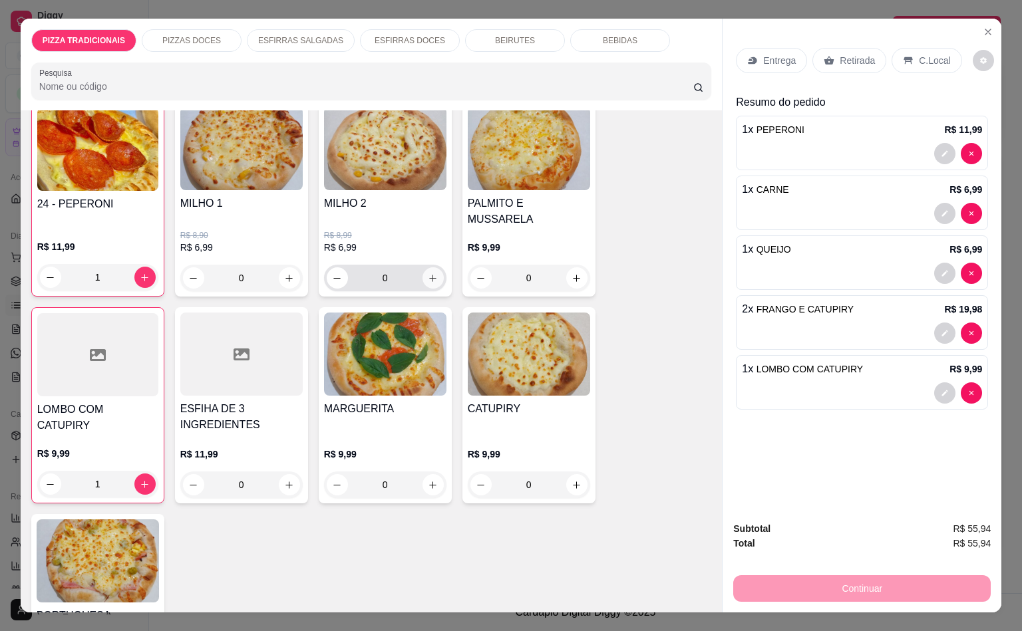
click at [428, 273] on icon "increase-product-quantity" at bounding box center [433, 278] width 10 height 10
type input "1"
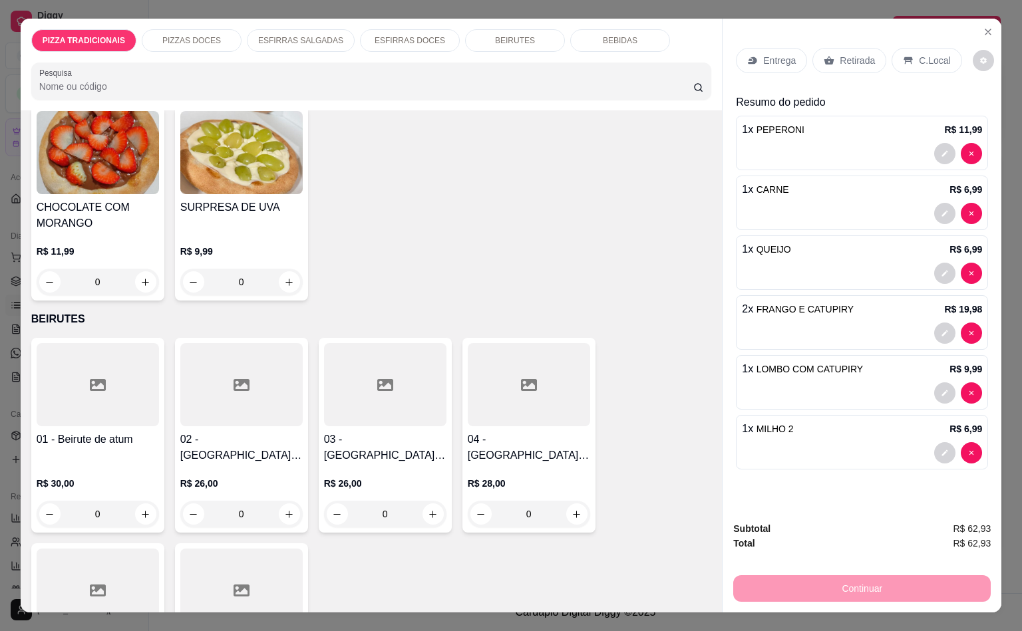
scroll to position [2550, 0]
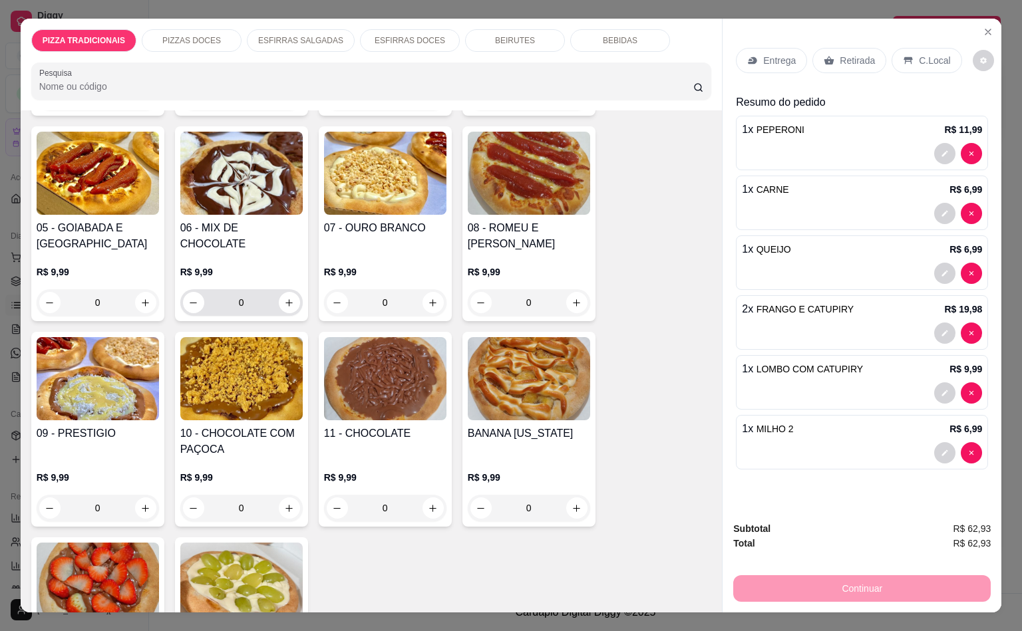
click at [287, 289] on div "0" at bounding box center [241, 302] width 117 height 27
click at [283, 289] on div "0" at bounding box center [241, 302] width 117 height 27
click at [284, 298] on icon "increase-product-quantity" at bounding box center [289, 303] width 10 height 10
type input "1"
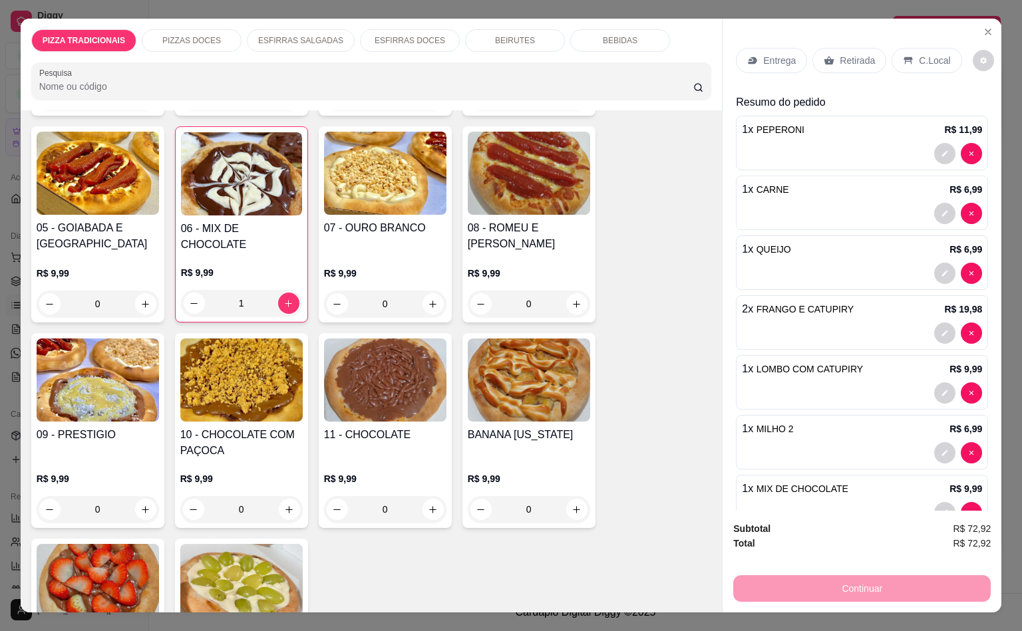
click at [780, 54] on p "Entrega" at bounding box center [779, 60] width 33 height 13
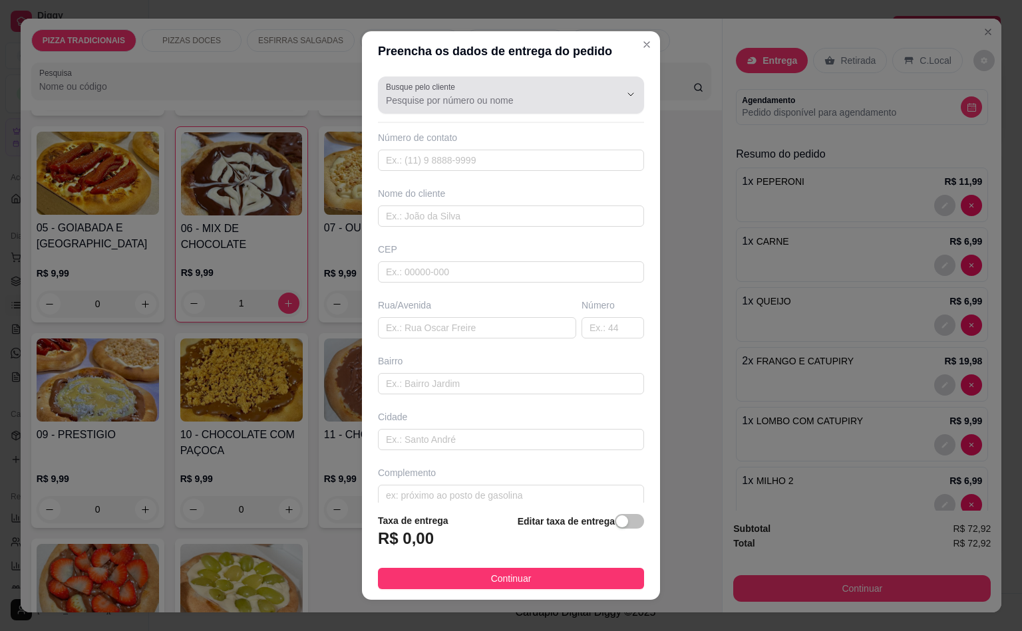
click at [471, 98] on input "Busque pelo cliente" at bounding box center [492, 100] width 213 height 13
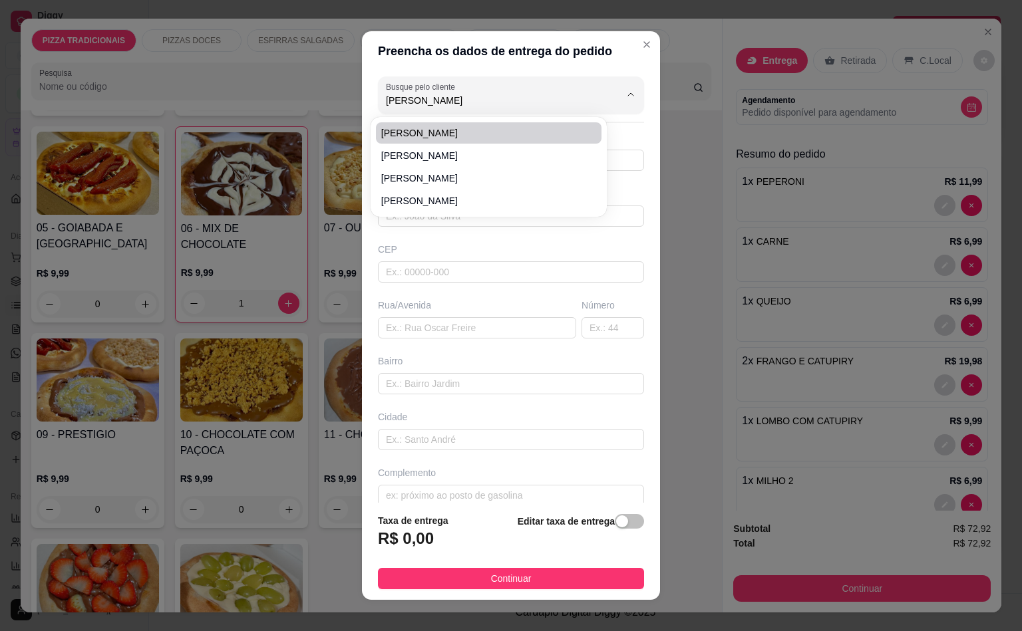
click at [431, 122] on li "[PERSON_NAME]" at bounding box center [488, 132] width 225 height 21
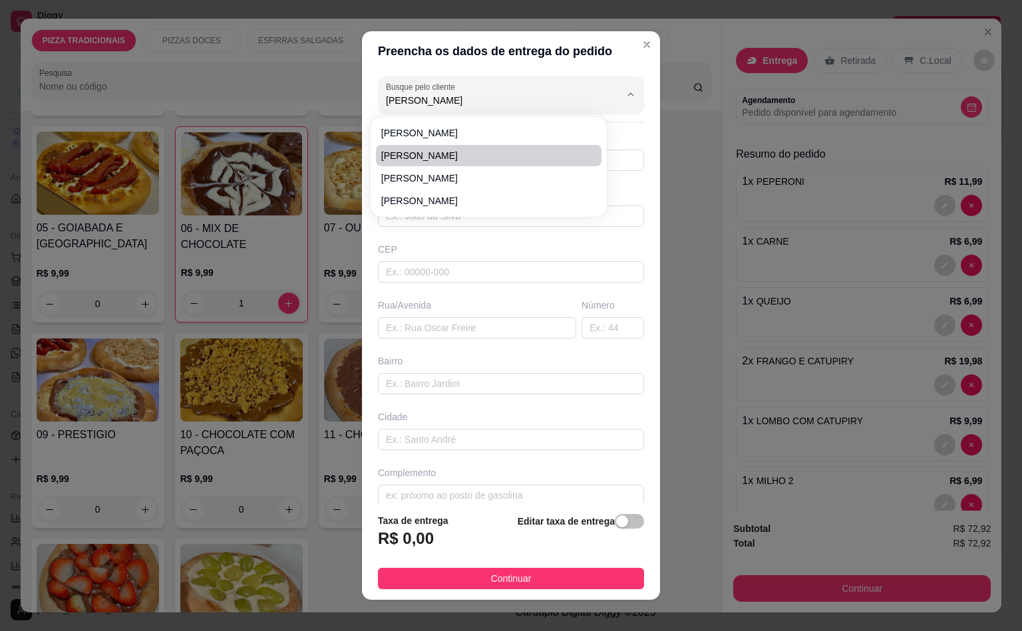
type input "[PERSON_NAME]"
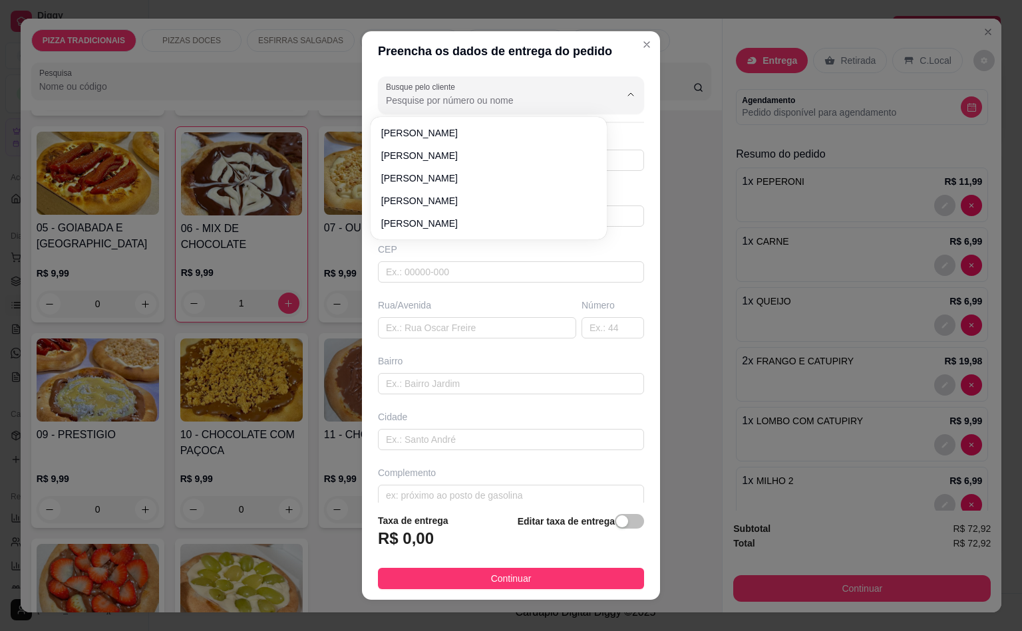
click at [455, 102] on input "Busque pelo cliente" at bounding box center [492, 100] width 213 height 13
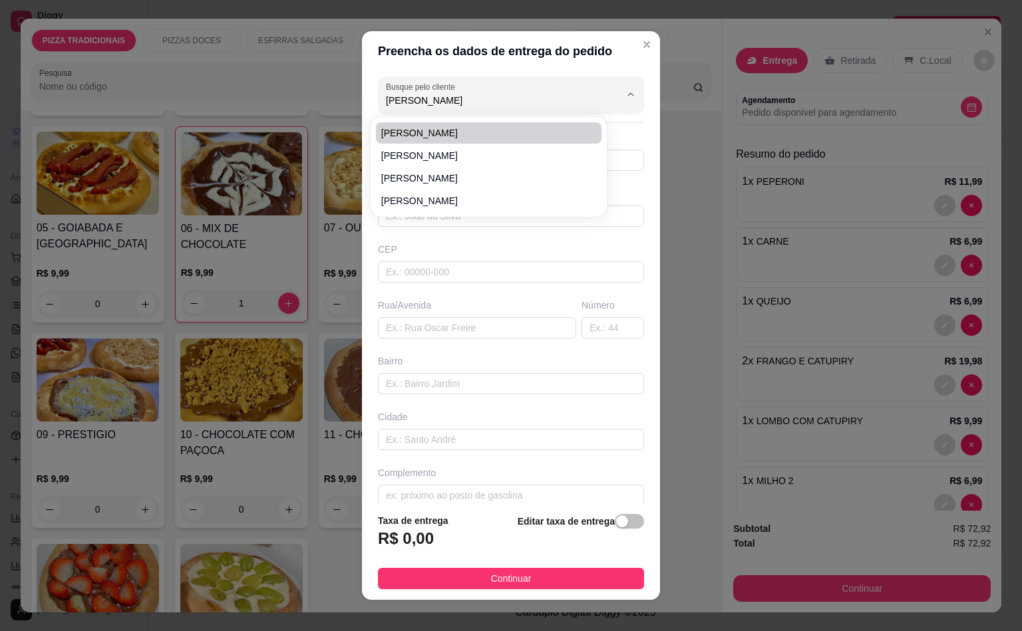
click at [535, 130] on span "[PERSON_NAME]" at bounding box center [482, 132] width 202 height 13
type input "[PERSON_NAME]"
type input "11943282104"
type input "[PERSON_NAME]"
type input "09250520"
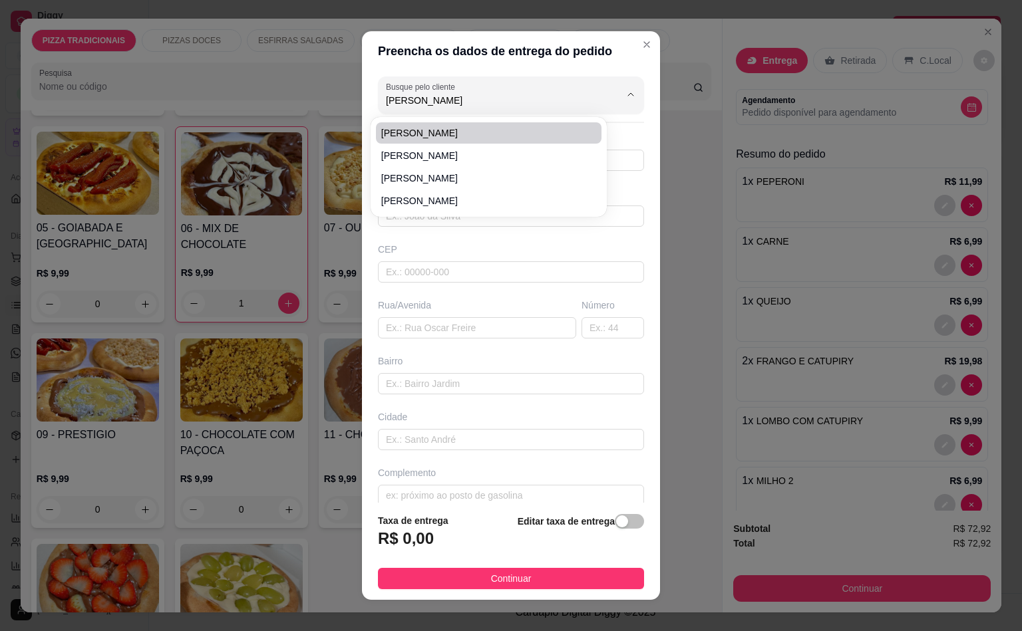
type input "[GEOGRAPHIC_DATA]"
type input "67"
type input "[GEOGRAPHIC_DATA]"
type input "Santo André"
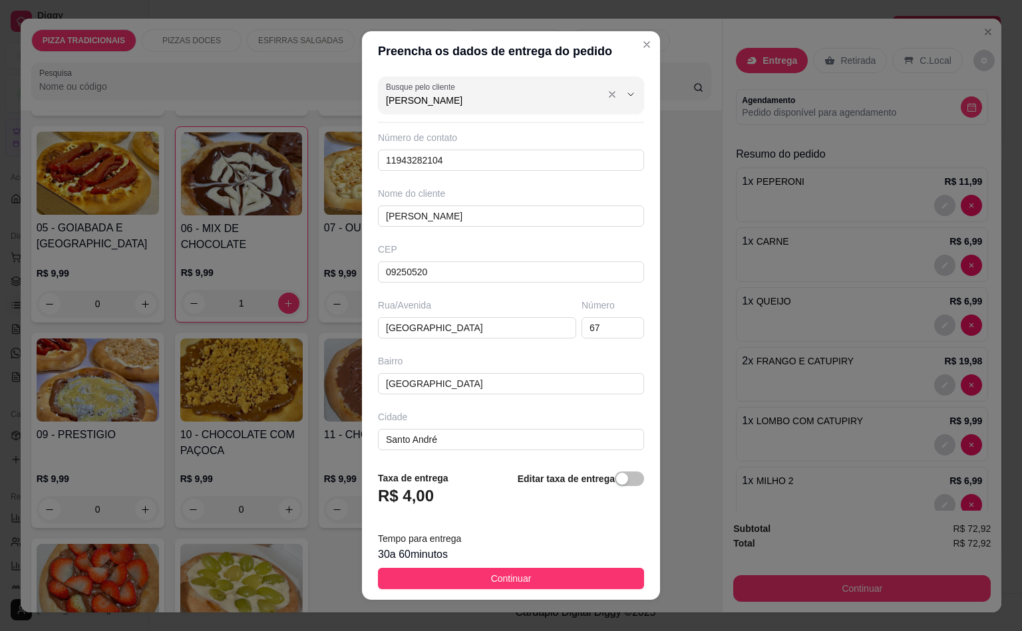
click at [469, 98] on input "[PERSON_NAME]" at bounding box center [492, 100] width 213 height 13
type input "[PERSON_NAME]"
click at [390, 154] on span "[PERSON_NAME]" at bounding box center [482, 155] width 202 height 13
type input "11953156972"
type input "09271400"
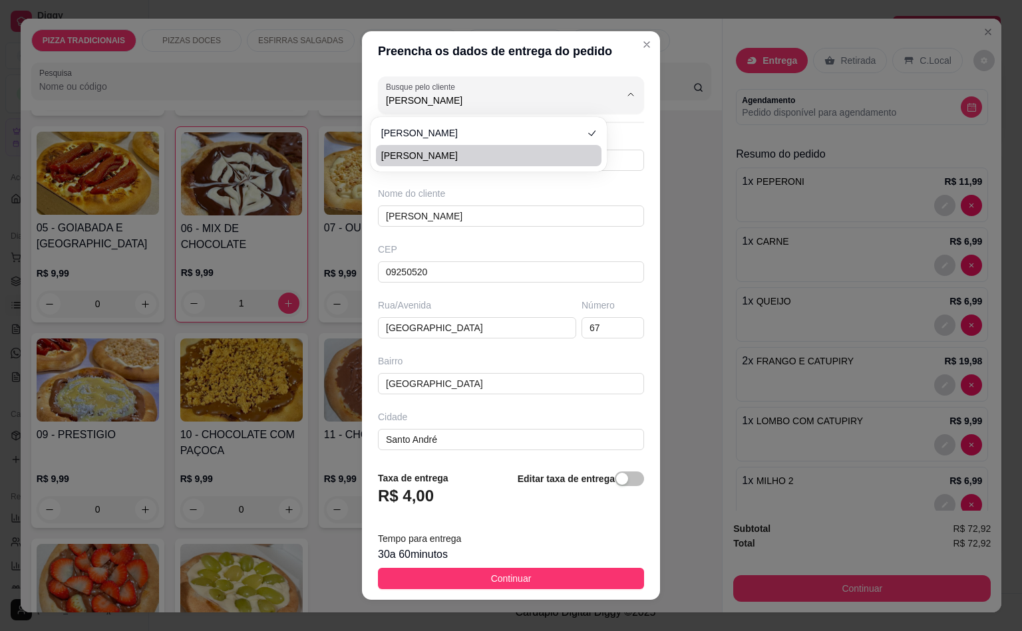
type input "Rua [PERSON_NAME]"
type input "500"
type input "Parque Erasmo Assunção"
type input "Torre 2 ap 45"
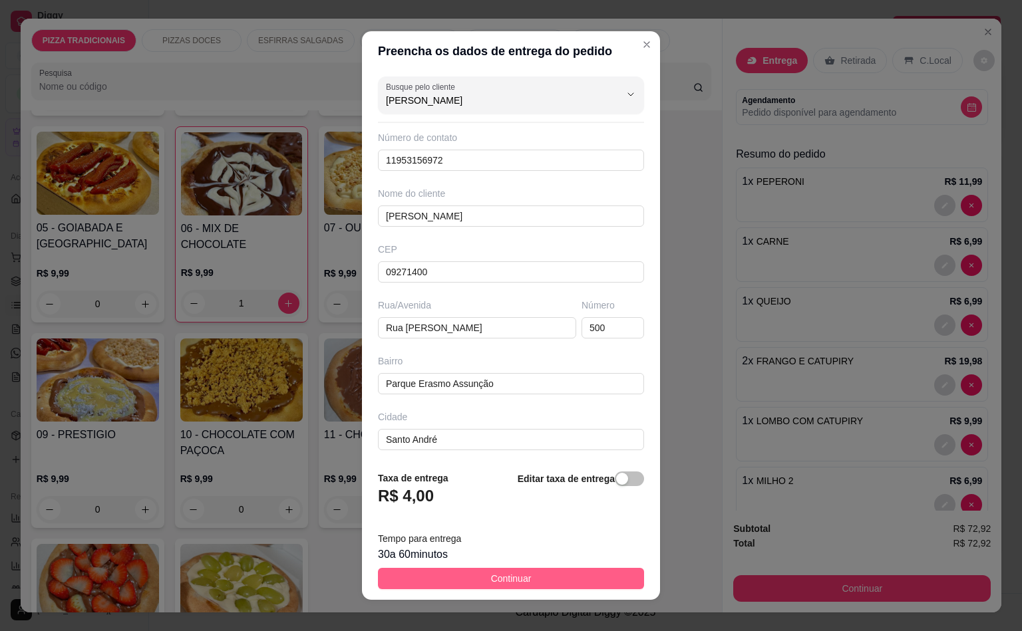
click at [541, 571] on button "Continuar" at bounding box center [511, 578] width 266 height 21
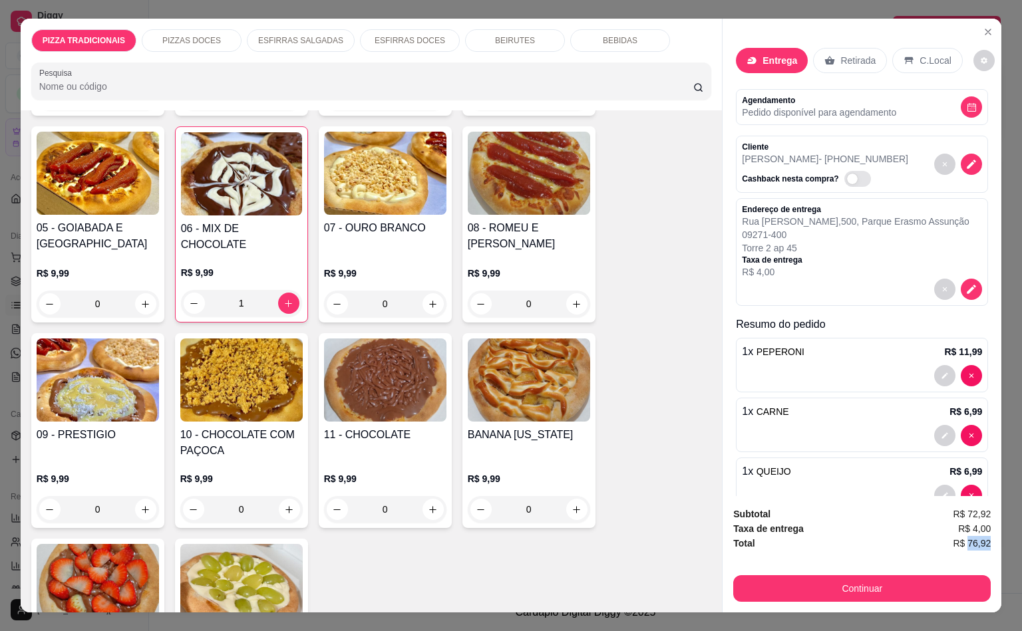
scroll to position [0, 3]
drag, startPoint x: 962, startPoint y: 531, endPoint x: 1016, endPoint y: 531, distance: 53.2
click at [1006, 531] on div "PIZZA TRADICIONAIS PIZZAS DOCES ESFIRRAS SALGADAS ESFIRRAS DOCES BEIRUTES BEBID…" at bounding box center [511, 315] width 1022 height 631
copy span "76,92"
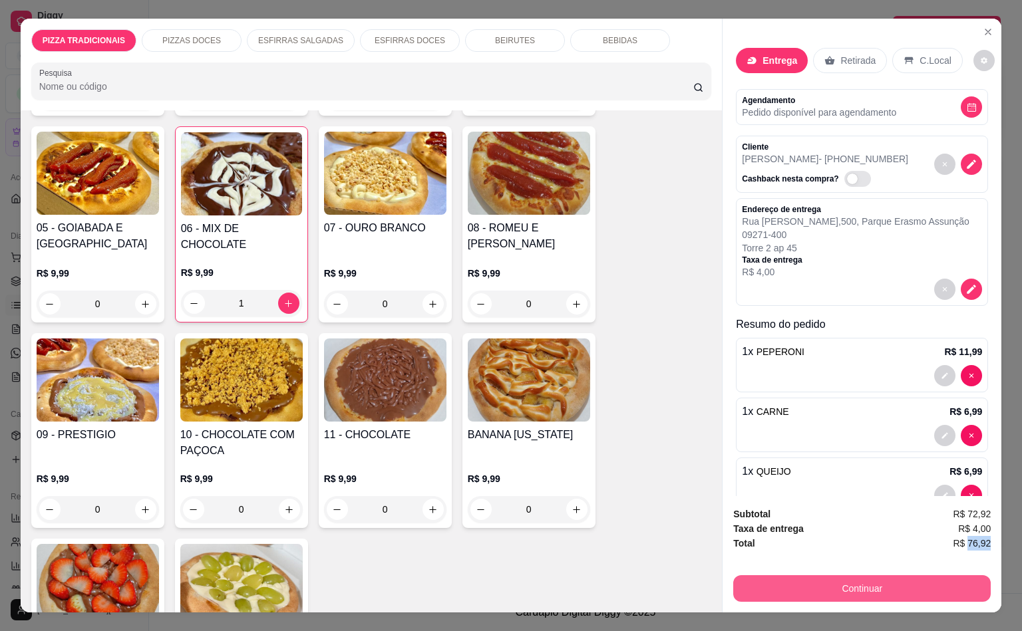
click at [896, 589] on button "Continuar" at bounding box center [861, 588] width 257 height 27
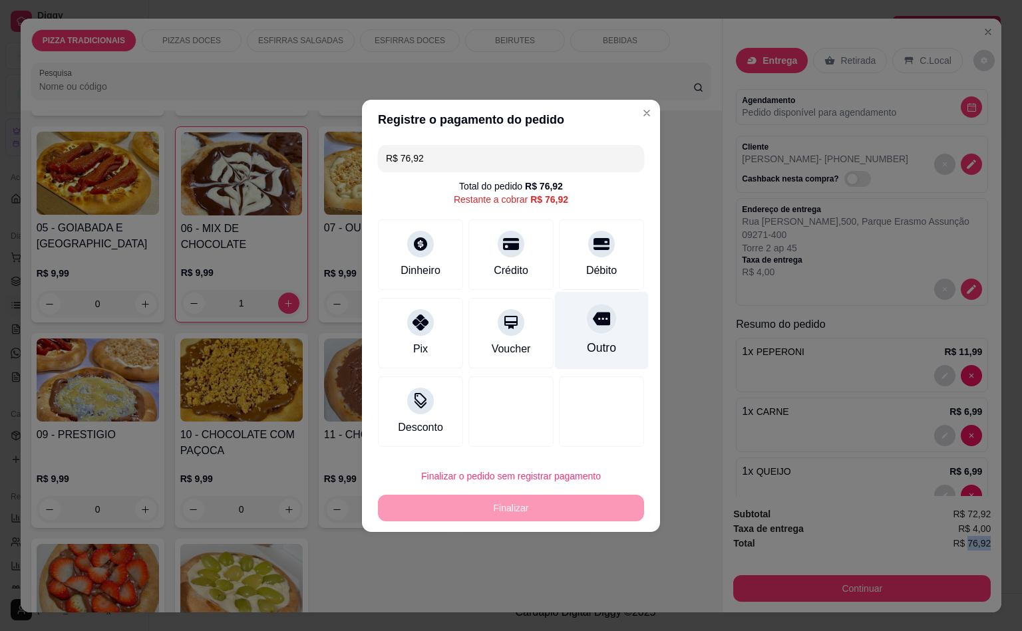
click at [593, 323] on icon at bounding box center [601, 318] width 17 height 13
type input "R$ 0,00"
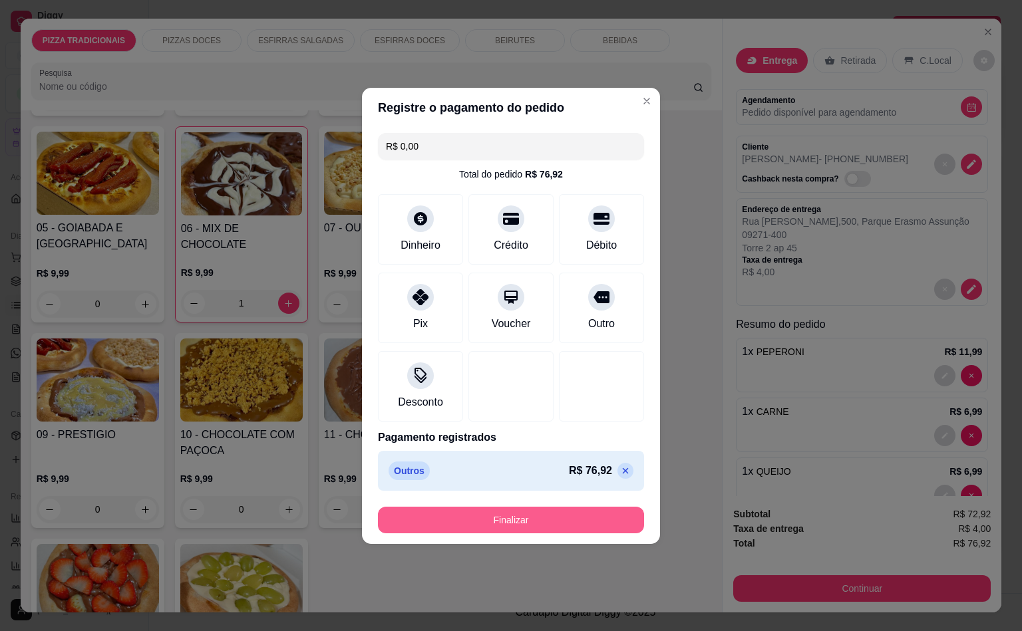
click at [541, 527] on button "Finalizar" at bounding box center [511, 520] width 266 height 27
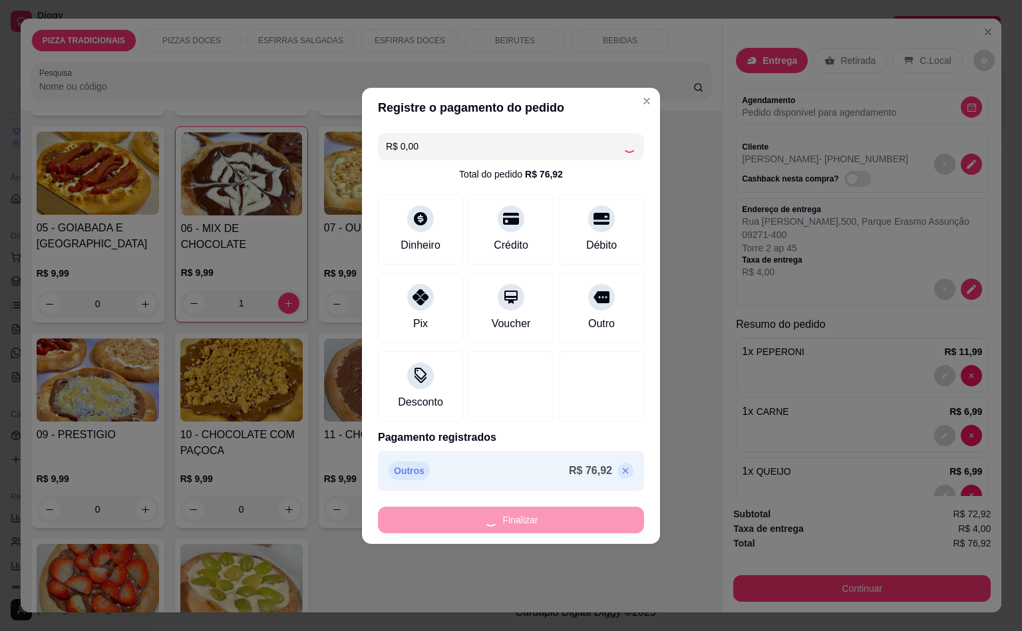
type input "0"
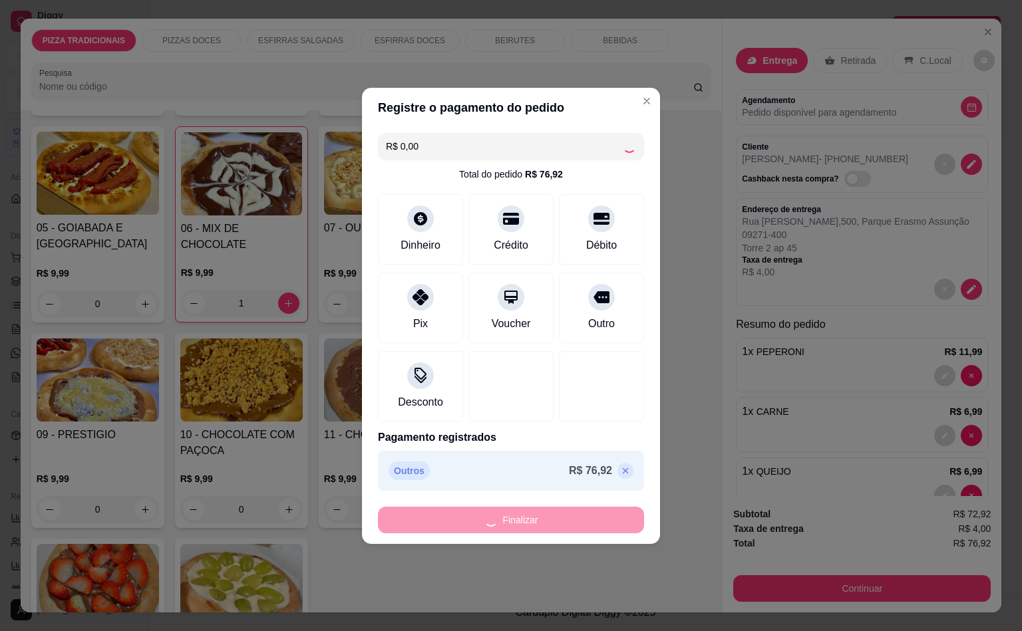
type input "0"
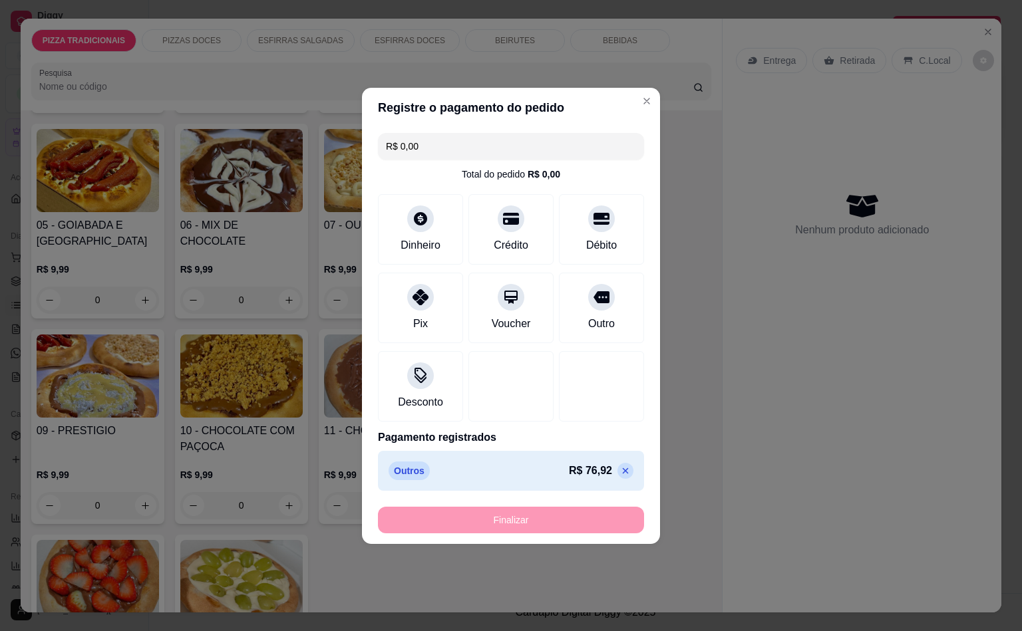
type input "-R$ 76,92"
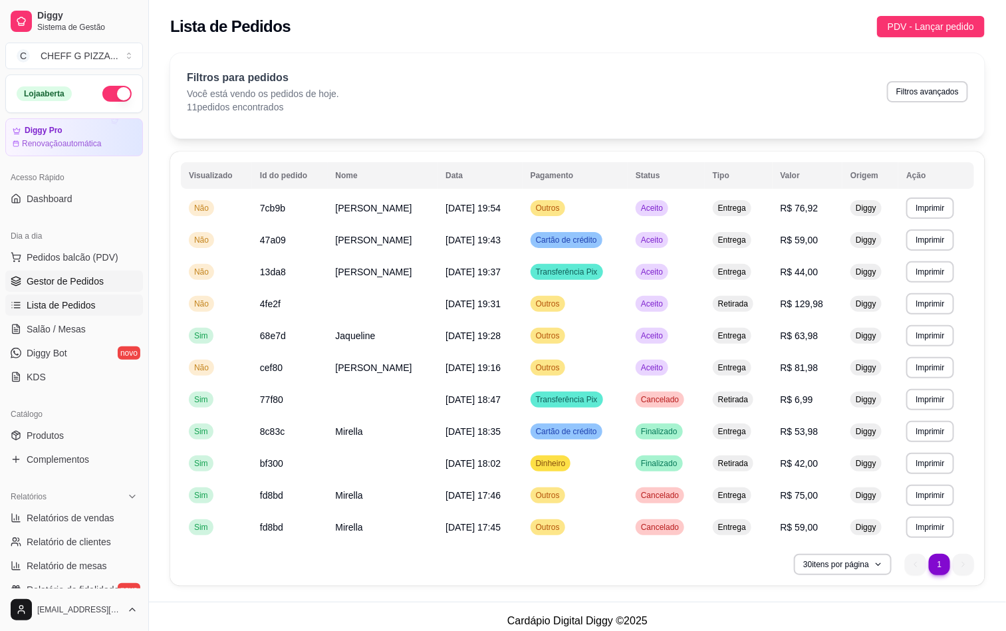
drag, startPoint x: 52, startPoint y: 287, endPoint x: 39, endPoint y: 287, distance: 13.3
click at [52, 287] on span "Gestor de Pedidos" at bounding box center [65, 281] width 77 height 13
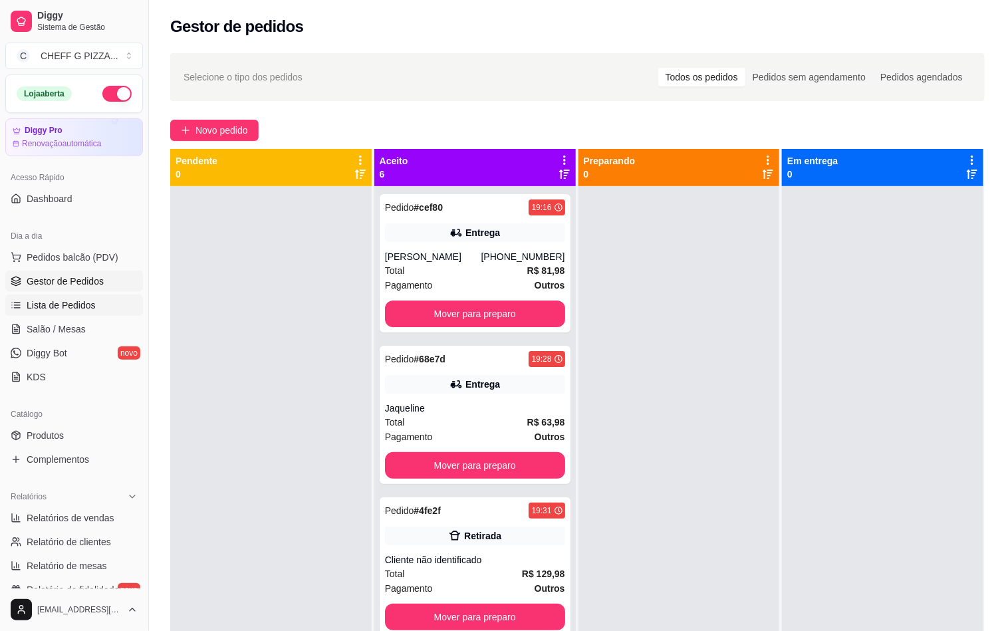
click at [59, 298] on link "Lista de Pedidos" at bounding box center [74, 305] width 138 height 21
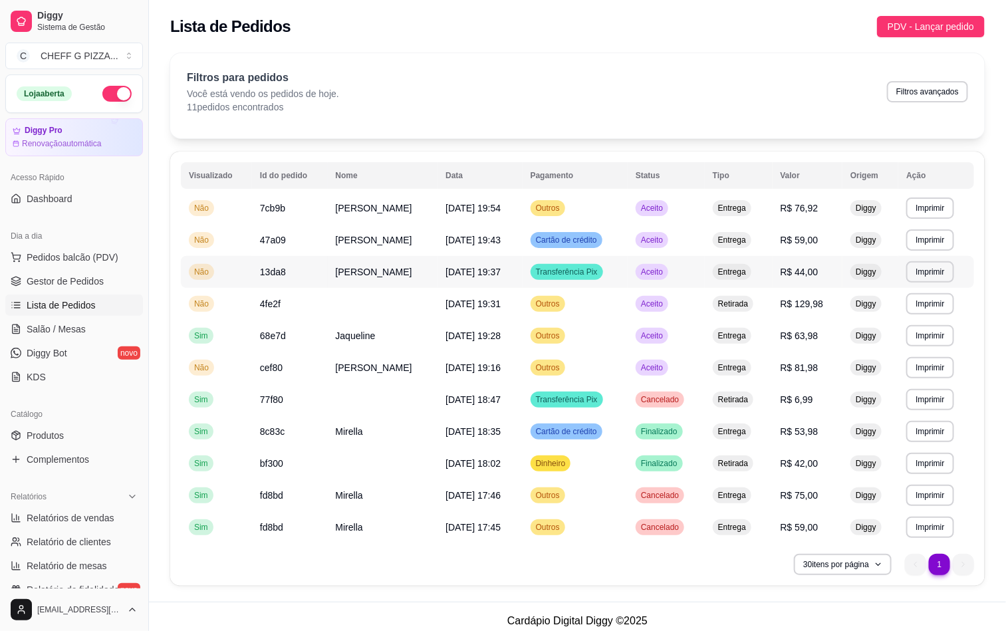
click at [438, 282] on td "[DATE] 19:37" at bounding box center [480, 272] width 84 height 32
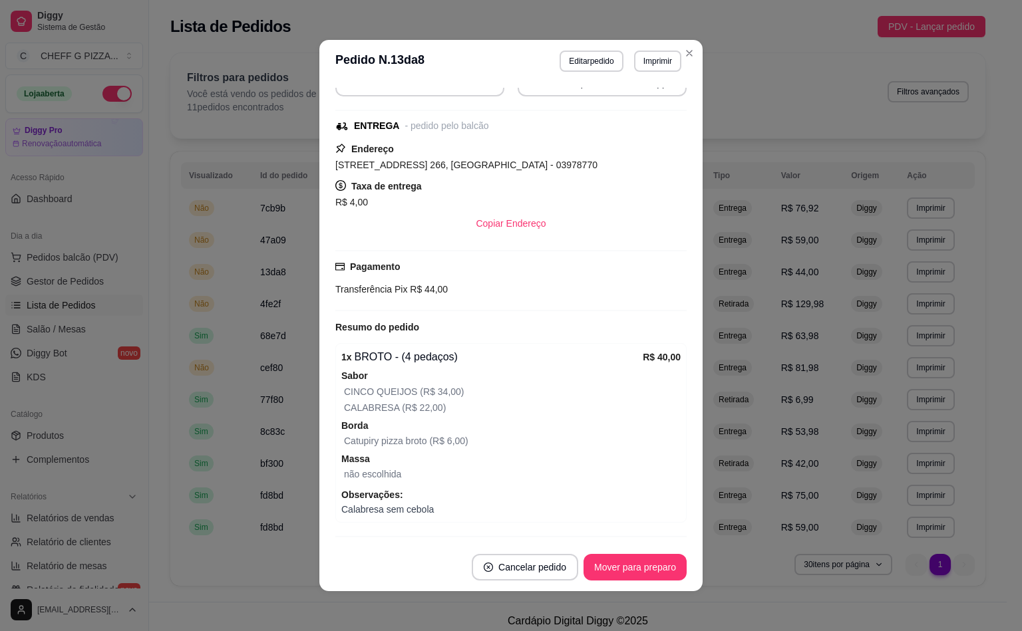
scroll to position [184, 0]
